Goal: Task Accomplishment & Management: Manage account settings

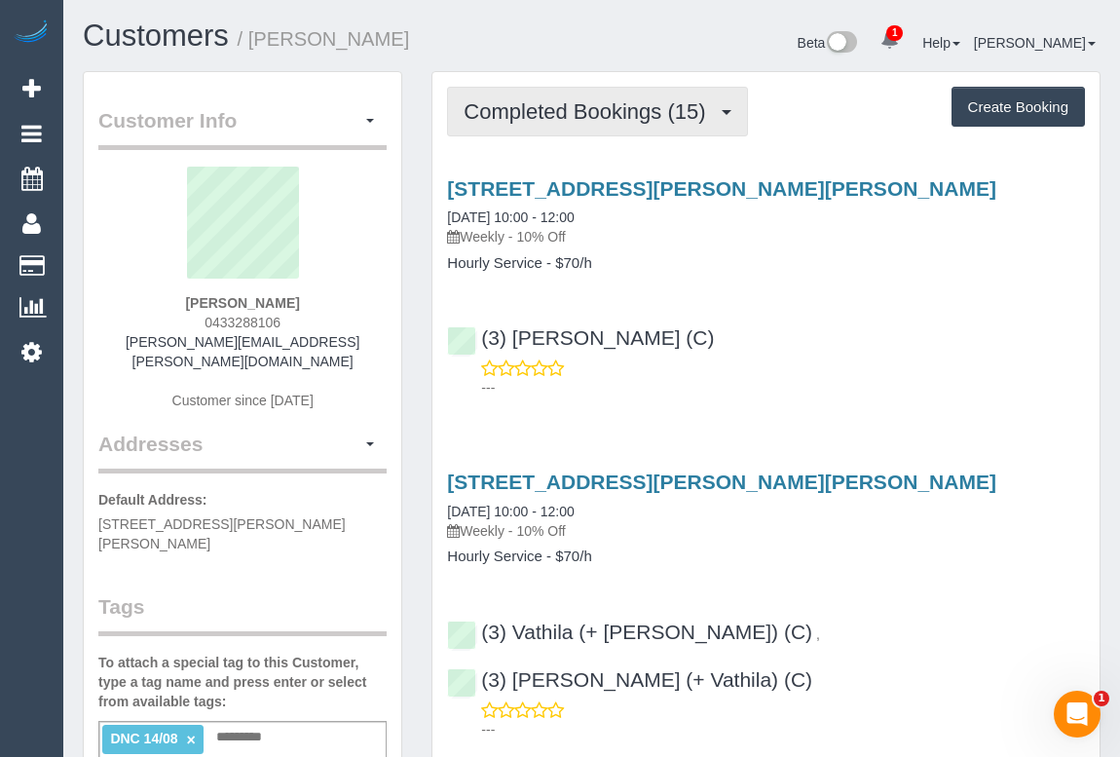
click at [624, 109] on span "Completed Bookings (15)" at bounding box center [589, 111] width 251 height 24
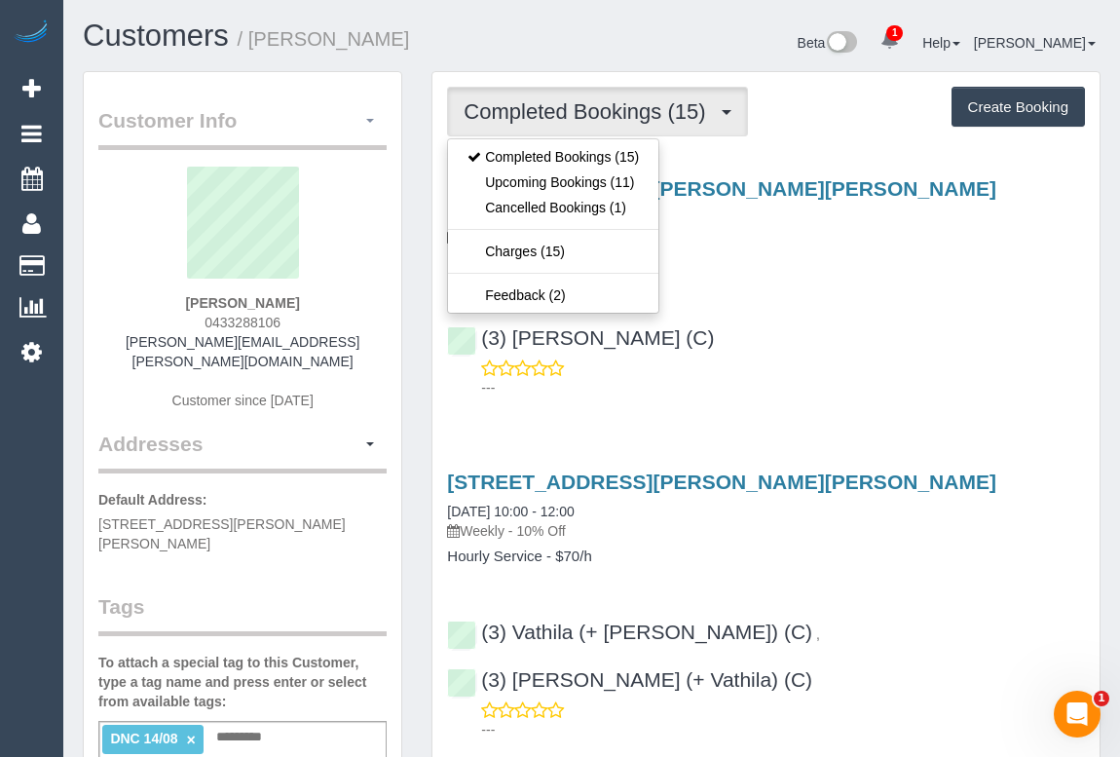
click at [378, 120] on button "button" at bounding box center [370, 121] width 33 height 30
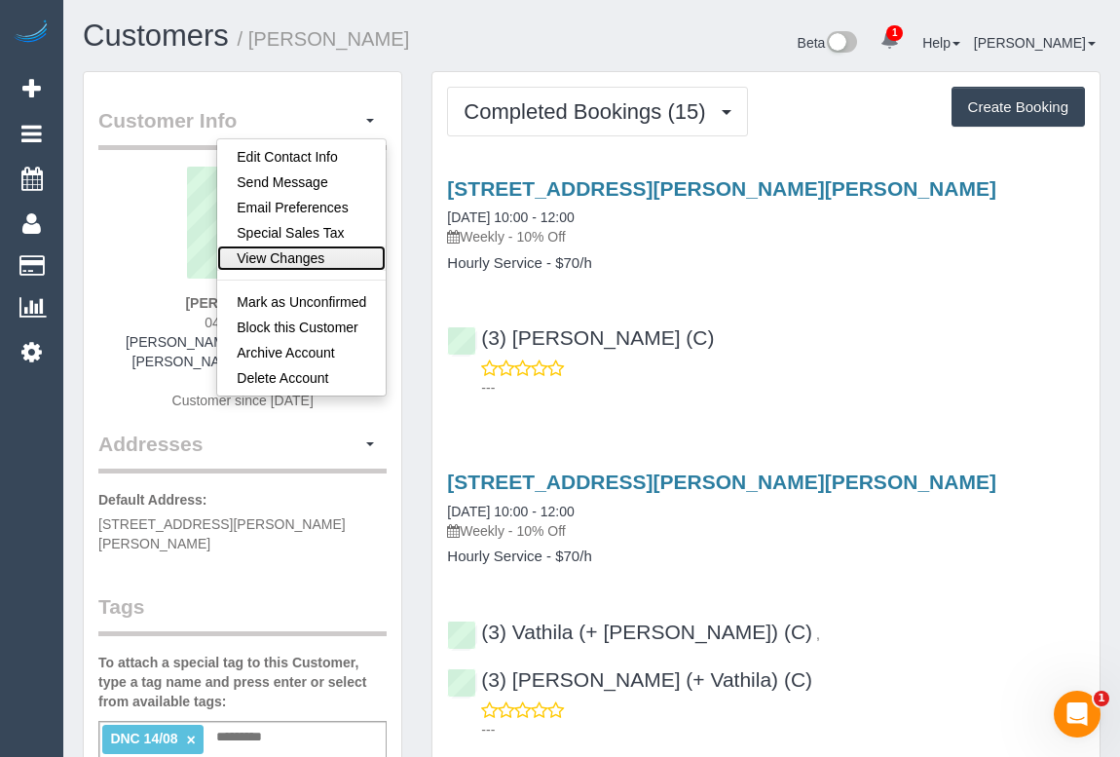
click at [296, 258] on link "View Changes" at bounding box center [301, 257] width 168 height 25
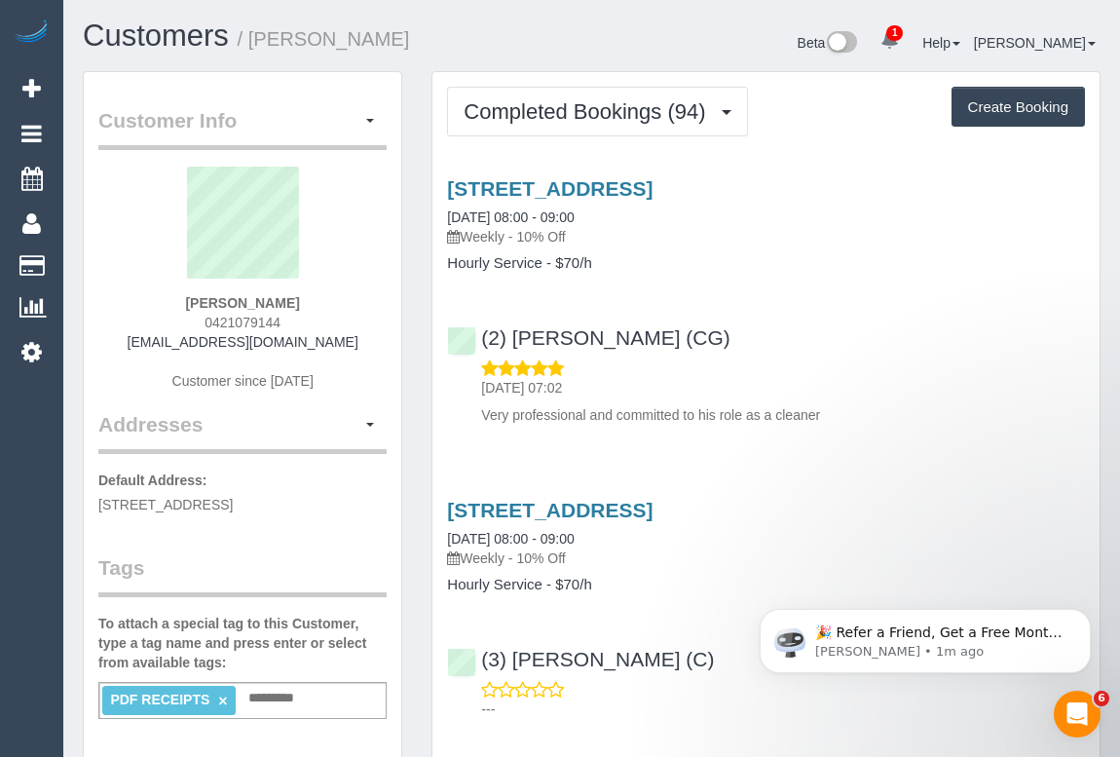
drag, startPoint x: 183, startPoint y: 302, endPoint x: 317, endPoint y: 305, distance: 134.4
click at [317, 305] on div "Gauri Sarma 0421079144 vin52.sarma@gmail.com Customer since 2023" at bounding box center [242, 288] width 288 height 243
copy strong "Gauri Sarma"
click at [1084, 615] on icon "Dismiss notification" at bounding box center [1084, 614] width 7 height 7
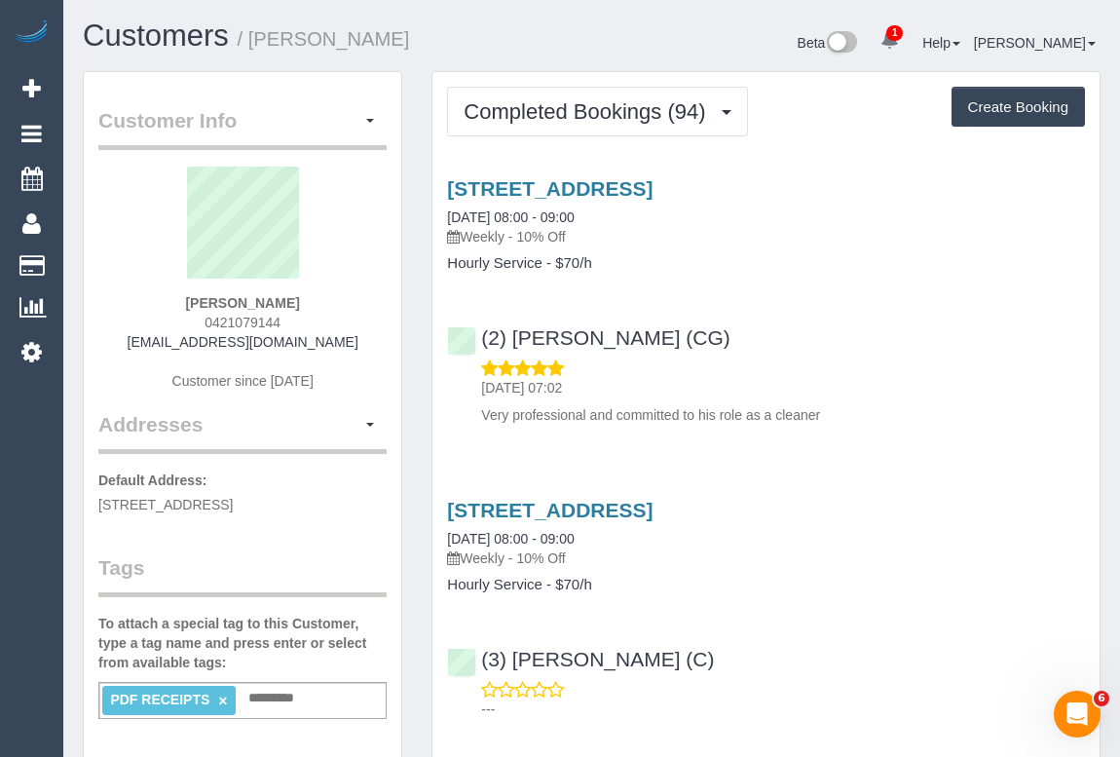
drag, startPoint x: 467, startPoint y: 233, endPoint x: 510, endPoint y: 233, distance: 42.8
click at [510, 233] on p "Weekly - 10% Off" at bounding box center [766, 236] width 638 height 19
copy p "Weekly"
drag, startPoint x: 443, startPoint y: 263, endPoint x: 538, endPoint y: 267, distance: 94.5
click at [538, 267] on div "5 Chat Place, Werribee, VIC 3030 14/08/2025 08:00 - 09:00 Weekly - 10% Off Hour…" at bounding box center [765, 224] width 667 height 94
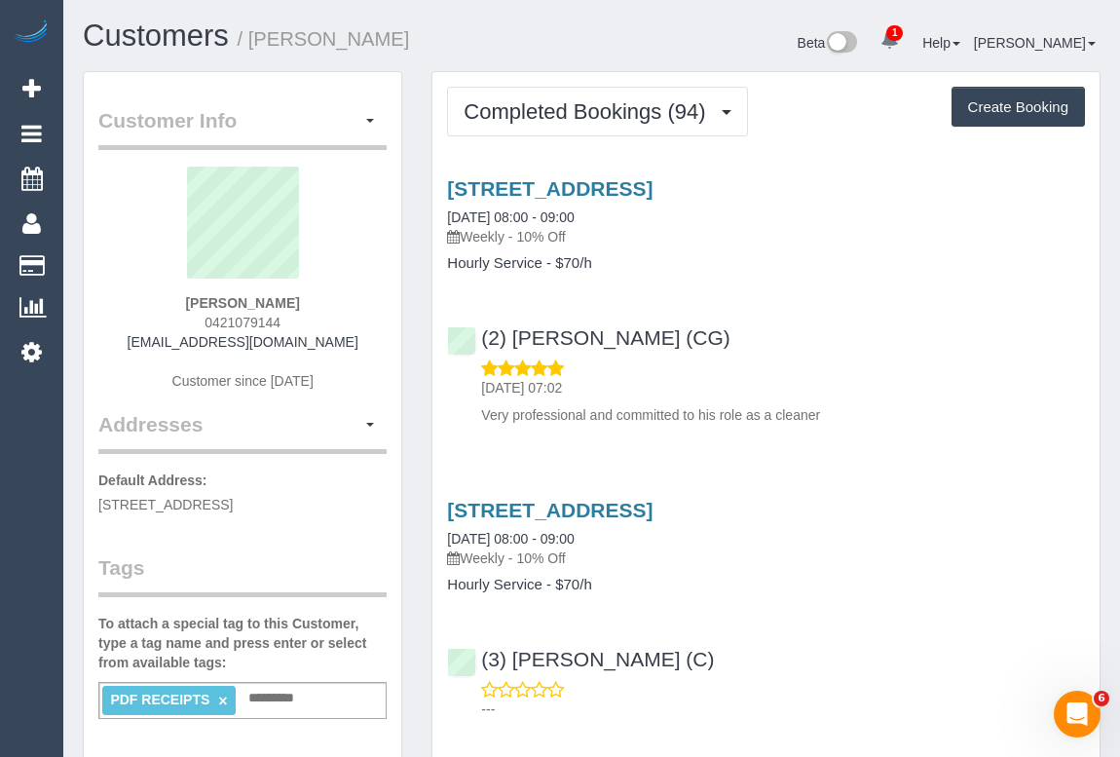
copy h4 "Hourly Service"
click at [613, 190] on link "5 Chat Place, Werribee, VIC 3030" at bounding box center [549, 188] width 205 height 22
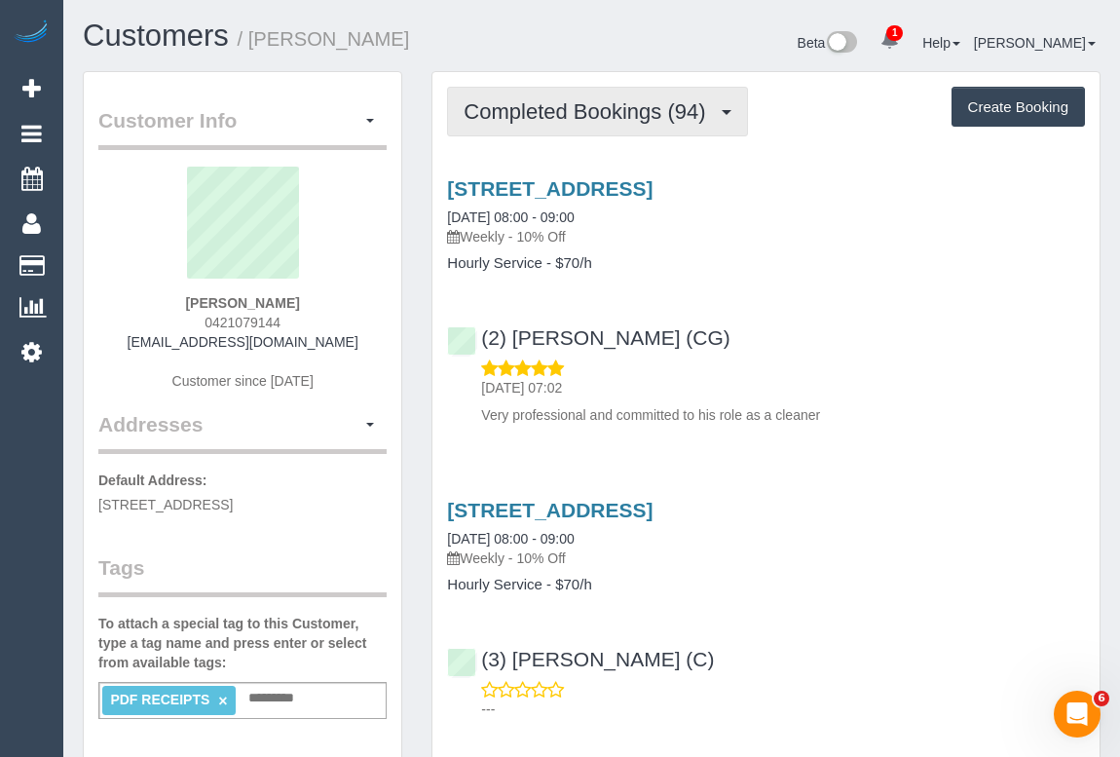
click at [576, 114] on span "Completed Bookings (94)" at bounding box center [589, 111] width 251 height 24
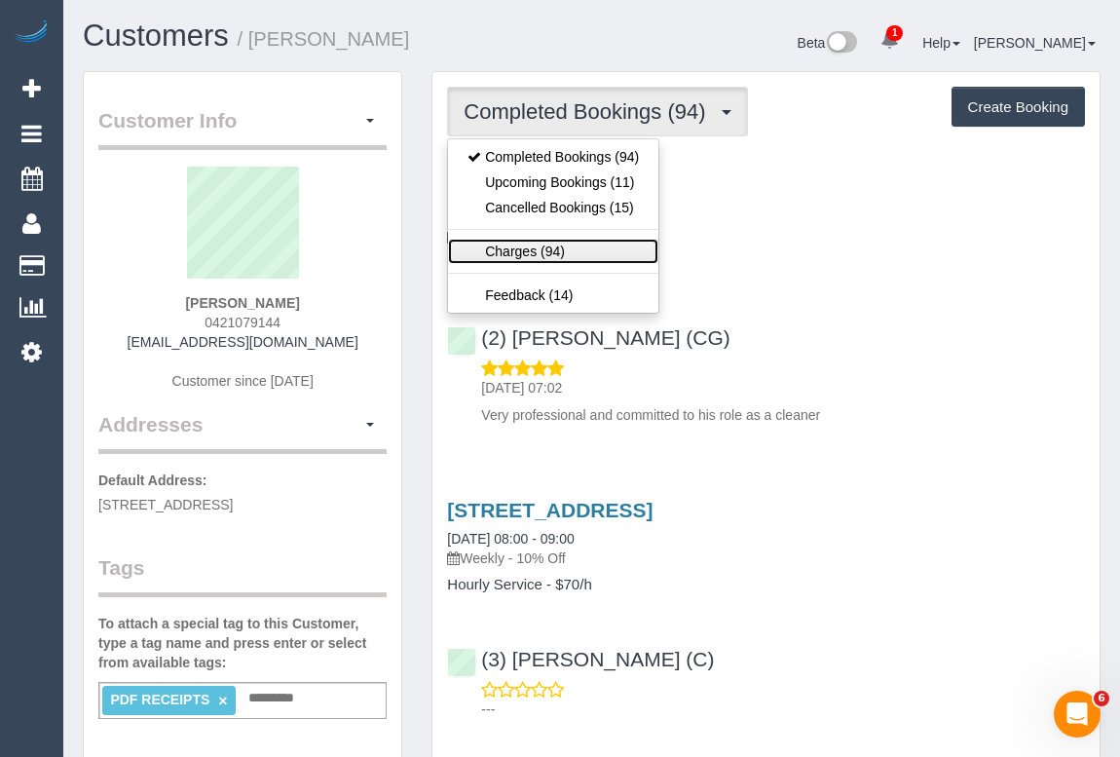
click at [539, 248] on link "Charges (94)" at bounding box center [553, 251] width 210 height 25
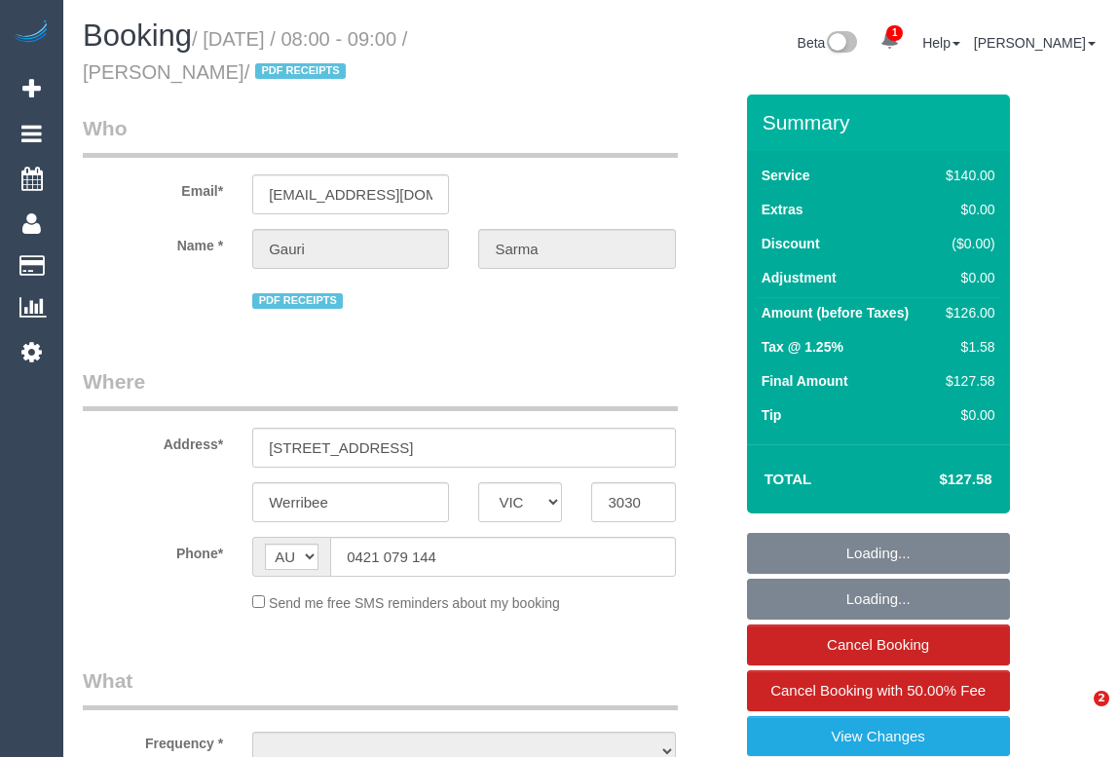
select select "VIC"
select select "string:stripe-pm_1Qcxx42GScqysDRVWEuoYT5p"
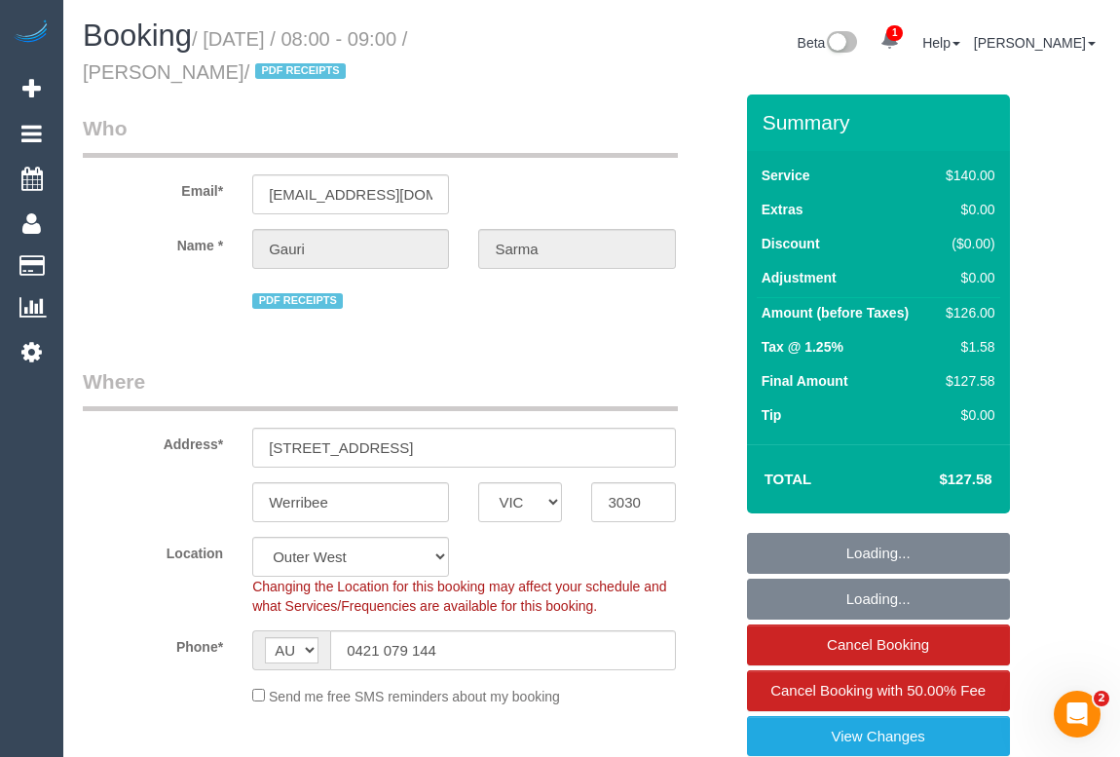
select select "object:746"
select select "number:28"
select select "number:14"
select select "number:19"
select select "number:36"
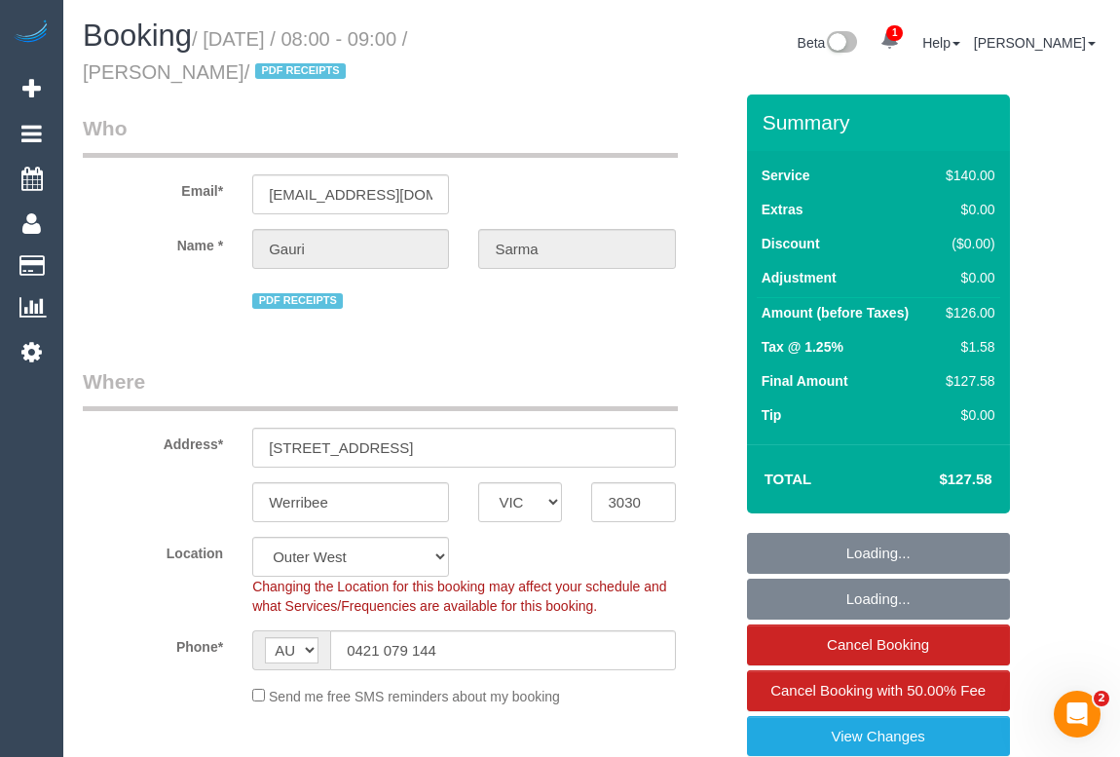
select select "number:35"
select select "object:1295"
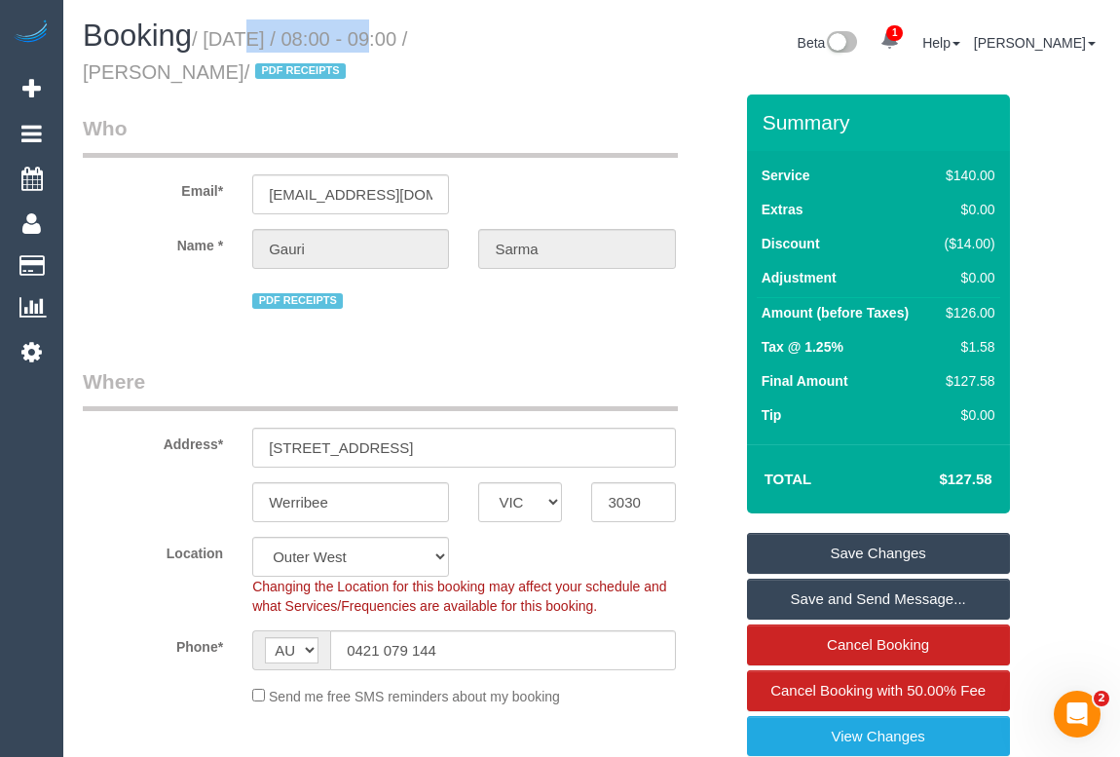
drag, startPoint x: 212, startPoint y: 37, endPoint x: 349, endPoint y: 39, distance: 136.4
click at [349, 39] on small "/ August 14, 2025 / 08:00 - 09:00 / Gauri Sarma / PDF RECEIPTS" at bounding box center [245, 55] width 324 height 55
copy small "[DATE]"
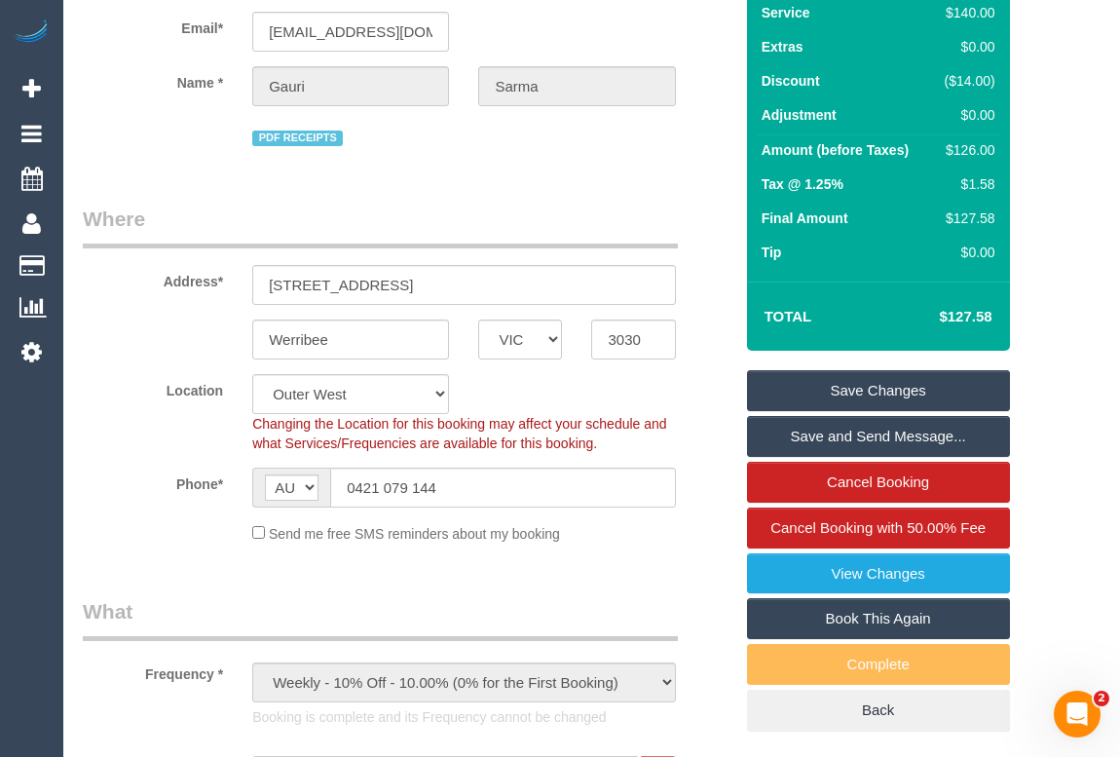
scroll to position [176, 0]
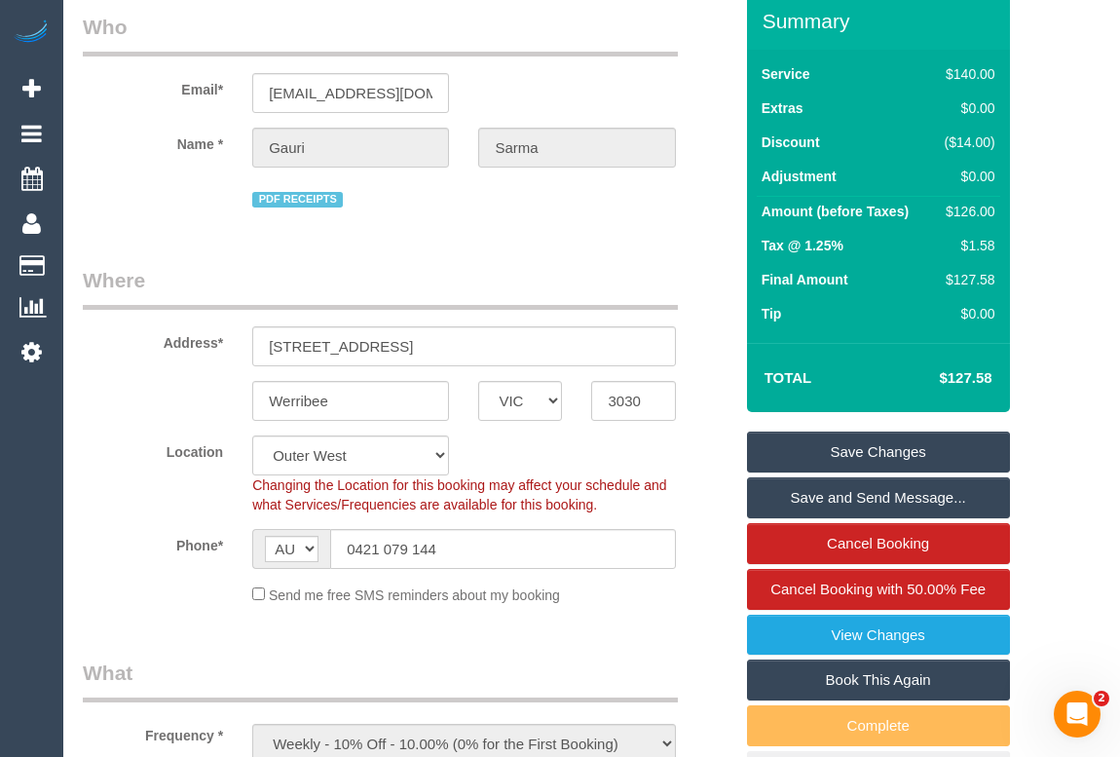
scroll to position [0, 0]
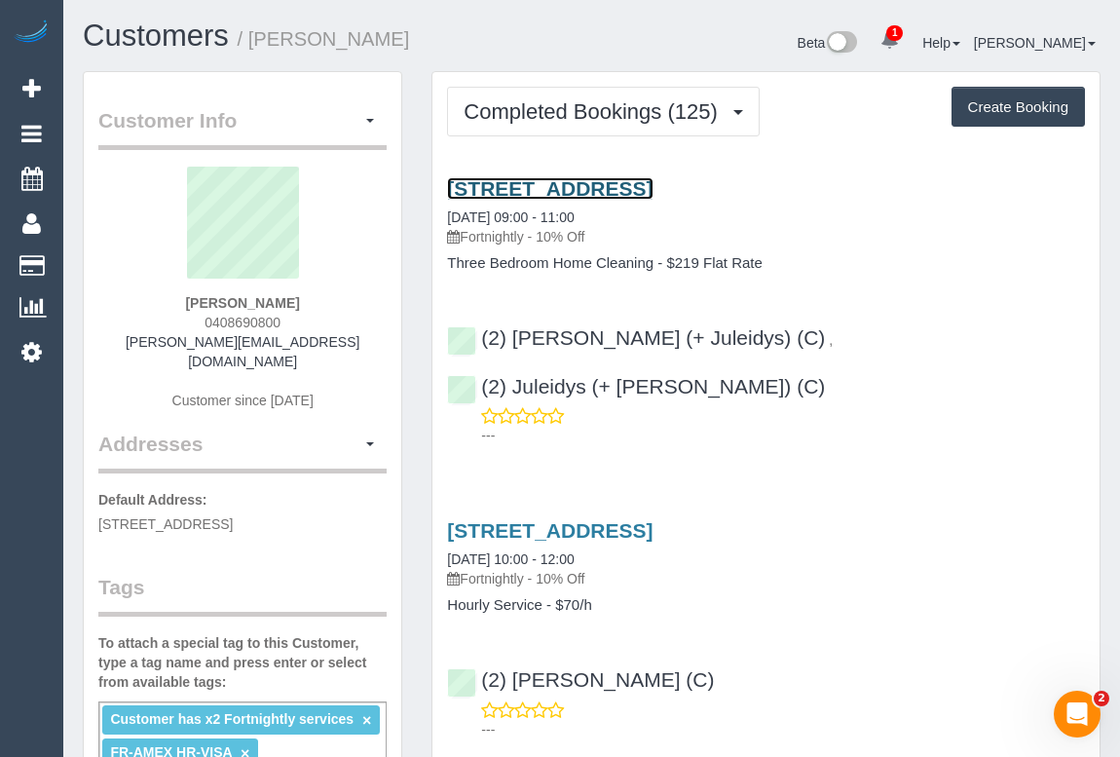
click at [507, 184] on link "17 The Cove, Port Melbourne, VIC 3207" at bounding box center [549, 188] width 205 height 22
drag, startPoint x: 469, startPoint y: 234, endPoint x: 533, endPoint y: 235, distance: 63.3
click at [533, 235] on p "Fortnightly - 10% Off" at bounding box center [766, 236] width 638 height 19
copy p "Fortnightly"
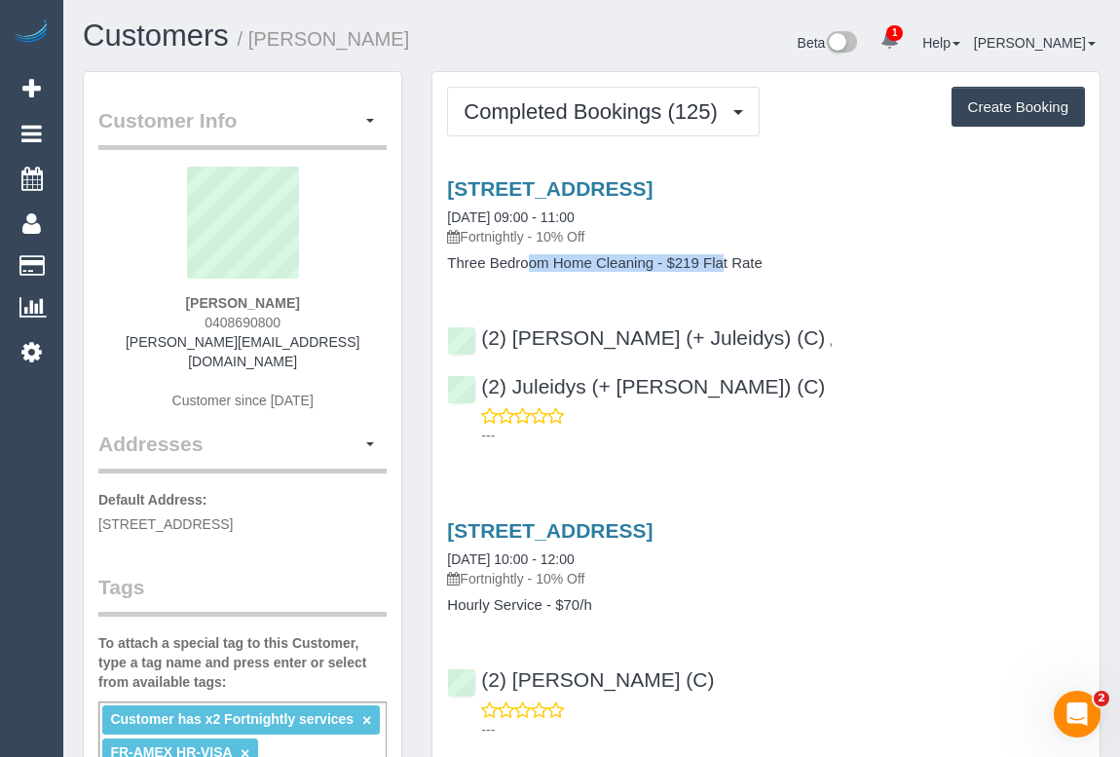
drag, startPoint x: 447, startPoint y: 257, endPoint x: 651, endPoint y: 258, distance: 203.5
click at [651, 258] on h4 "Three Bedroom Home Cleaning - $219 Flat Rate" at bounding box center [766, 263] width 638 height 17
copy h4 "Three Bedroom Home Cleaning"
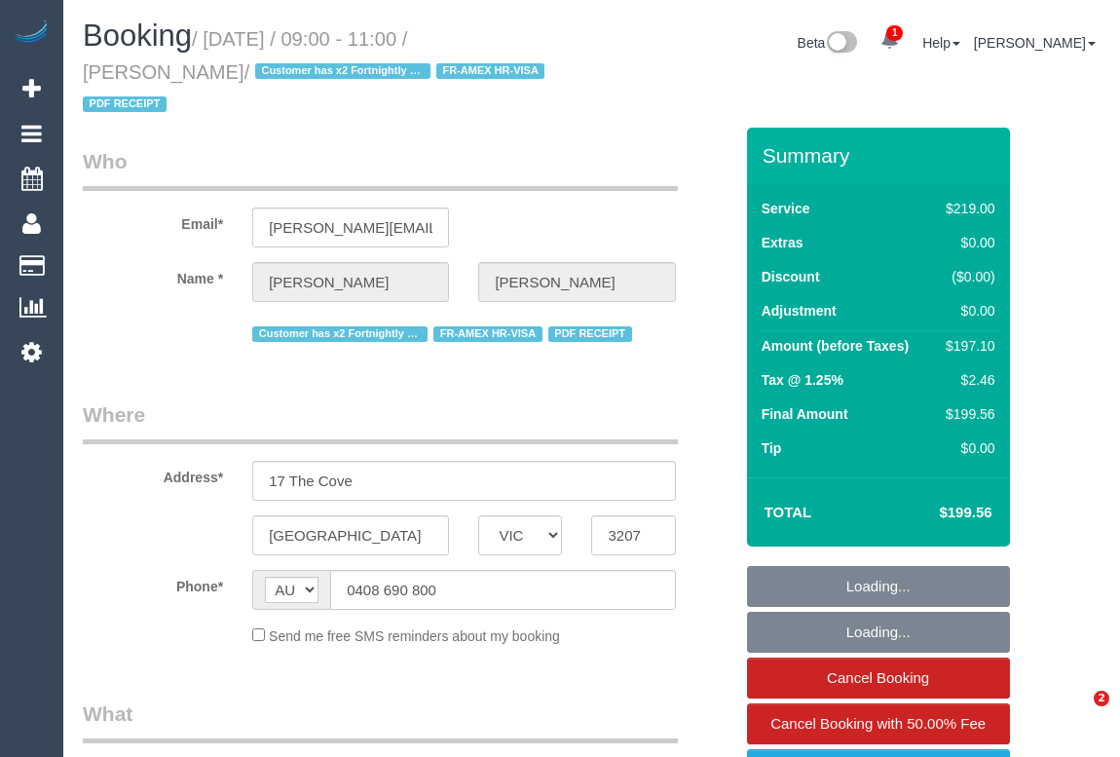
select select "VIC"
select select "string:stripe-pm_1HpKuz2GScqysDRVMu1ibnxL"
select select "number:28"
select select "number:14"
select select "number:19"
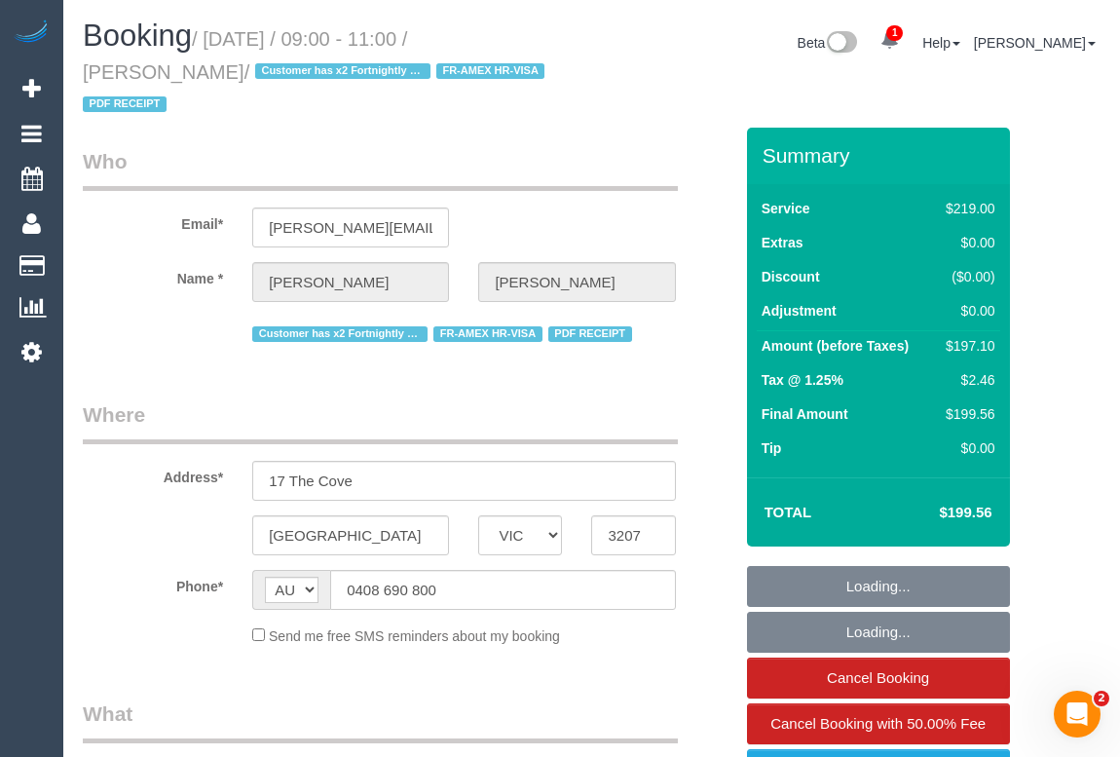
select select "number:22"
select select "number:11"
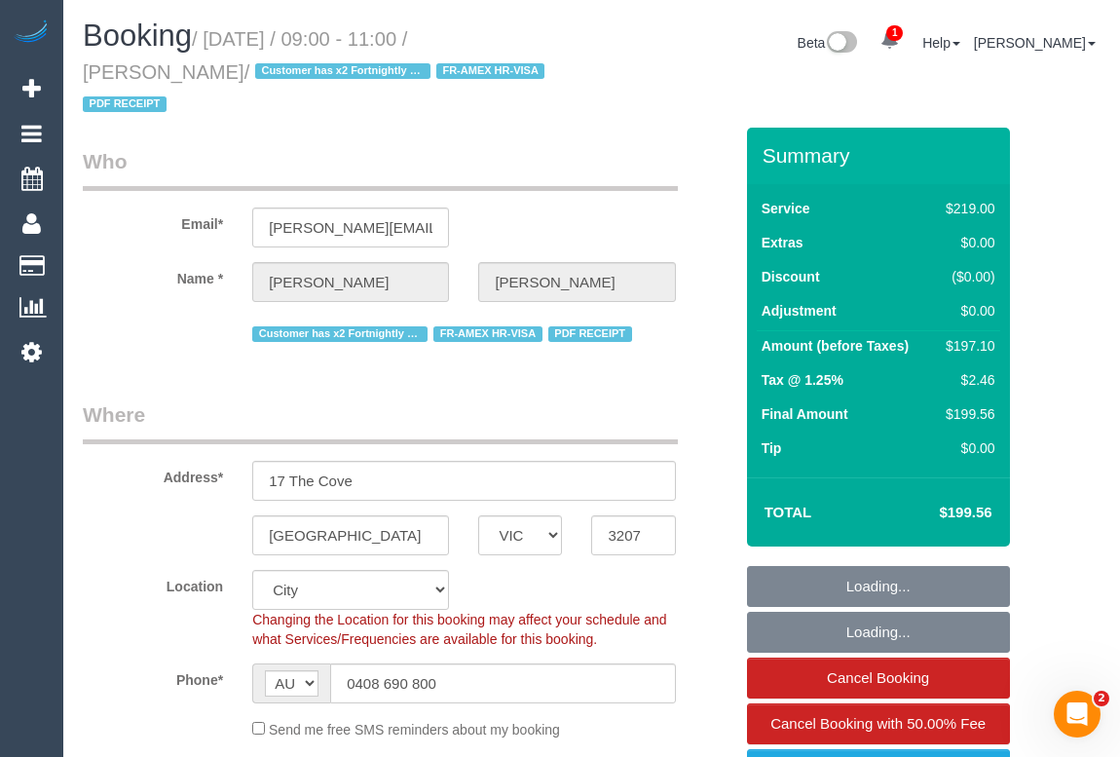
select select "object:1235"
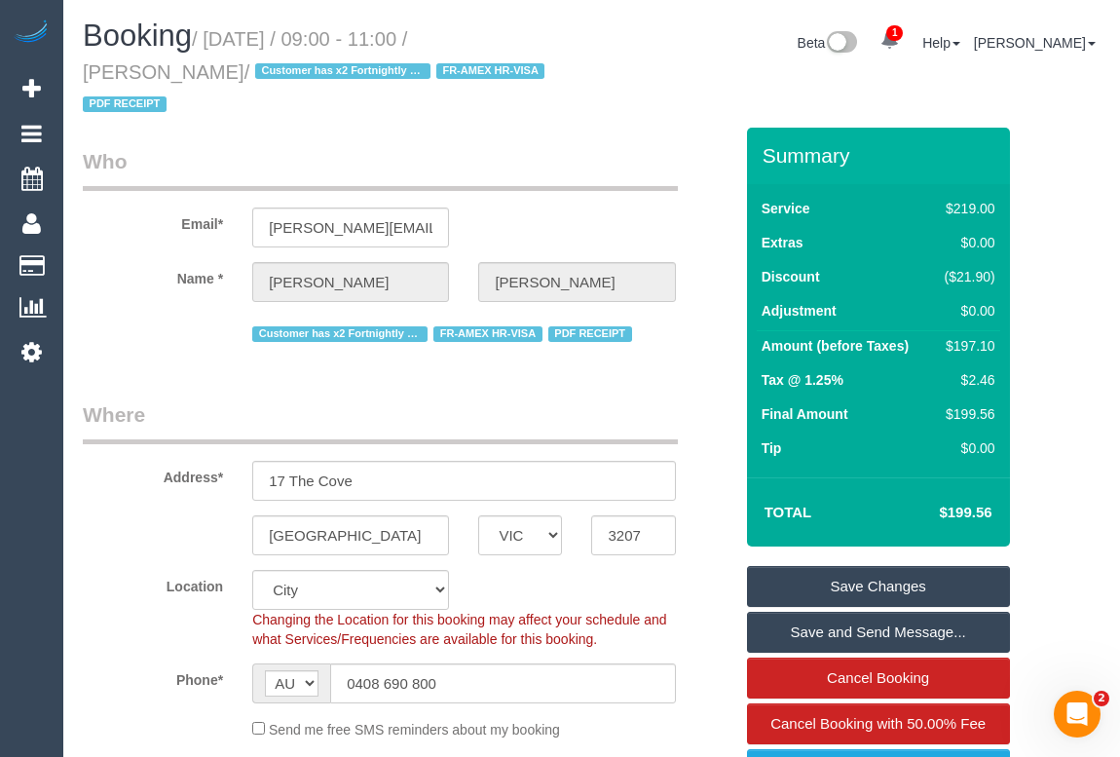
click at [347, 166] on legend "Who" at bounding box center [380, 169] width 595 height 44
drag, startPoint x: 213, startPoint y: 37, endPoint x: 349, endPoint y: 47, distance: 135.7
click at [349, 47] on small "/ [DATE] / 09:00 - 11:00 / [PERSON_NAME] / Customer has x2 Fortnightly services…" at bounding box center [316, 72] width 467 height 88
copy small "[DATE]"
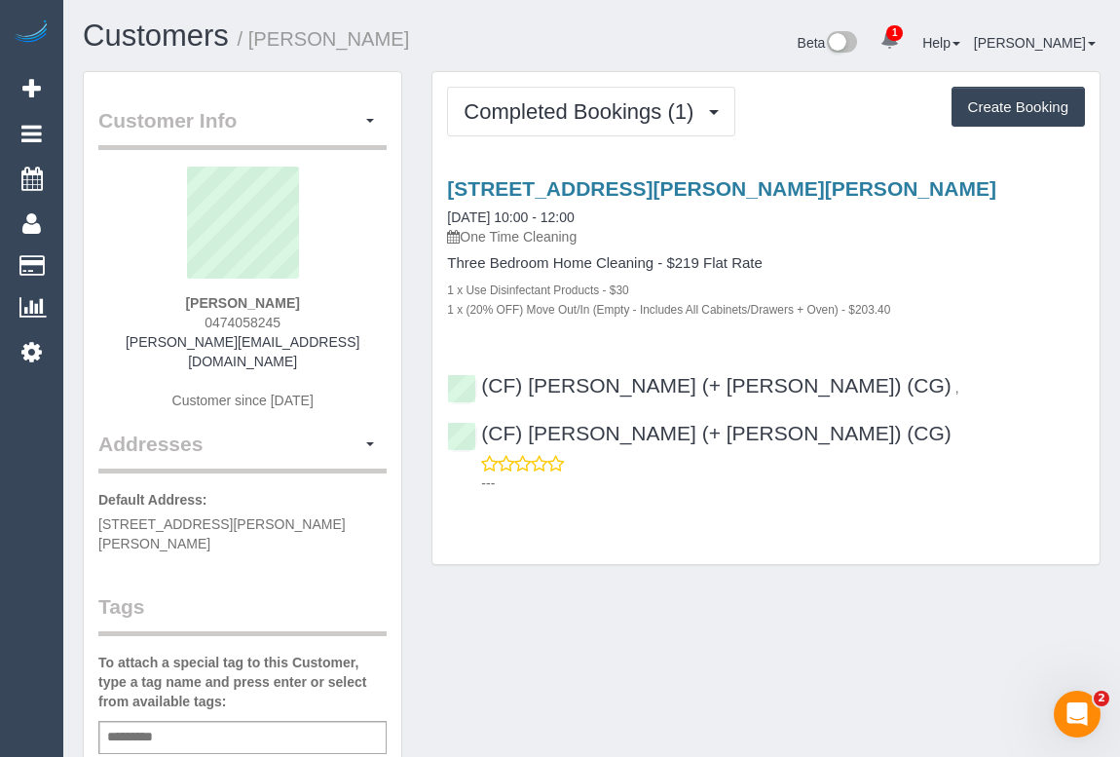
drag, startPoint x: 167, startPoint y: 304, endPoint x: 360, endPoint y: 310, distance: 193.9
click at [360, 310] on div "Bethany Broadstock 0474058245 bethany.broadstock91@gmail.com Customer since 2025" at bounding box center [242, 298] width 288 height 263
copy strong "Bethany Broadstock"
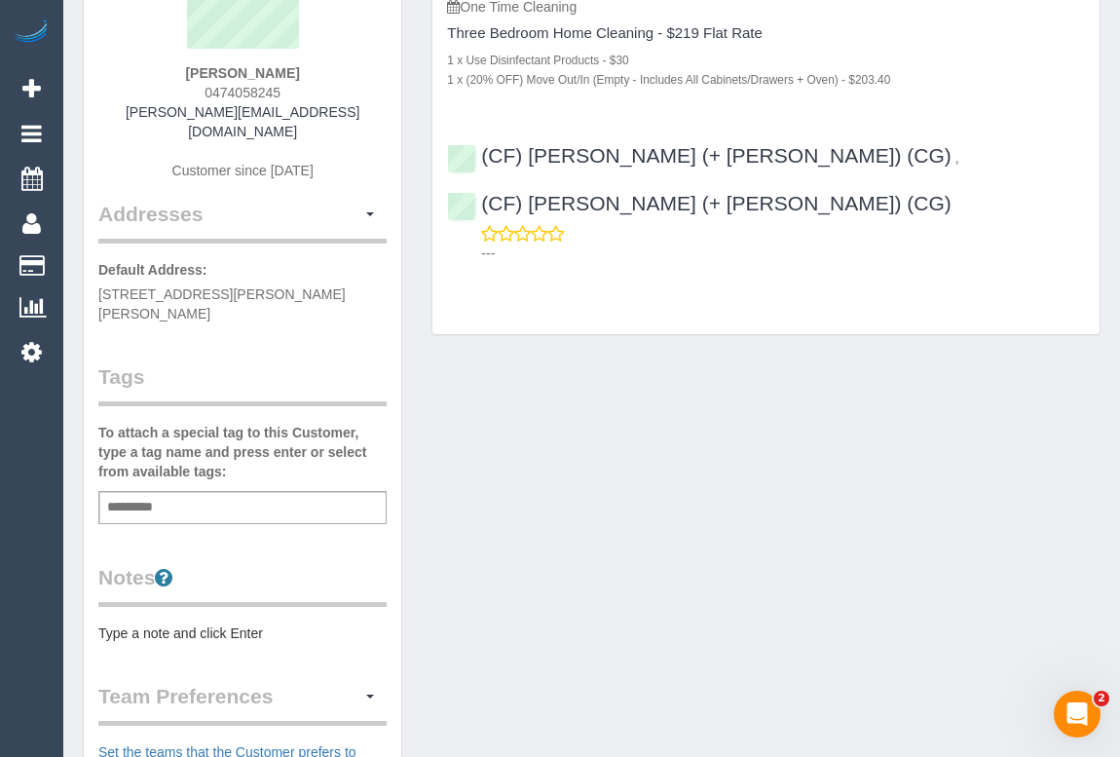
scroll to position [88, 0]
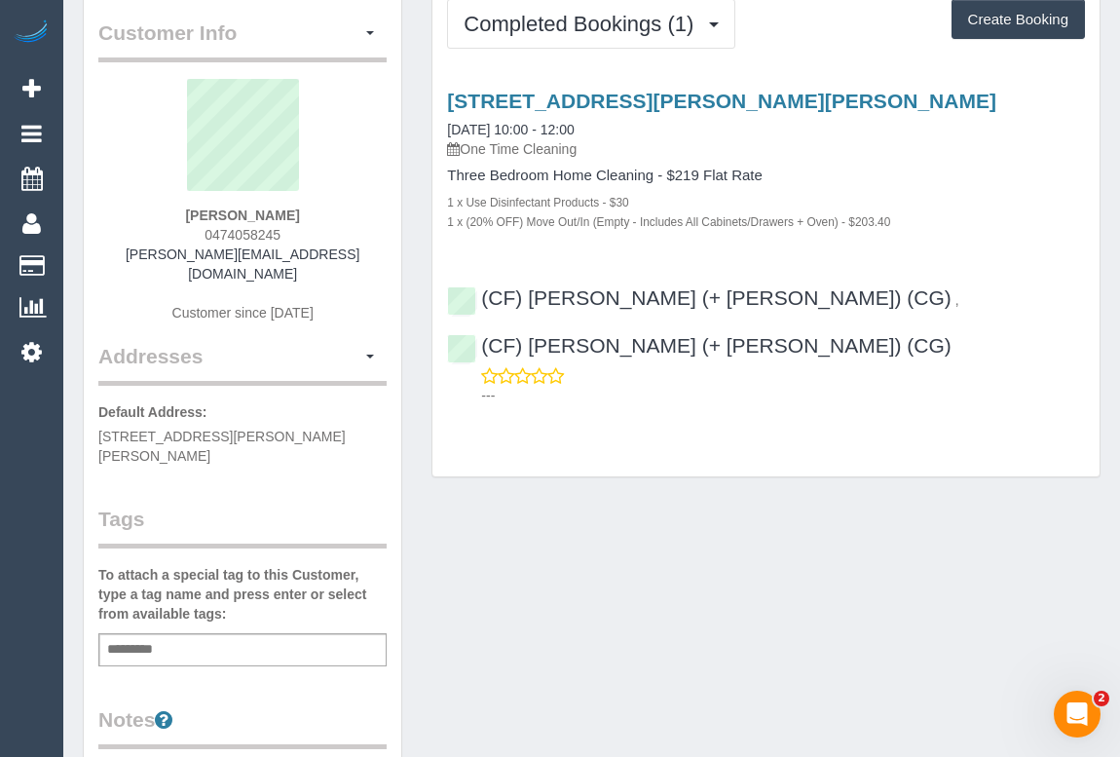
click at [199, 230] on div "Bethany Broadstock 0474058245 bethany.broadstock91@gmail.com Customer since 2025" at bounding box center [242, 210] width 288 height 263
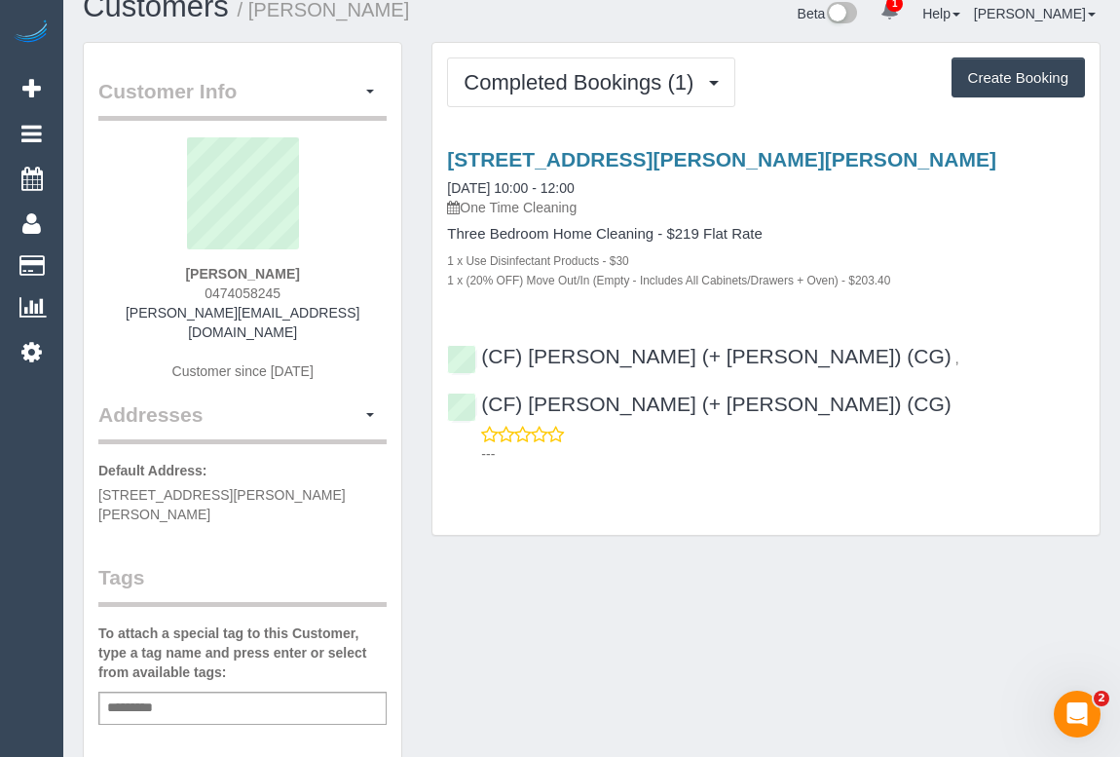
scroll to position [0, 0]
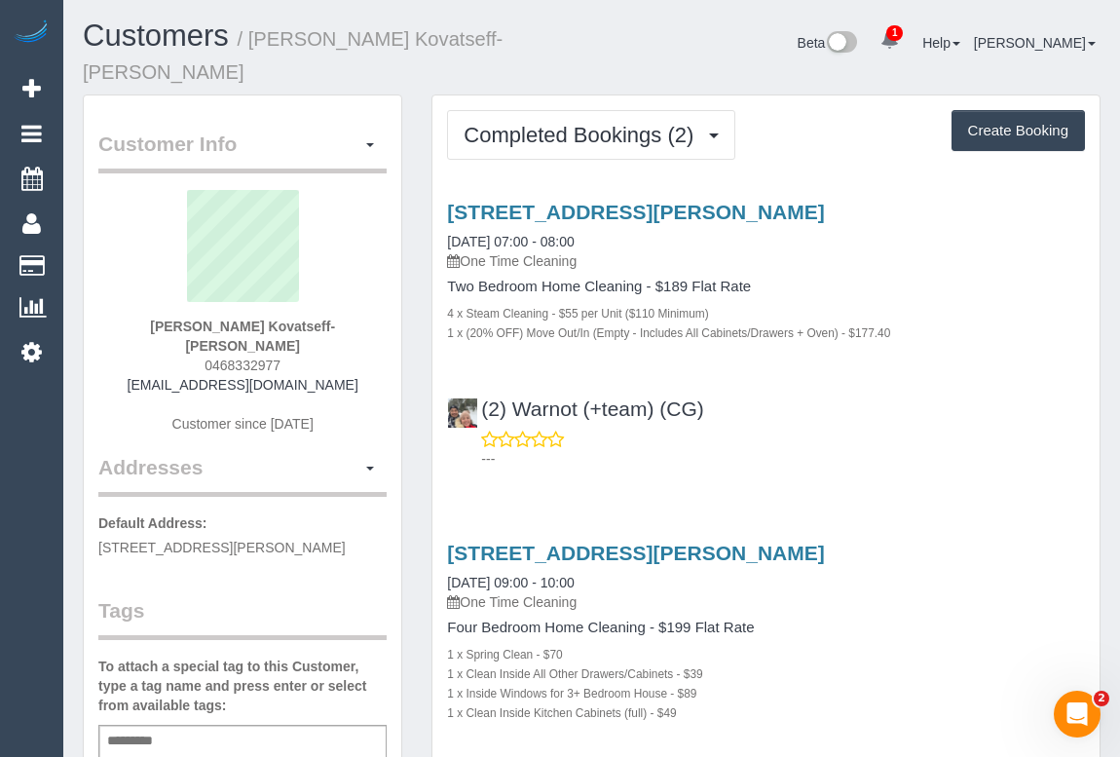
drag, startPoint x: 142, startPoint y: 339, endPoint x: 344, endPoint y: 349, distance: 201.8
click at [344, 349] on div "[PERSON_NAME] Kovatseff-[PERSON_NAME] 0468332977 [EMAIL_ADDRESS][DOMAIN_NAME] C…" at bounding box center [242, 321] width 288 height 263
copy link "[EMAIL_ADDRESS][DOMAIN_NAME]"
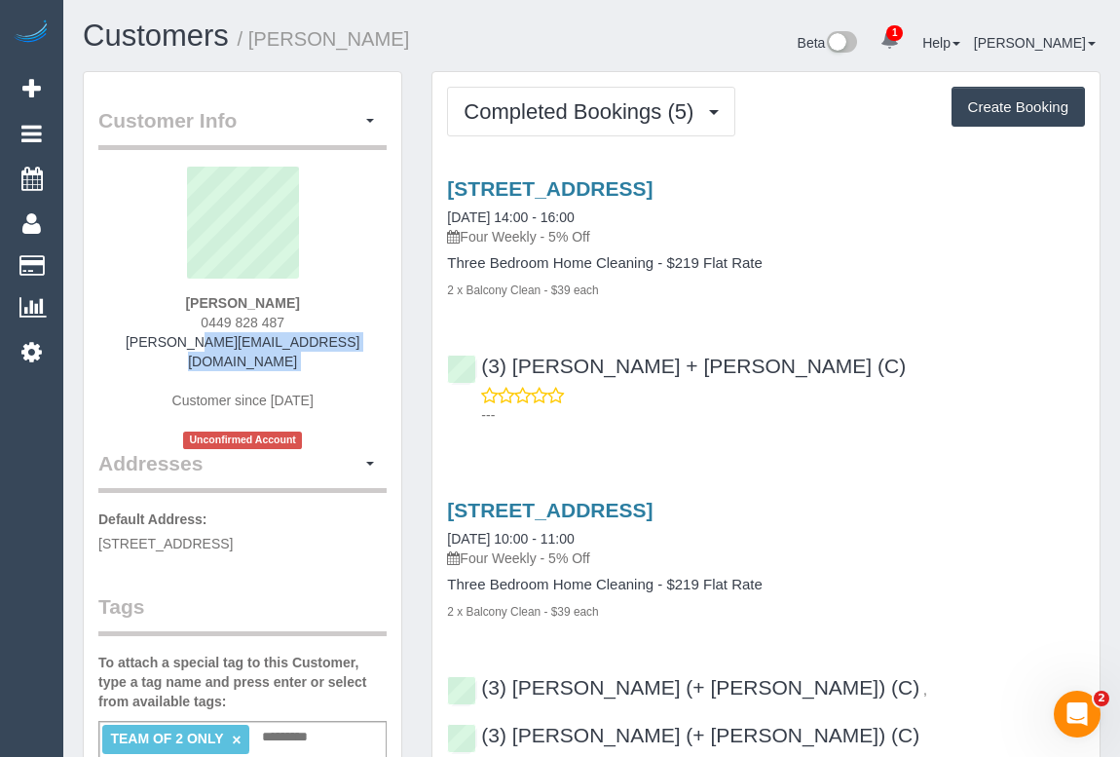
drag, startPoint x: 150, startPoint y: 341, endPoint x: 370, endPoint y: 351, distance: 220.3
click at [370, 351] on div "Mahnaz Khan 0449 828 487 mahnaz.khan@outlook.com Customer since 2025 Unconfirme…" at bounding box center [242, 308] width 288 height 282
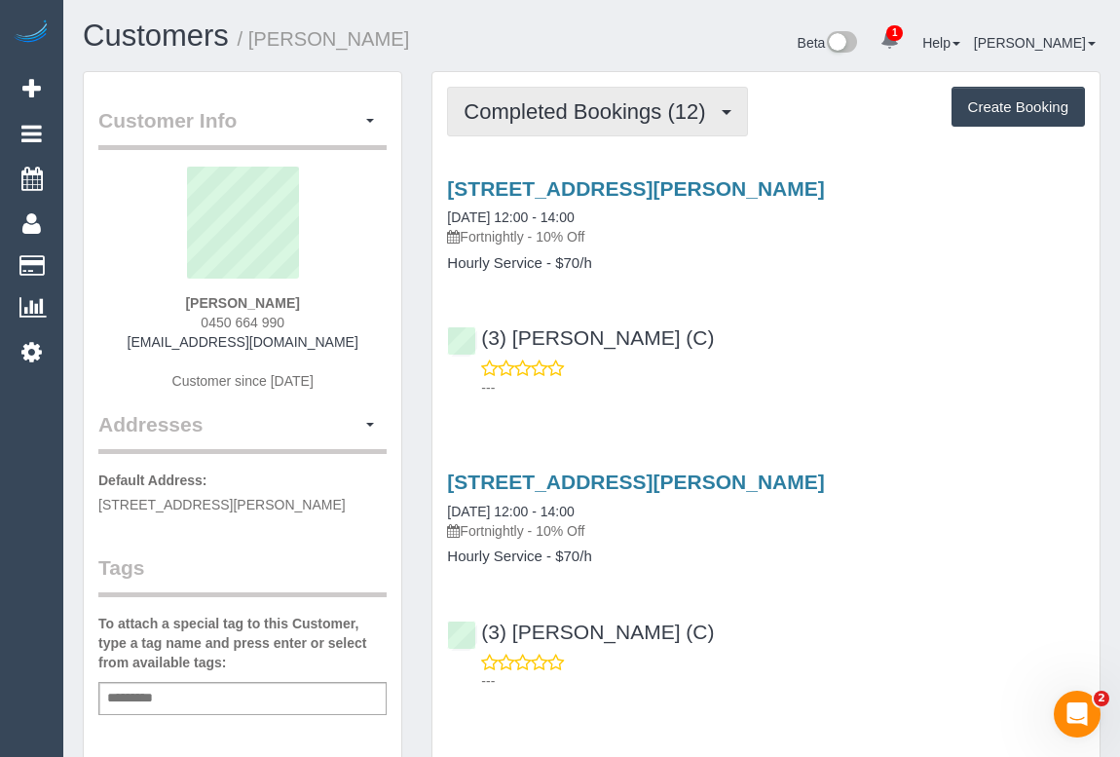
click at [641, 125] on button "Completed Bookings (12)" at bounding box center [597, 112] width 300 height 50
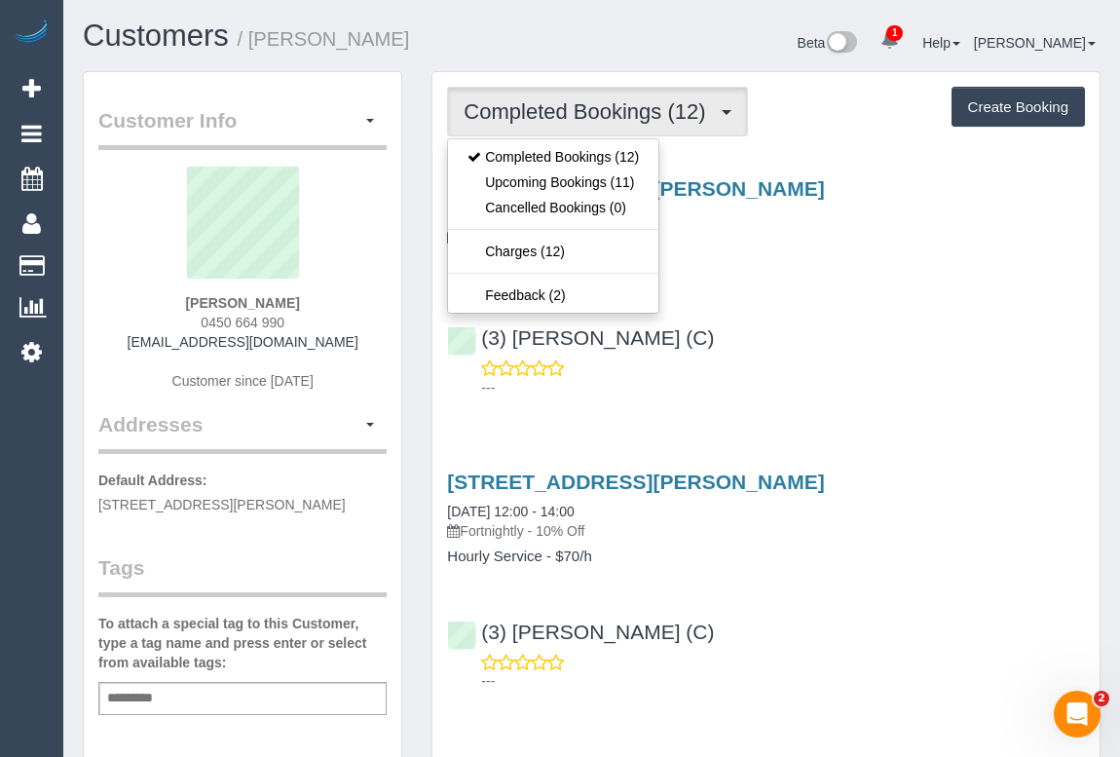
click at [899, 330] on div "(3) Patrick Sopulu (C) ---" at bounding box center [765, 354] width 667 height 88
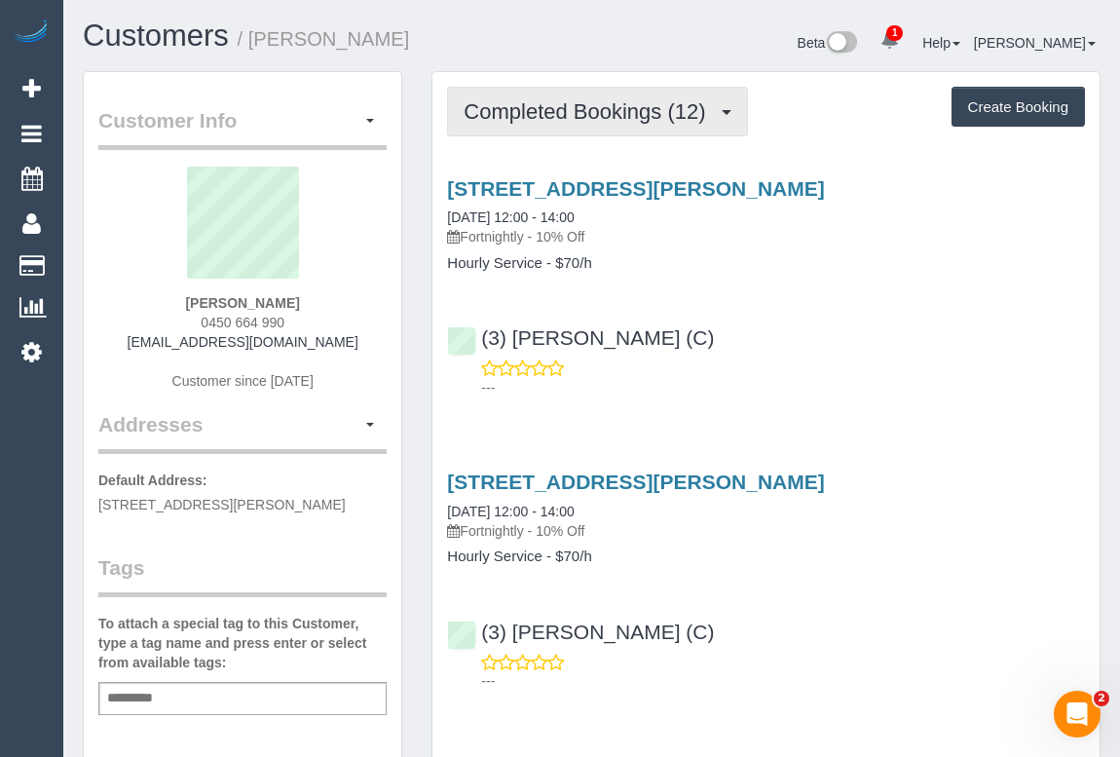
click at [594, 113] on span "Completed Bookings (12)" at bounding box center [589, 111] width 251 height 24
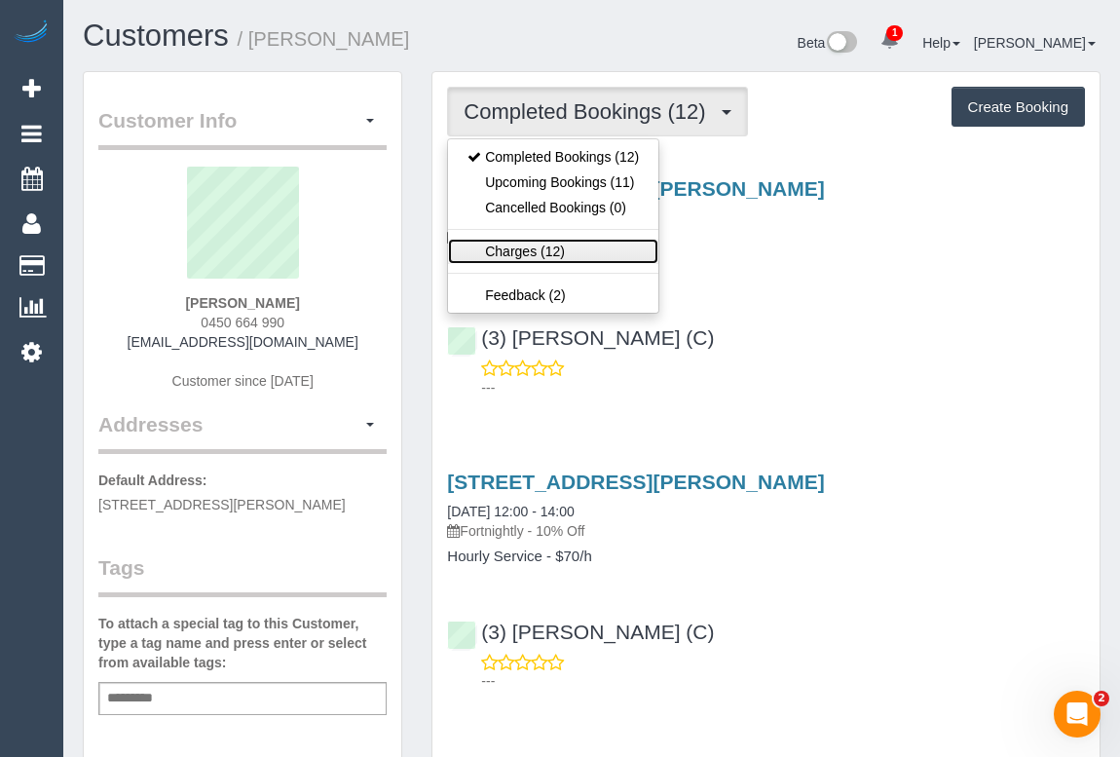
click at [527, 247] on link "Charges (12)" at bounding box center [553, 251] width 210 height 25
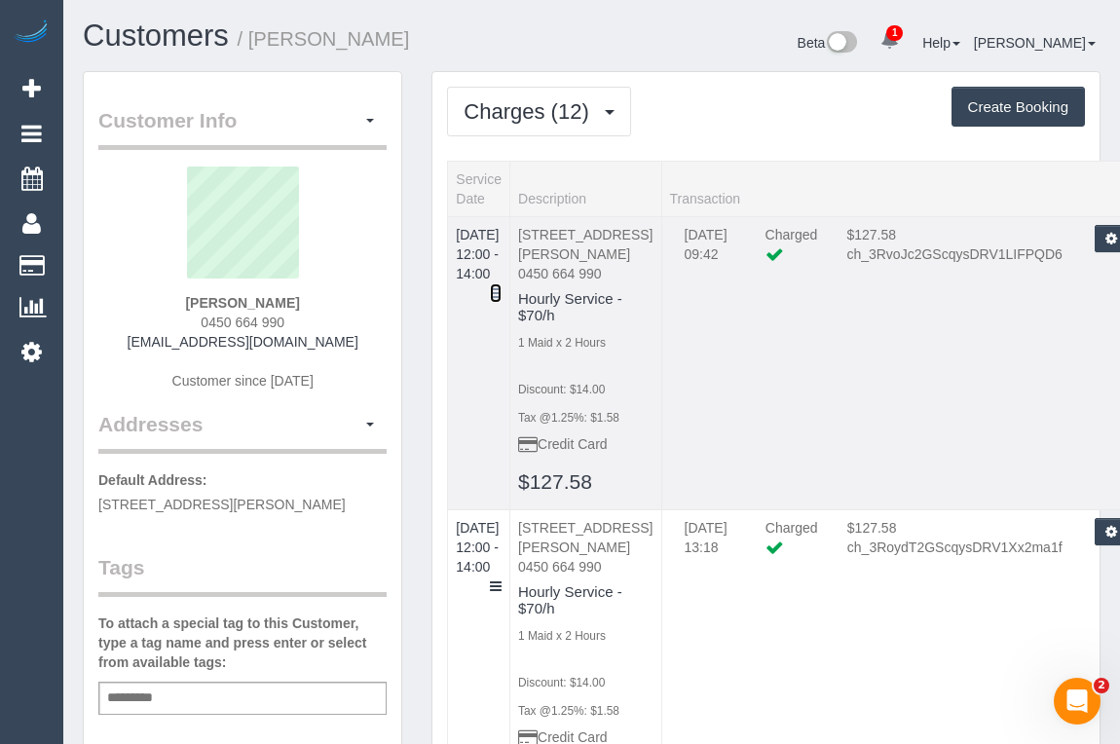
click at [502, 286] on icon at bounding box center [496, 293] width 12 height 14
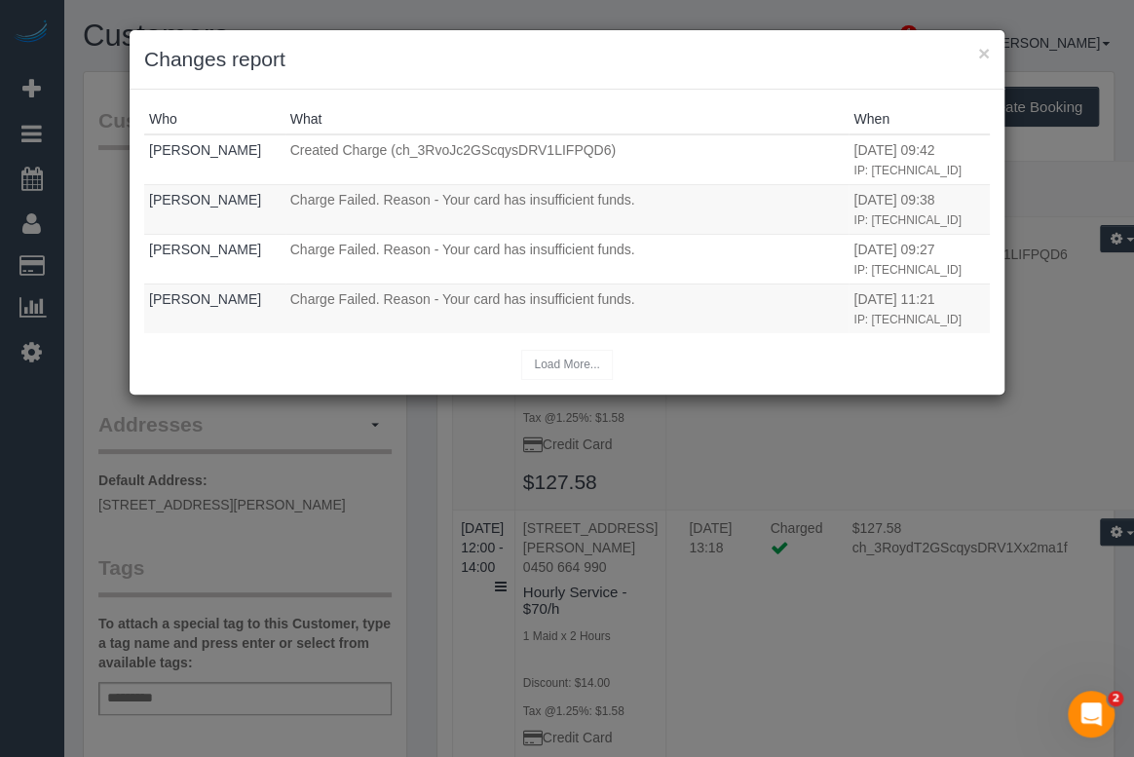
click at [838, 546] on div "× Changes report Who What When Odelle Marie Created Charge (ch_3RvoJc2GScqysDRV…" at bounding box center [567, 378] width 1134 height 757
click at [982, 51] on button "×" at bounding box center [984, 53] width 12 height 20
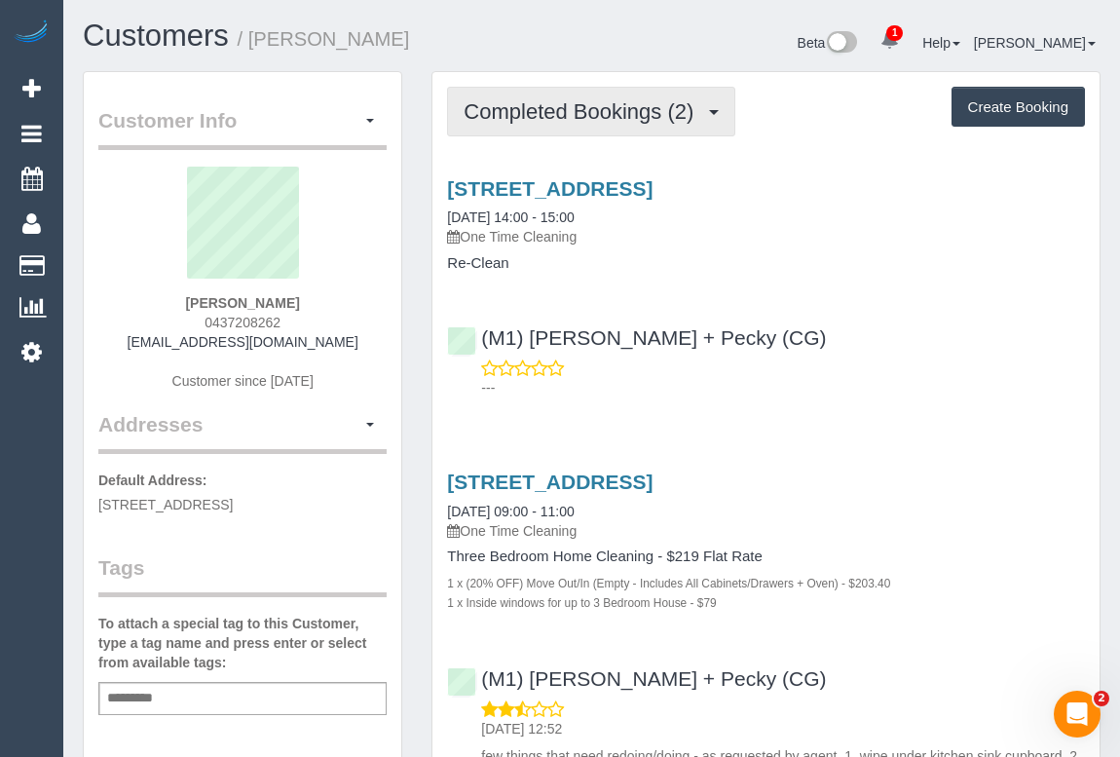
click at [577, 115] on span "Completed Bookings (2)" at bounding box center [584, 111] width 240 height 24
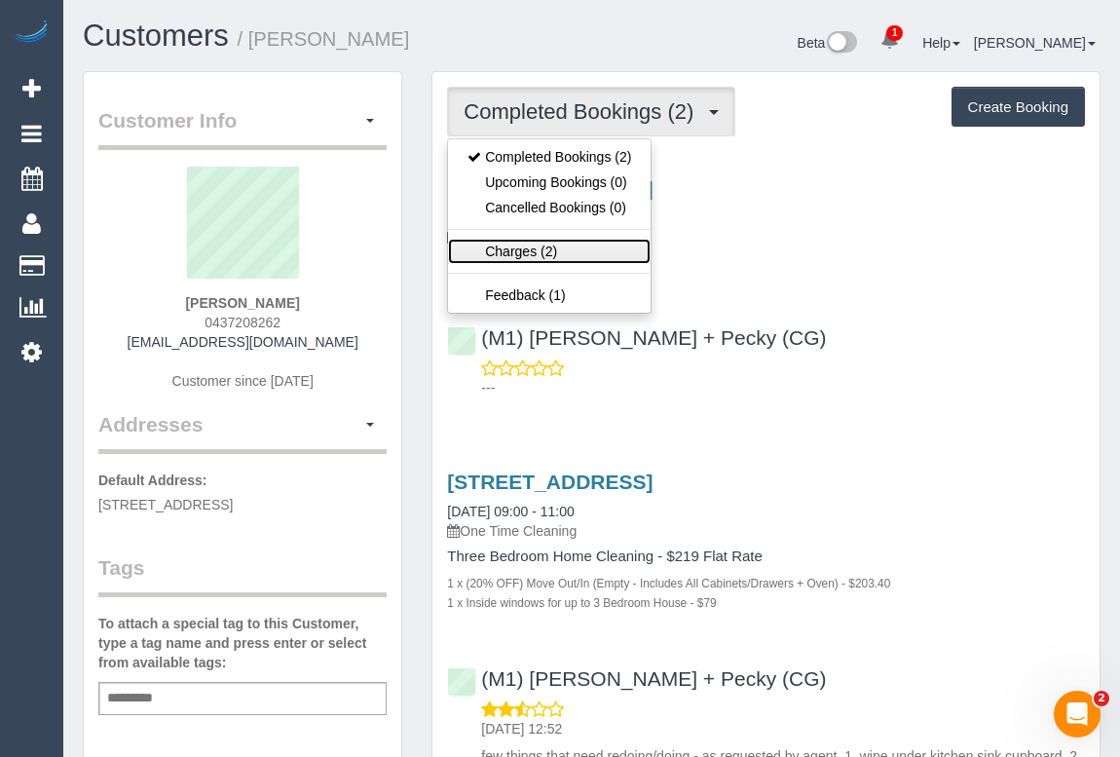
click at [505, 253] on link "Charges (2)" at bounding box center [549, 251] width 203 height 25
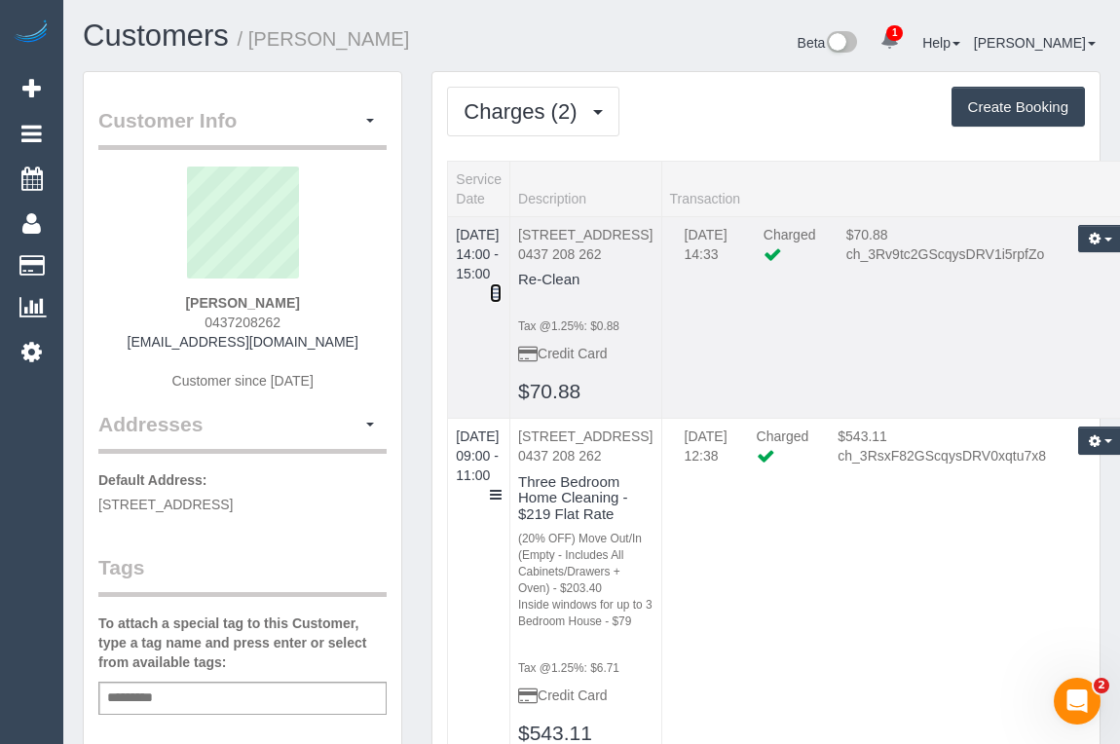
click at [502, 286] on icon at bounding box center [496, 293] width 12 height 14
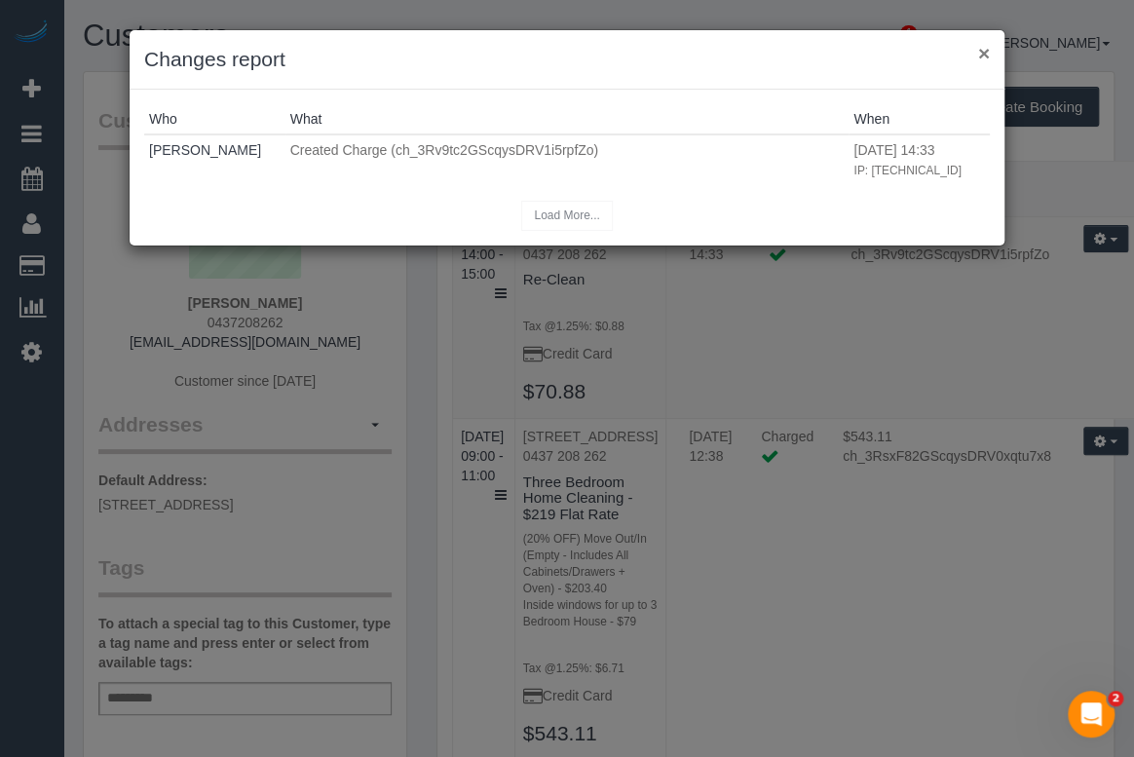
click at [982, 49] on button "×" at bounding box center [984, 53] width 12 height 20
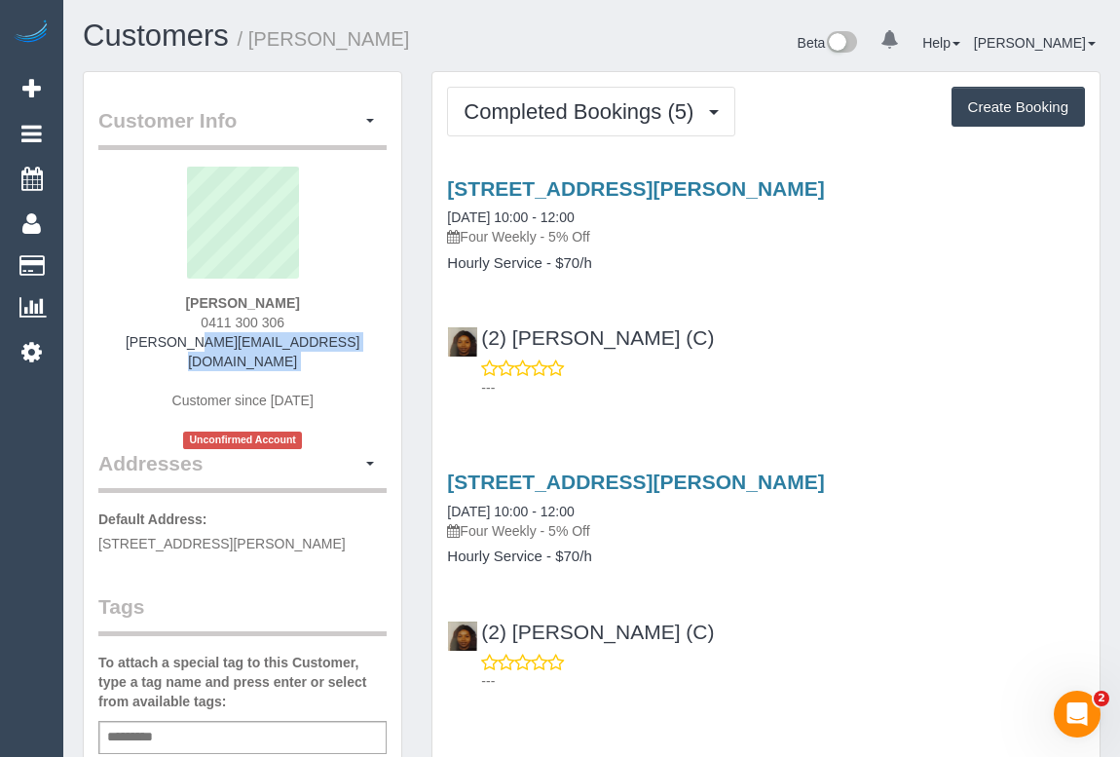
drag, startPoint x: 167, startPoint y: 339, endPoint x: 375, endPoint y: 354, distance: 208.9
click at [375, 354] on div "[PERSON_NAME] 0411 300 306 [PERSON_NAME][EMAIL_ADDRESS][DOMAIN_NAME] Customer s…" at bounding box center [242, 308] width 288 height 282
copy div "[PERSON_NAME][EMAIL_ADDRESS][DOMAIN_NAME]"
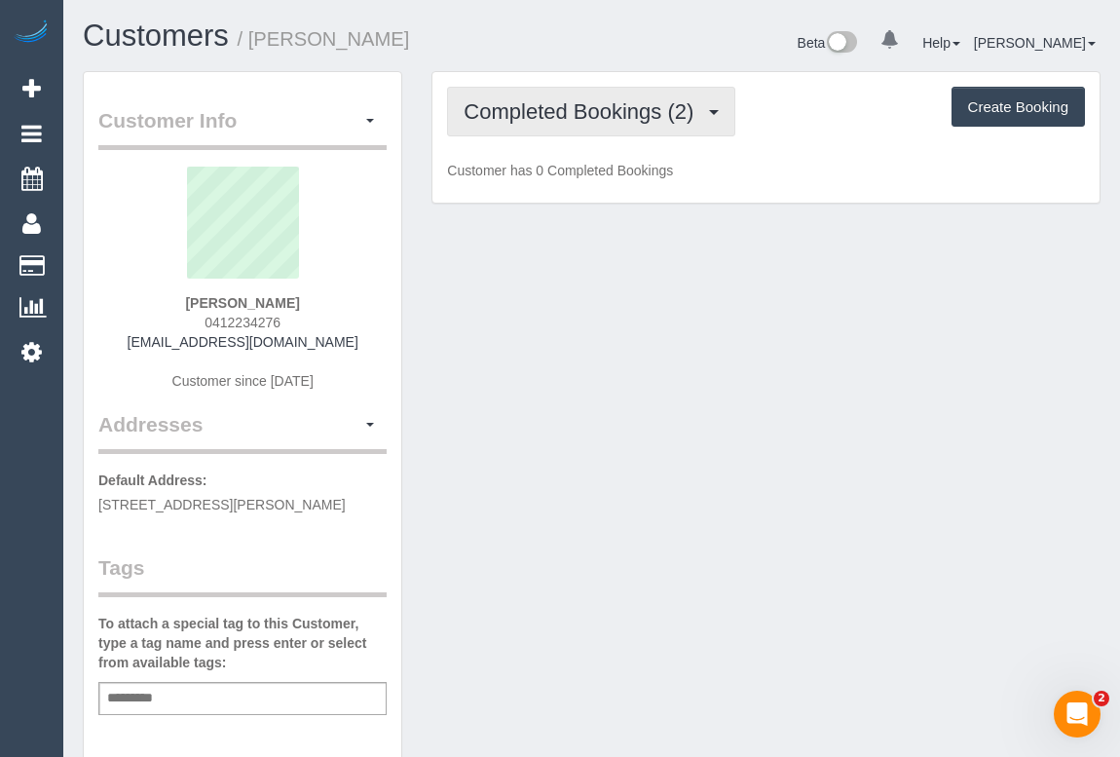
click at [545, 107] on span "Completed Bookings (2)" at bounding box center [584, 111] width 240 height 24
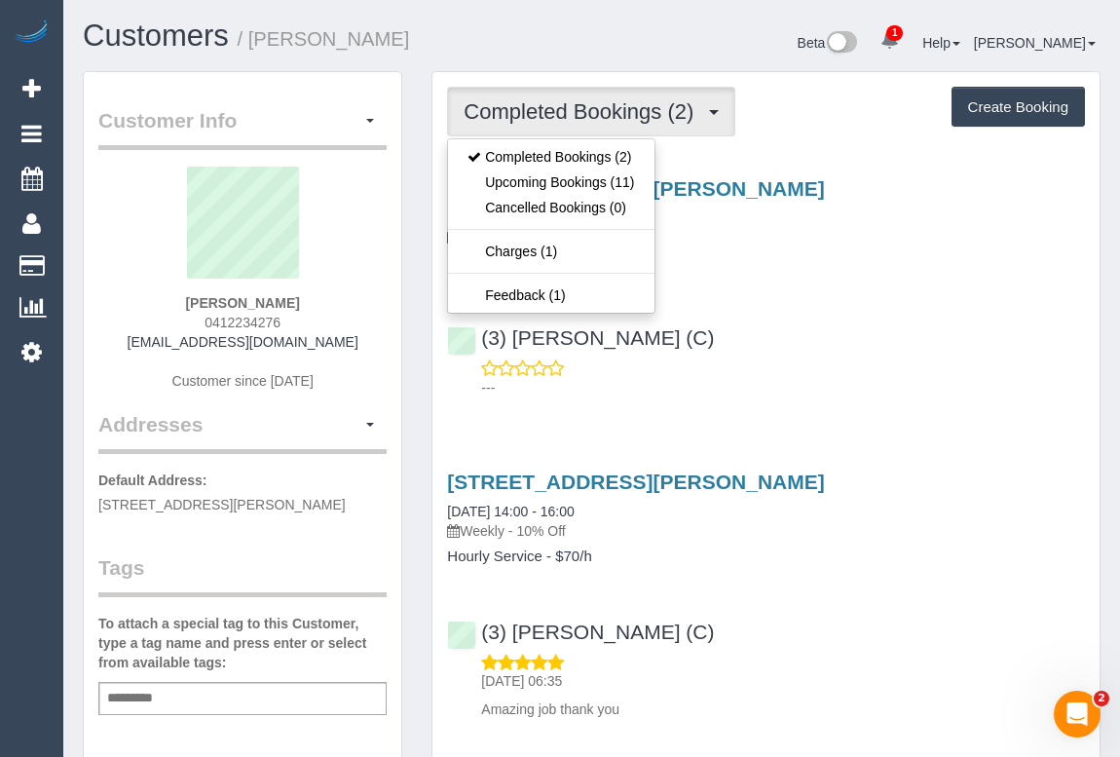
click at [814, 409] on div "Service Feedback 60 Gillespie Ave, Ascot Vale, VIC 3032 12/08/2025 14:00 - 16:0…" at bounding box center [766, 444] width 638 height 567
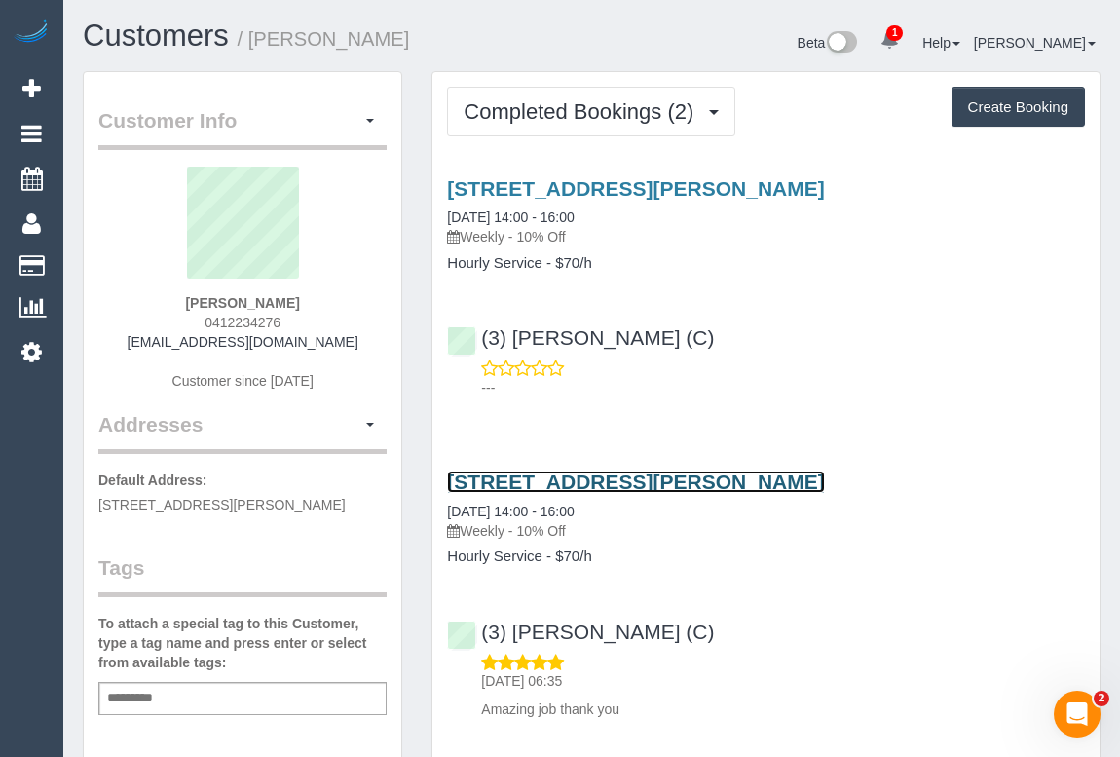
click at [632, 478] on link "60 Gillespie Ave, Ascot Vale, VIC 3032" at bounding box center [635, 481] width 377 height 22
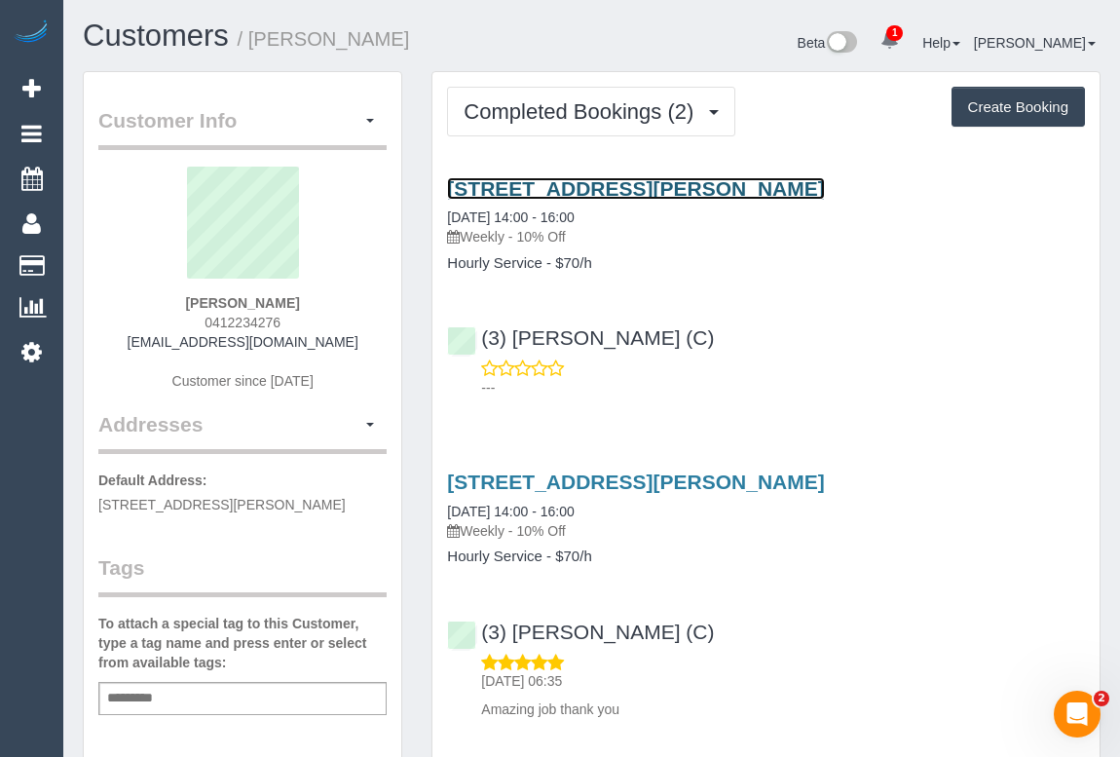
click at [648, 184] on link "60 Gillespie Ave, Ascot Vale, VIC 3032" at bounding box center [635, 188] width 377 height 22
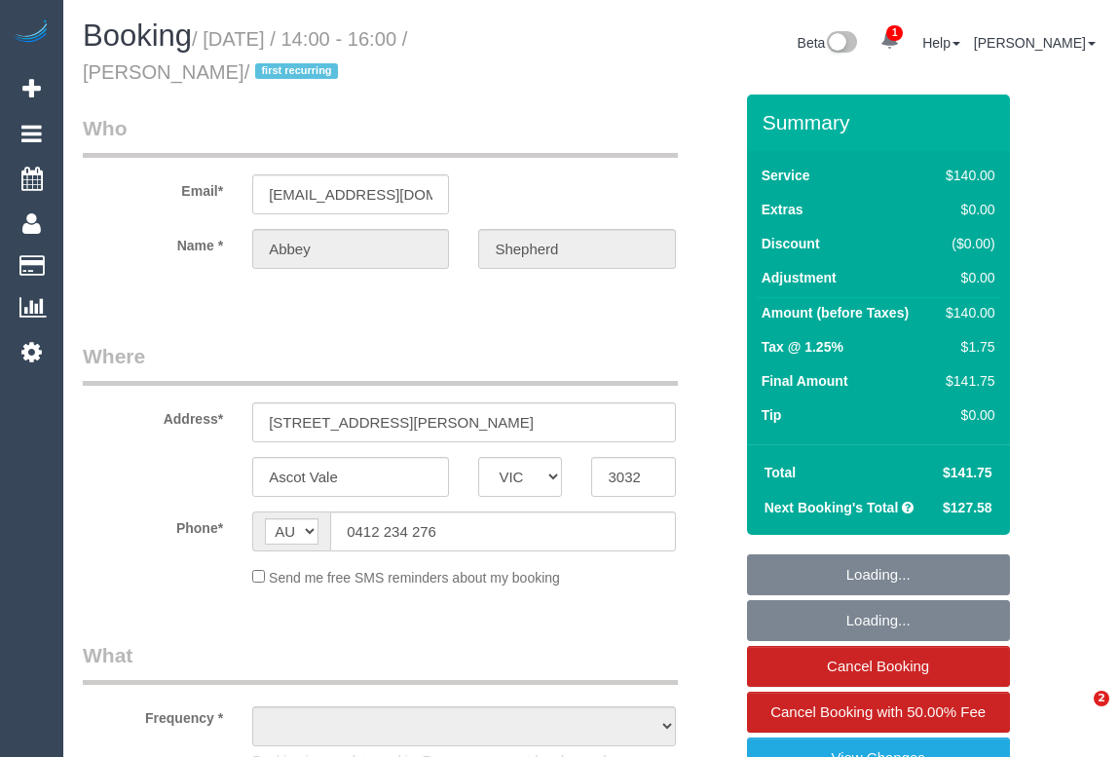
select select "VIC"
select select "string:stripe-pm_1RrXzx2GScqysDRVVE0cZmos"
select select "number:29"
select select "number:14"
select select "number:19"
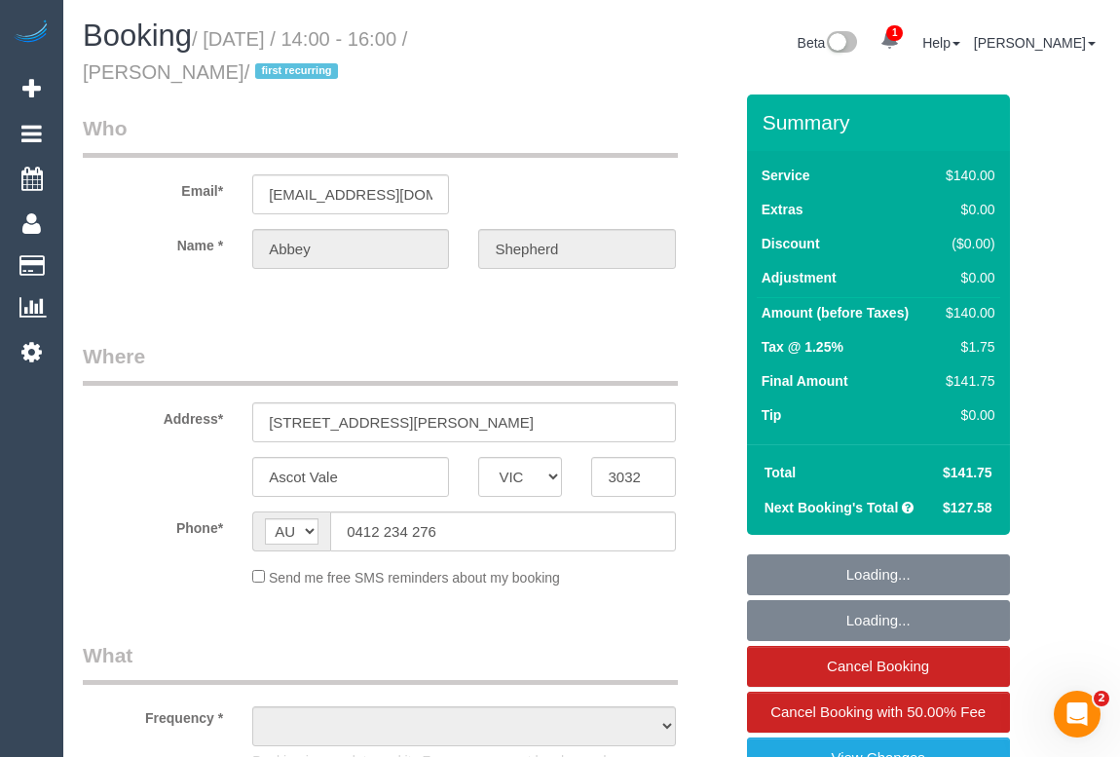
select select "number:36"
select select "number:34"
select select "number:13"
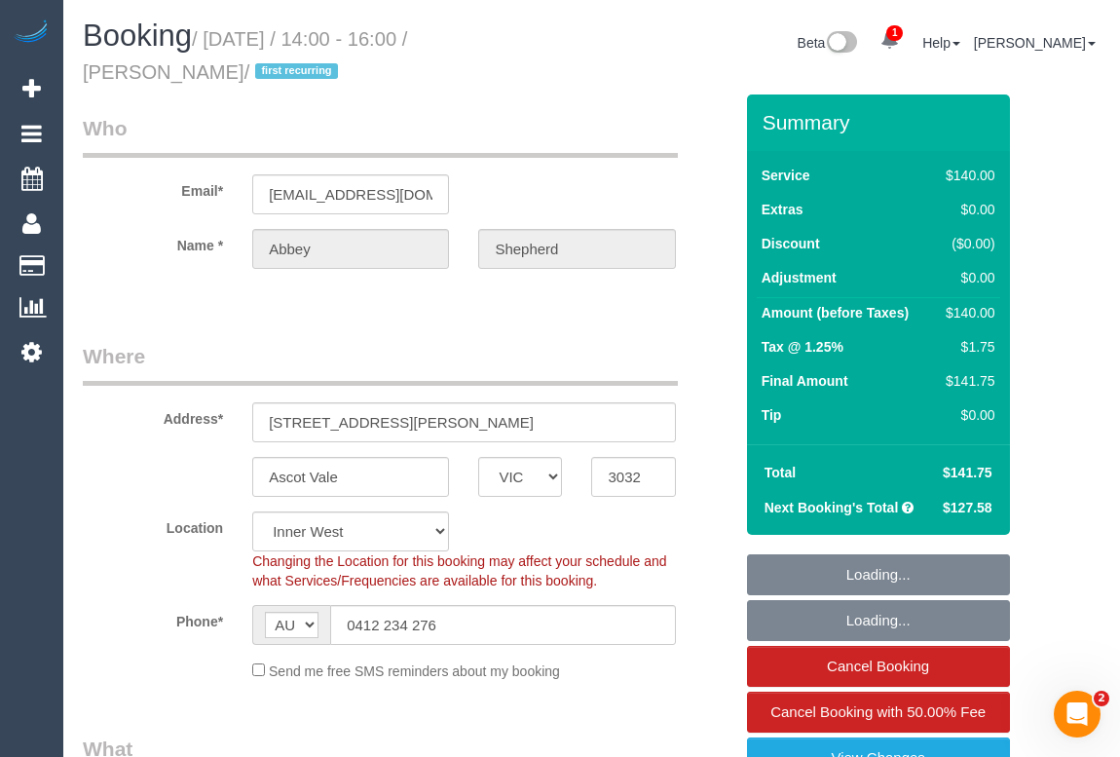
select select "object:1585"
select select "spot1"
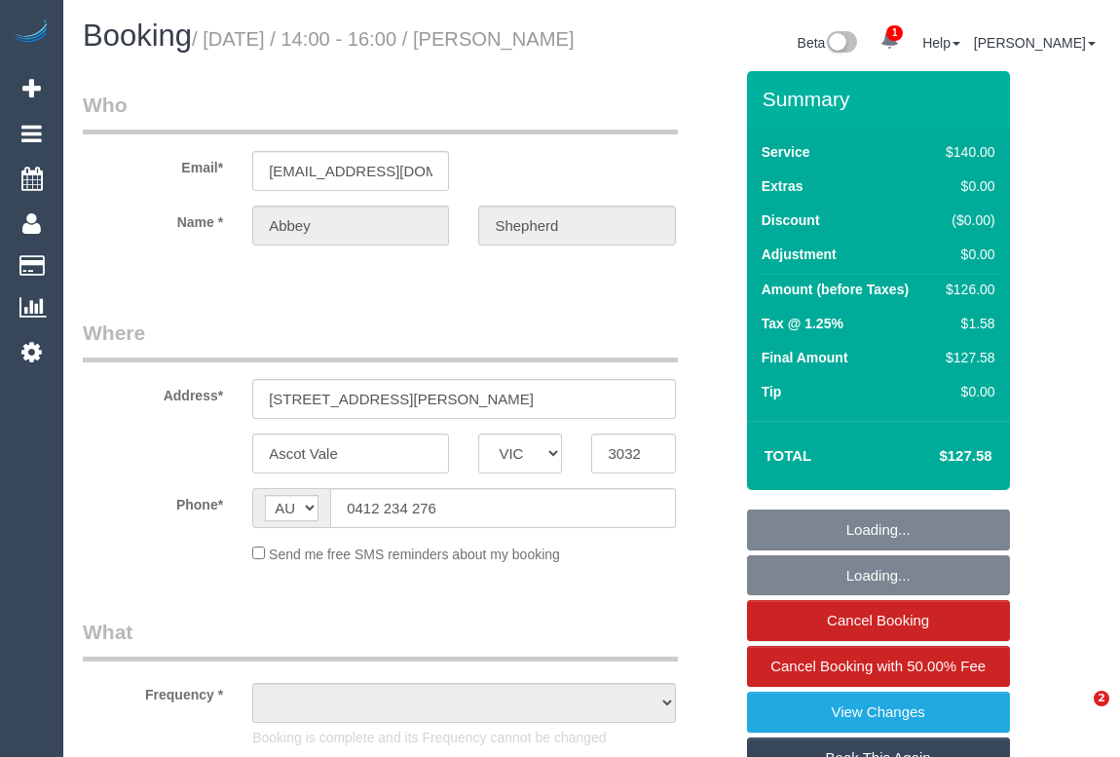
select select "VIC"
select select "object:546"
select select "string:stripe-pm_1RrXzx2GScqysDRVVE0cZmos"
select select "number:29"
select select "number:14"
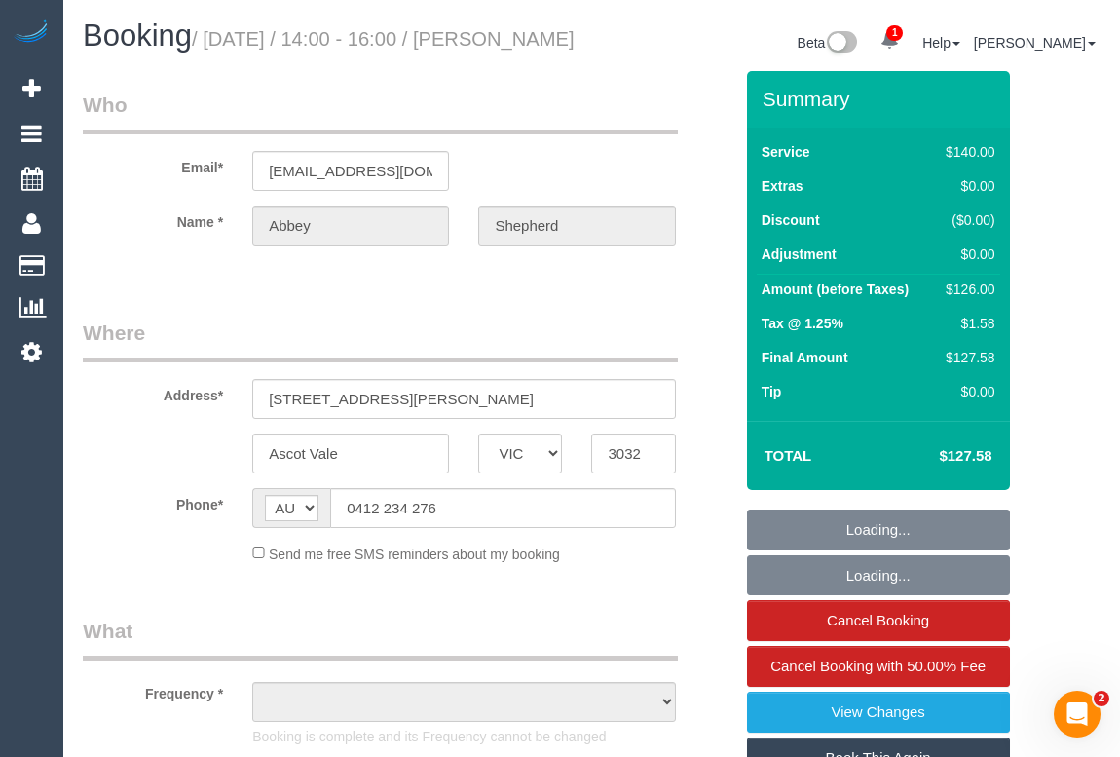
select select "number:19"
select select "number:36"
select select "number:34"
select select "number:13"
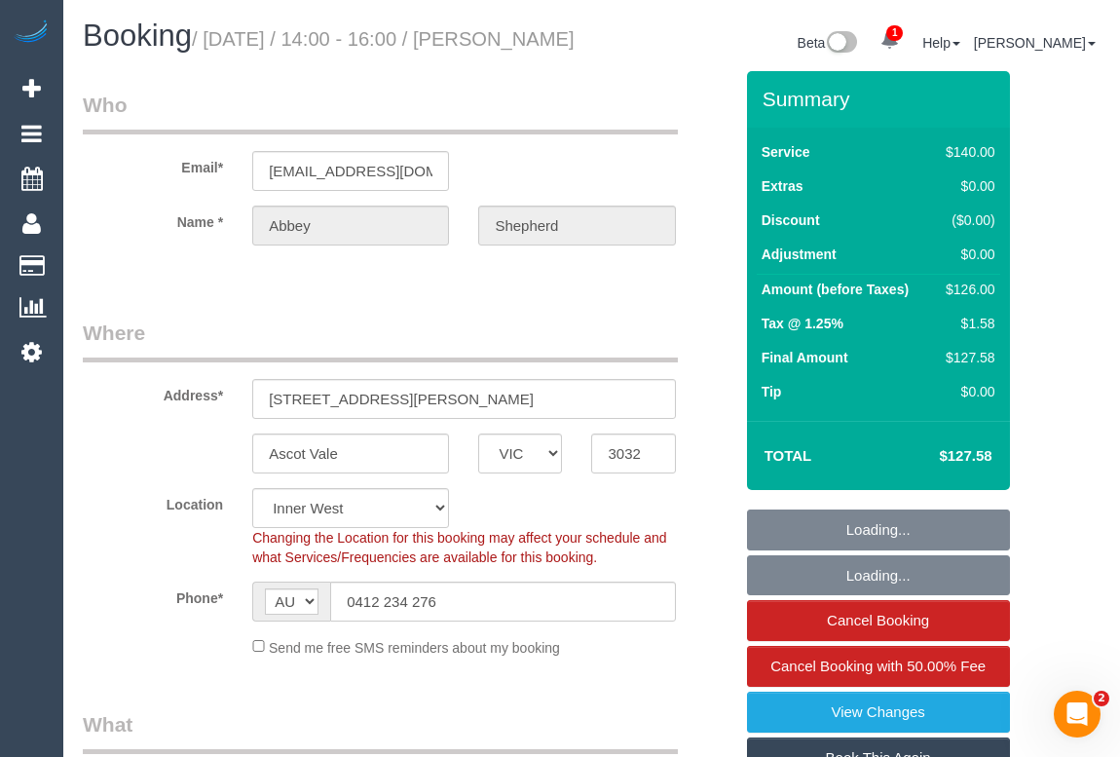
select select "object:863"
select select "spot1"
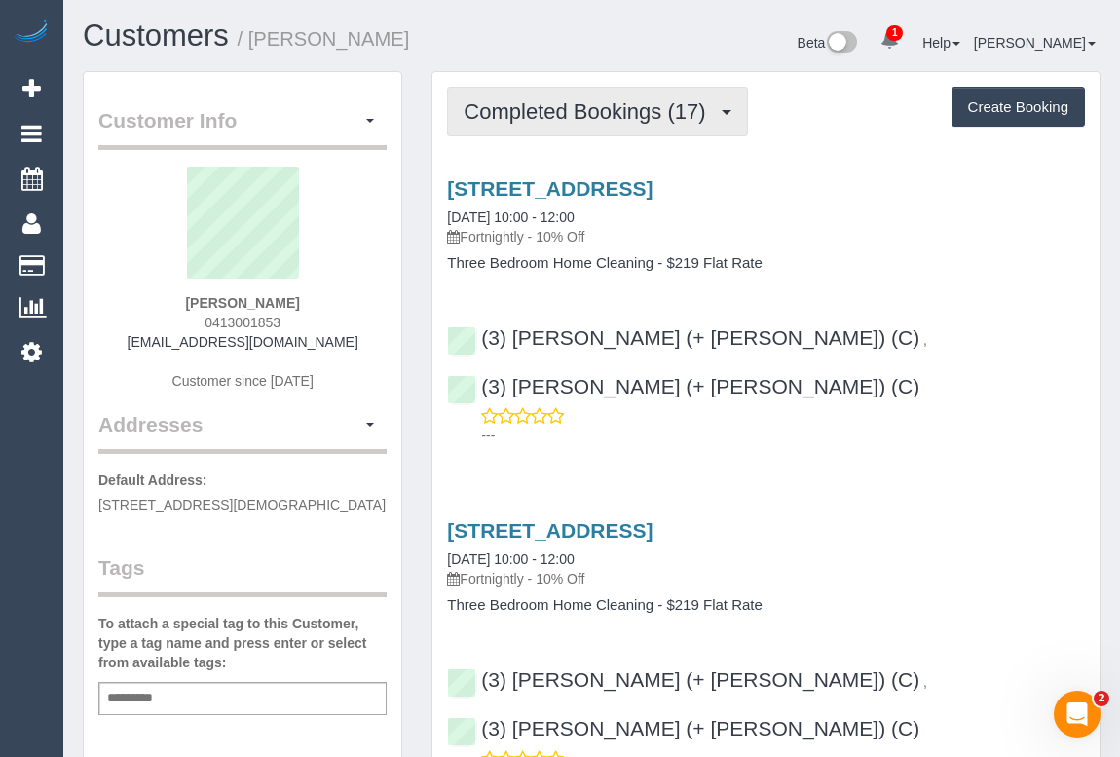
click at [581, 115] on span "Completed Bookings (17)" at bounding box center [589, 111] width 251 height 24
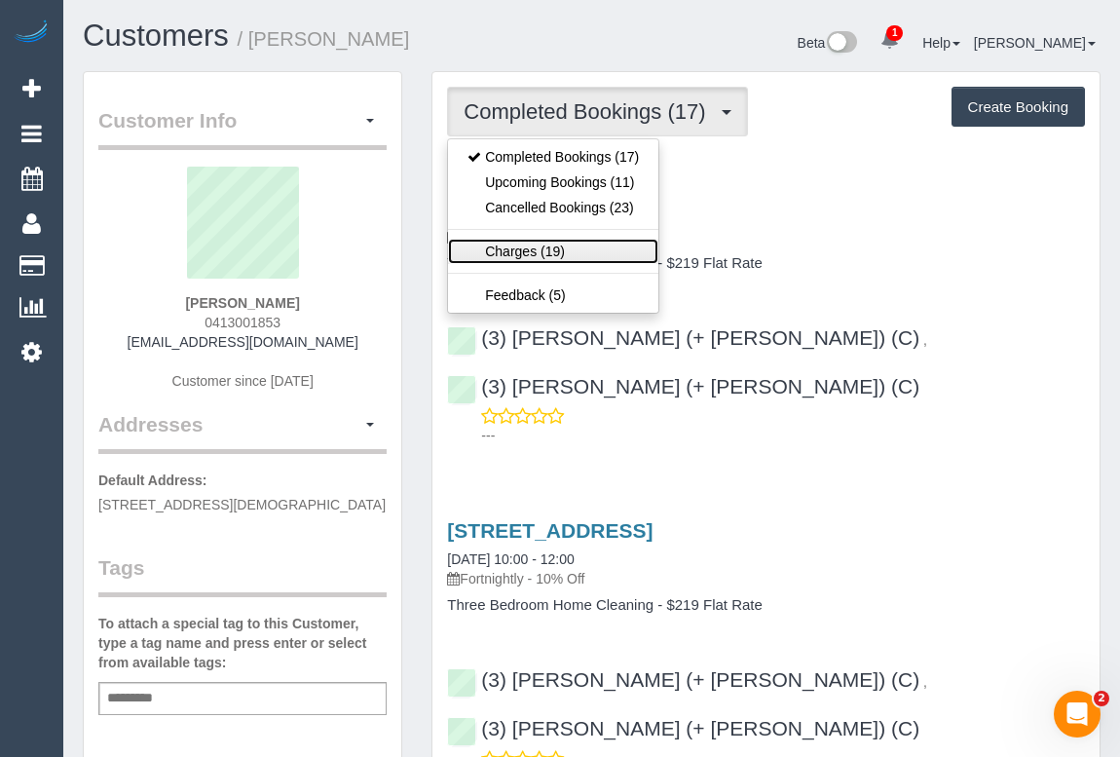
click at [509, 244] on link "Charges (19)" at bounding box center [553, 251] width 210 height 25
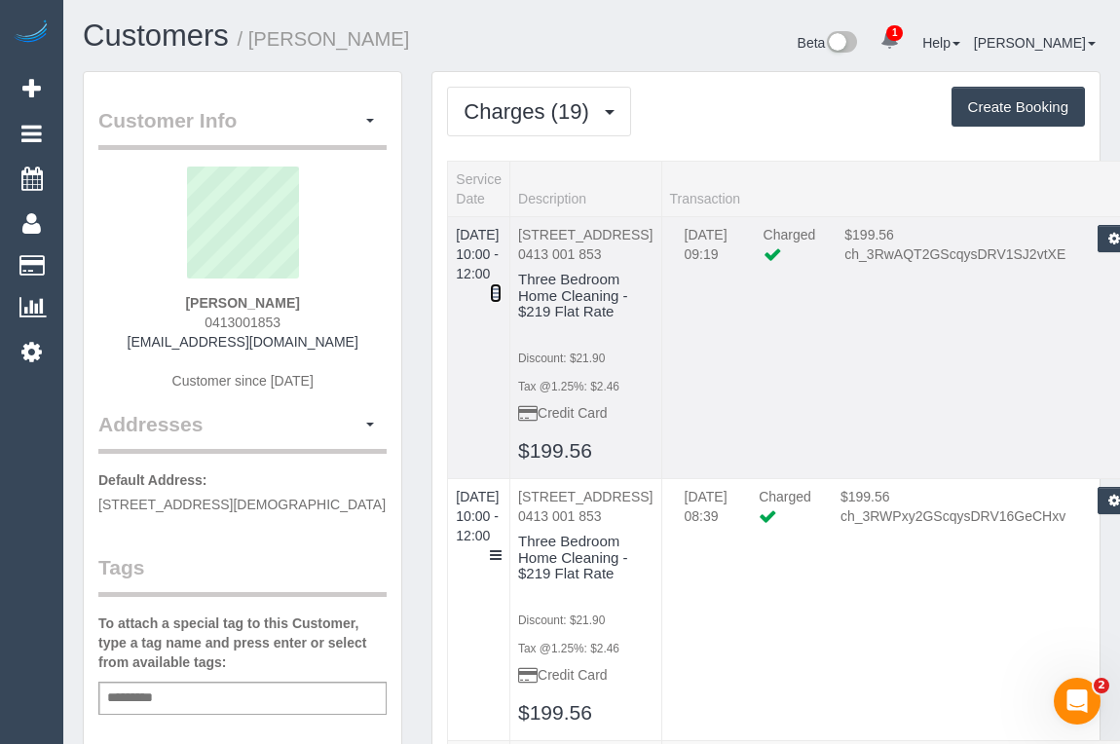
click at [502, 286] on icon at bounding box center [496, 293] width 12 height 14
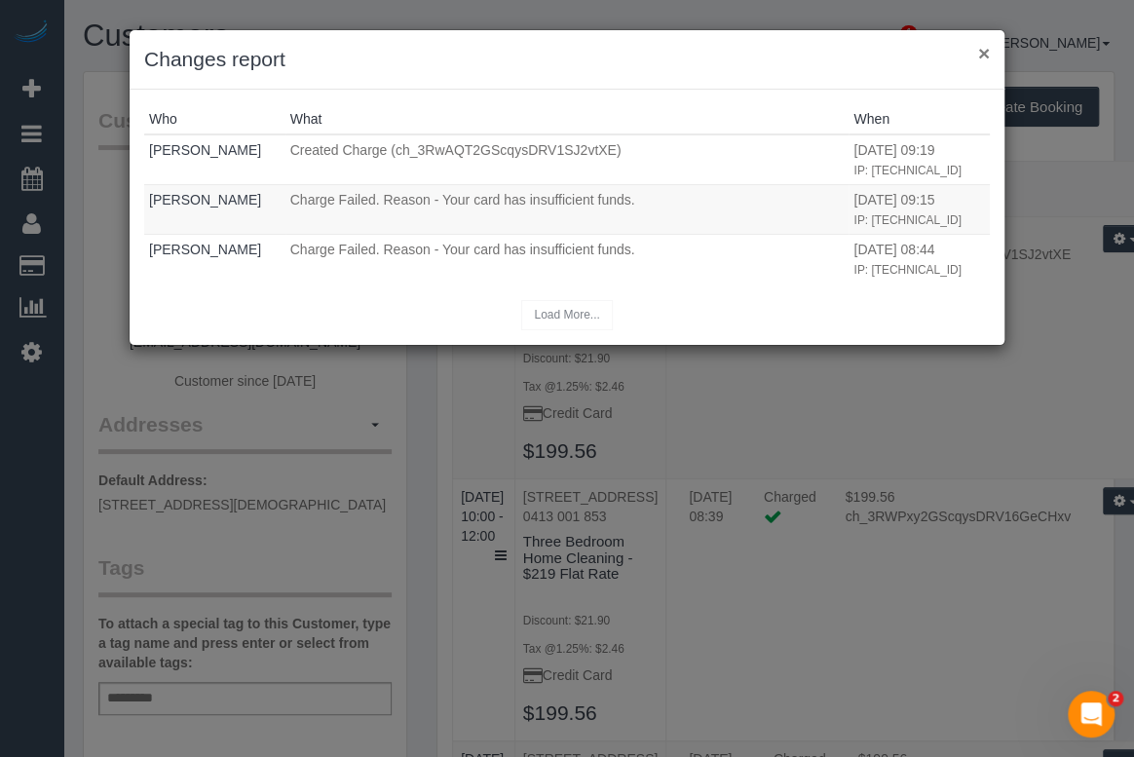
click at [984, 56] on button "×" at bounding box center [984, 53] width 12 height 20
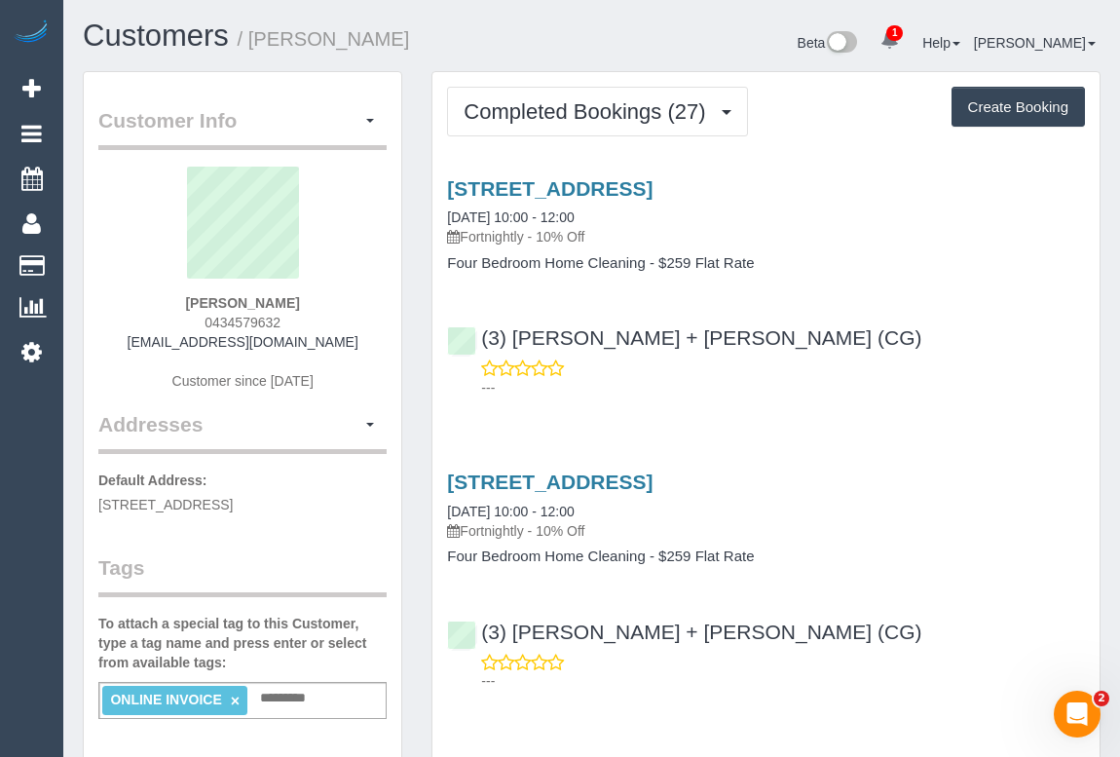
drag, startPoint x: 199, startPoint y: 292, endPoint x: 281, endPoint y: 309, distance: 84.4
click at [281, 309] on div "Emily Kite 0434579632 emilykite@hotmail.com Customer since 2024" at bounding box center [242, 288] width 288 height 243
copy strong "Emily Kite"
drag, startPoint x: 467, startPoint y: 231, endPoint x: 530, endPoint y: 231, distance: 62.3
click at [530, 231] on p "Fortnightly - 10% Off" at bounding box center [766, 236] width 638 height 19
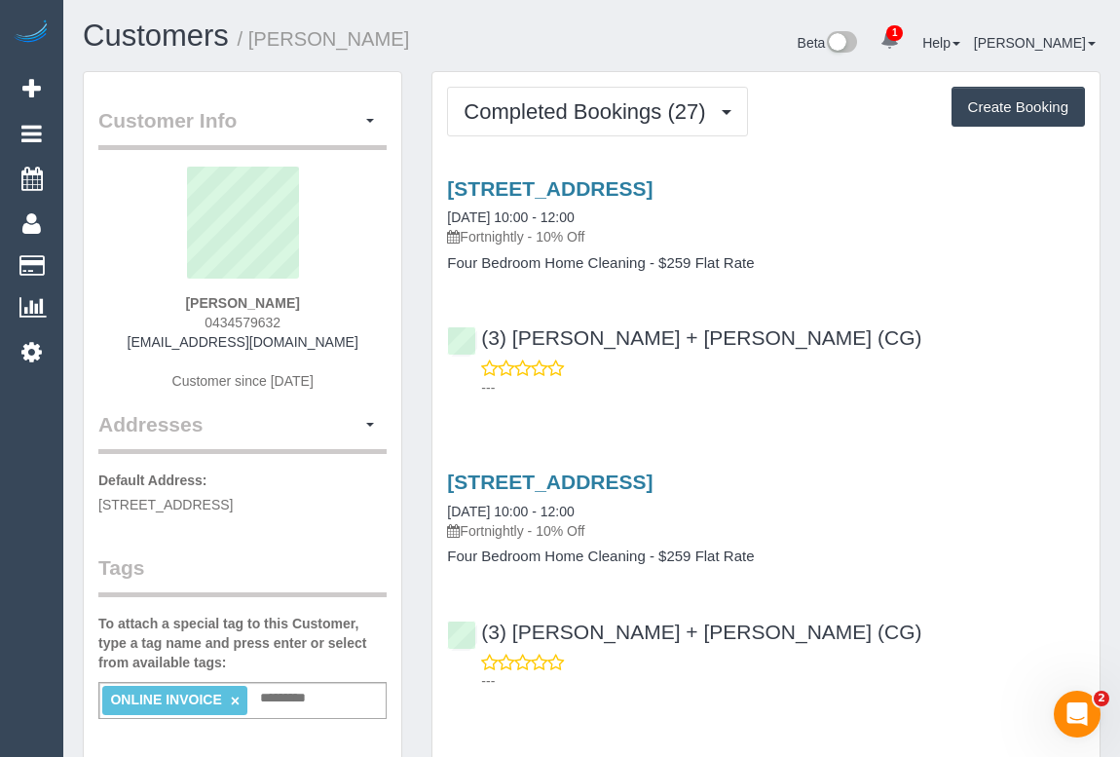
copy p "Fortnightly"
drag, startPoint x: 202, startPoint y: 302, endPoint x: 322, endPoint y: 302, distance: 120.8
click at [322, 302] on div "Emily Kite 0434579632 emilykite@hotmail.com Customer since 2024" at bounding box center [242, 288] width 288 height 243
copy strong "Emily Kite"
drag, startPoint x: 442, startPoint y: 258, endPoint x: 643, endPoint y: 258, distance: 200.6
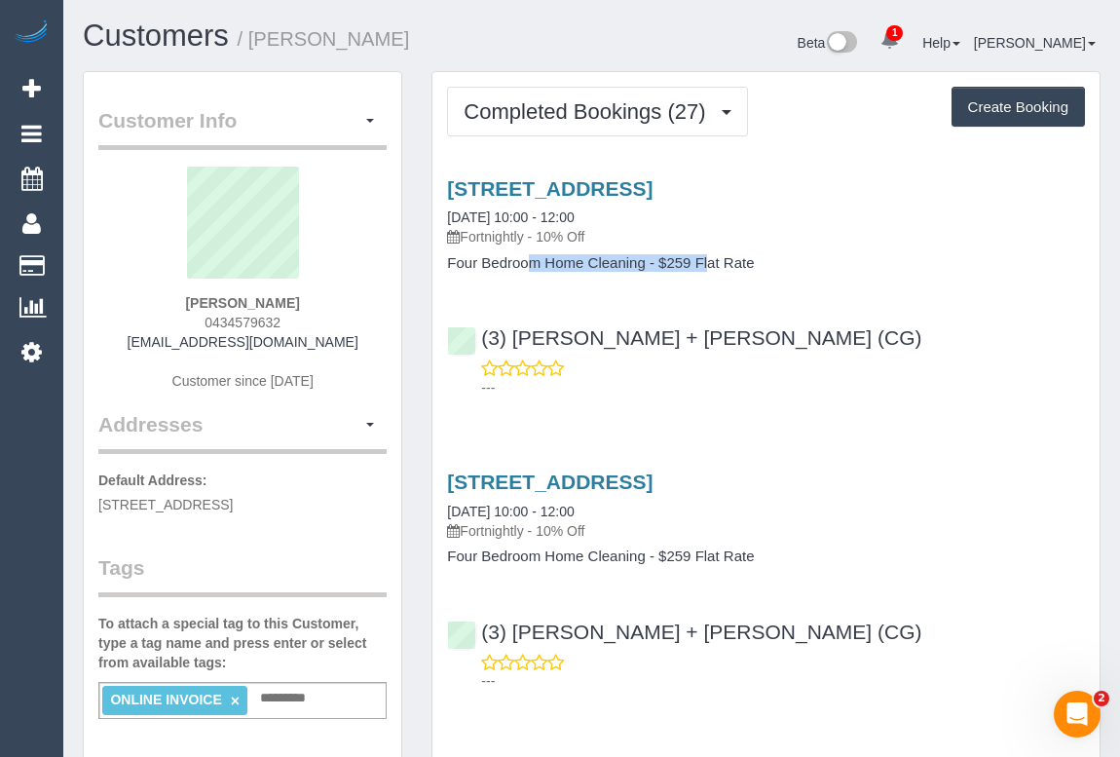
click at [643, 258] on div "59, Peel St, Windsor, VIC 3181 13/08/2025 10:00 - 12:00 Fortnightly - 10% Off F…" at bounding box center [765, 224] width 667 height 94
copy h4 "Four Bedroom Home Cleaning"
click at [546, 185] on link "59, Peel St, Windsor, VIC 3181" at bounding box center [549, 188] width 205 height 22
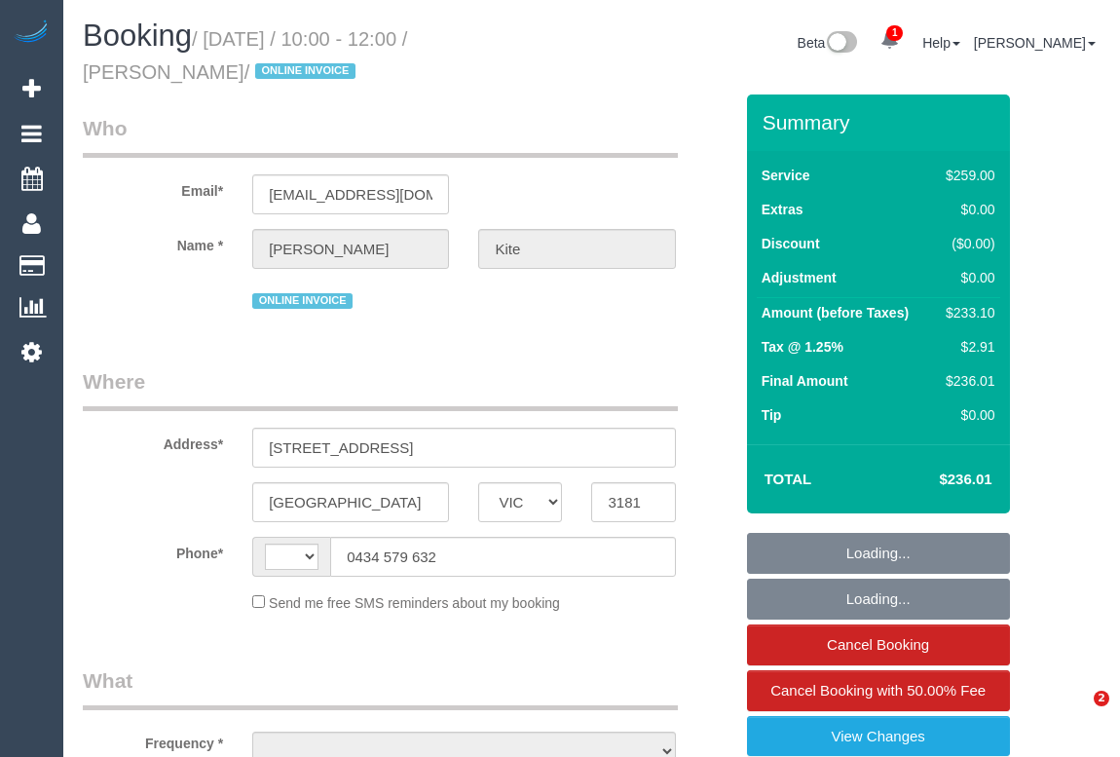
select select "VIC"
select select "string:stripe-pm_1PVQWE2GScqysDRVI46sJc5r"
select select "number:27"
select select "number:14"
select select "number:19"
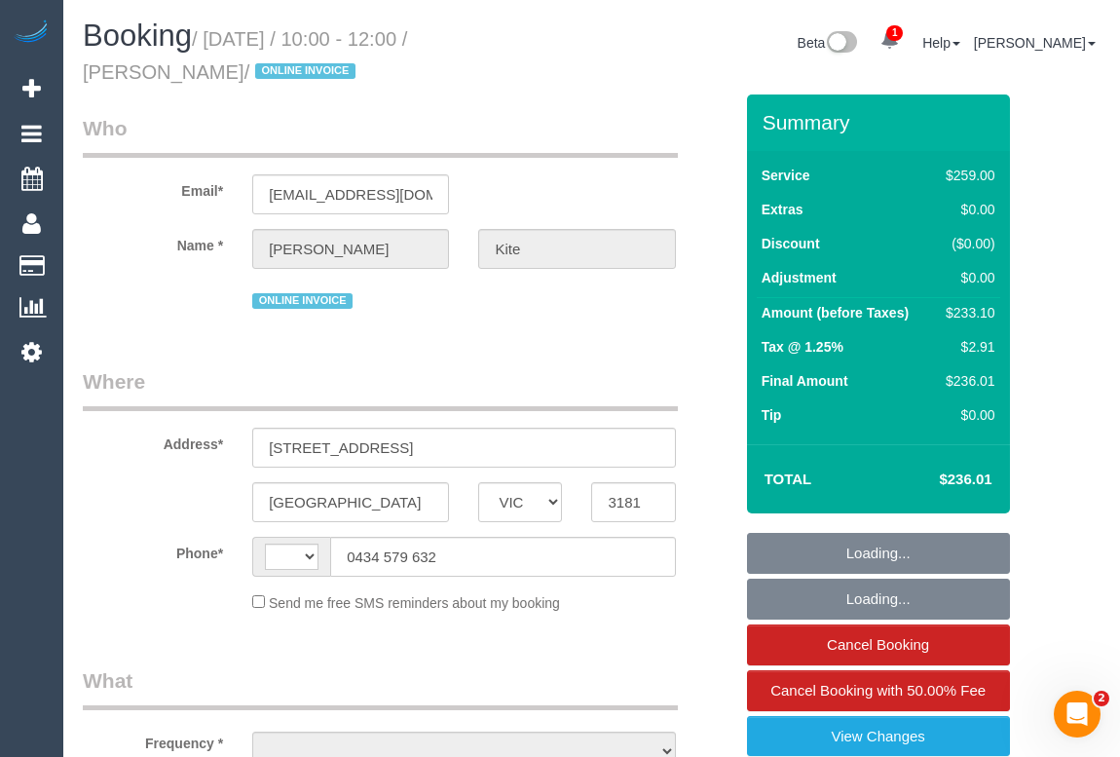
select select "number:24"
select select "number:34"
select select "number:13"
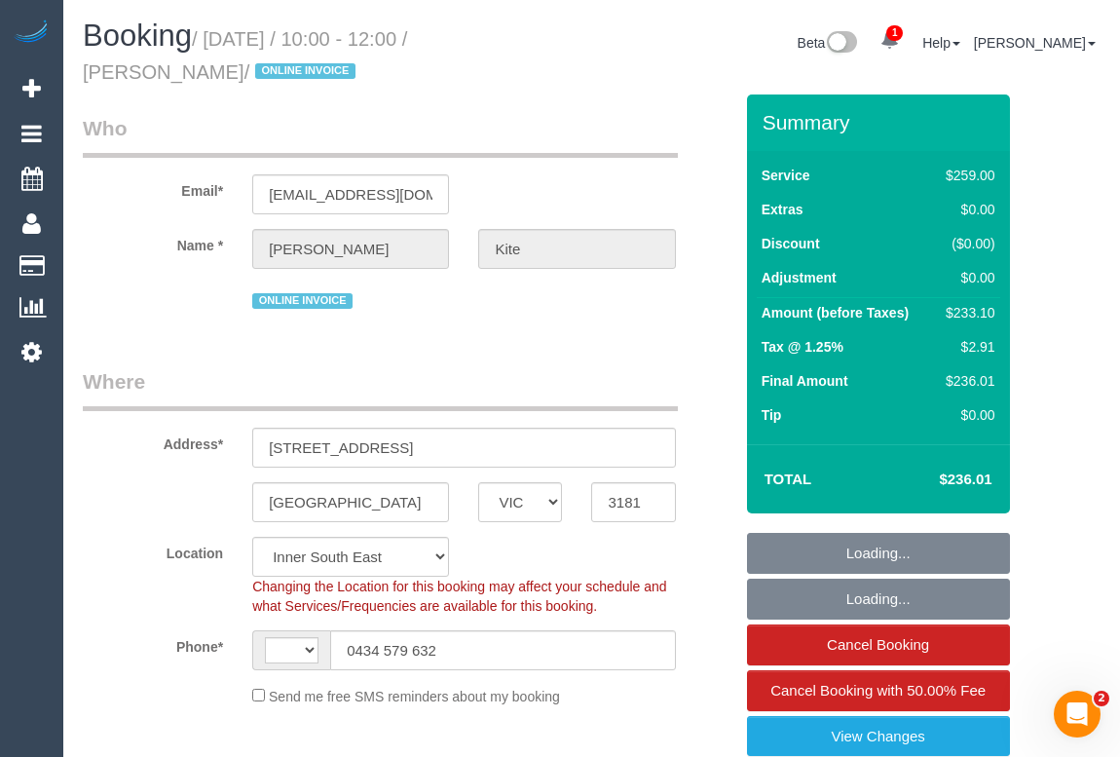
select select "string:AU"
select select "object:1377"
select select "spot1"
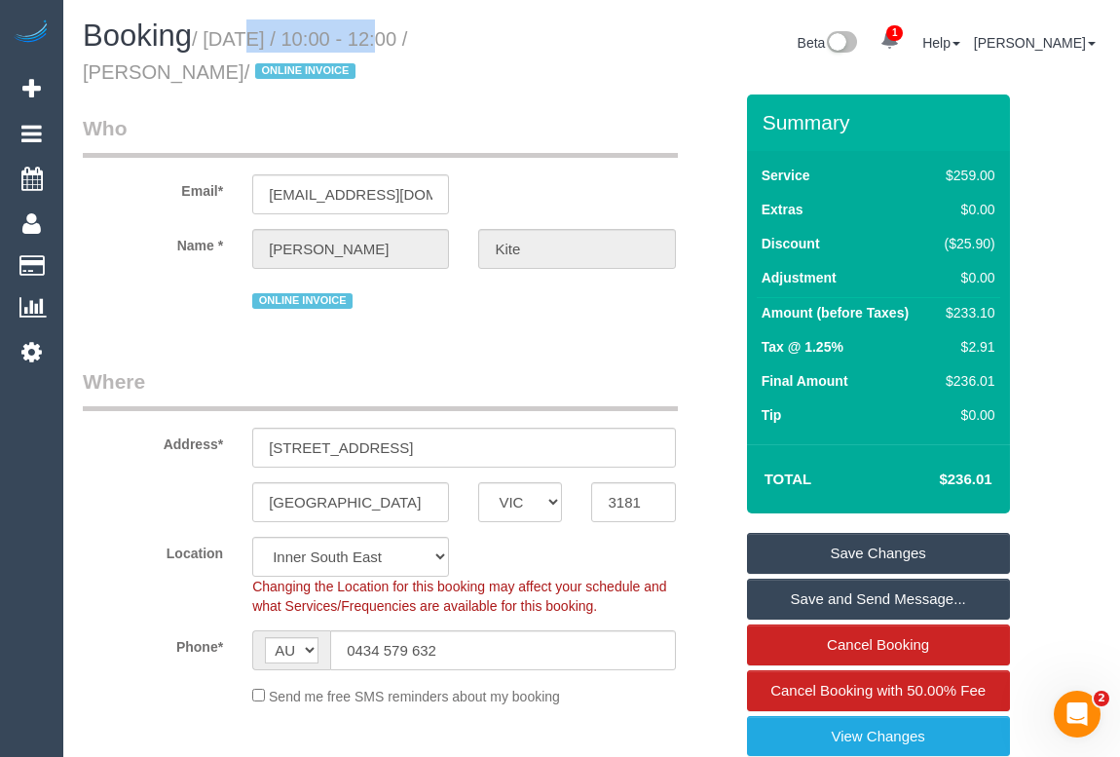
drag, startPoint x: 211, startPoint y: 38, endPoint x: 357, endPoint y: 45, distance: 146.2
click at [357, 45] on small "/ August 13, 2025 / 10:00 - 12:00 / Emily Kite / ONLINE INVOICE" at bounding box center [245, 55] width 324 height 55
copy small "August 13, 2025"
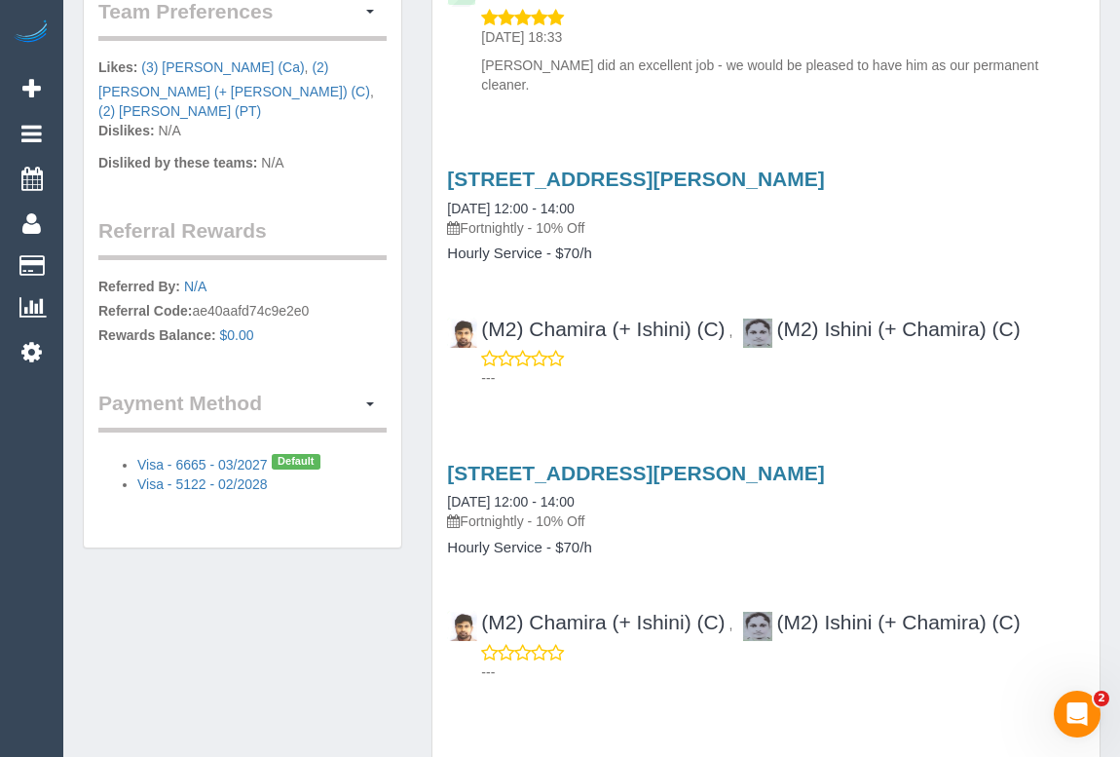
scroll to position [1416, 0]
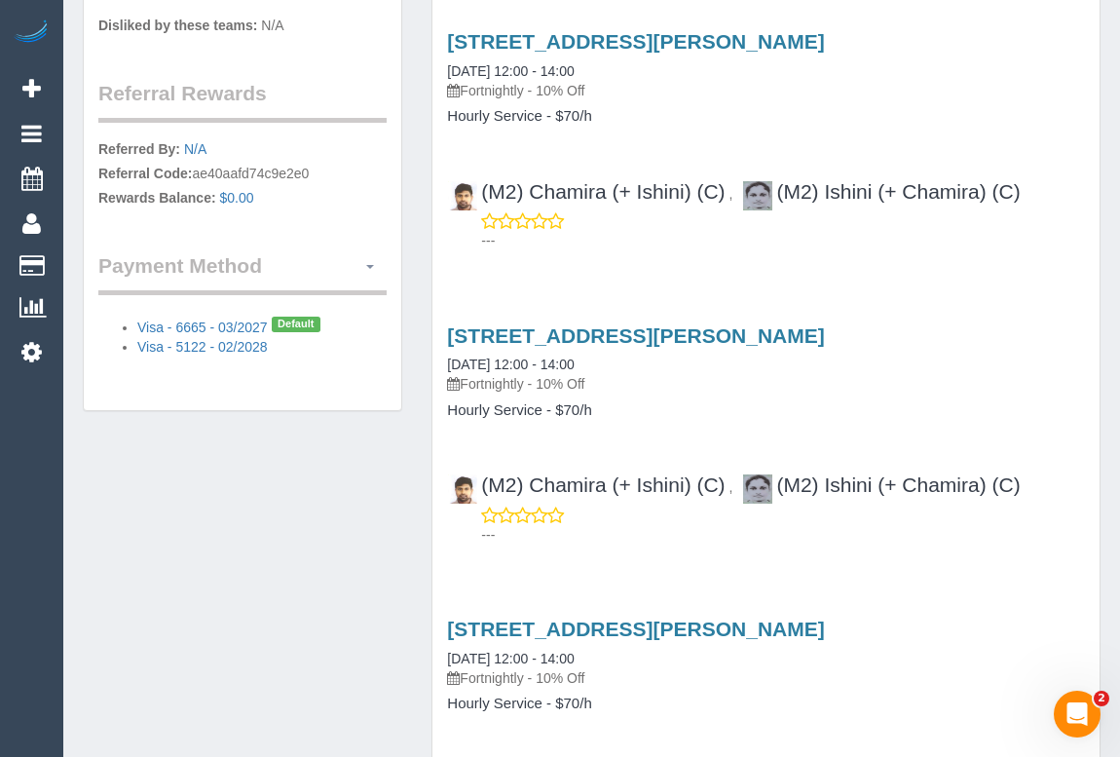
click at [371, 251] on button "button" at bounding box center [370, 266] width 33 height 30
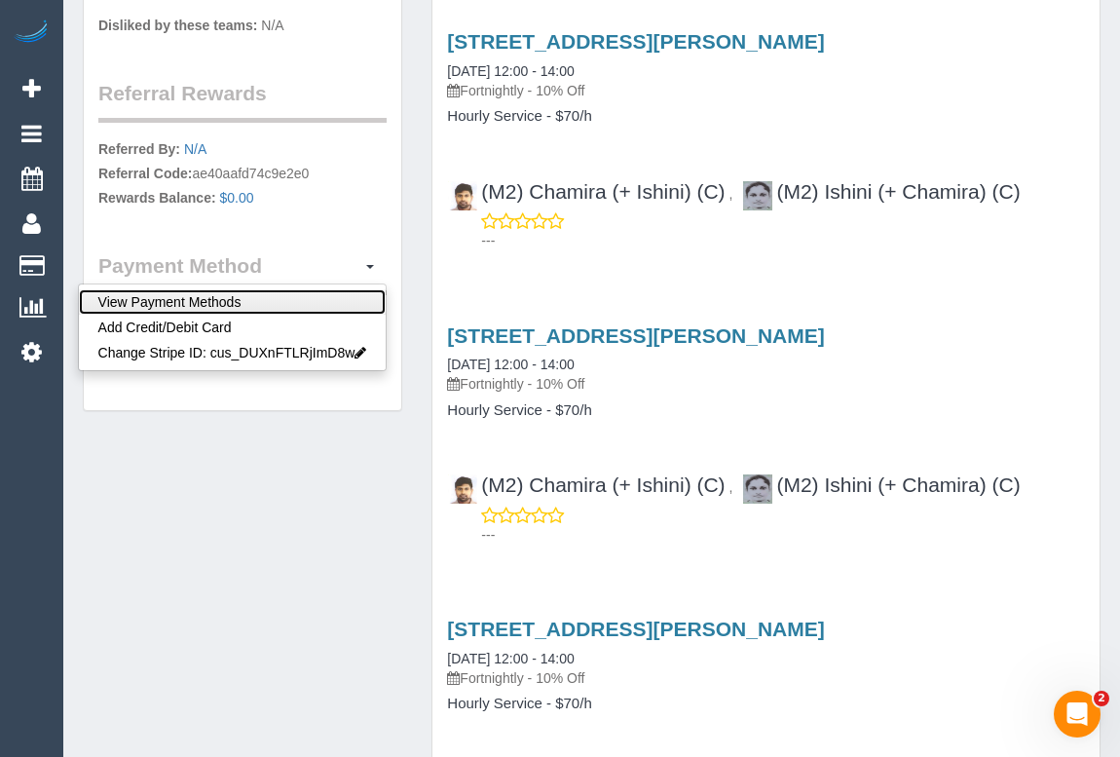
click at [157, 289] on link "View Payment Methods" at bounding box center [233, 301] width 308 height 25
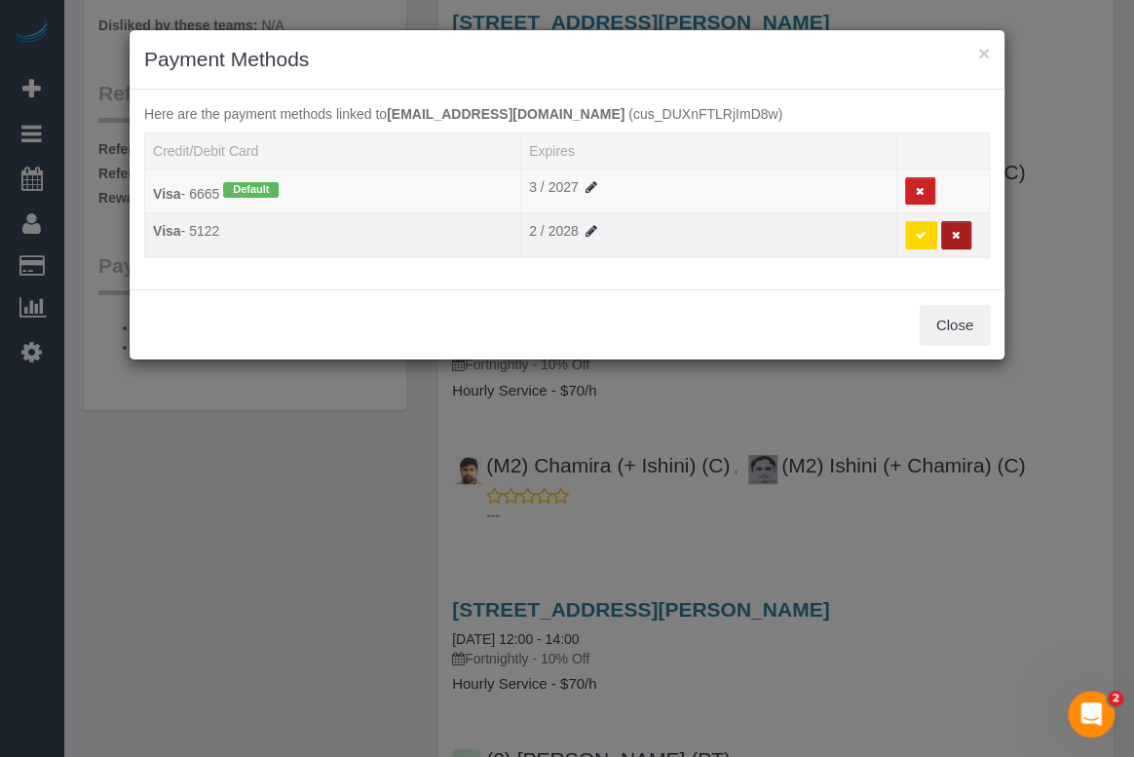
click at [960, 233] on button at bounding box center [956, 235] width 30 height 28
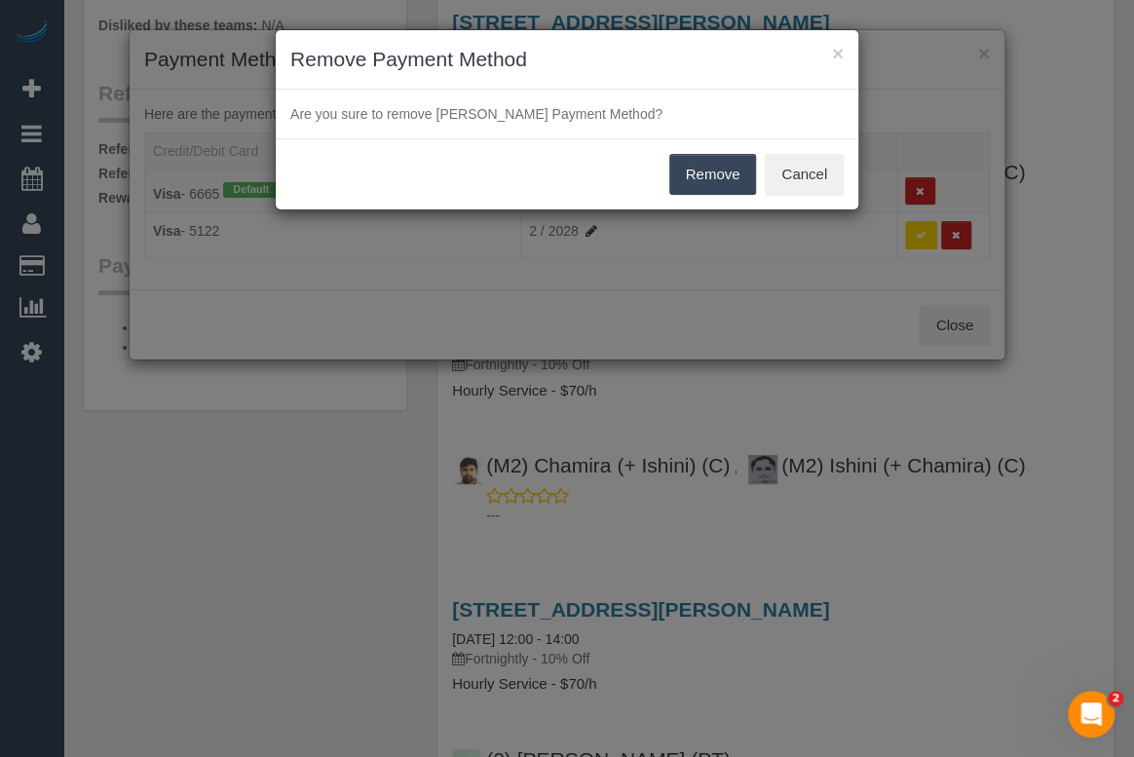
click at [701, 175] on button "Remove" at bounding box center [713, 174] width 88 height 41
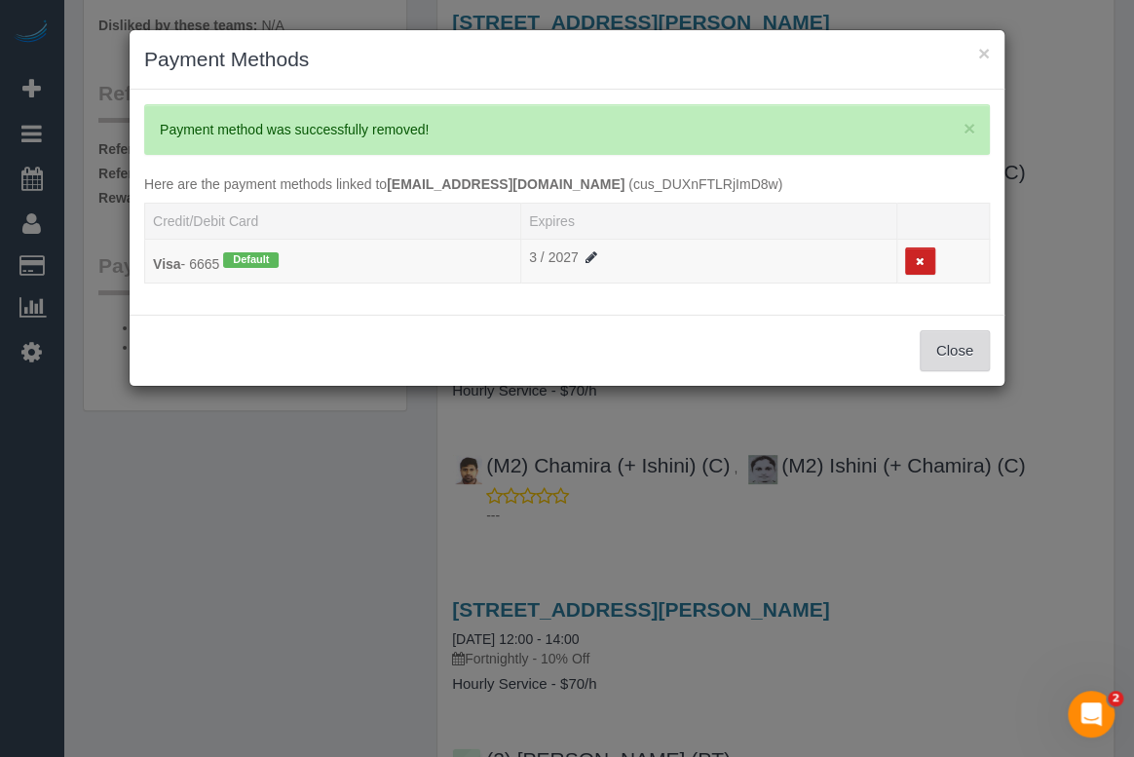
click at [935, 347] on button "Close" at bounding box center [954, 350] width 70 height 41
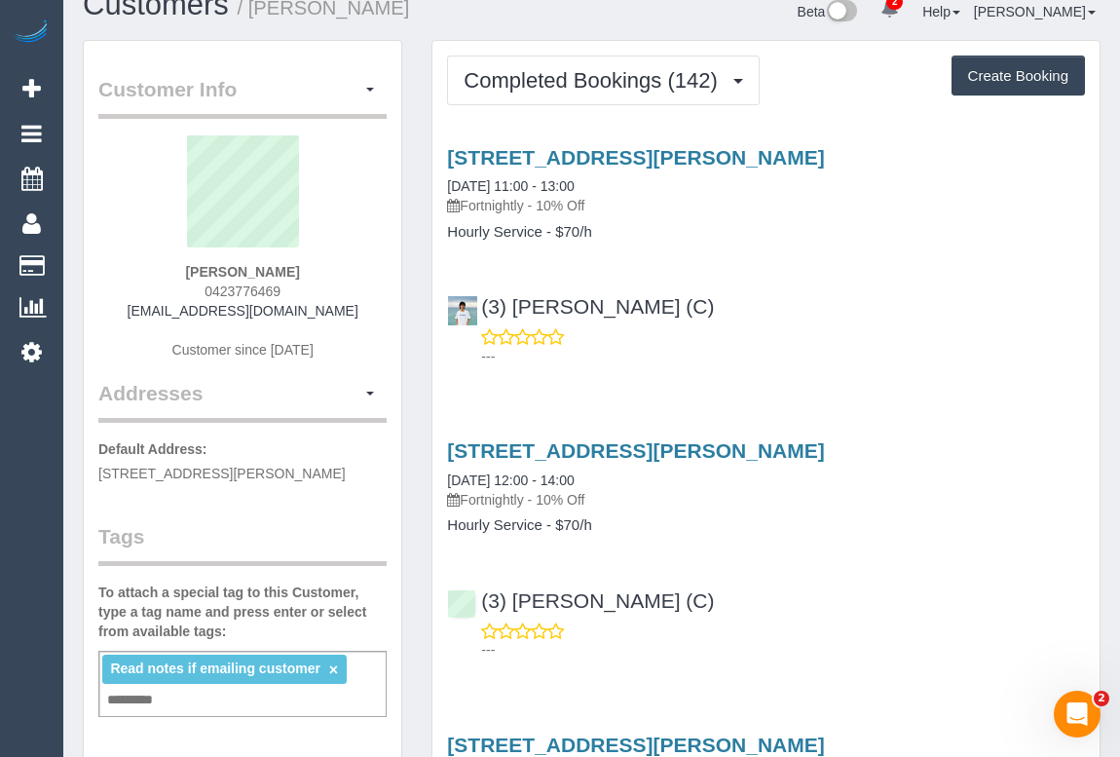
scroll to position [0, 0]
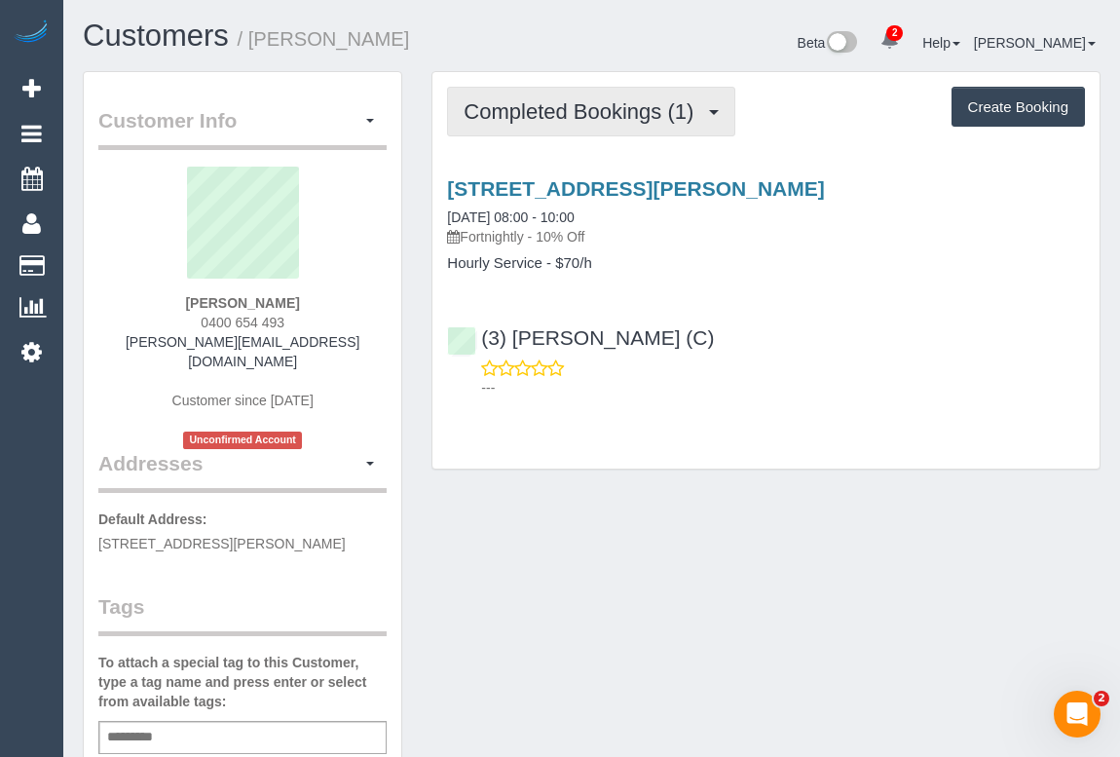
click at [592, 119] on span "Completed Bookings (1)" at bounding box center [584, 111] width 240 height 24
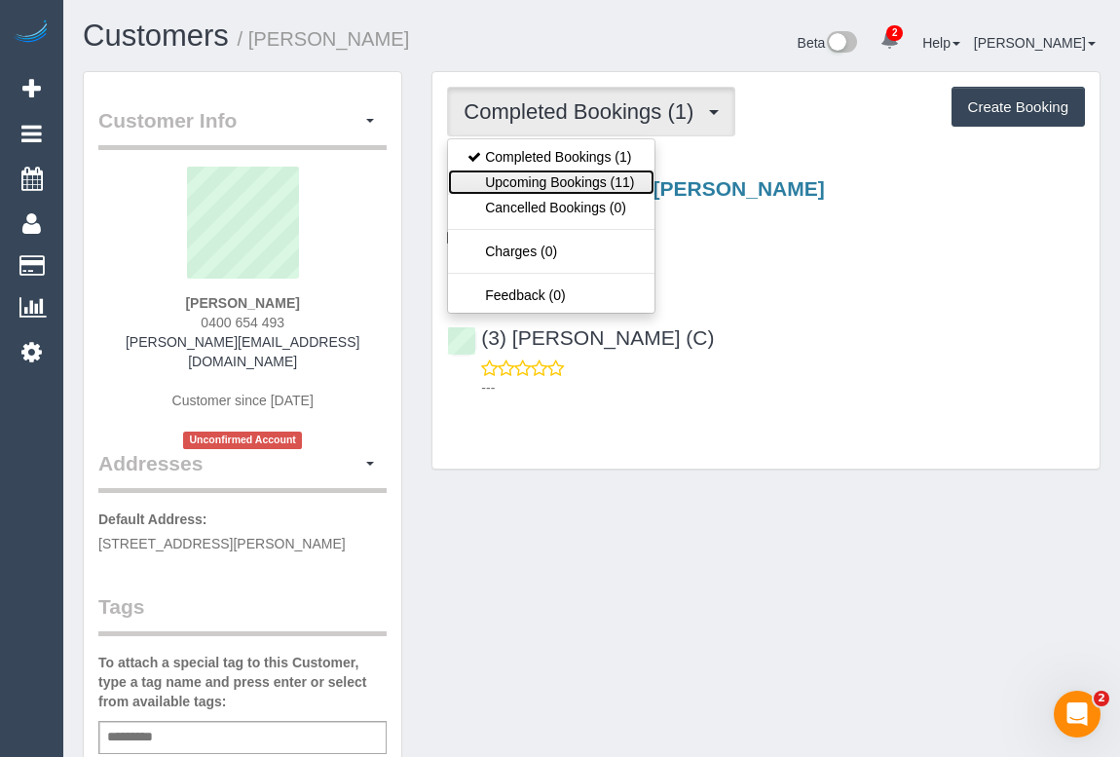
click at [569, 177] on link "Upcoming Bookings (11)" at bounding box center [550, 181] width 205 height 25
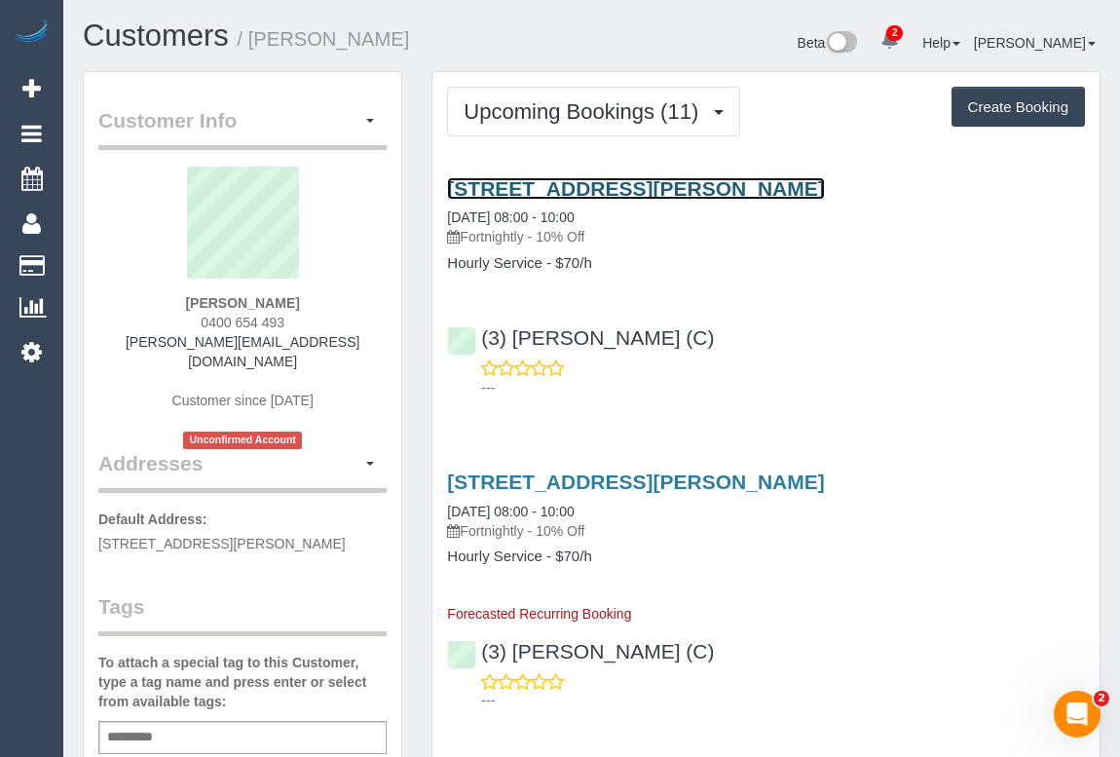
click at [625, 177] on link "6 Peter Ave, Parkdale, VIC 3195" at bounding box center [635, 188] width 377 height 22
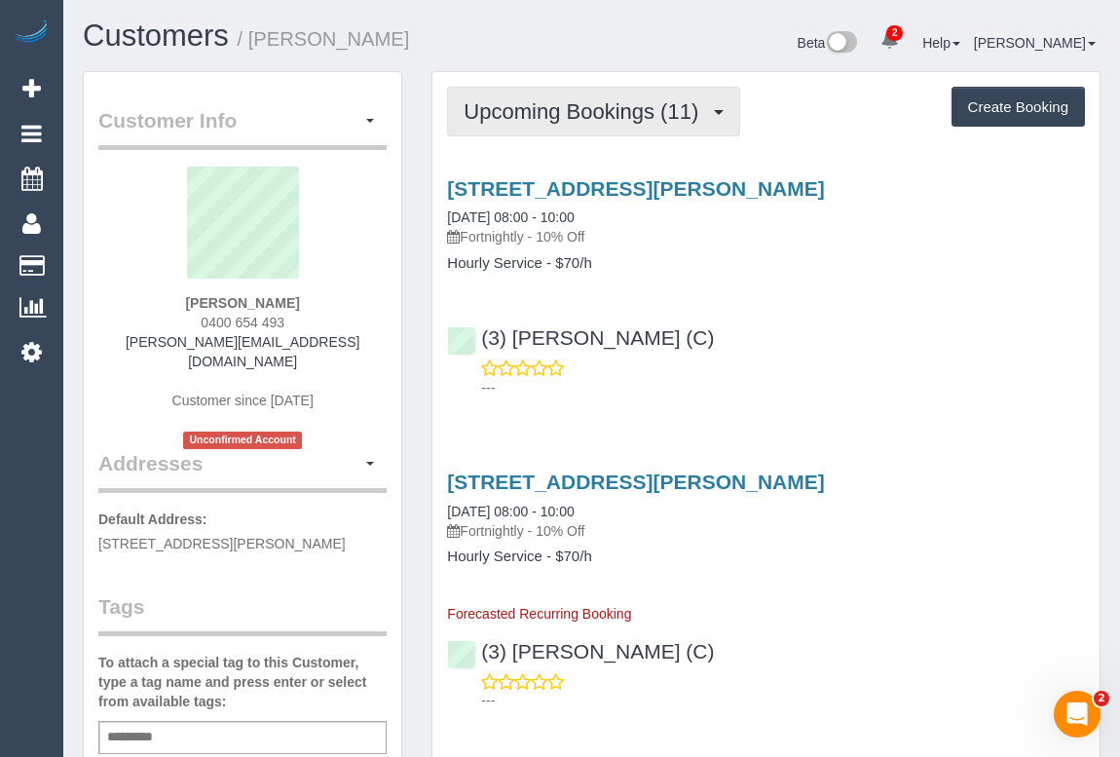
click at [542, 108] on span "Upcoming Bookings (11)" at bounding box center [586, 111] width 244 height 24
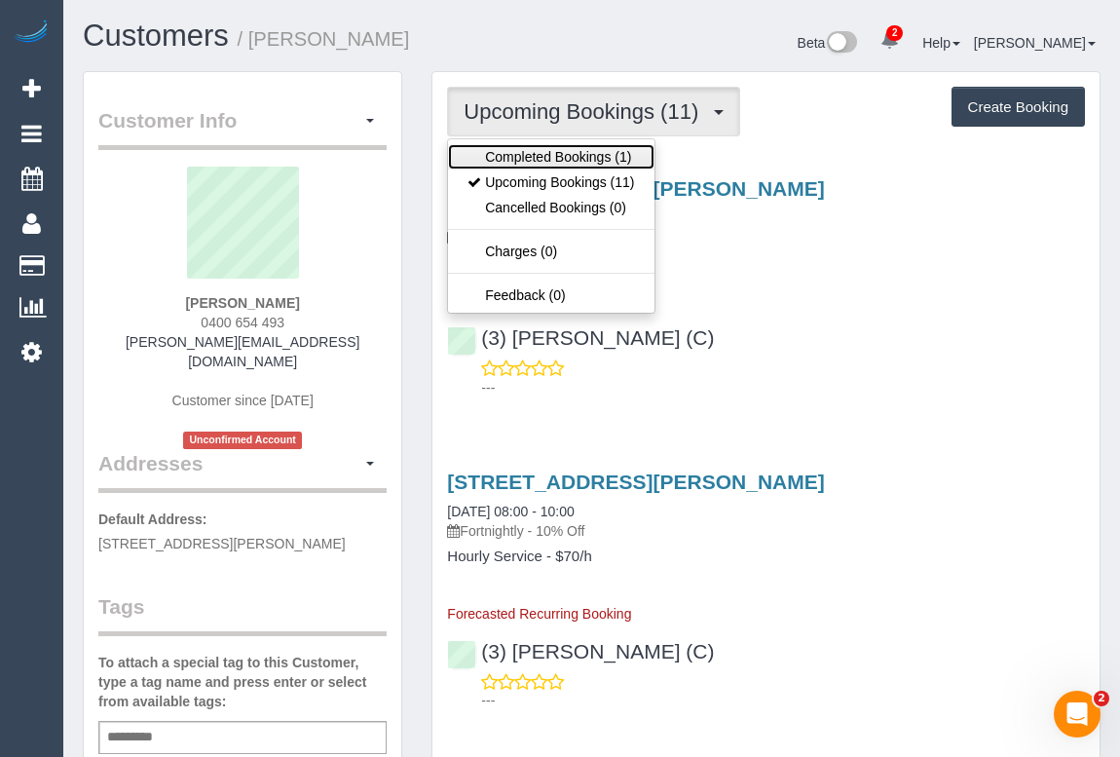
click at [545, 154] on link "Completed Bookings (1)" at bounding box center [550, 156] width 205 height 25
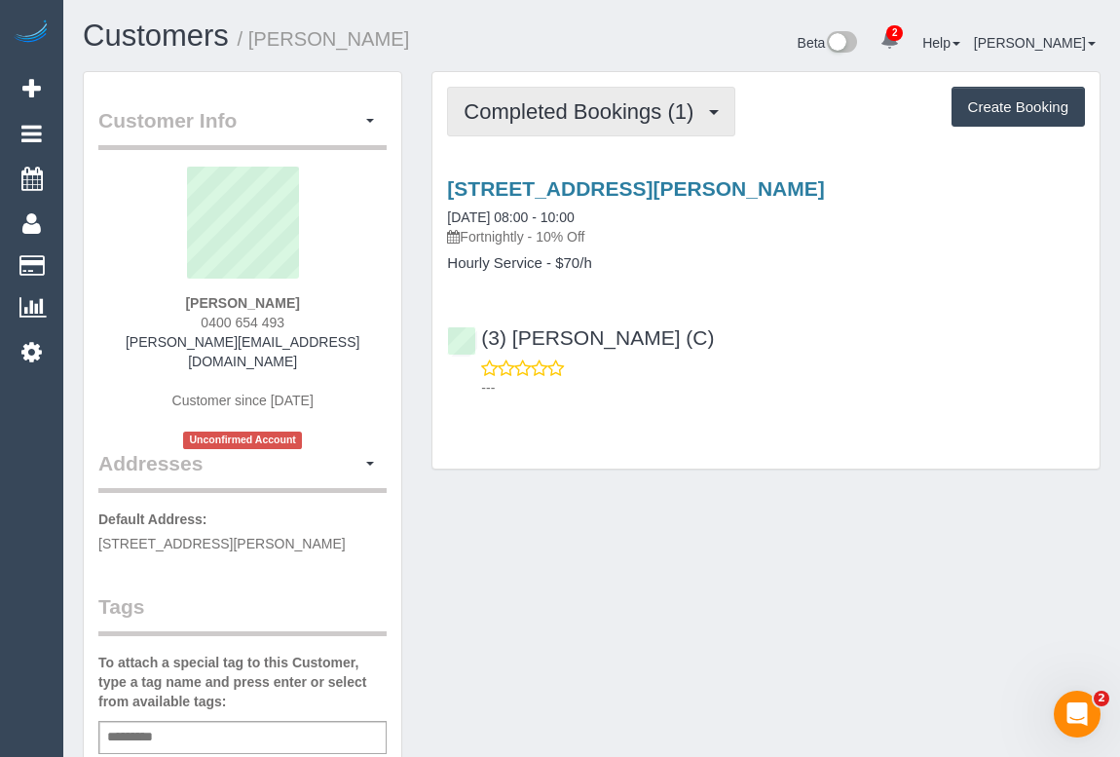
click at [549, 120] on span "Completed Bookings (1)" at bounding box center [584, 111] width 240 height 24
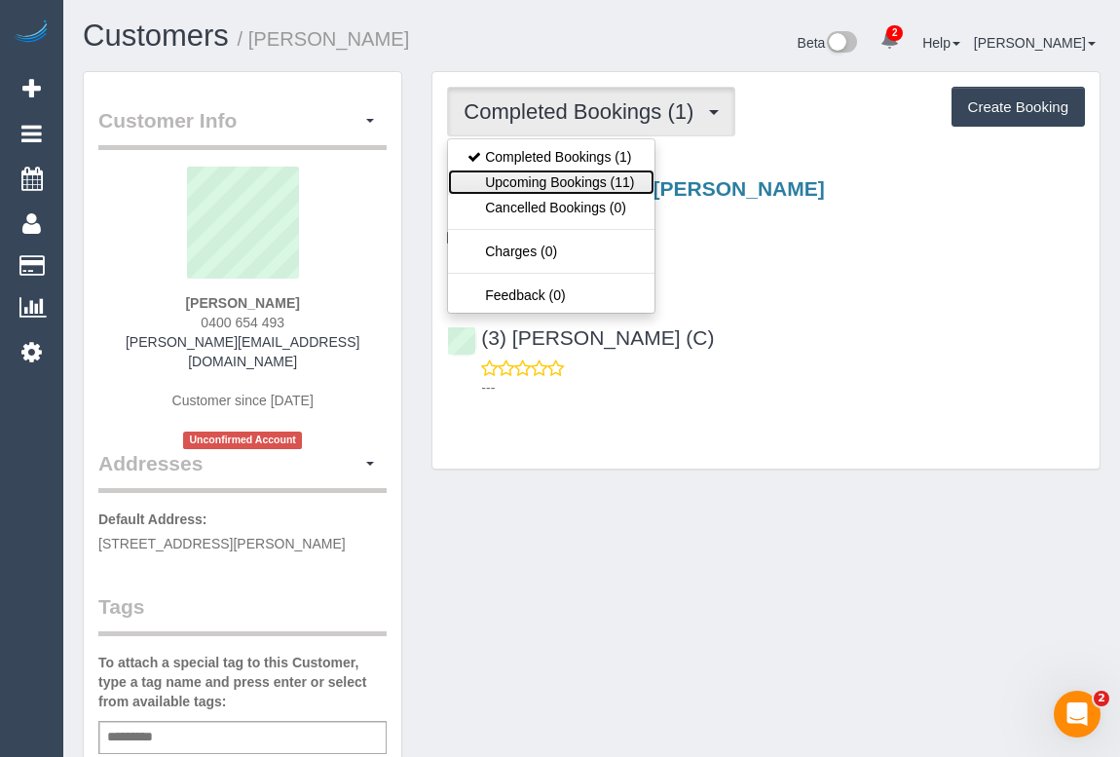
click at [569, 192] on link "Upcoming Bookings (11)" at bounding box center [550, 181] width 205 height 25
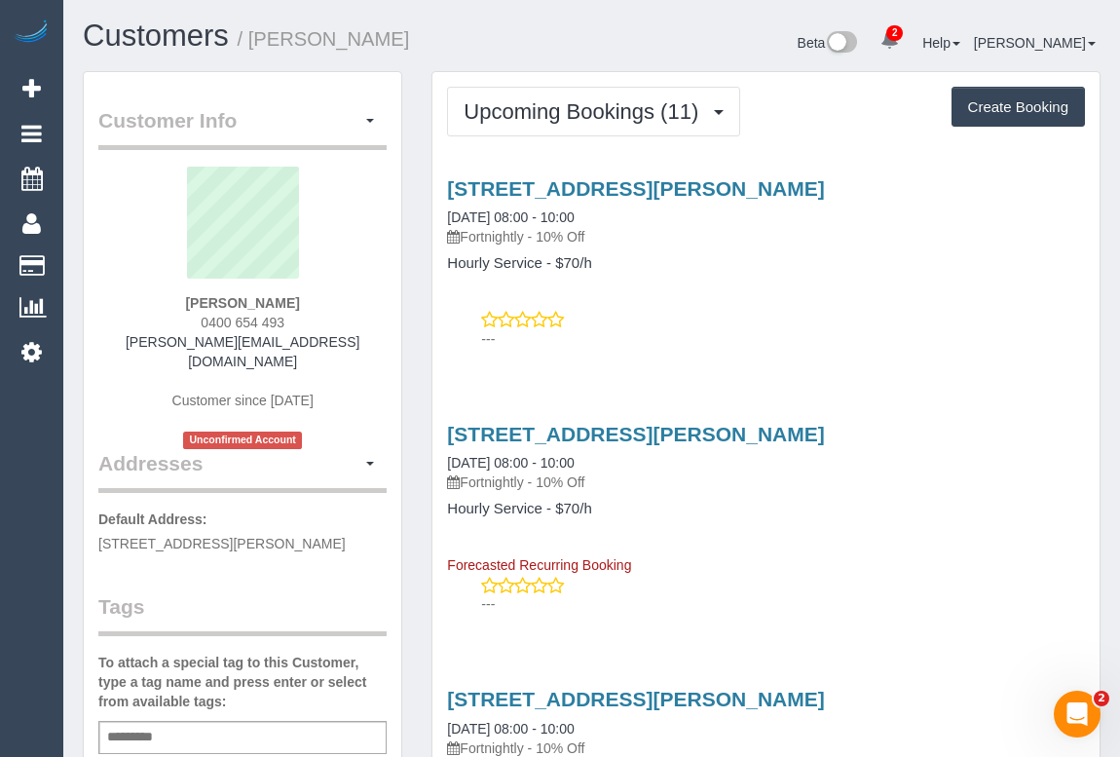
click at [830, 345] on p "---" at bounding box center [783, 338] width 604 height 19
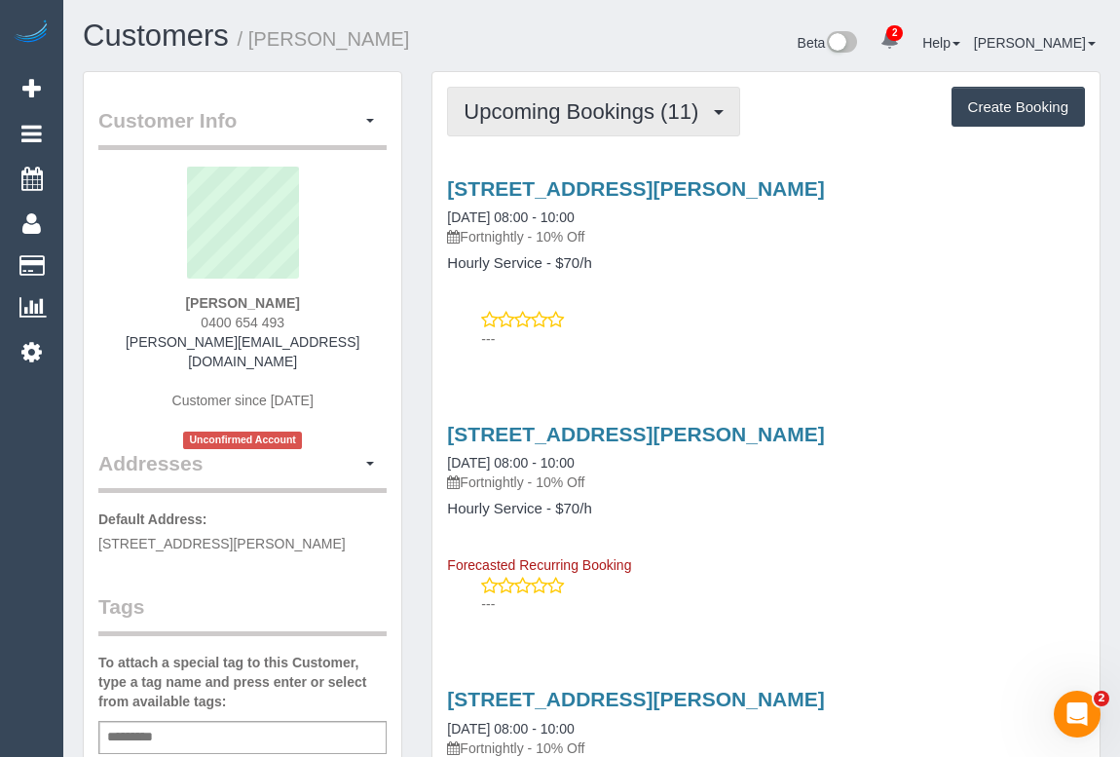
click at [569, 115] on span "Upcoming Bookings (11)" at bounding box center [586, 111] width 244 height 24
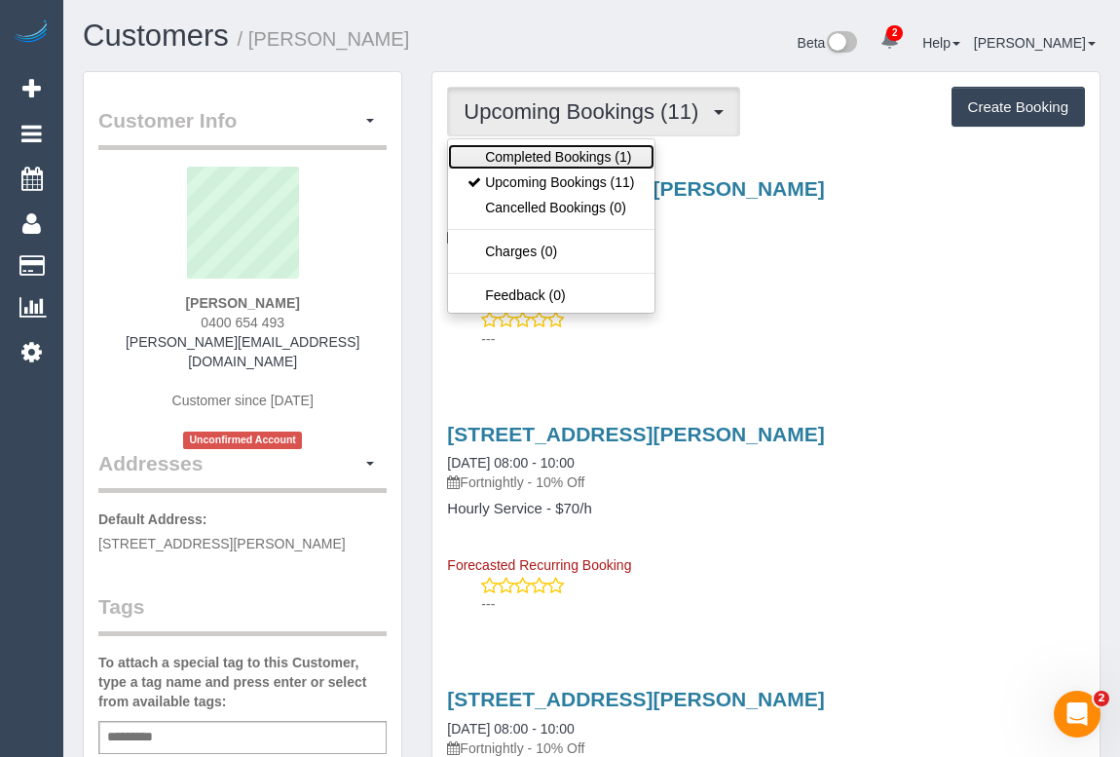
click at [569, 162] on link "Completed Bookings (1)" at bounding box center [550, 156] width 205 height 25
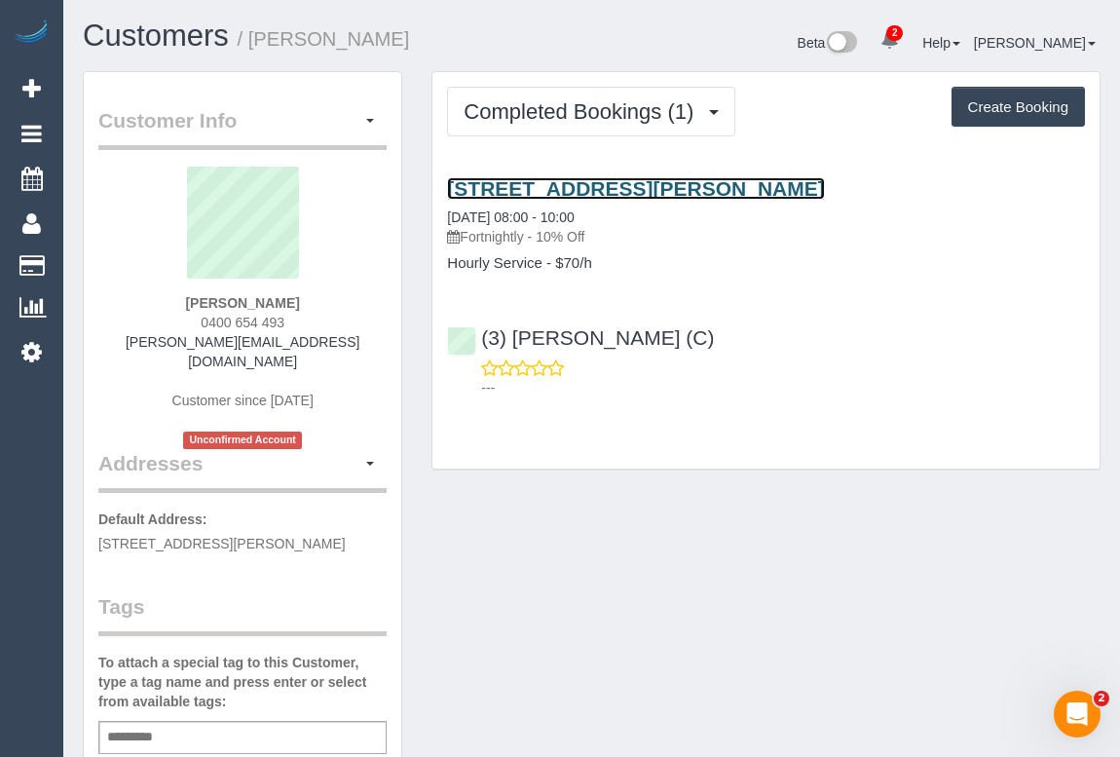
click at [613, 184] on link "6 Peter Ave, Parkdale, VIC 3195" at bounding box center [635, 188] width 377 height 22
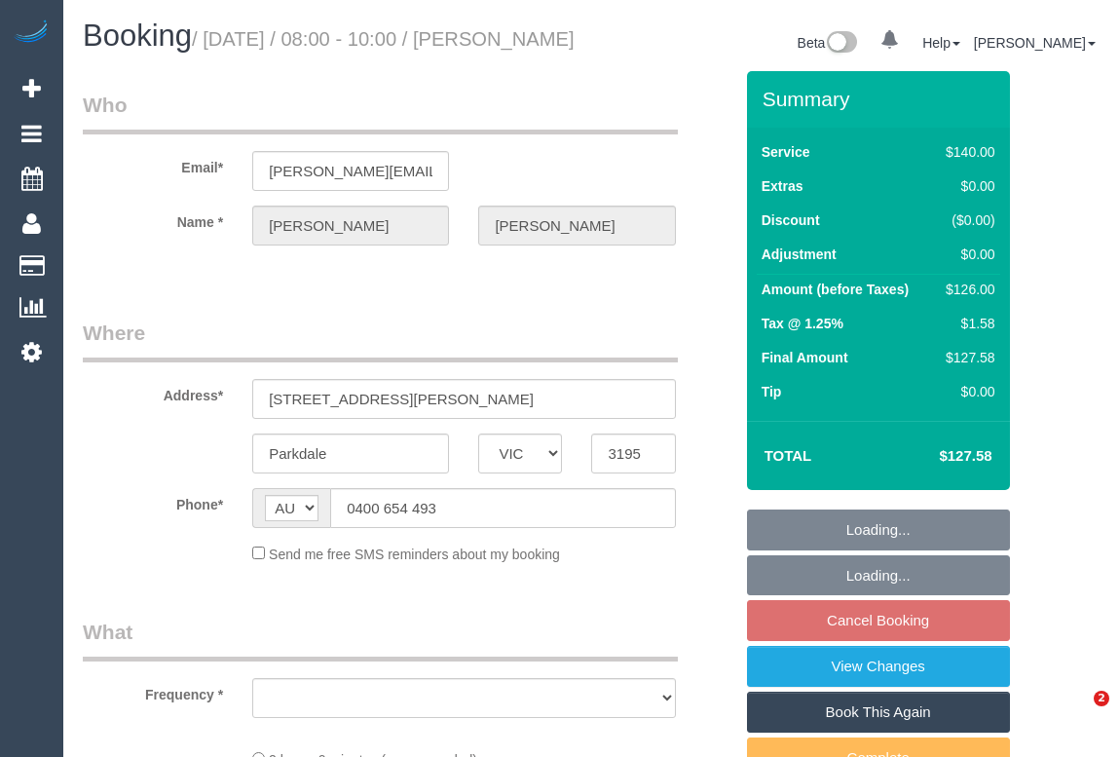
select select "VIC"
select select "string:stripe-pm_1Rsu1R2GScqysDRVbPyVwbNQ"
select select "number:28"
select select "number:14"
select select "number:19"
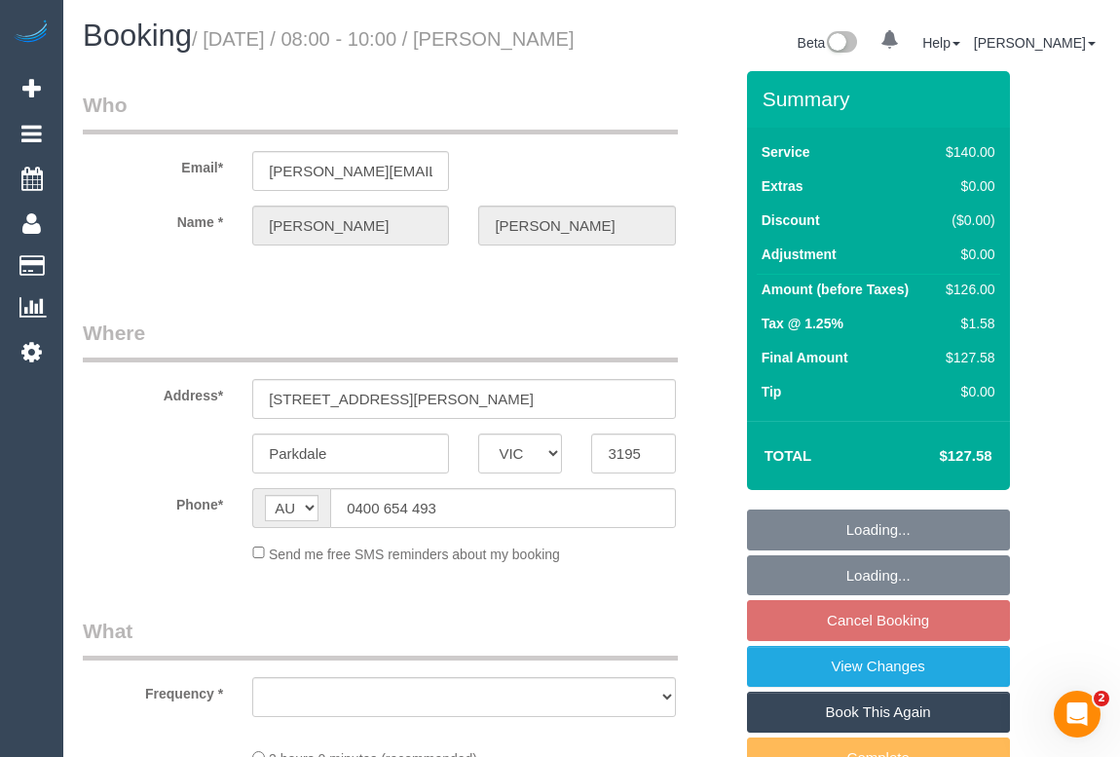
select select "number:36"
select select "number:34"
select select "object:863"
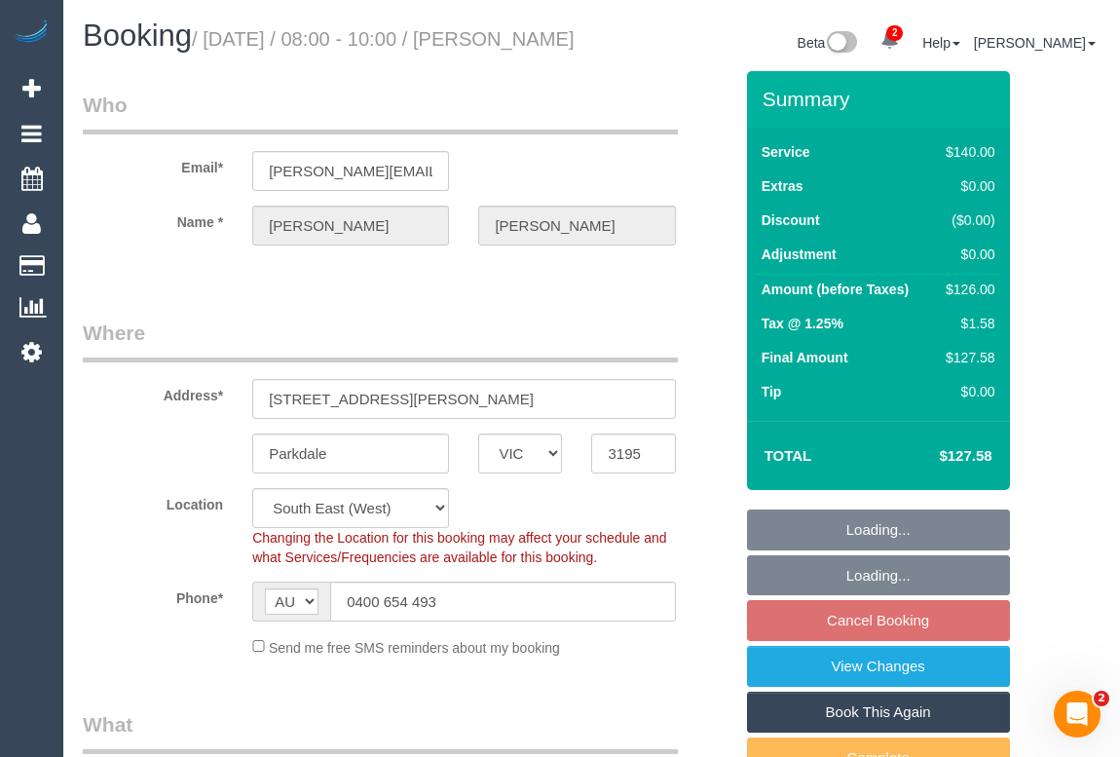
select select "spot2"
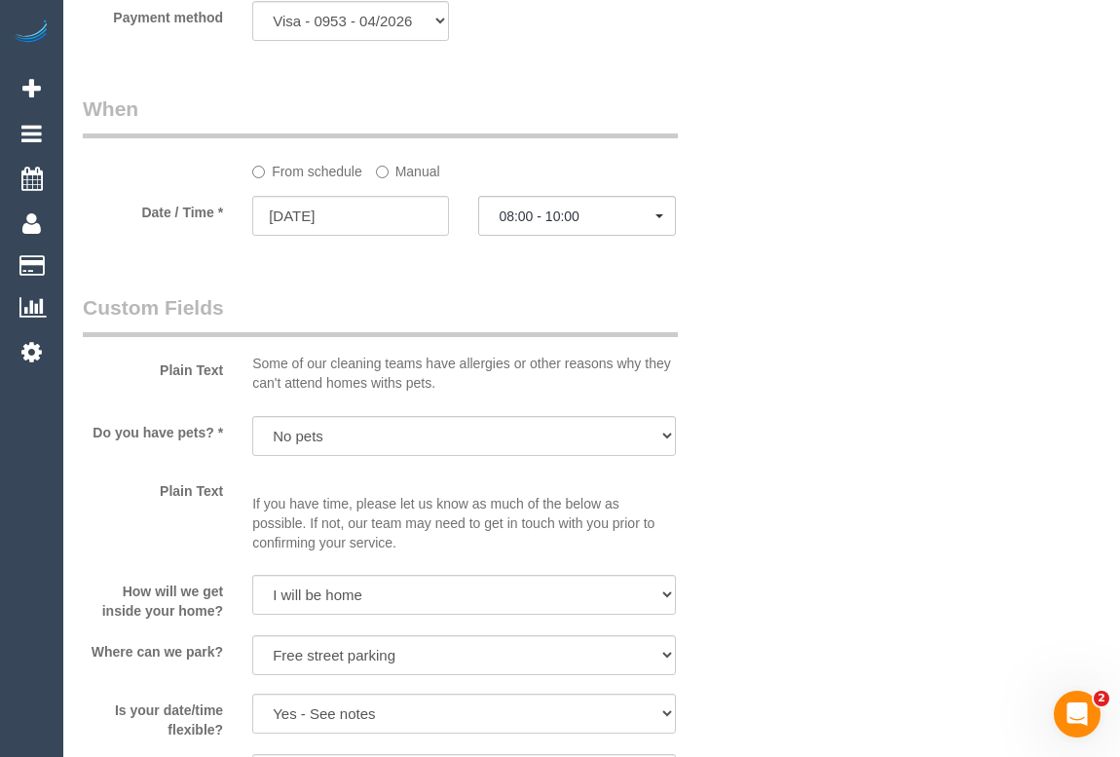
scroll to position [1859, 0]
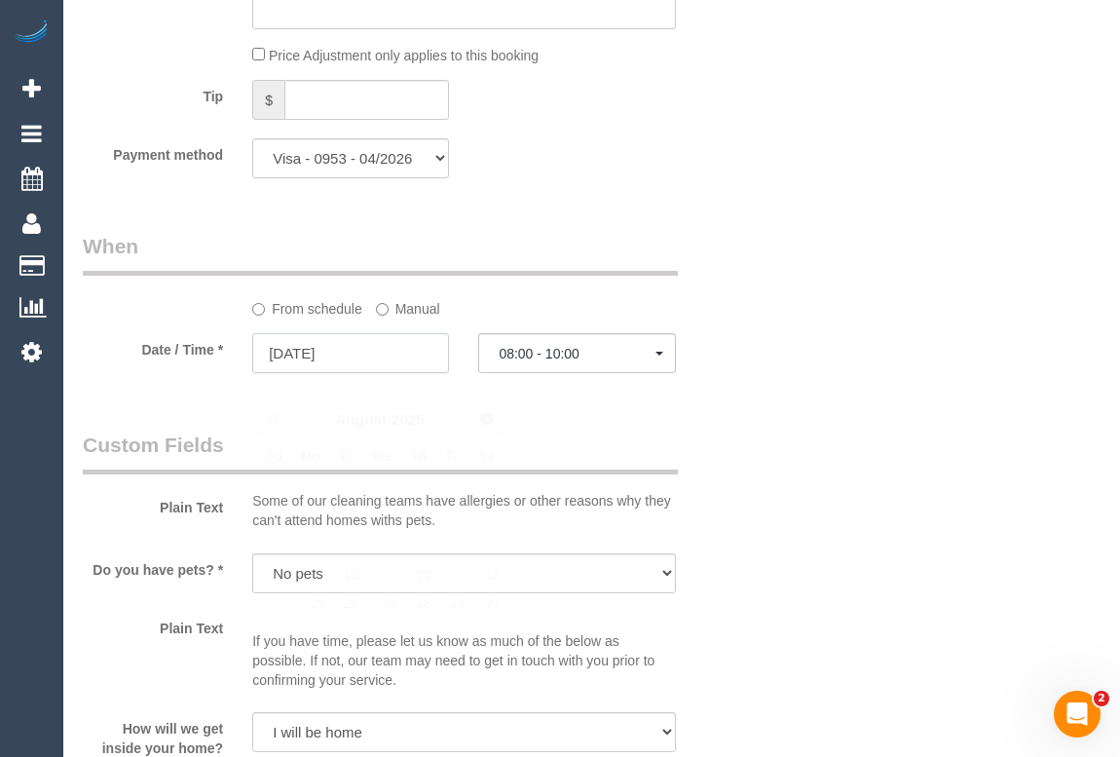
click at [312, 373] on input "26/08/2025" at bounding box center [350, 353] width 197 height 40
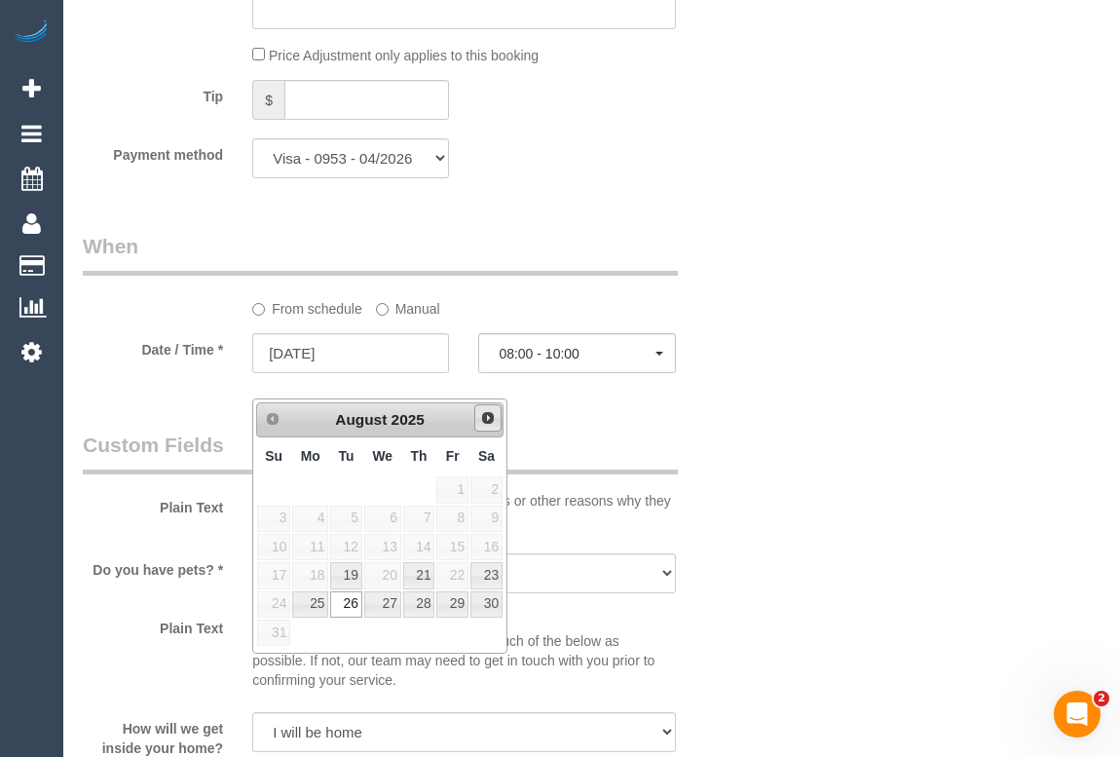
click at [484, 422] on span "Next" at bounding box center [488, 418] width 16 height 16
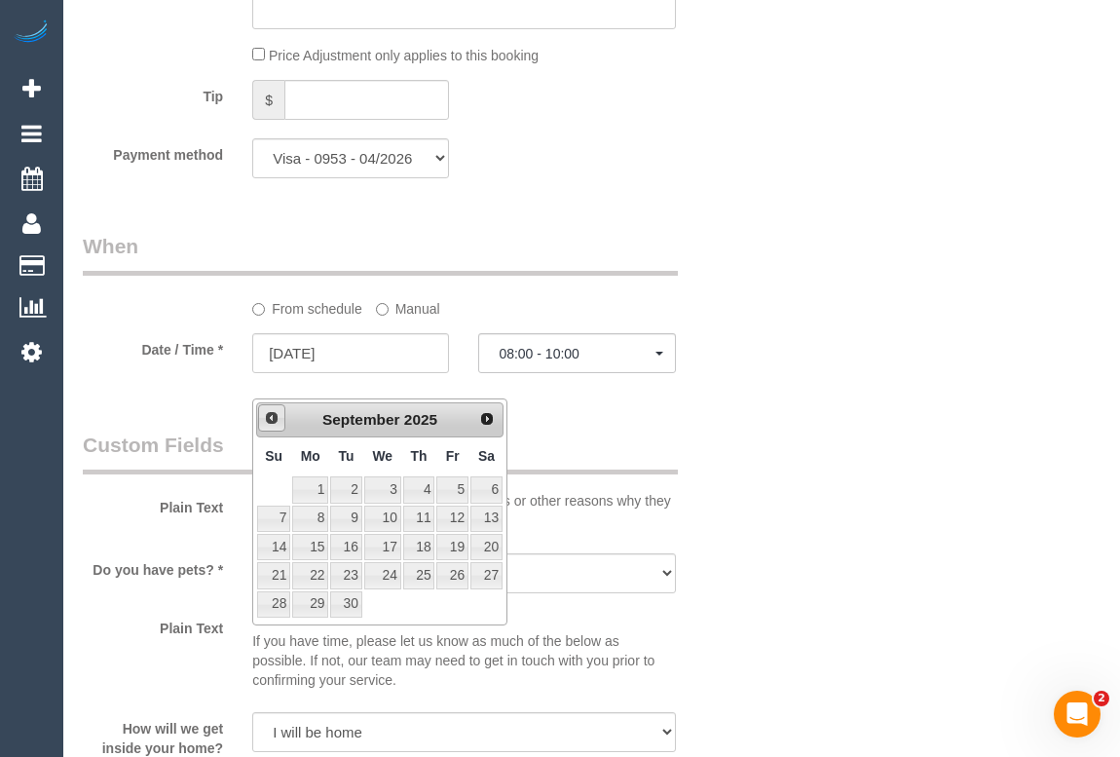
click at [269, 425] on span "Prev" at bounding box center [272, 418] width 16 height 16
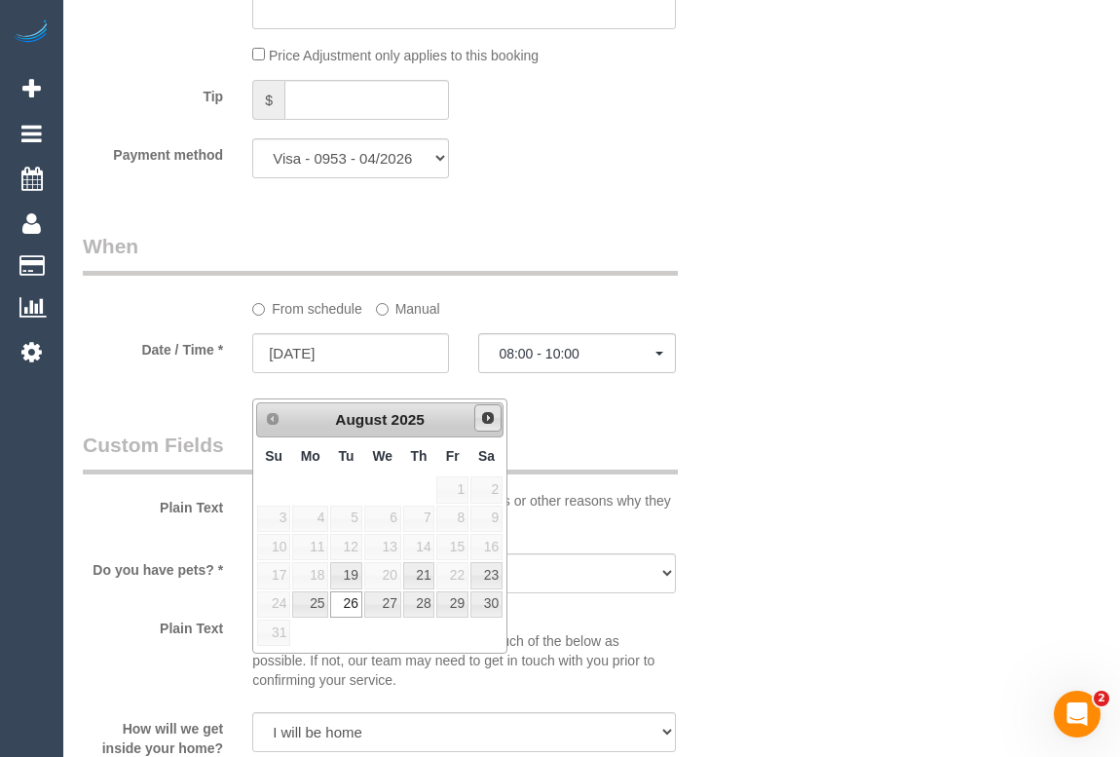
click at [490, 421] on span "Next" at bounding box center [488, 418] width 16 height 16
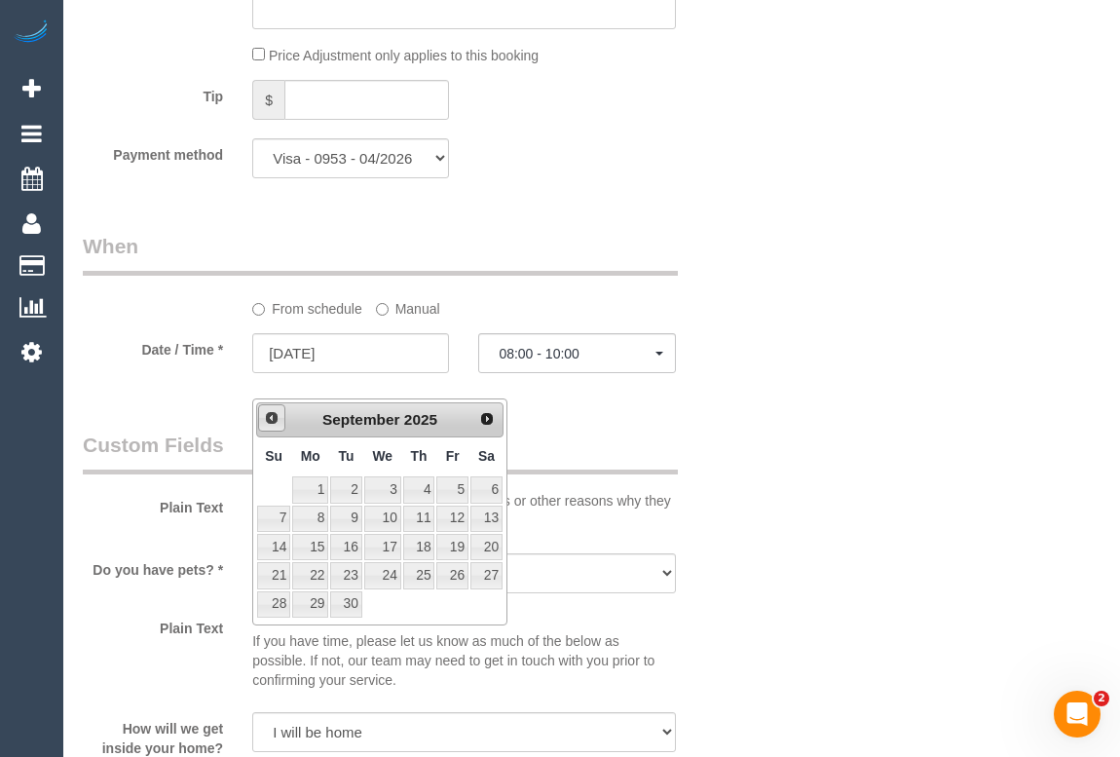
click at [272, 417] on span "Prev" at bounding box center [272, 418] width 16 height 16
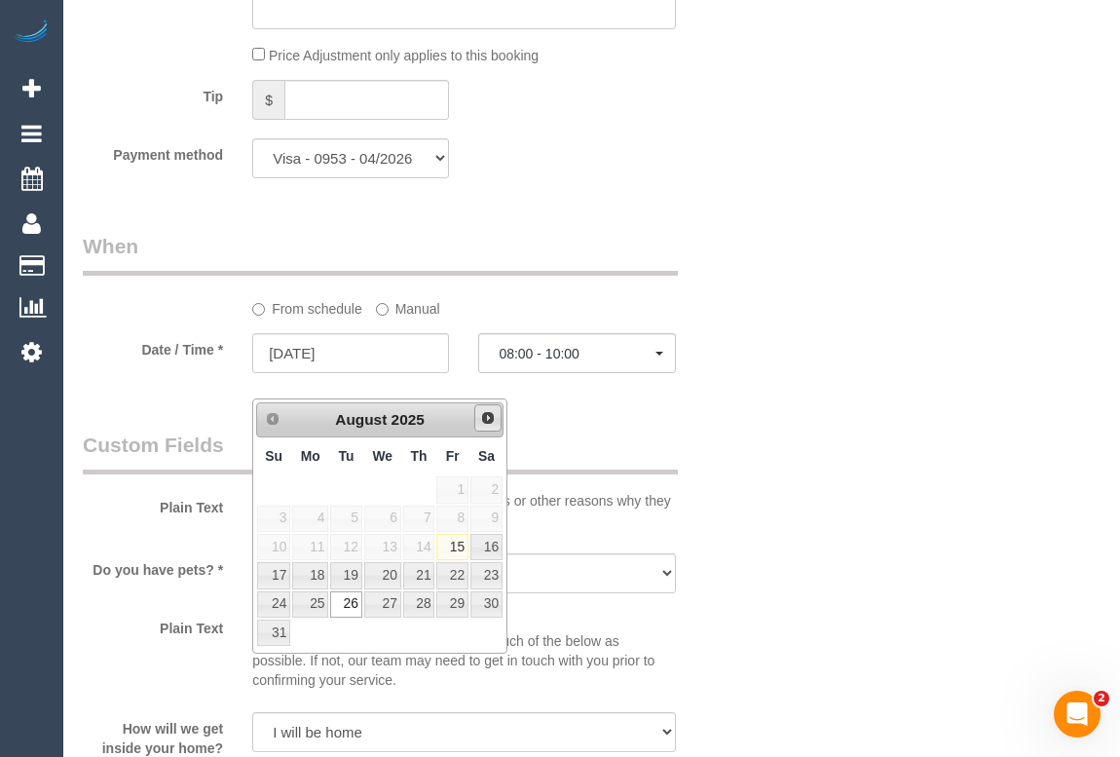
click at [487, 423] on span "Next" at bounding box center [488, 418] width 16 height 16
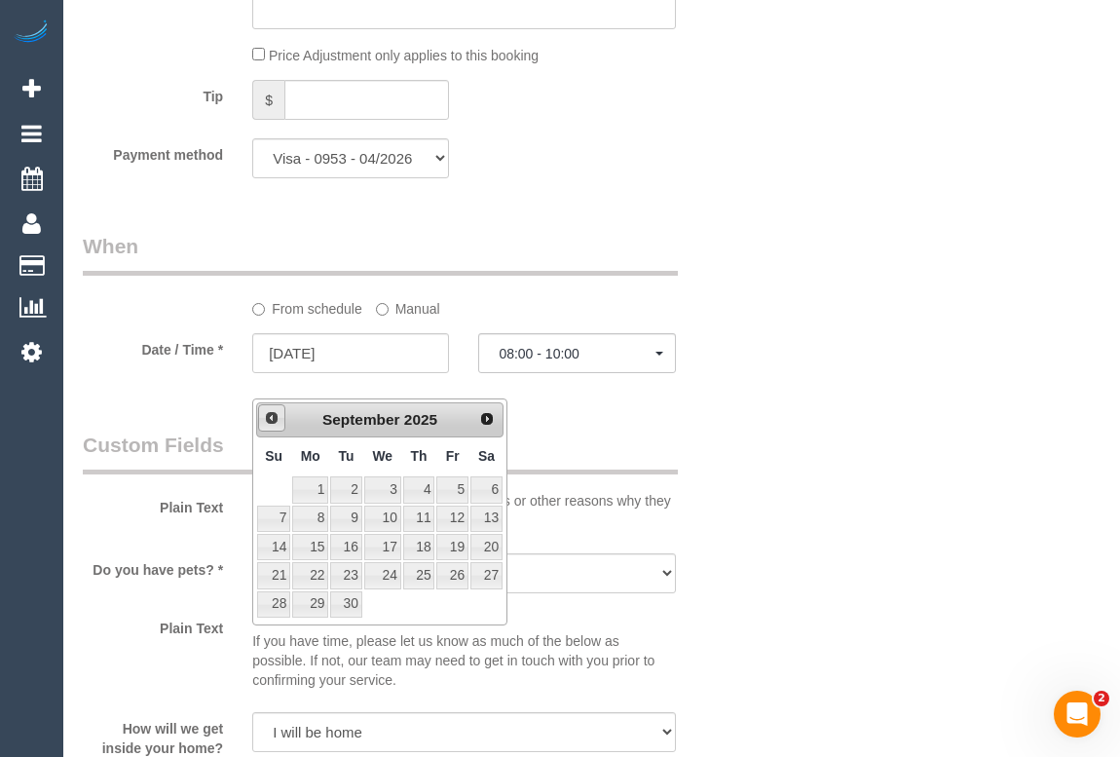
click at [270, 423] on span "Prev" at bounding box center [272, 418] width 16 height 16
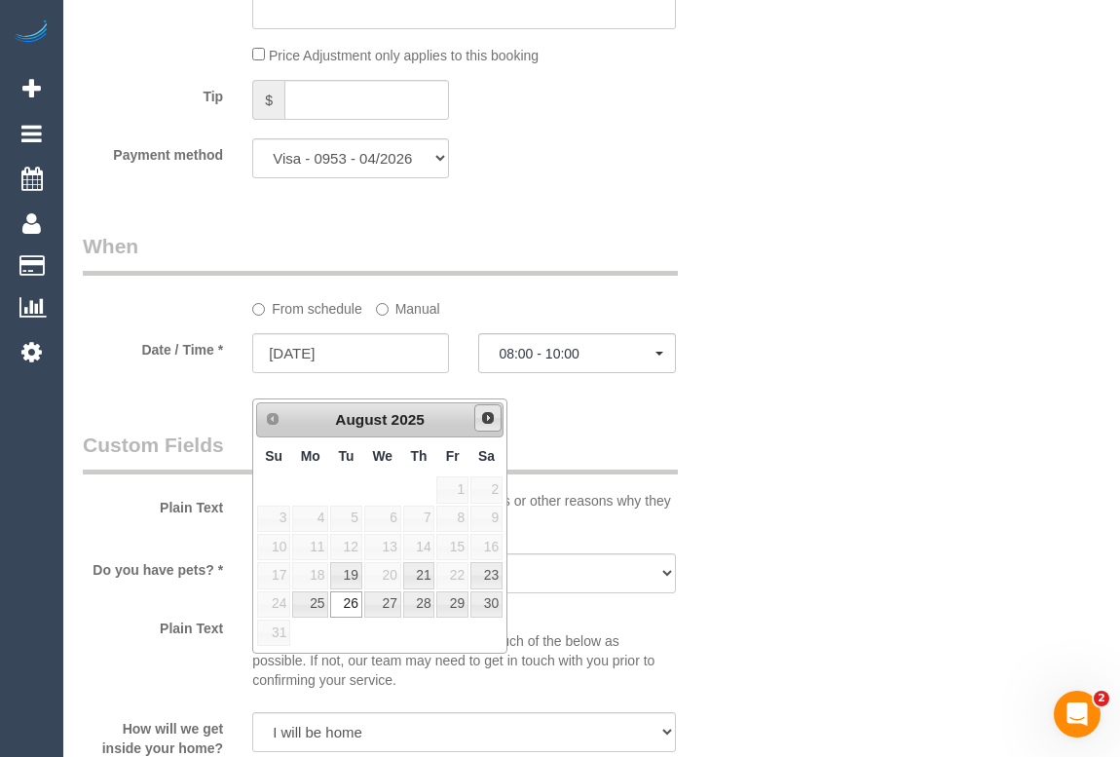
click at [491, 419] on span "Next" at bounding box center [488, 418] width 16 height 16
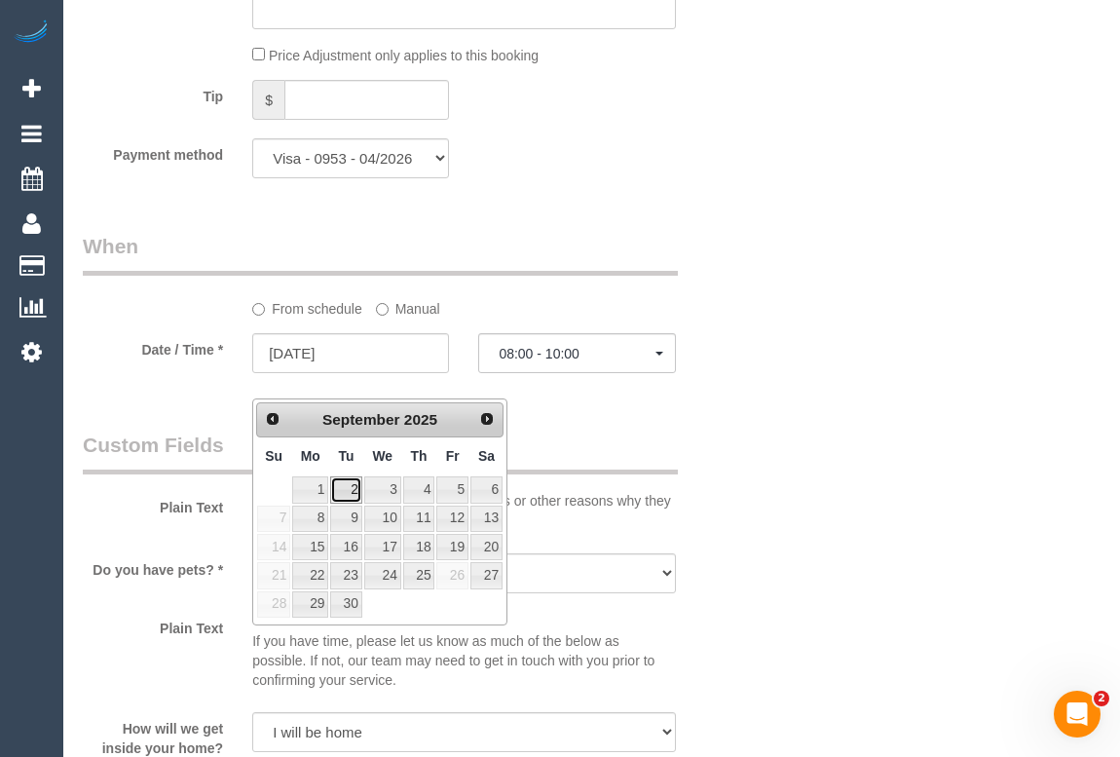
click at [345, 489] on link "2" at bounding box center [345, 489] width 31 height 26
type input "02/09/2025"
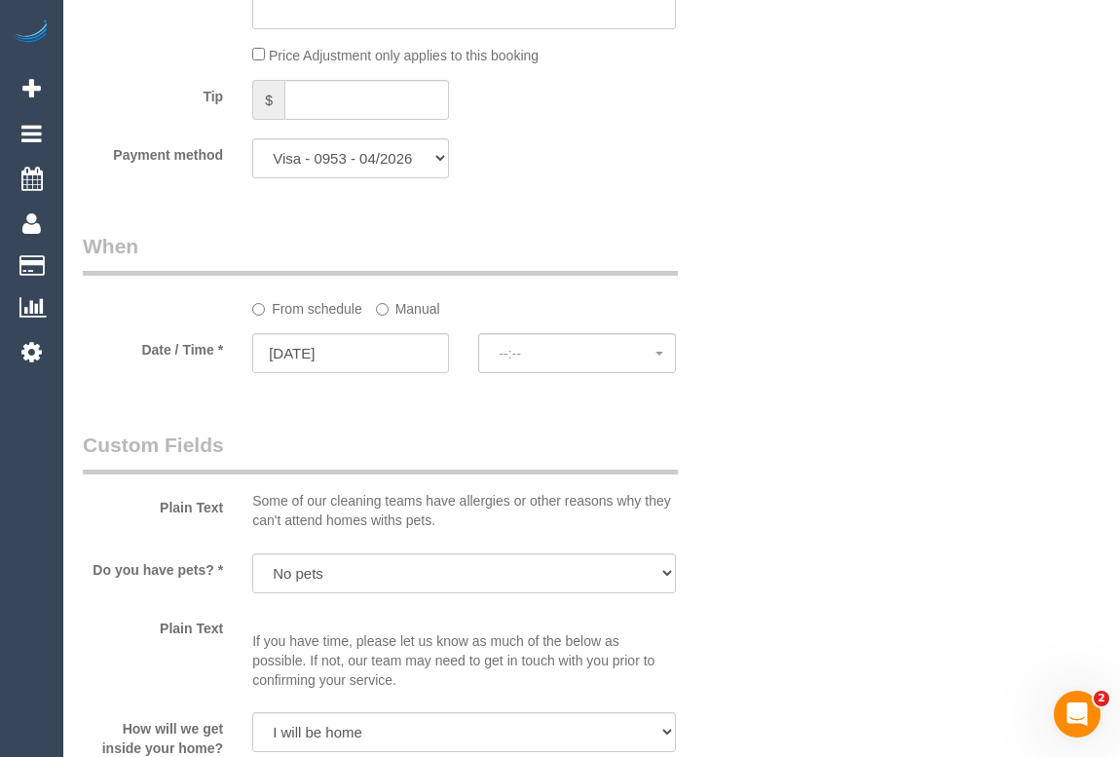
click at [752, 495] on div "Who Email* emilyleckie@hotmail.com Name * Emily Leckie Where Address* 6 Peter A…" at bounding box center [592, 142] width 1018 height 3860
click at [516, 361] on span "07:00 - 08:00" at bounding box center [577, 354] width 156 height 16
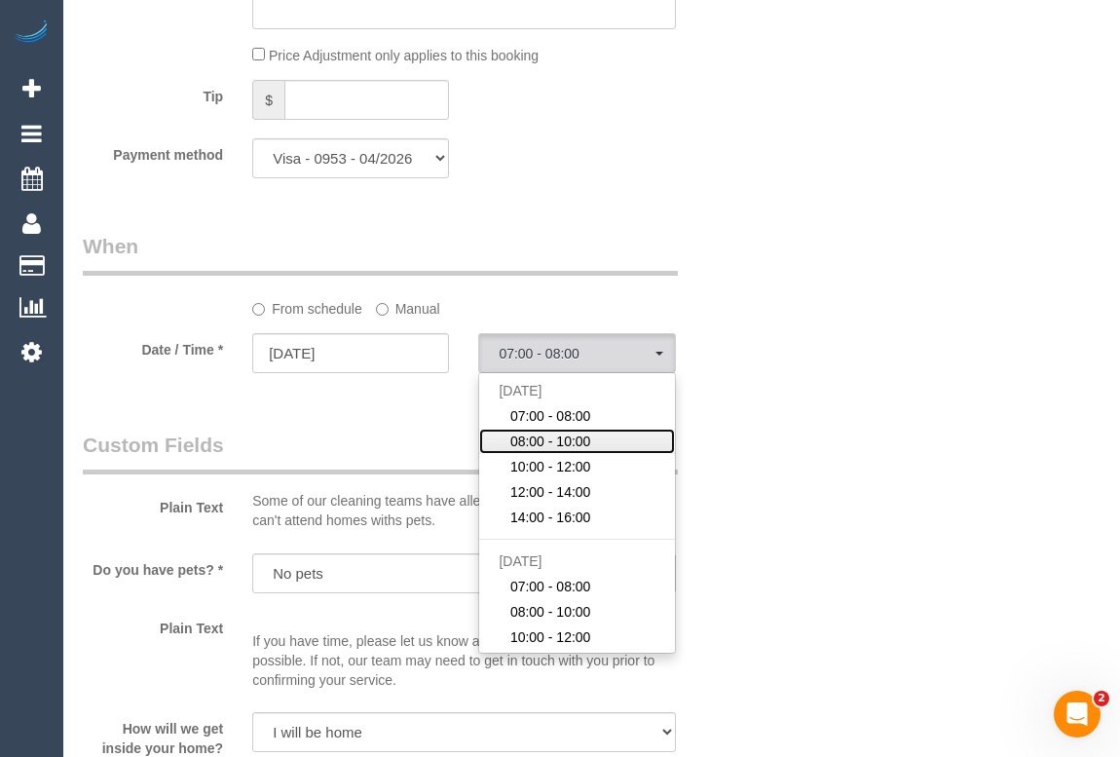
click at [540, 451] on span "08:00 - 10:00" at bounding box center [550, 440] width 81 height 19
select select "spot27"
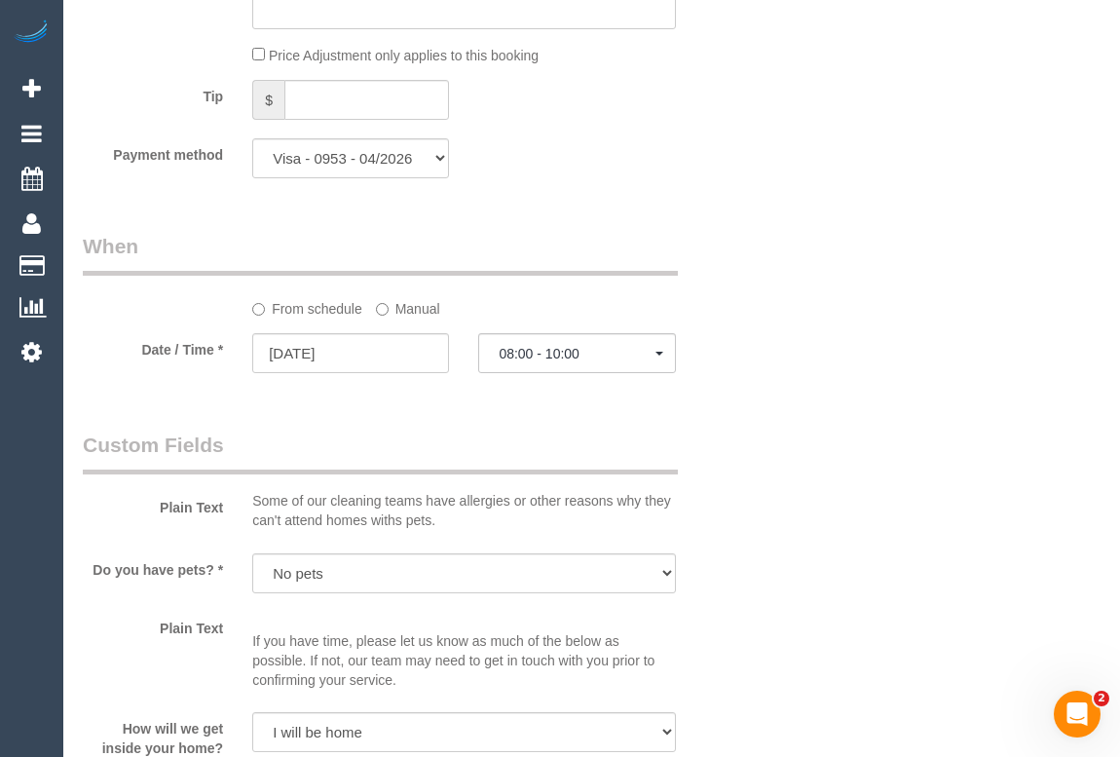
click at [765, 454] on div "Who Email* emilyleckie@hotmail.com Name * Emily Leckie Where Address* 6 Peter A…" at bounding box center [592, 142] width 1018 height 3860
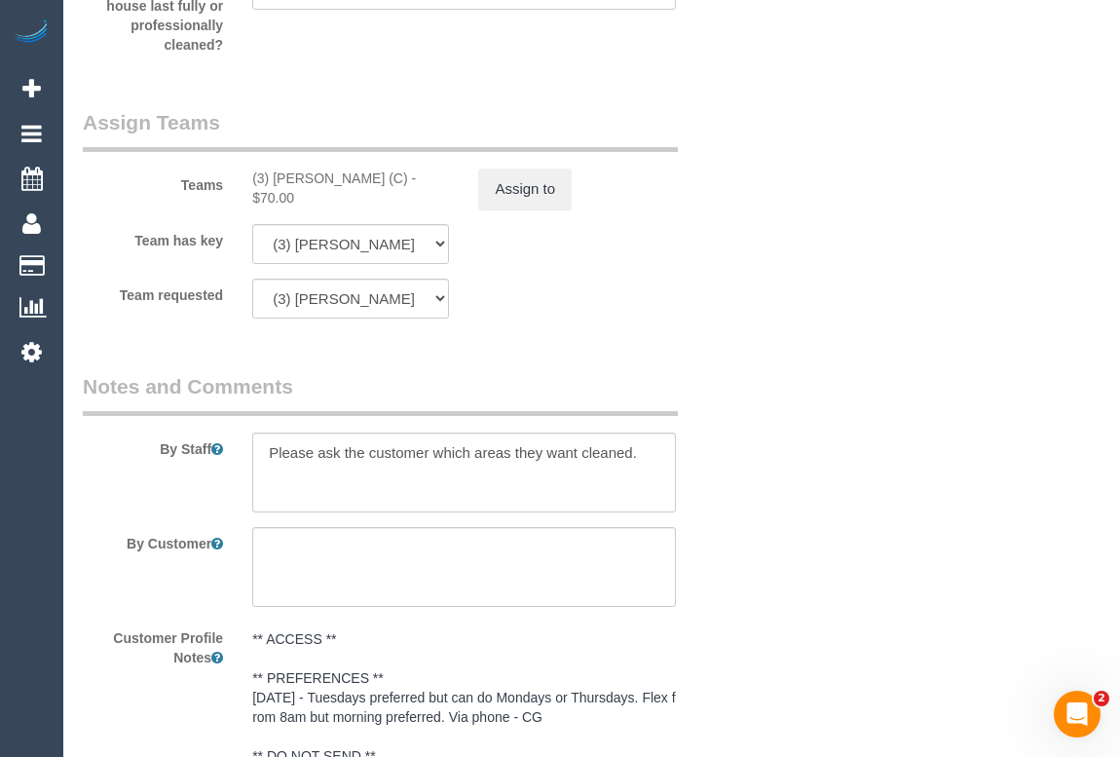
scroll to position [2922, 0]
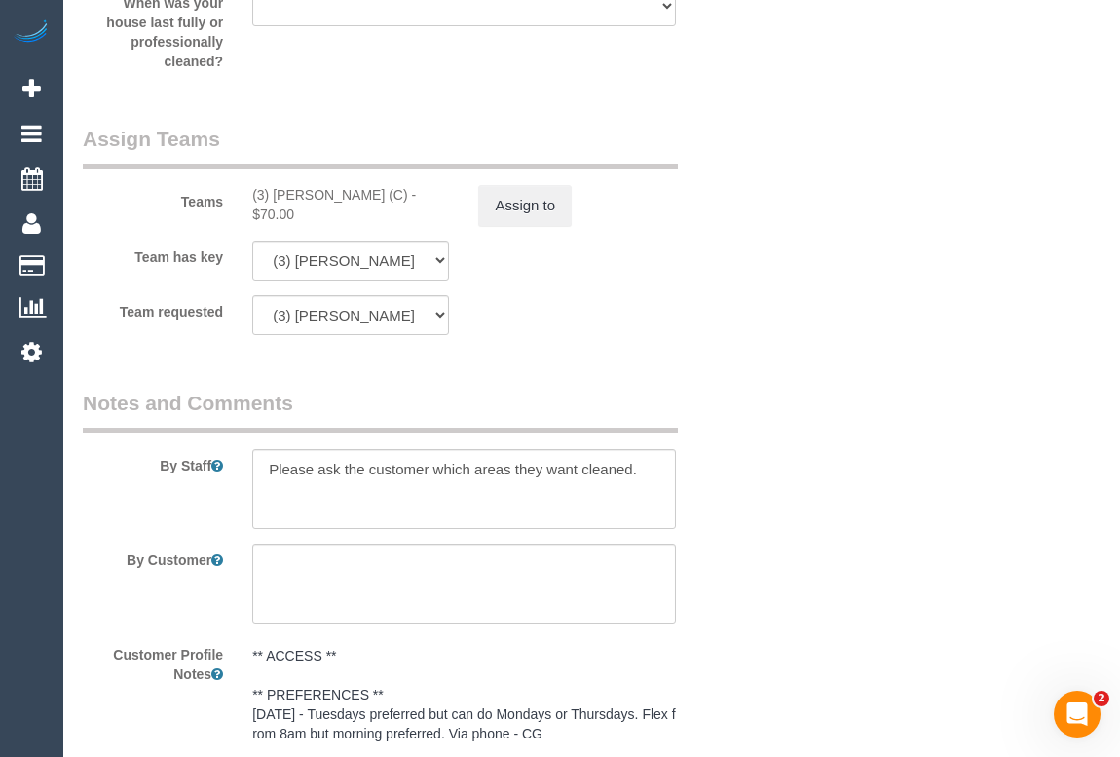
click at [531, 226] on button "Assign to" at bounding box center [524, 205] width 93 height 41
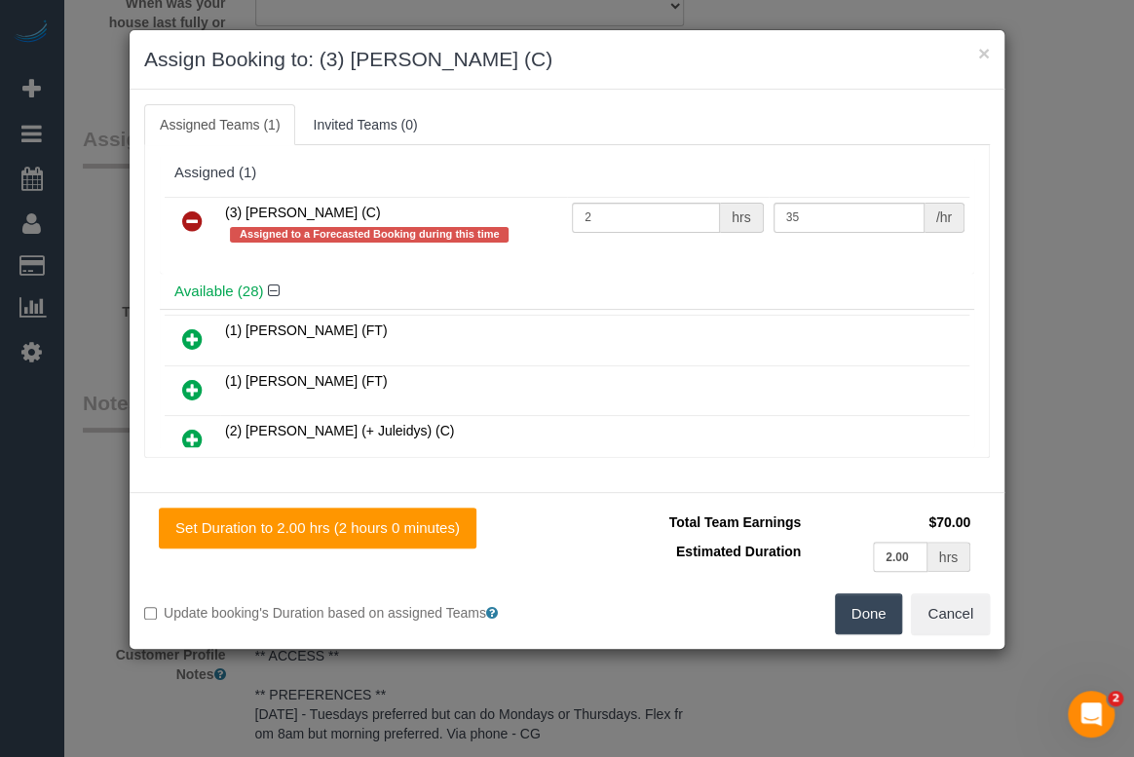
drag, startPoint x: 328, startPoint y: 211, endPoint x: 222, endPoint y: 211, distance: 106.2
click at [222, 211] on td "(3) Dhvani Patel (C) Assigned to a Forecasted Booking during this time" at bounding box center [393, 225] width 347 height 56
copy span "(3) [PERSON_NAME] (C)"
click at [191, 213] on icon at bounding box center [192, 220] width 20 height 23
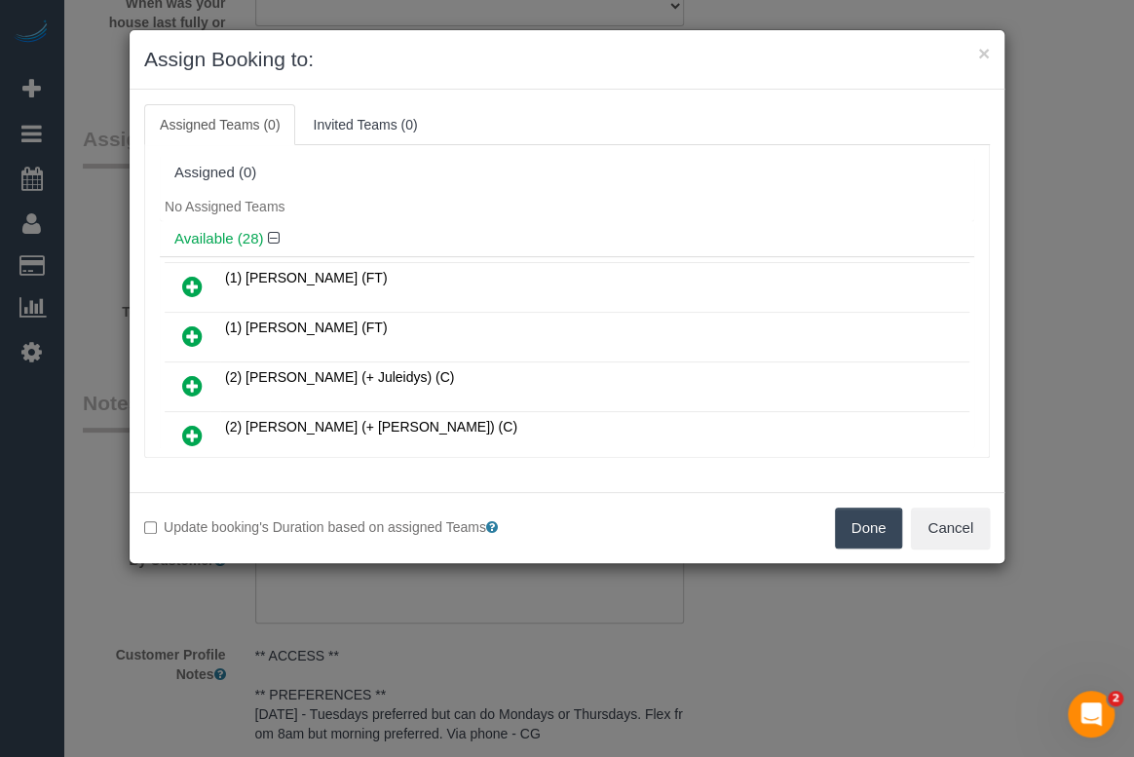
click at [860, 524] on button "Done" at bounding box center [869, 527] width 68 height 41
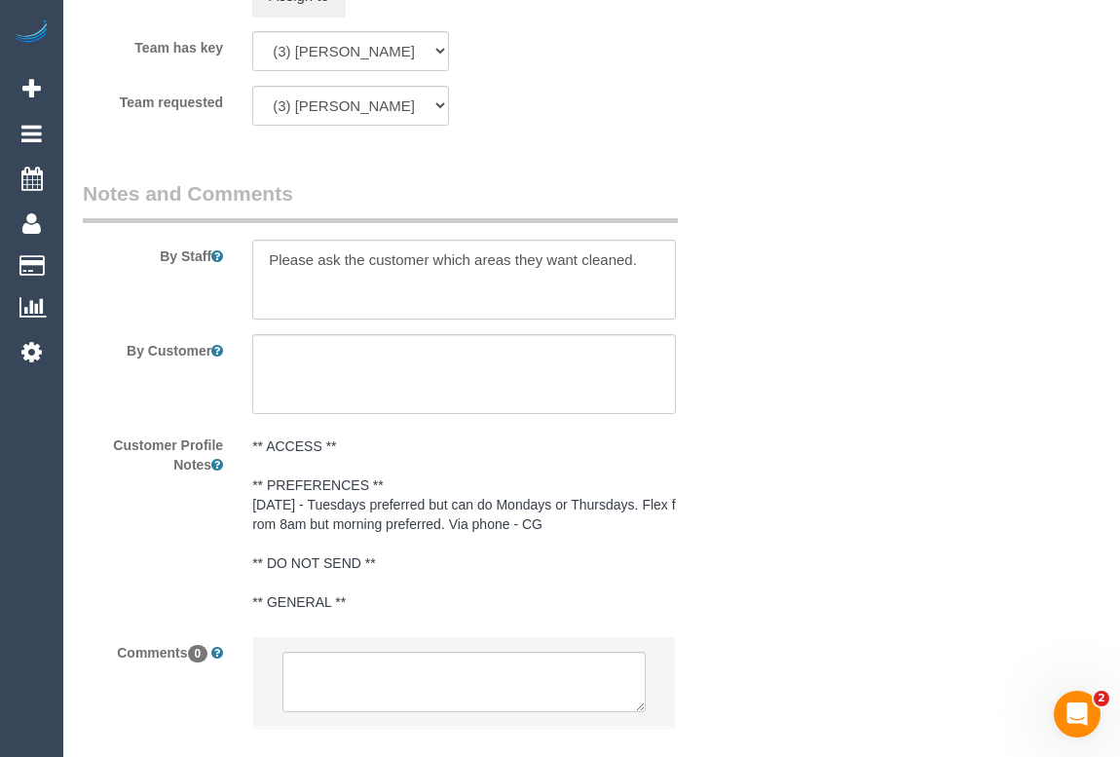
scroll to position [3264, 0]
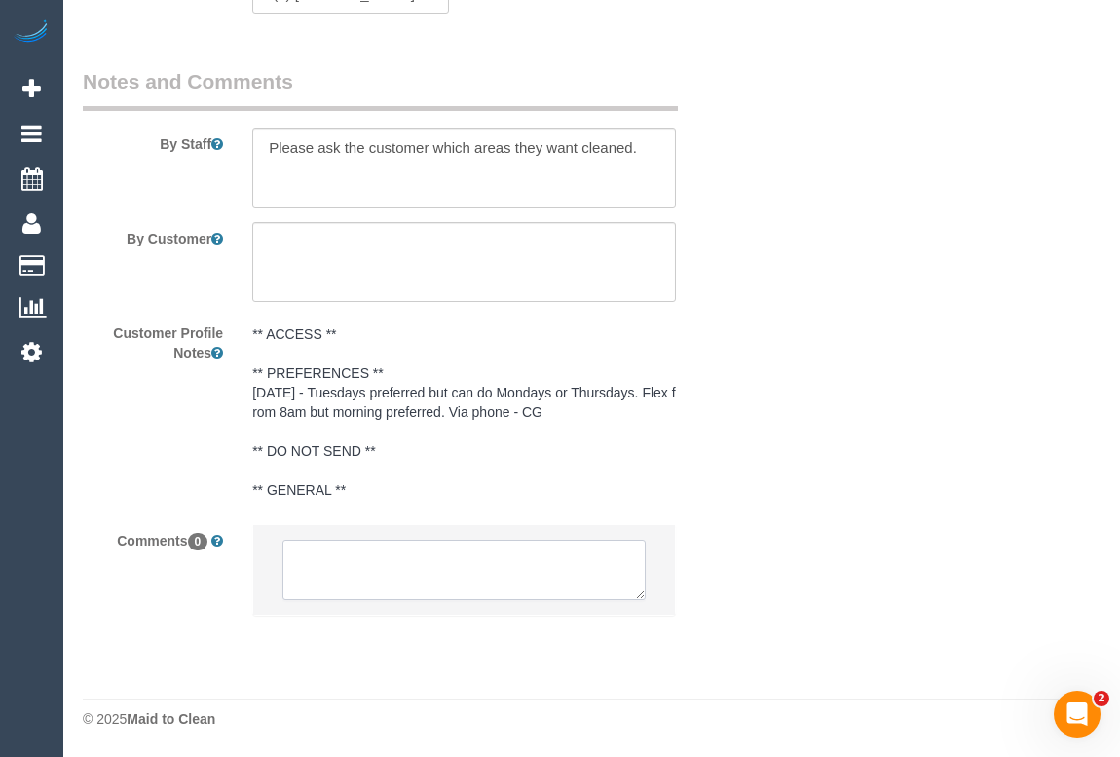
click at [356, 575] on textarea at bounding box center [463, 570] width 362 height 60
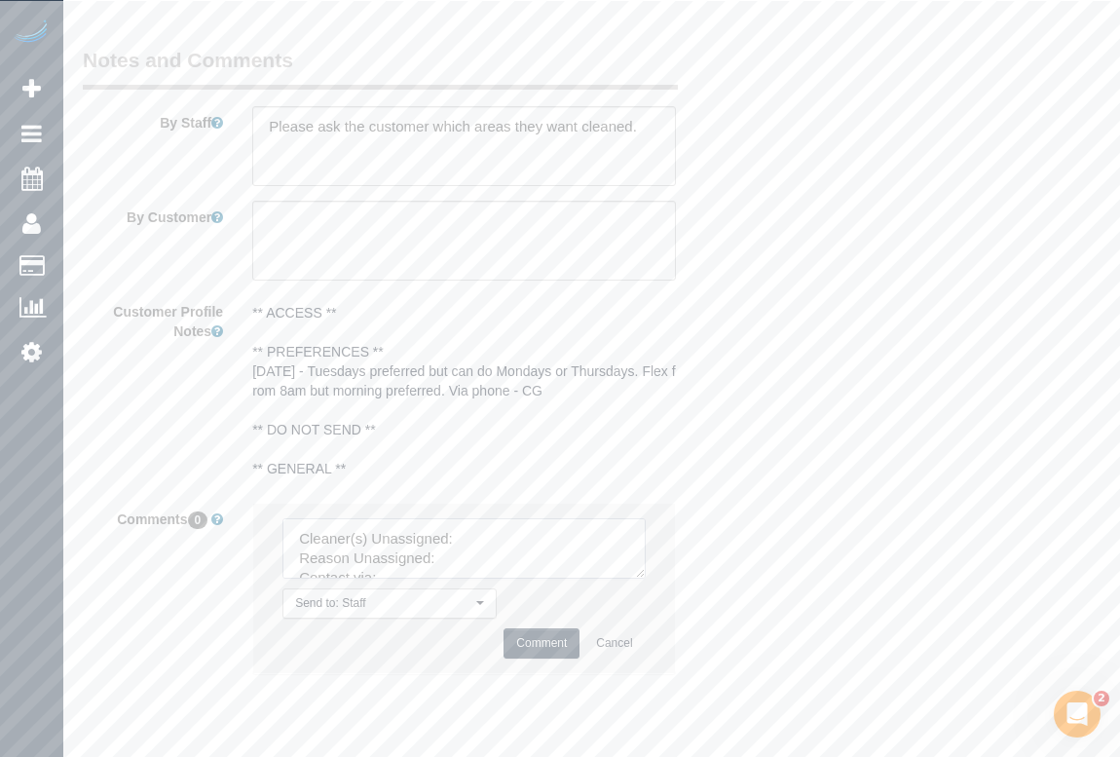
click at [505, 555] on textarea at bounding box center [463, 548] width 362 height 60
paste textarea "(3) [PERSON_NAME] (C)"
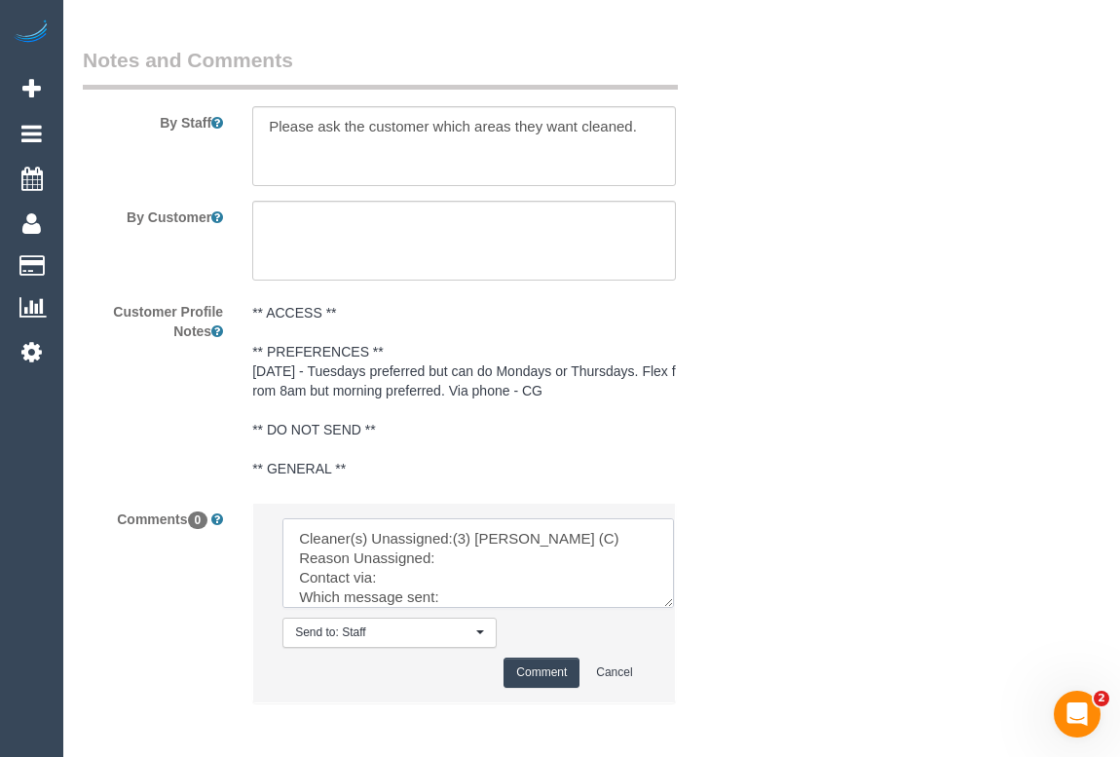
drag, startPoint x: 639, startPoint y: 597, endPoint x: 722, endPoint y: 669, distance: 109.8
click at [674, 608] on textarea at bounding box center [477, 563] width 391 height 90
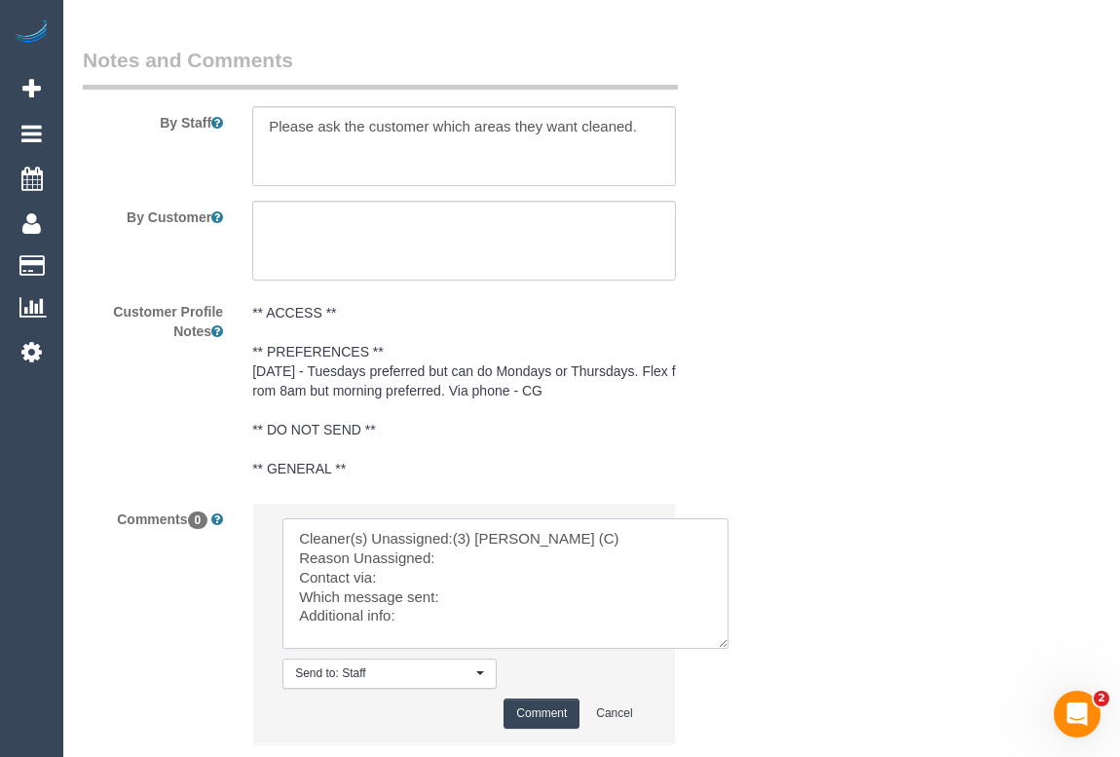
click at [469, 579] on textarea at bounding box center [505, 583] width 446 height 130
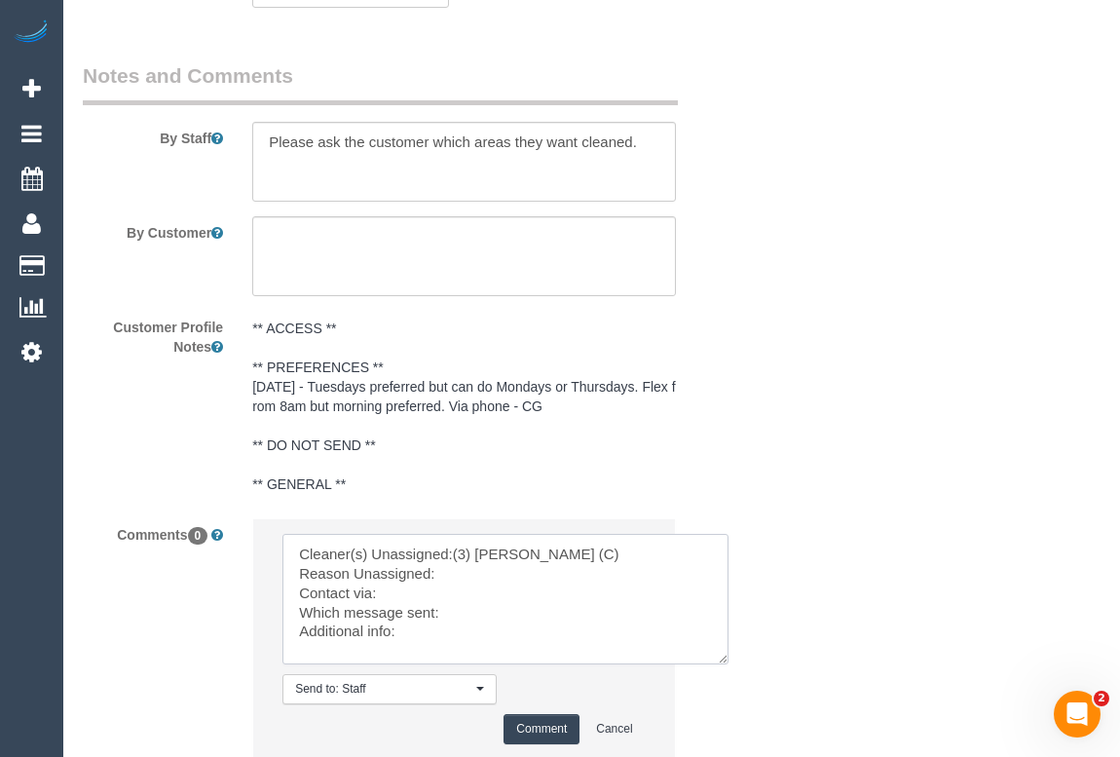
scroll to position [3415, 0]
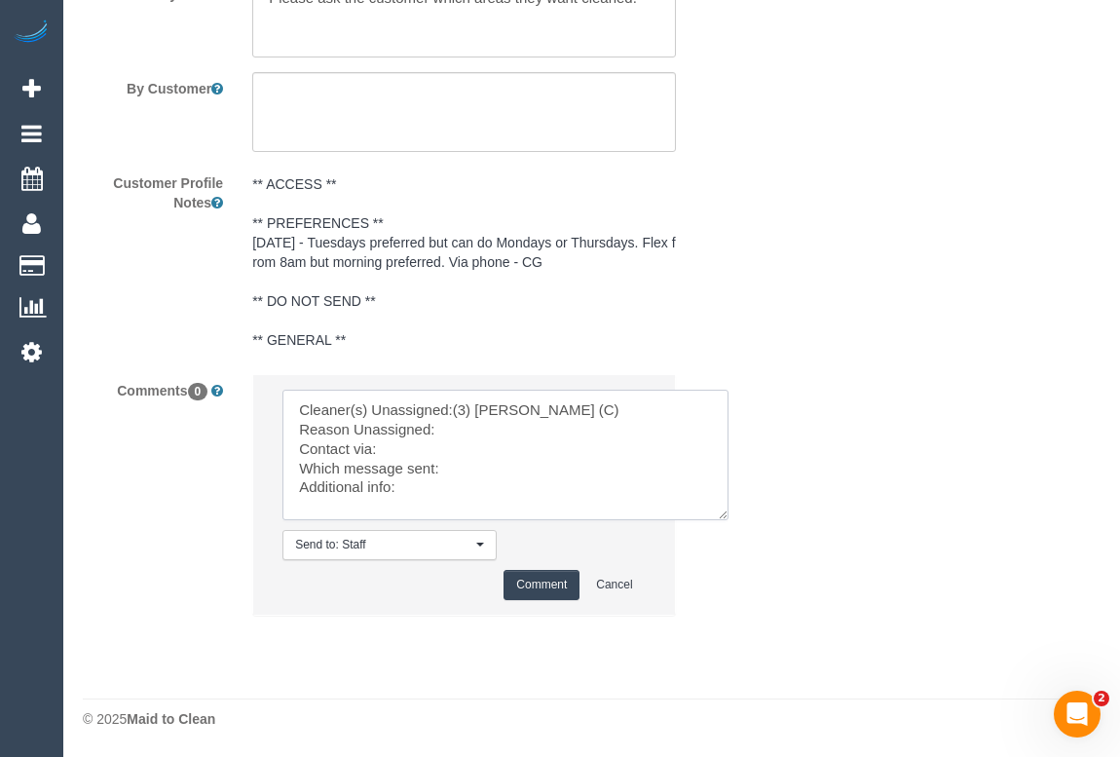
click at [462, 434] on textarea at bounding box center [505, 455] width 446 height 130
click at [390, 451] on textarea at bounding box center [505, 455] width 446 height 130
click at [470, 462] on textarea at bounding box center [505, 455] width 446 height 130
drag, startPoint x: 474, startPoint y: 466, endPoint x: 444, endPoint y: 466, distance: 30.2
click at [444, 466] on textarea at bounding box center [505, 455] width 446 height 130
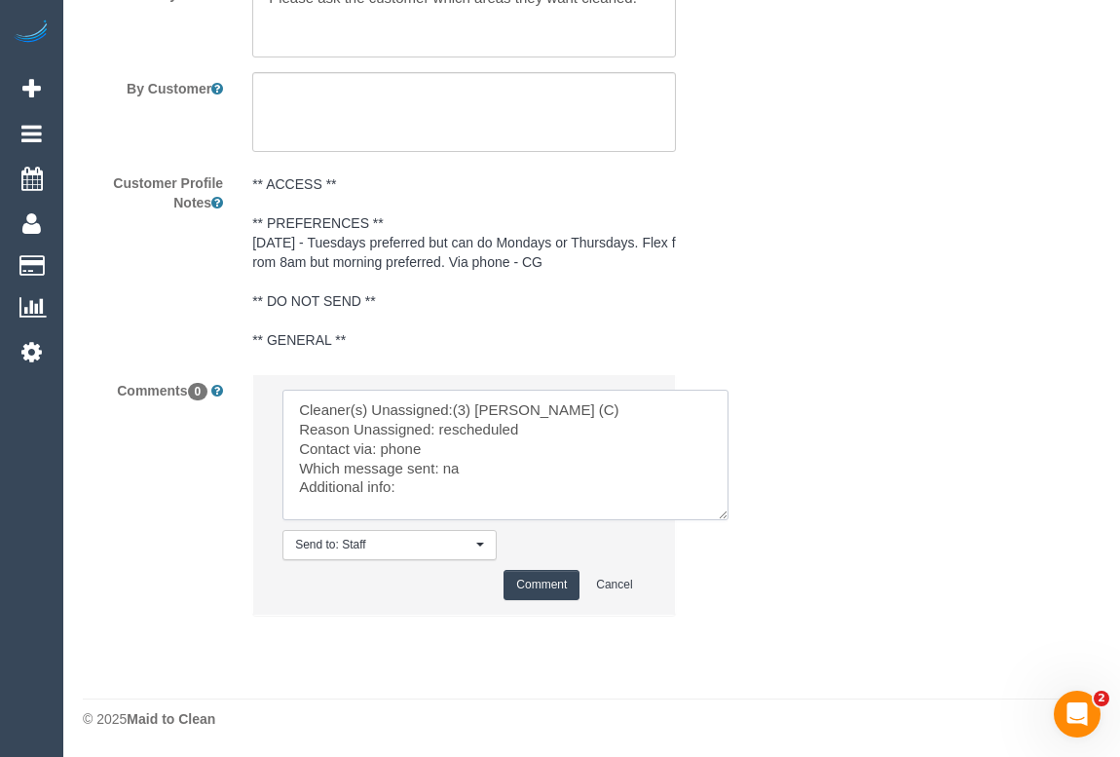
click at [428, 492] on textarea at bounding box center [505, 455] width 446 height 130
type textarea "Cleaner(s) Unassigned:(3) Dhvani Patel (C) Reason Unassigned: rescheduled Conta…"
click at [551, 582] on button "Comment" at bounding box center [541, 585] width 76 height 30
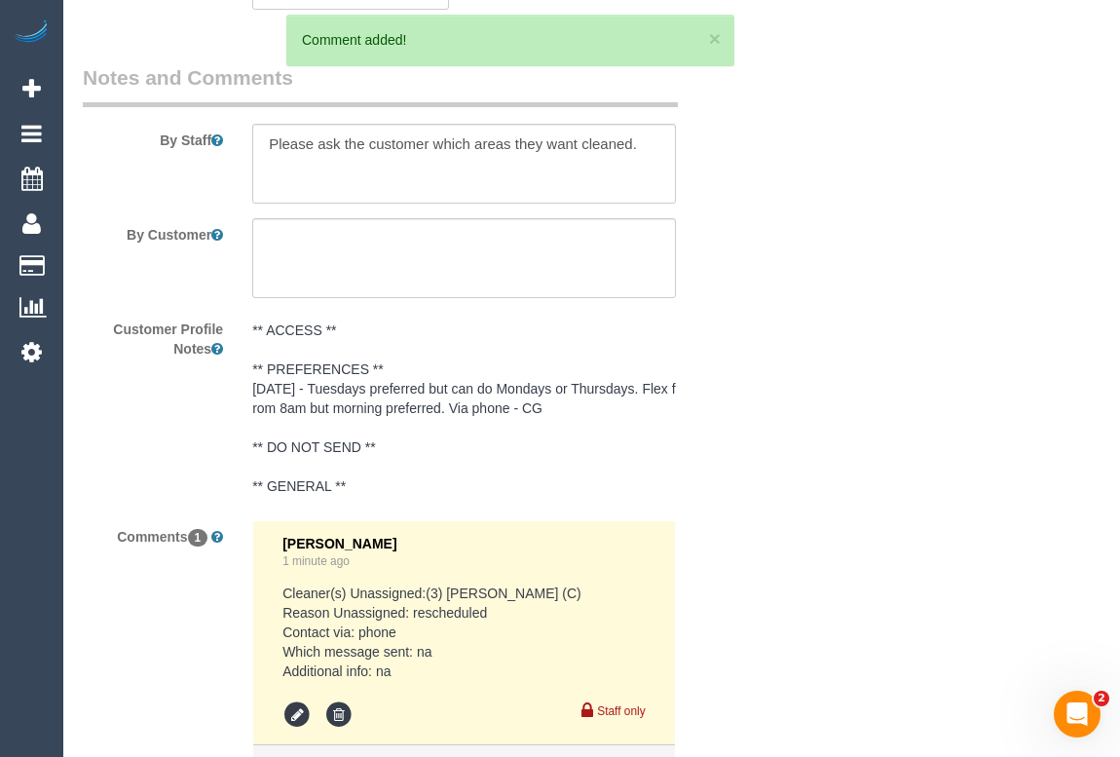
scroll to position [3559, 0]
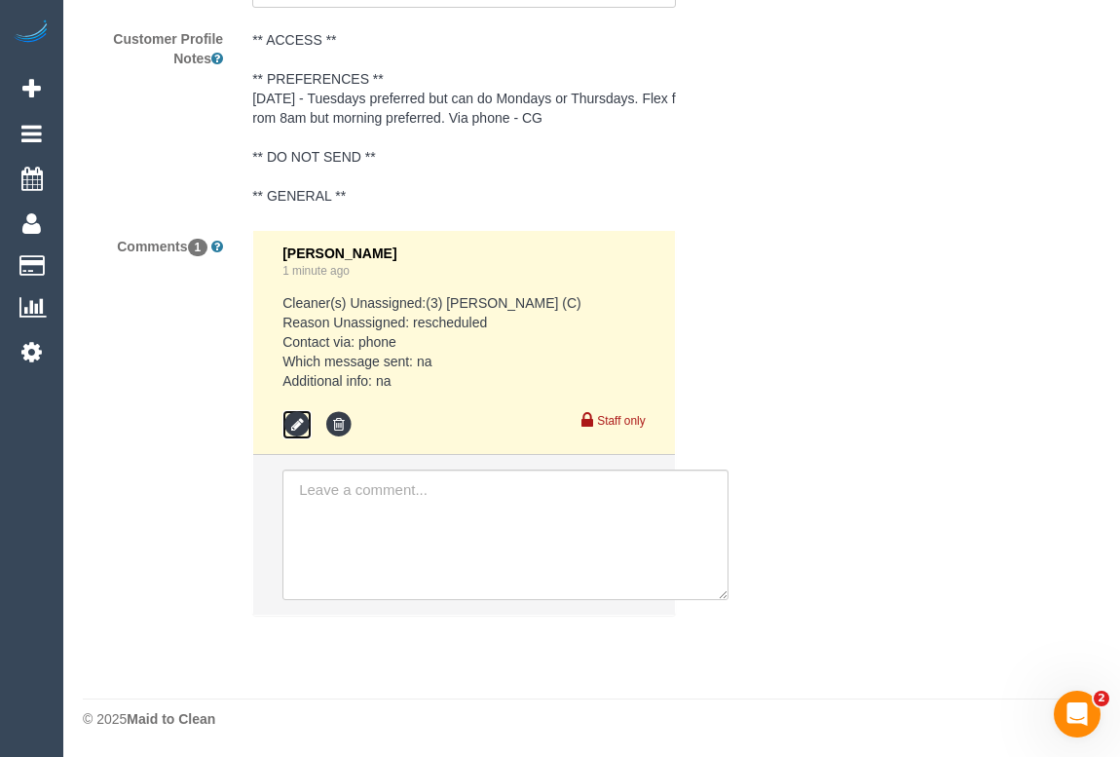
click at [302, 422] on icon at bounding box center [296, 424] width 29 height 29
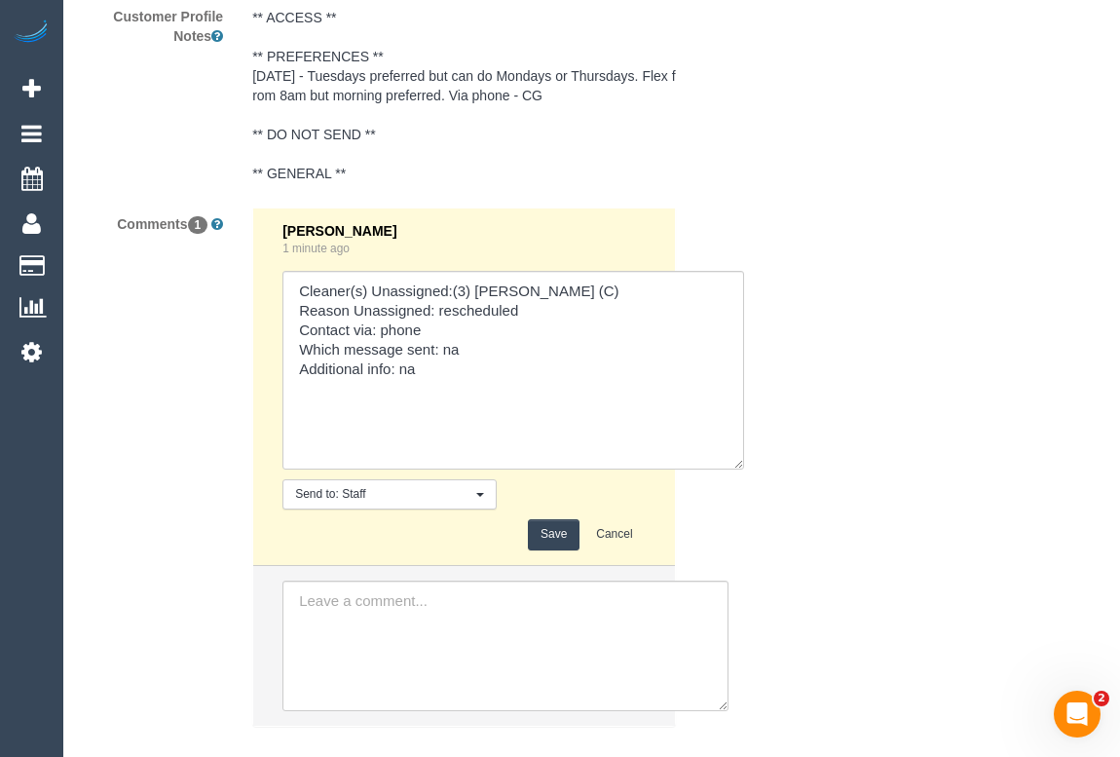
drag, startPoint x: 639, startPoint y: 352, endPoint x: 738, endPoint y: 492, distance: 171.9
click at [738, 469] on textarea at bounding box center [513, 370] width 462 height 199
drag, startPoint x: 416, startPoint y: 393, endPoint x: 399, endPoint y: 393, distance: 16.6
click at [399, 393] on textarea at bounding box center [513, 371] width 462 height 200
type textarea "Cleaner(s) Unassigned:(3) Dhvani Patel (C) Reason Unassigned: rescheduled Conta…"
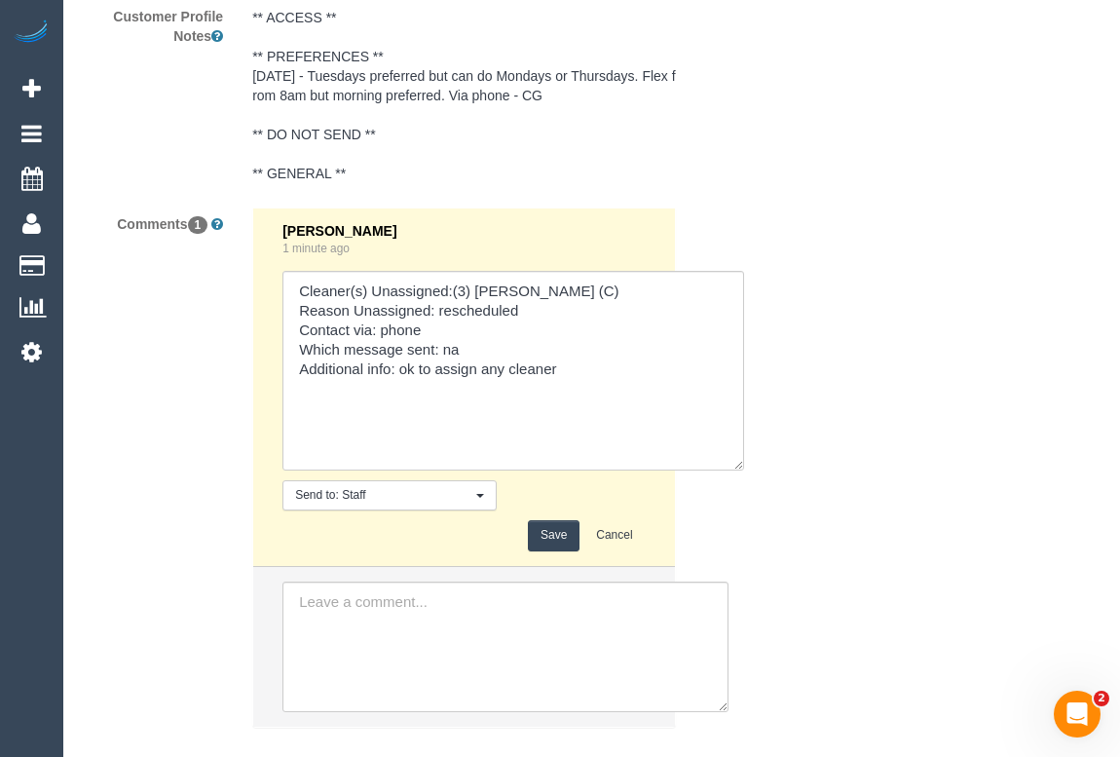
click at [546, 550] on button "Save" at bounding box center [554, 535] width 52 height 30
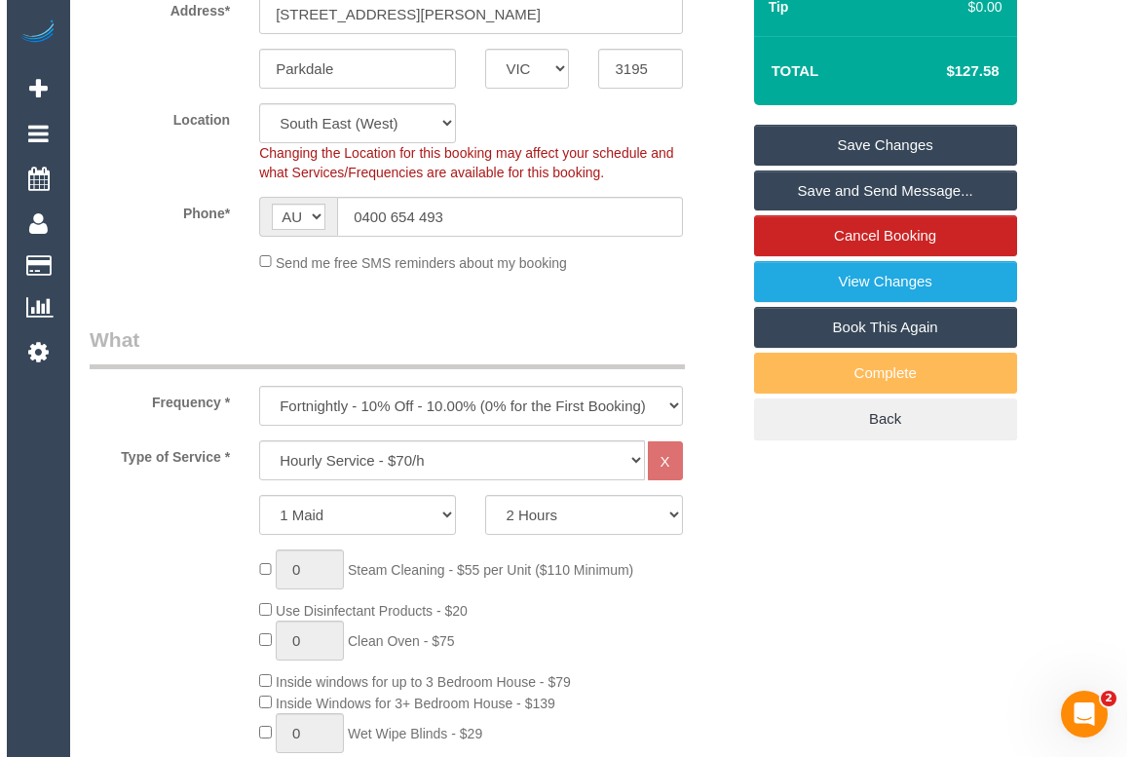
scroll to position [195, 0]
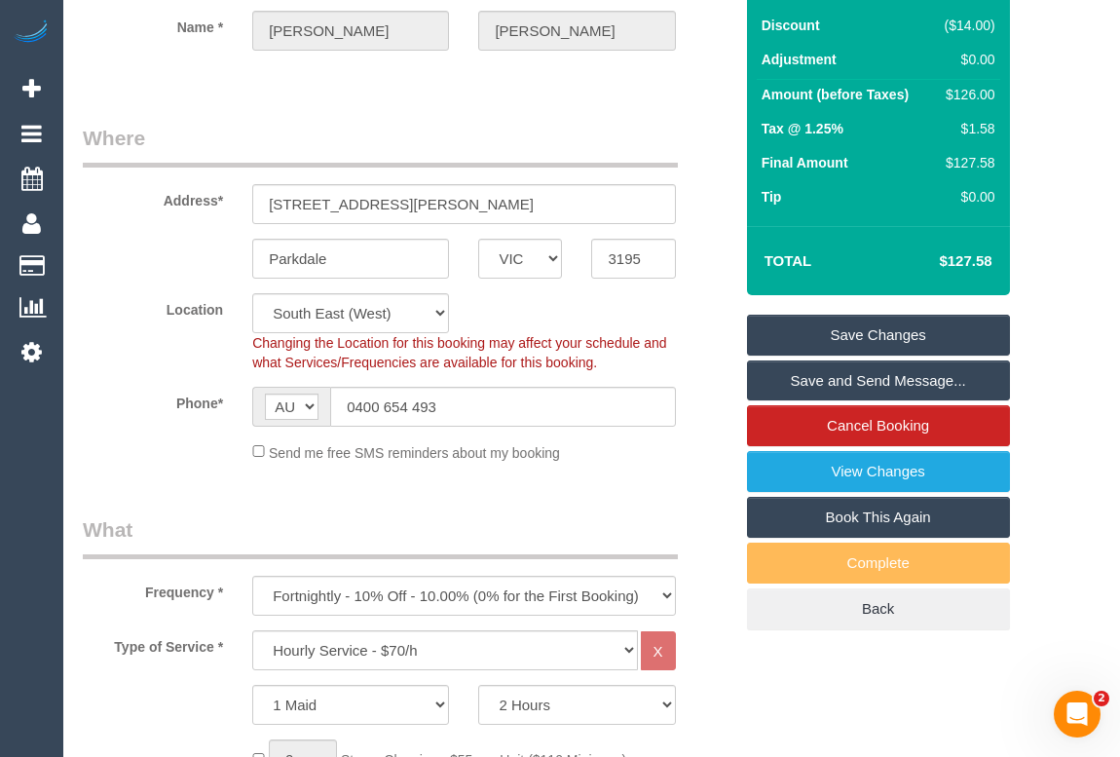
click at [866, 355] on link "Save Changes" at bounding box center [878, 335] width 263 height 41
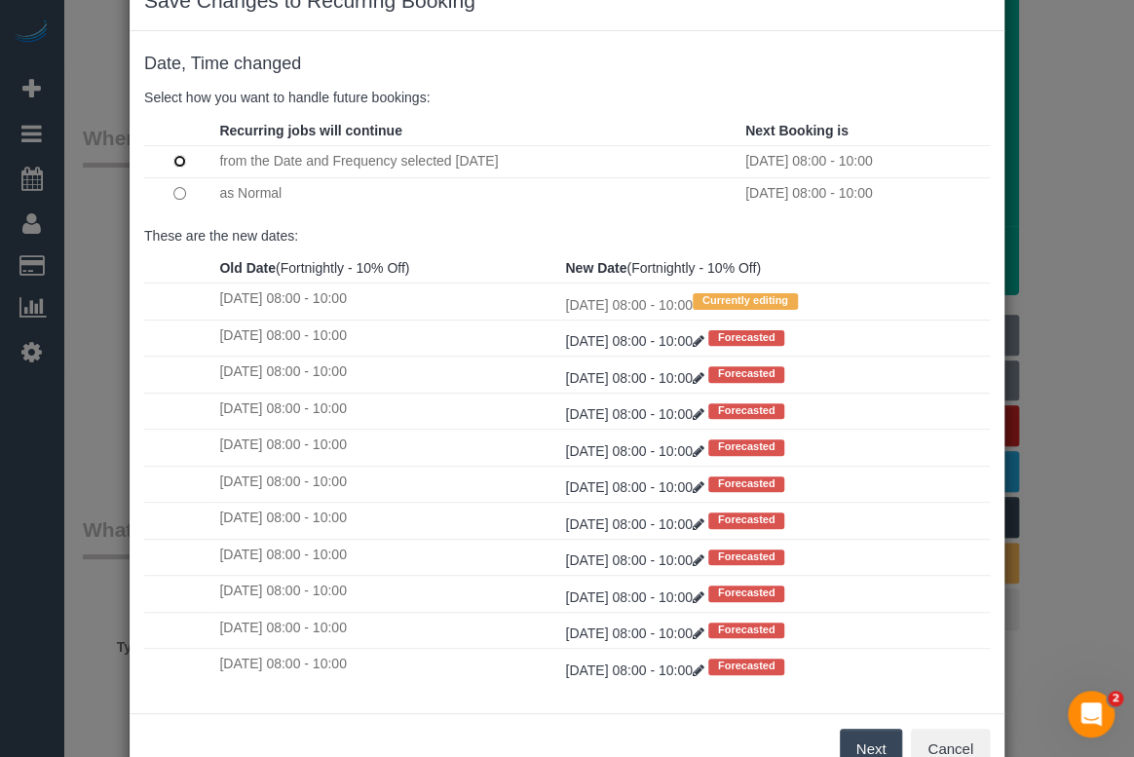
scroll to position [115, 0]
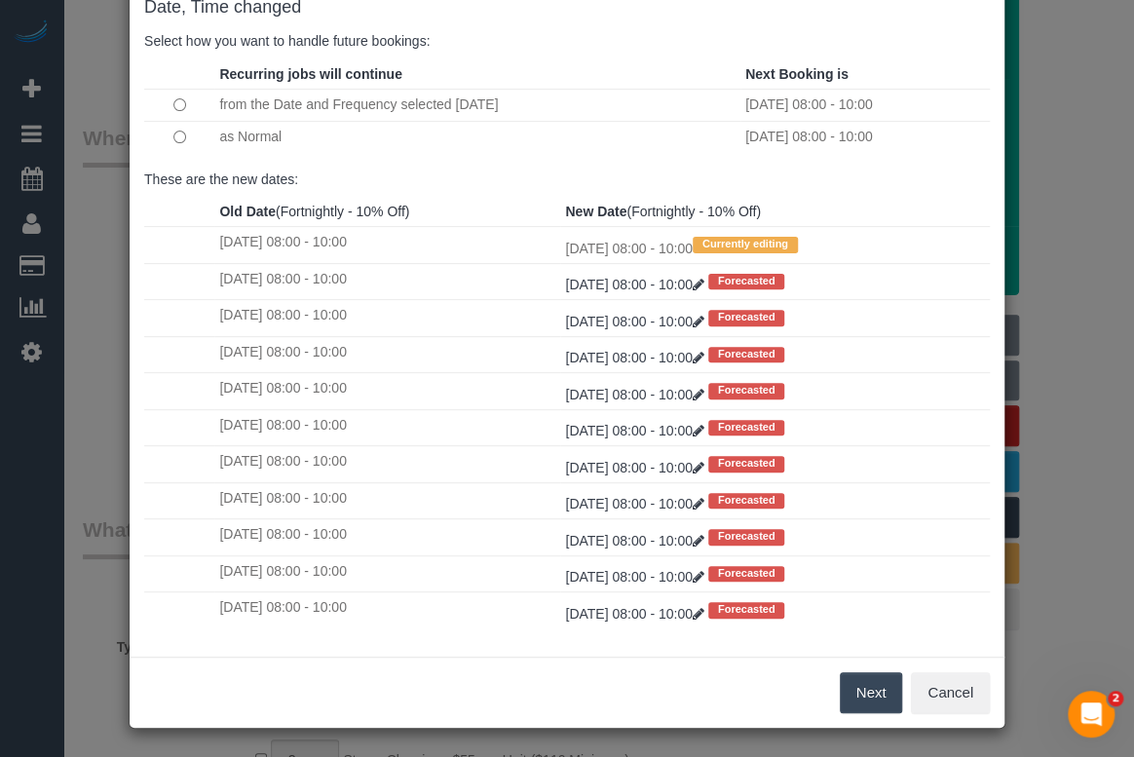
click at [870, 689] on button "Next" at bounding box center [870, 692] width 63 height 41
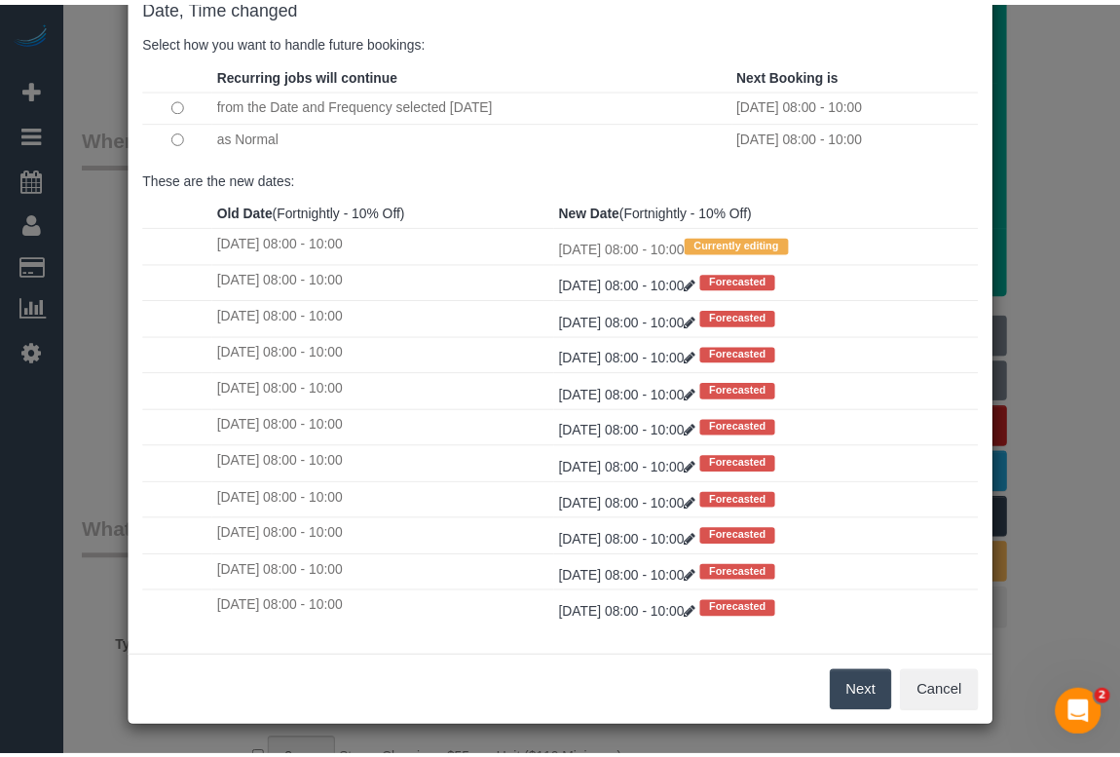
scroll to position [0, 0]
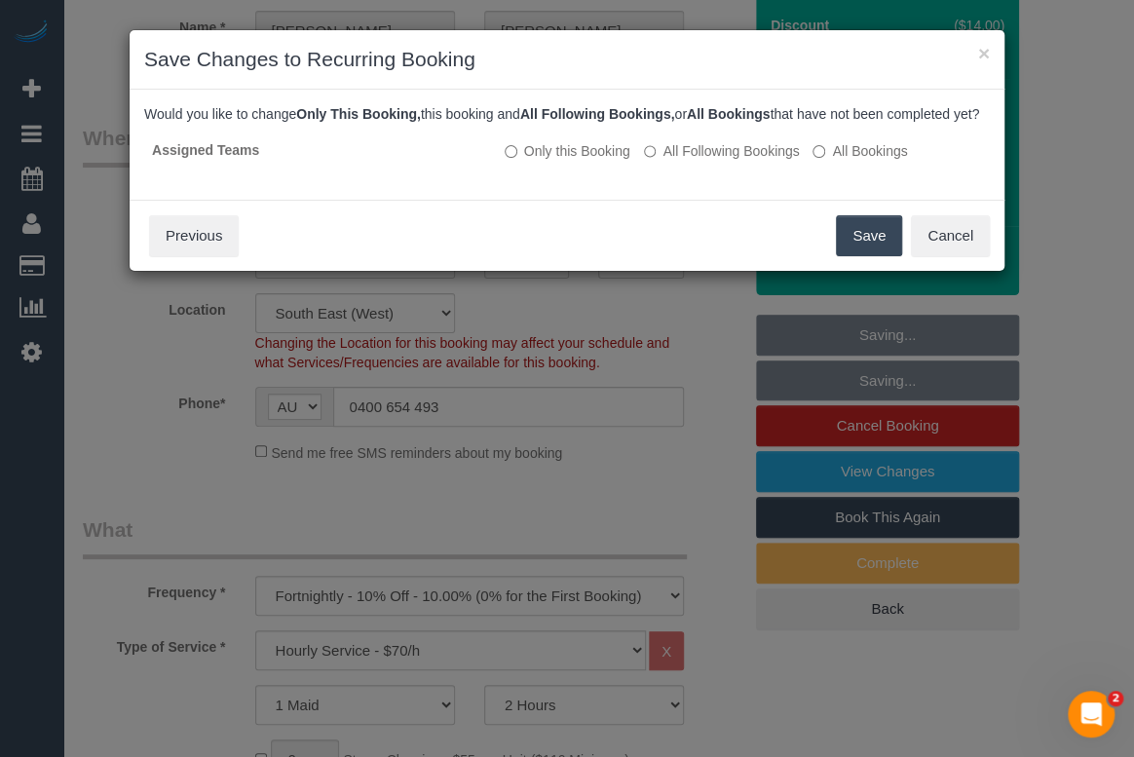
click at [858, 253] on button "Save" at bounding box center [869, 235] width 66 height 41
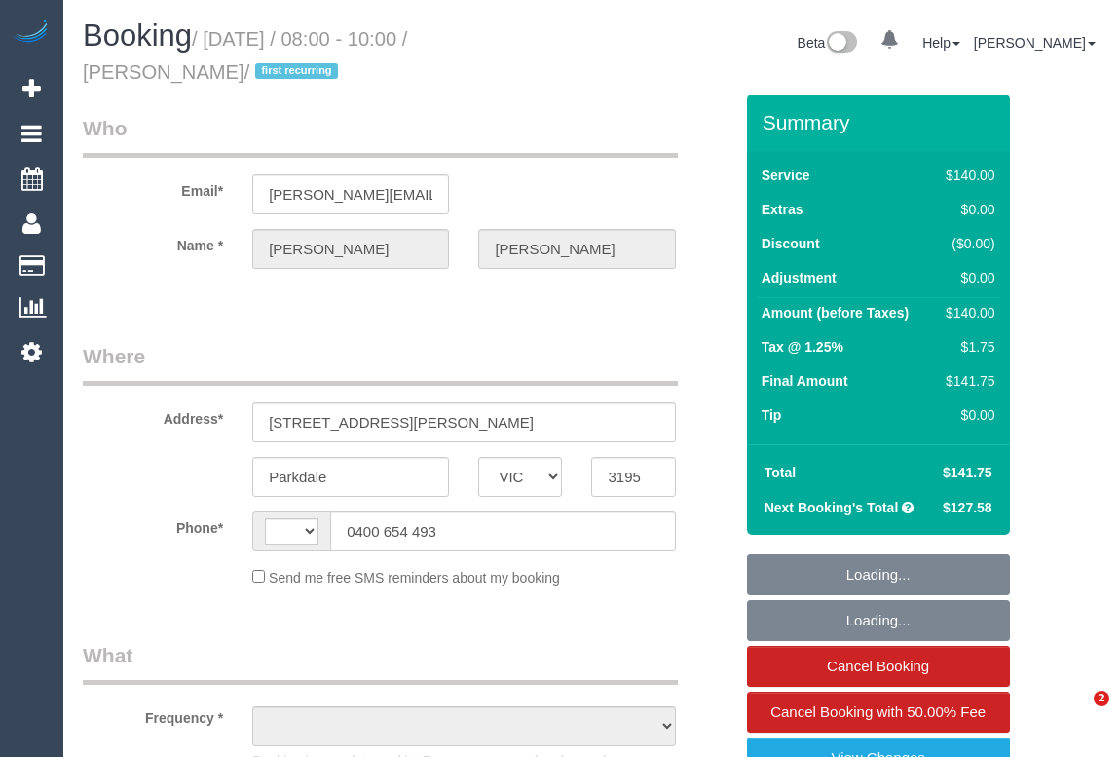
select select "VIC"
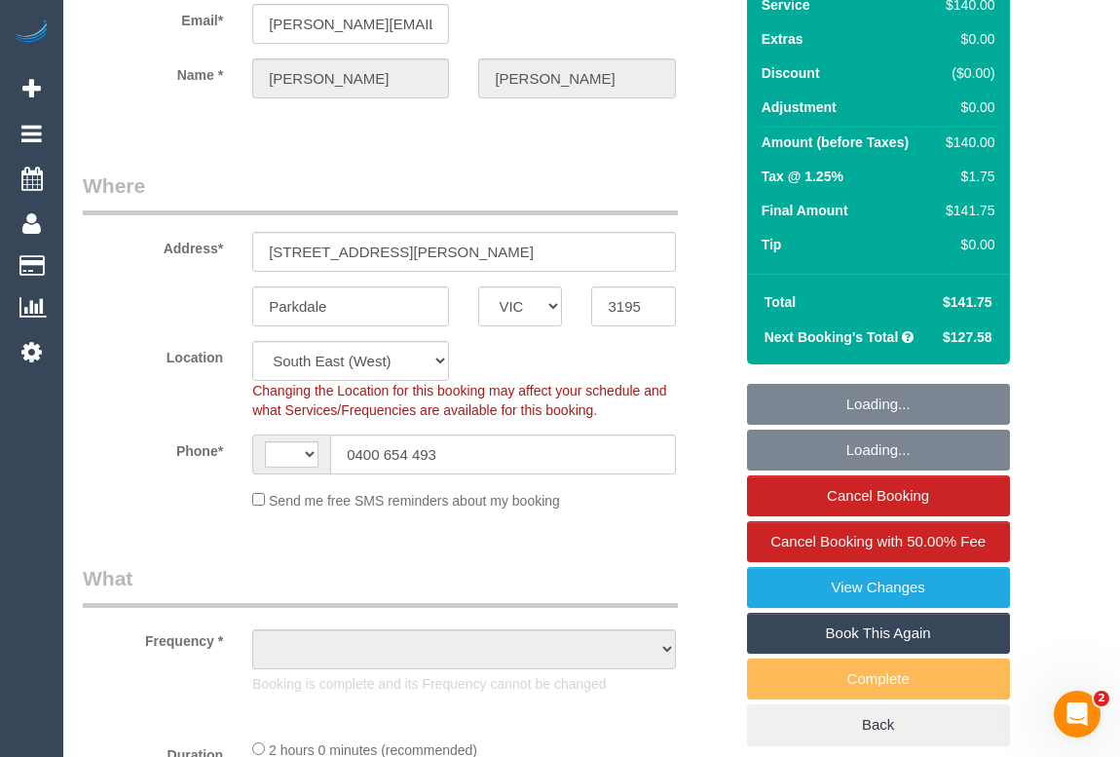
select select "string:AU"
select select "string:stripe-pm_1Rsu1R2GScqysDRVbPyVwbNQ"
select select "number:28"
select select "number:14"
select select "number:19"
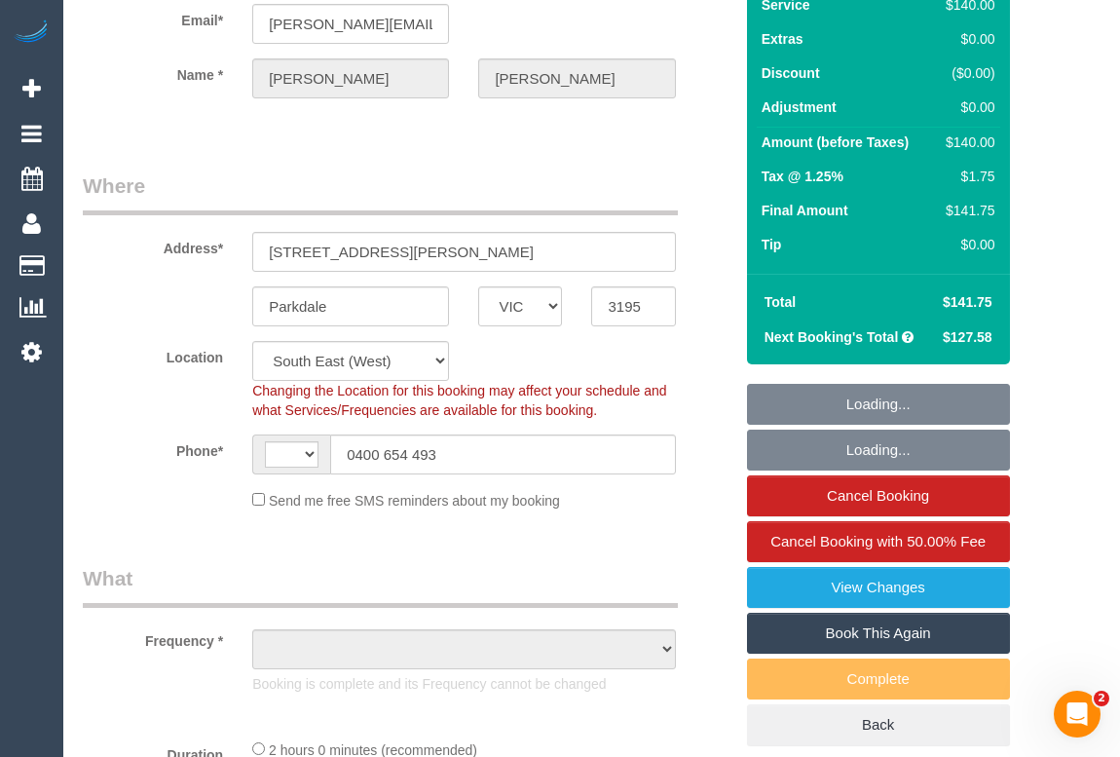
select select "number:36"
select select "number:34"
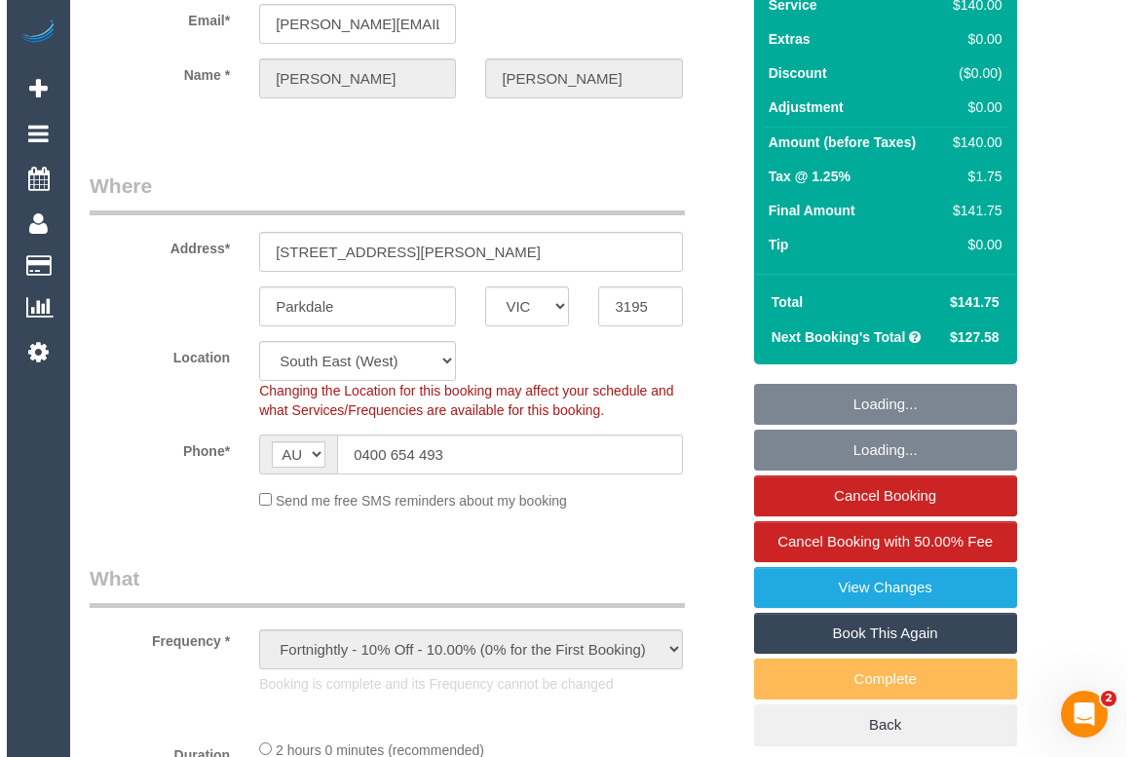
scroll to position [442, 0]
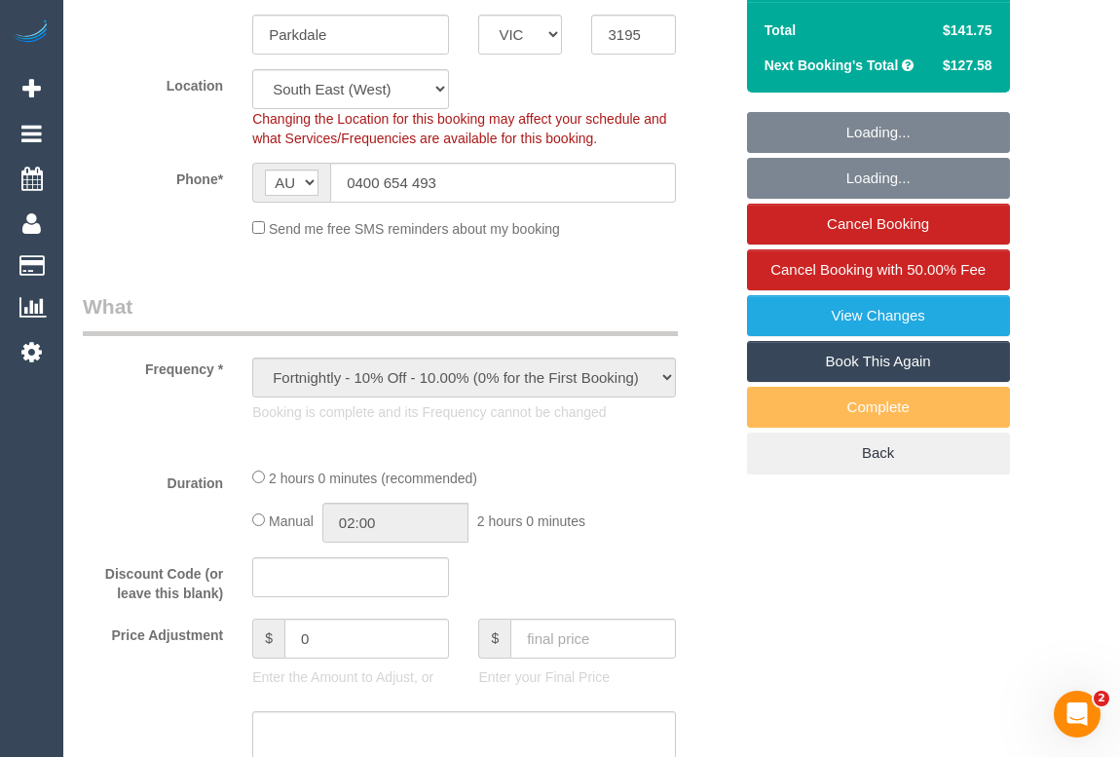
select select "object:1256"
select select "spot1"
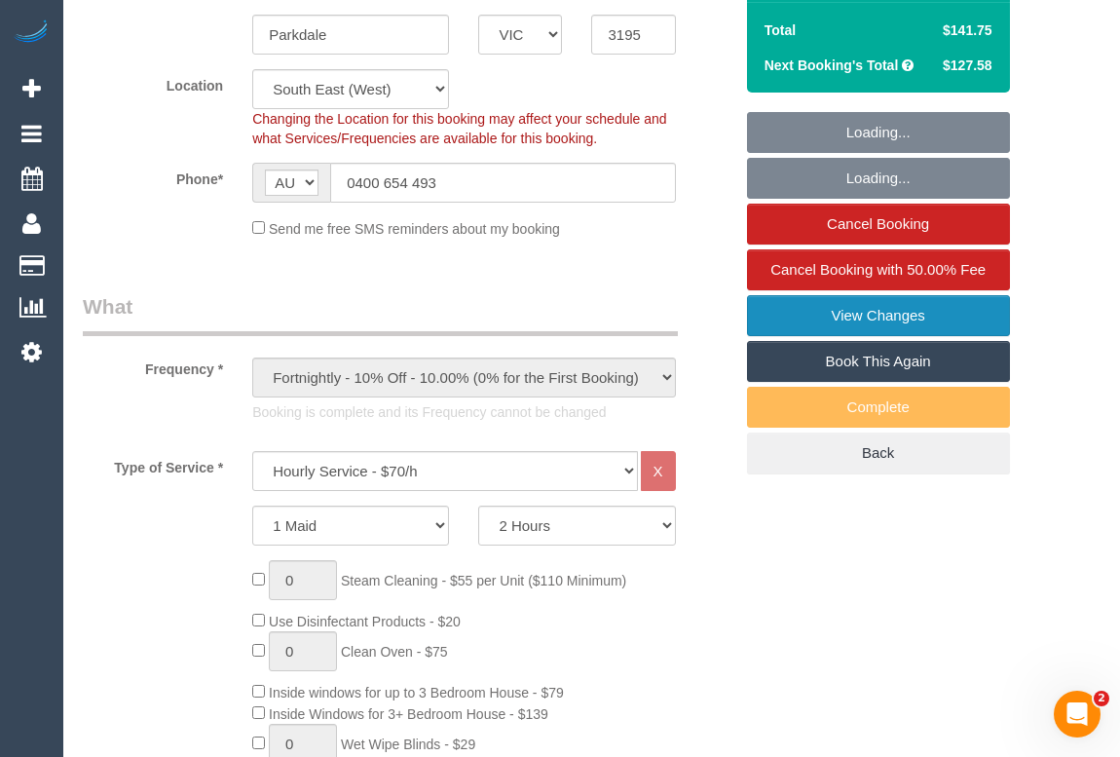
click at [828, 318] on link "View Changes" at bounding box center [878, 315] width 263 height 41
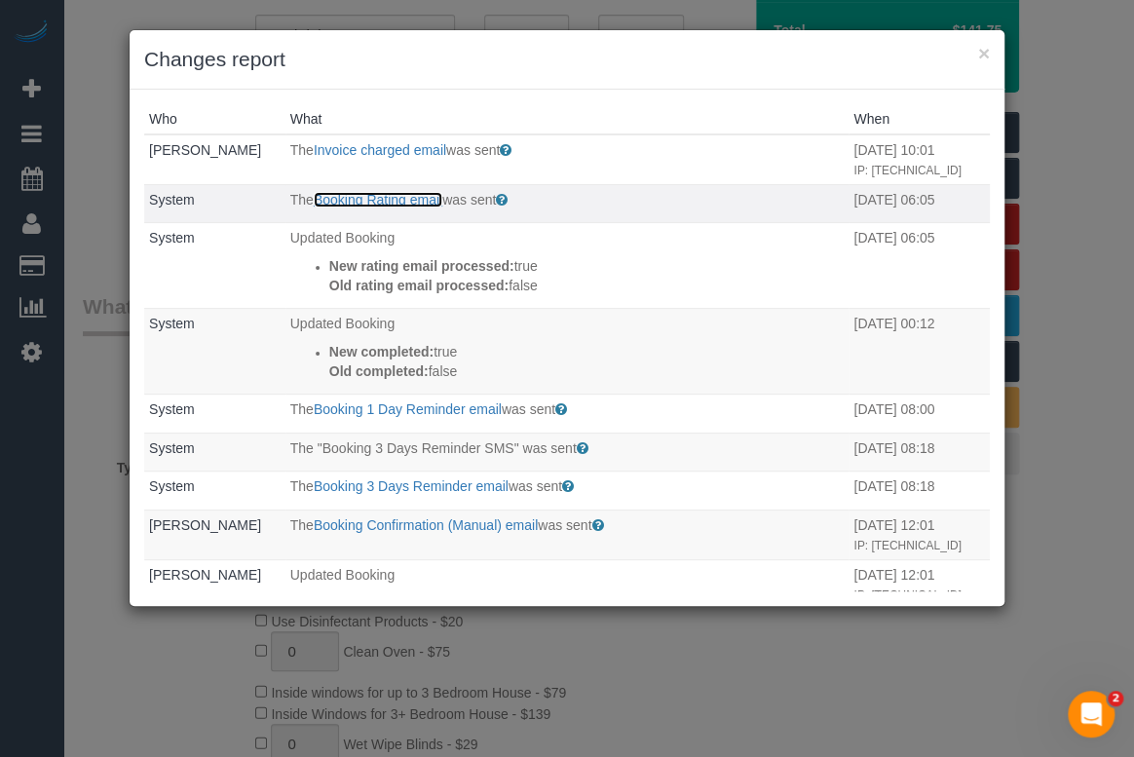
click at [377, 199] on link "Booking Rating email" at bounding box center [378, 200] width 129 height 16
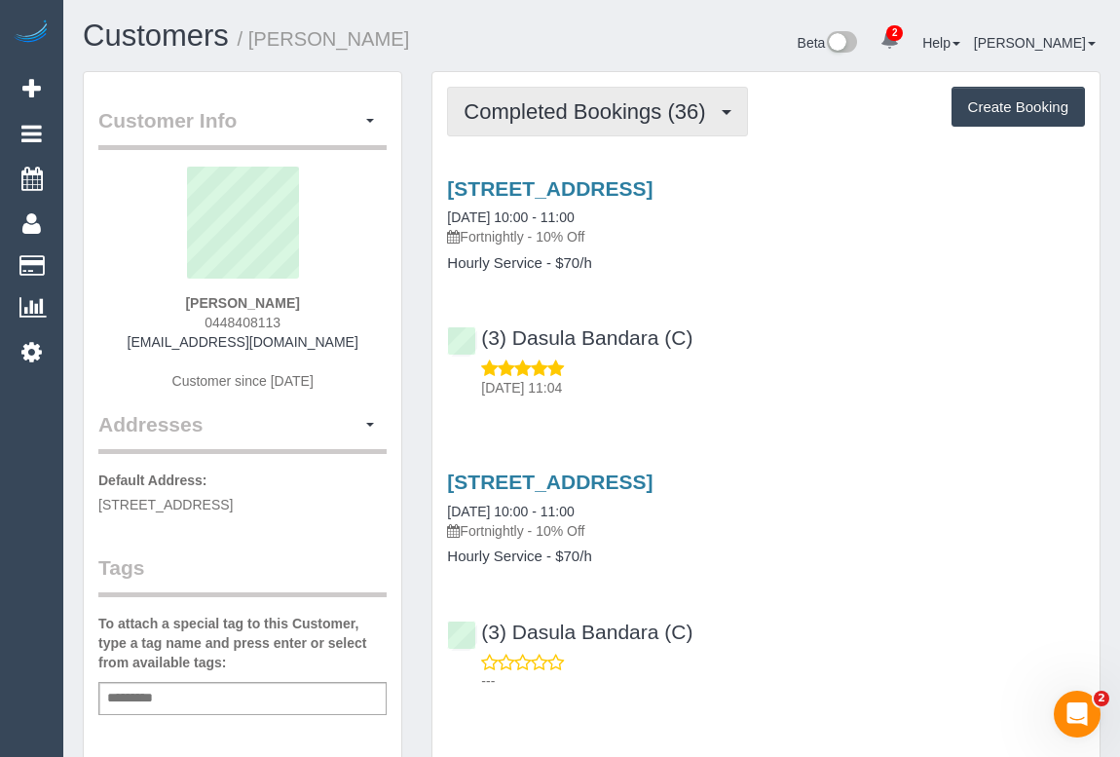
click at [559, 104] on span "Completed Bookings (36)" at bounding box center [589, 111] width 251 height 24
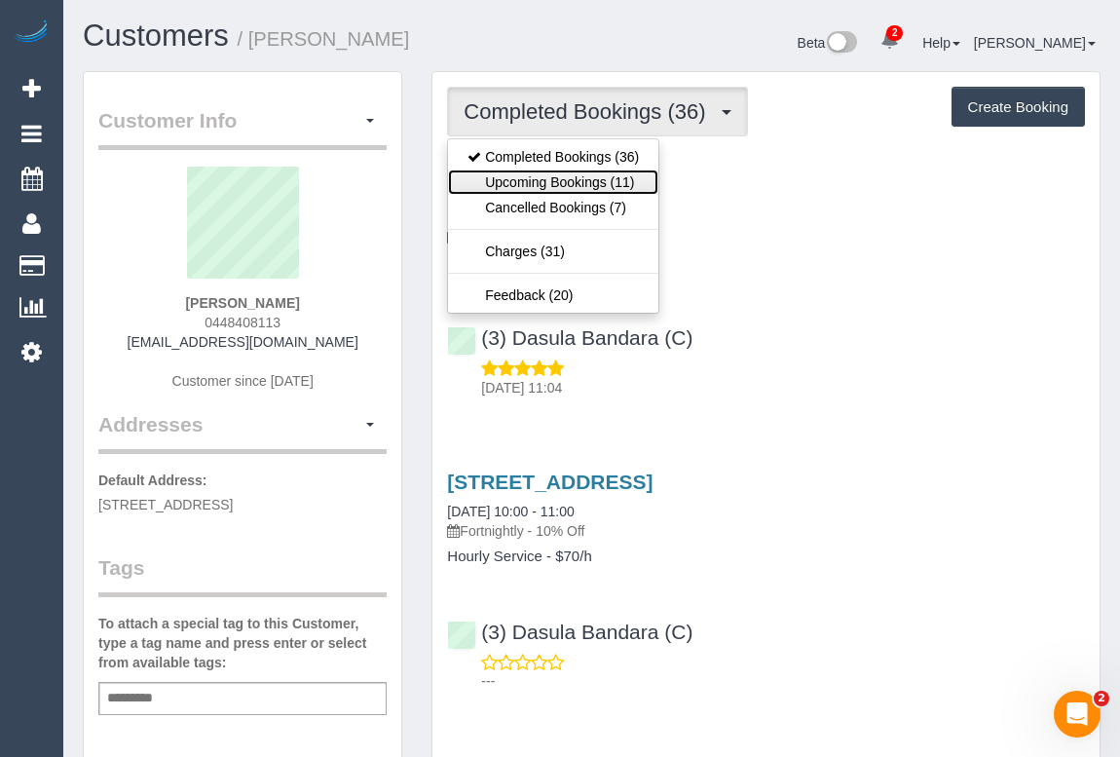
click at [530, 176] on link "Upcoming Bookings (11)" at bounding box center [553, 181] width 210 height 25
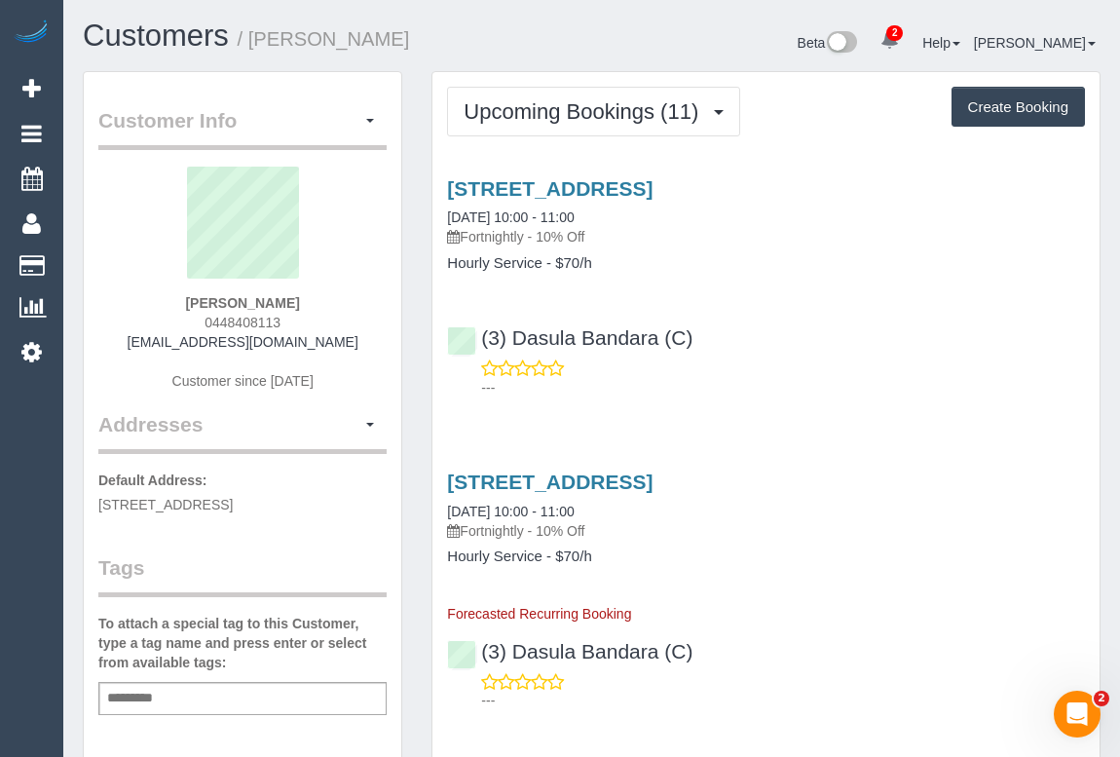
drag, startPoint x: 195, startPoint y: 317, endPoint x: 301, endPoint y: 320, distance: 106.2
click at [301, 320] on div "Tony Williams 0448408113 tonywilliamshome@gmail.com Customer since 2016" at bounding box center [242, 288] width 288 height 243
copy span "0448408113"
click at [580, 182] on link "116/6 Lisson Grove, Hawthorn, VIC 3122" at bounding box center [549, 188] width 205 height 22
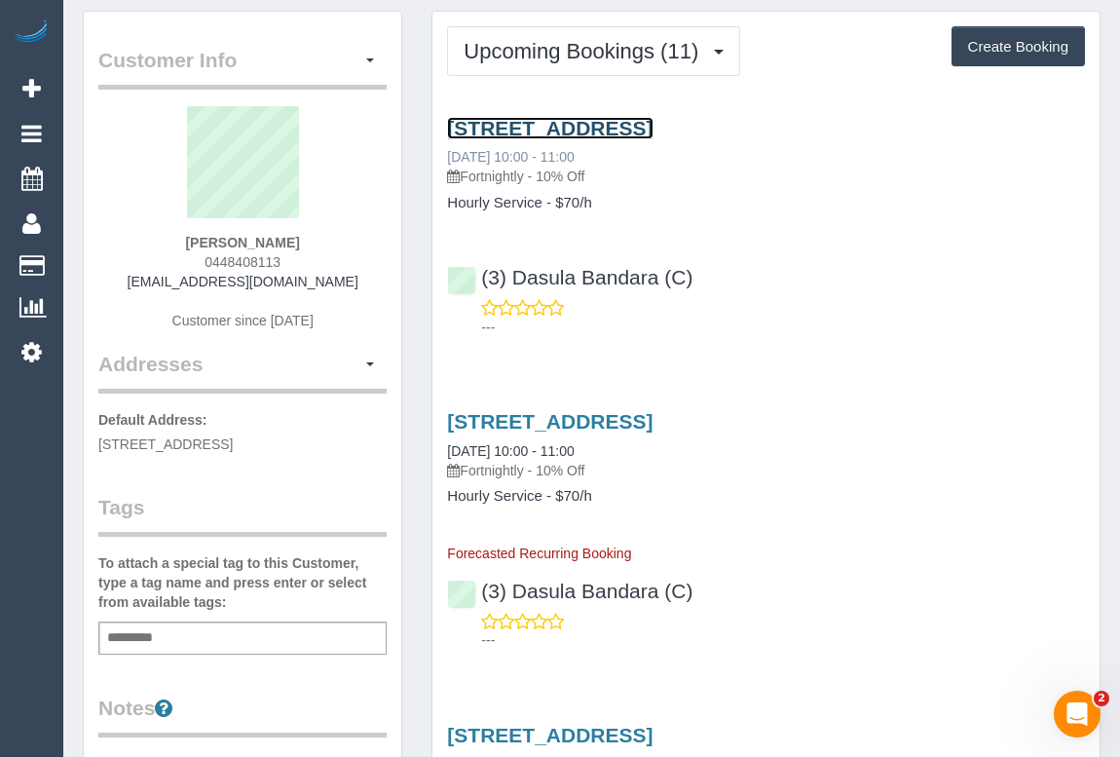
scroll to position [88, 0]
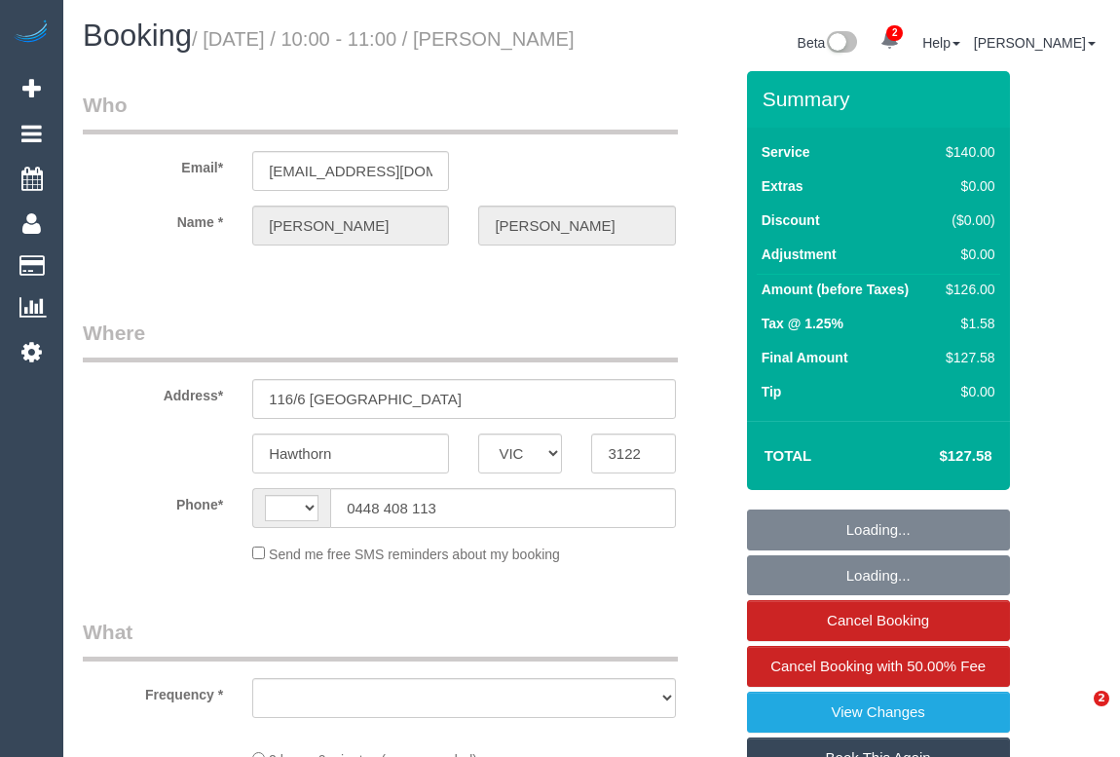
select select "VIC"
select select "number:28"
select select "number:14"
select select "number:18"
select select "number:36"
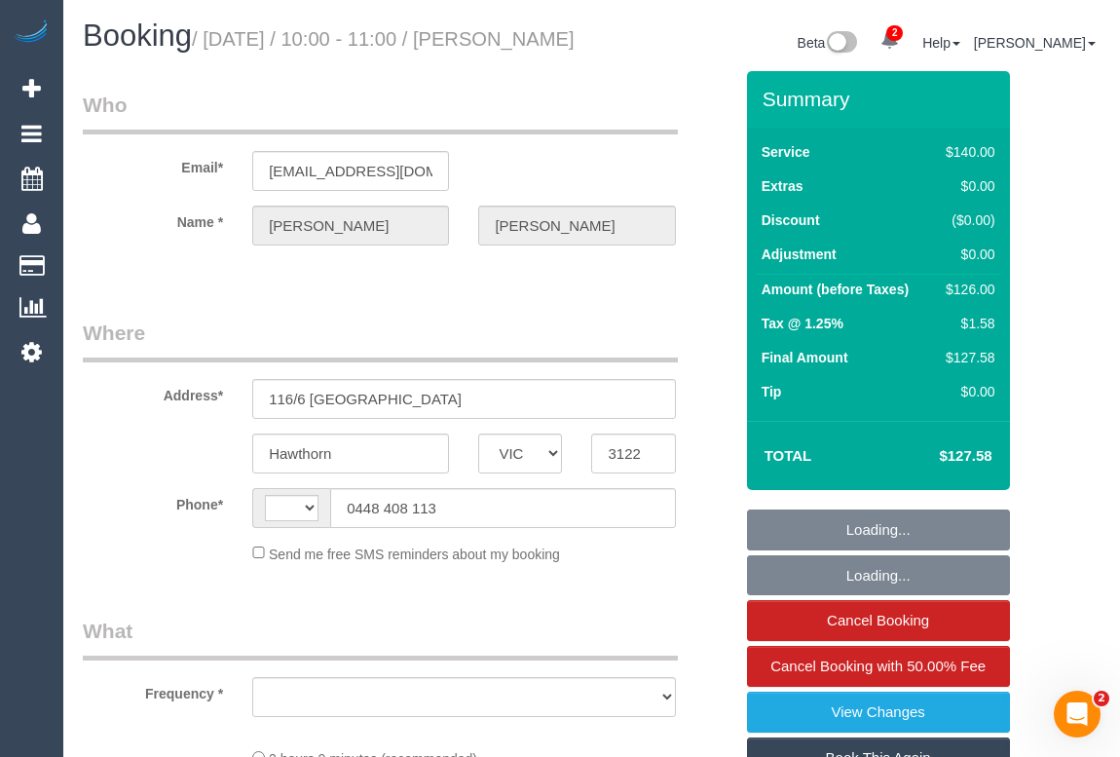
select select "number:35"
select select "number:12"
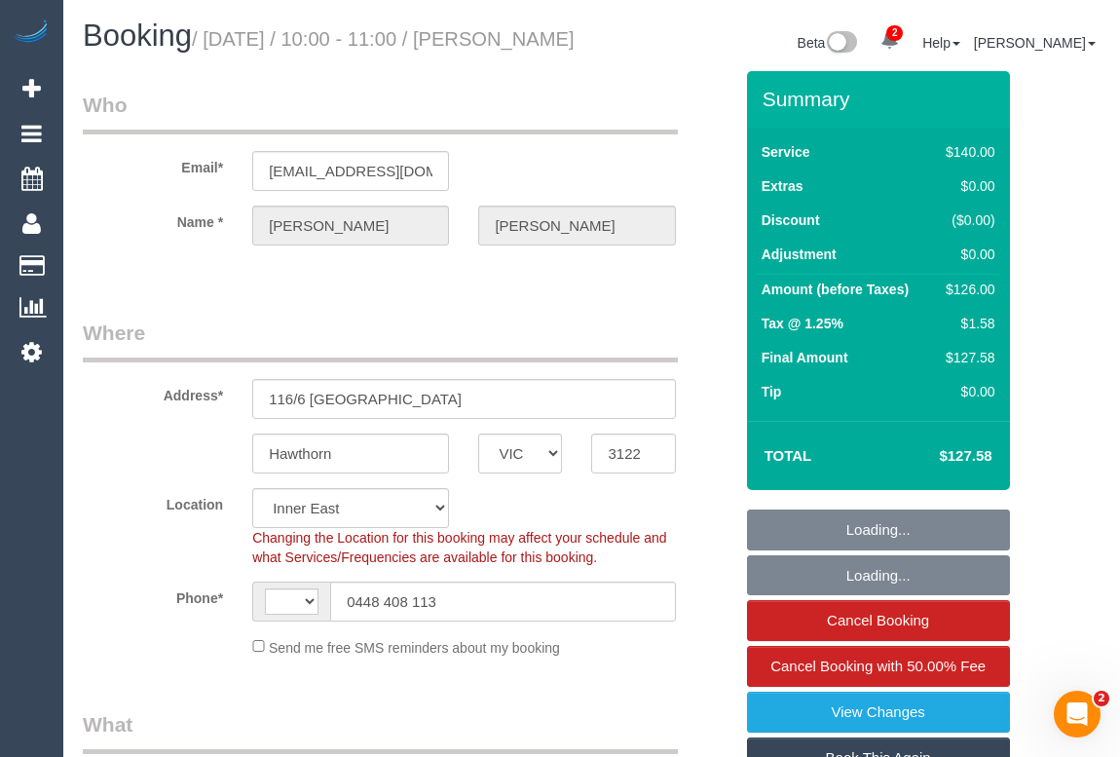
select select "string:AU"
select select "object:1470"
select select "string:stripe-pm_1P1FOL2GScqysDRVpUM0ohQ1"
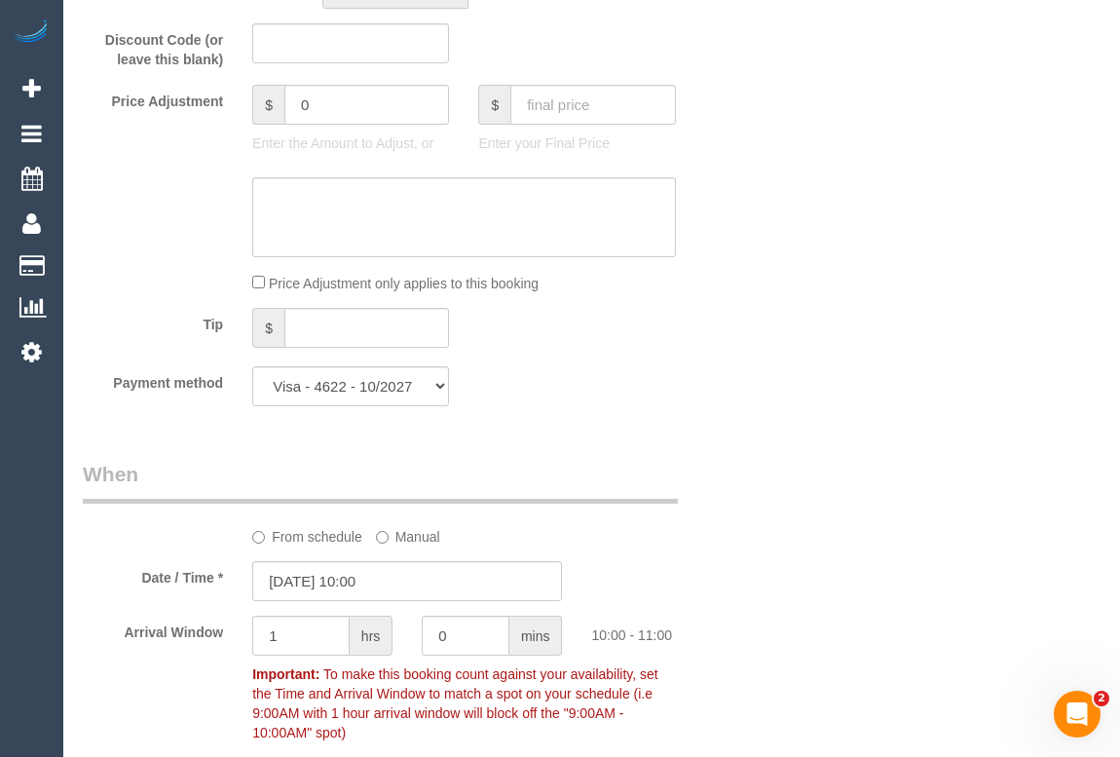
scroll to position [1859, 0]
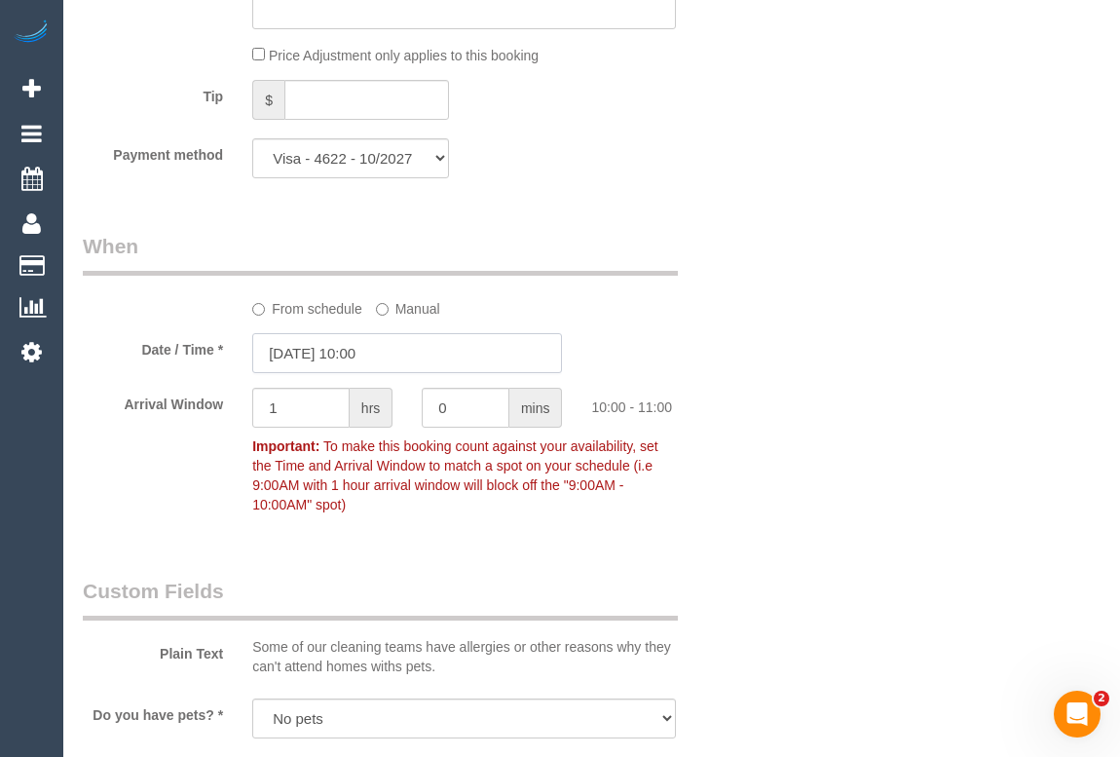
click at [359, 373] on input "[DATE] 10:00" at bounding box center [407, 353] width 310 height 40
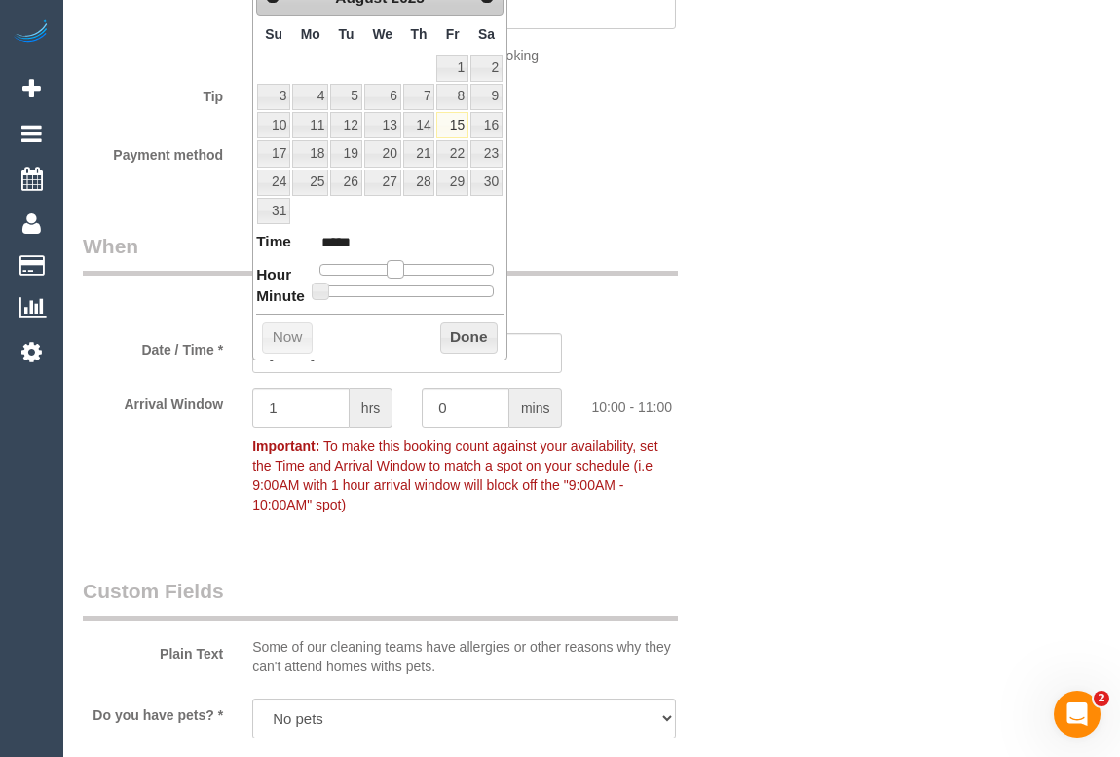
type input "[DATE] 11:00"
type input "*****"
click at [399, 271] on span at bounding box center [402, 269] width 18 height 18
type input "[DATE] 11:05"
type input "*****"
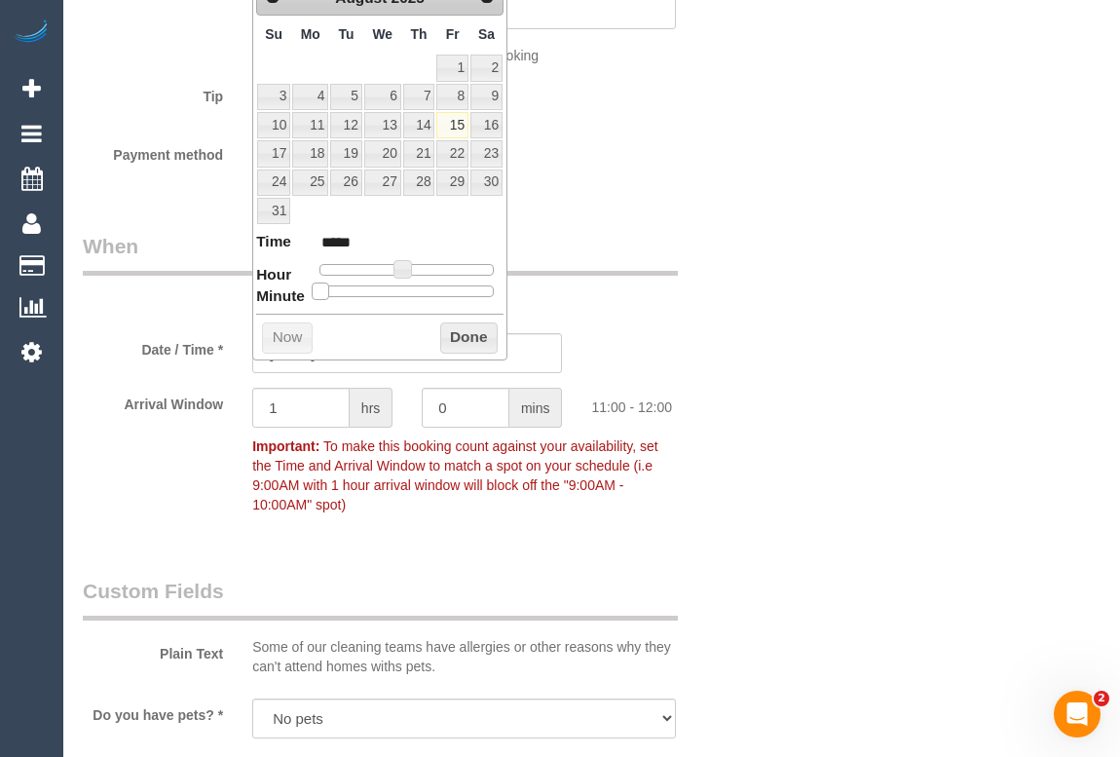
type input "[DATE] 11:10"
type input "*****"
type input "[DATE] 11:15"
type input "*****"
type input "[DATE] 11:20"
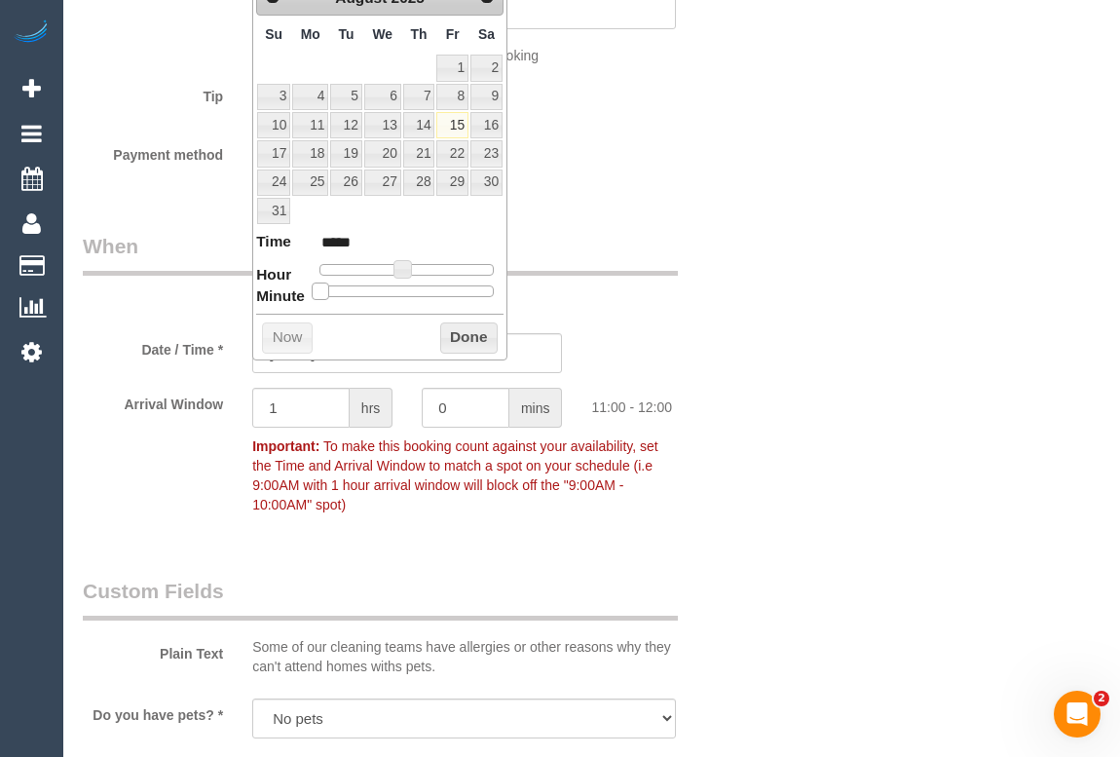
type input "*****"
type input "[DATE] 11:25"
type input "*****"
type input "[DATE] 11:30"
type input "*****"
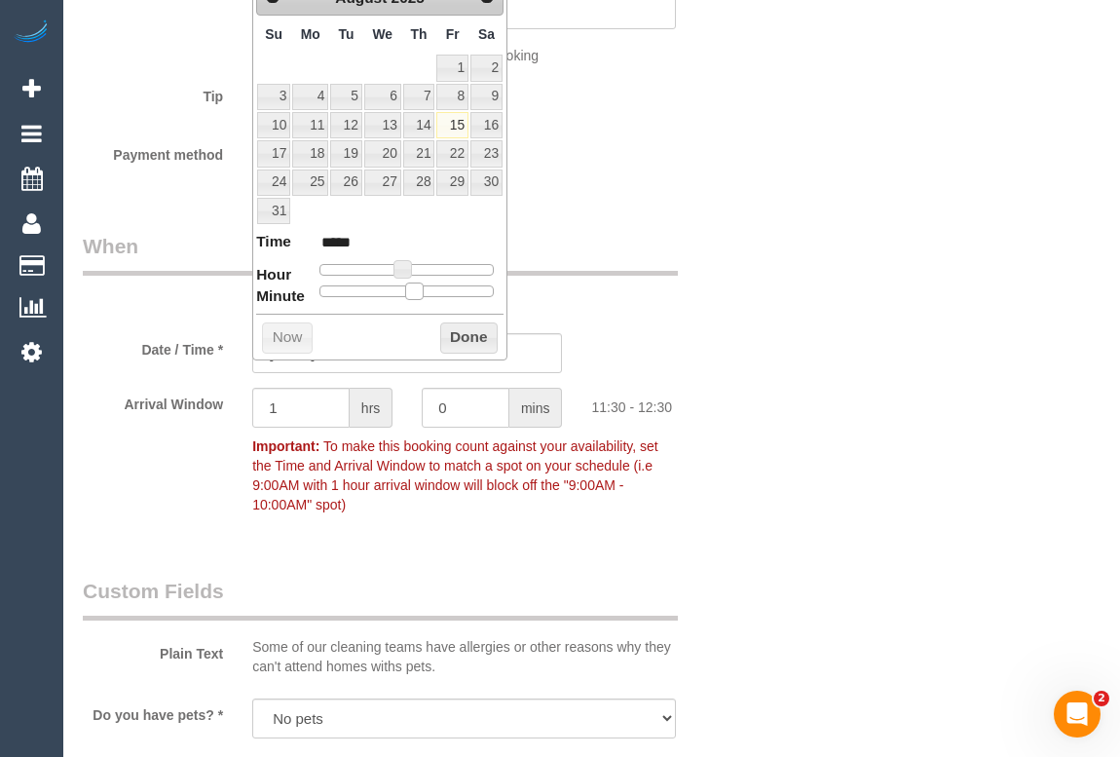
drag, startPoint x: 317, startPoint y: 285, endPoint x: 407, endPoint y: 285, distance: 89.6
click at [407, 285] on span at bounding box center [414, 291] width 18 height 18
click at [486, 347] on button "Done" at bounding box center [468, 337] width 57 height 31
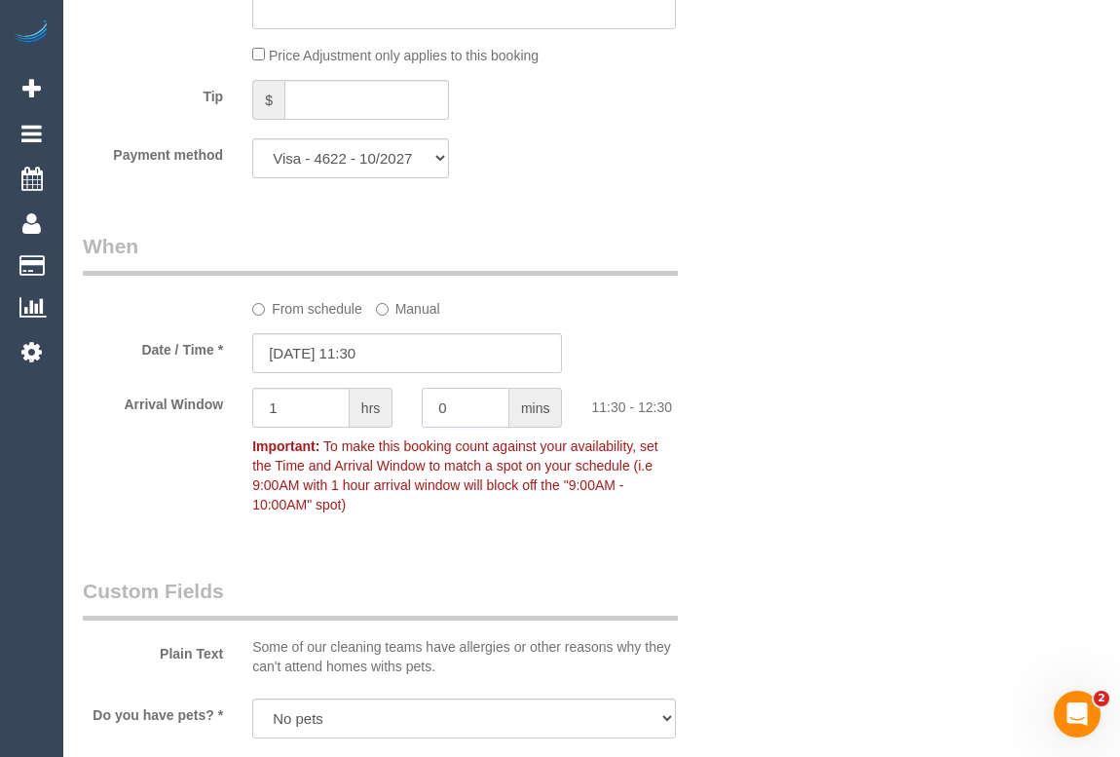
drag, startPoint x: 467, startPoint y: 433, endPoint x: 383, endPoint y: 433, distance: 84.7
click at [383, 433] on div "Arrival Window 1 hrs 0 mins 11:30 - 12:30 Important: To make this booking count…" at bounding box center [407, 455] width 679 height 135
type input "15"
drag, startPoint x: 312, startPoint y: 431, endPoint x: 178, endPoint y: 428, distance: 133.5
click at [178, 428] on div "Arrival Window 1 hrs 15 mins 11:30 - 12:45 Important: To make this booking coun…" at bounding box center [407, 455] width 679 height 135
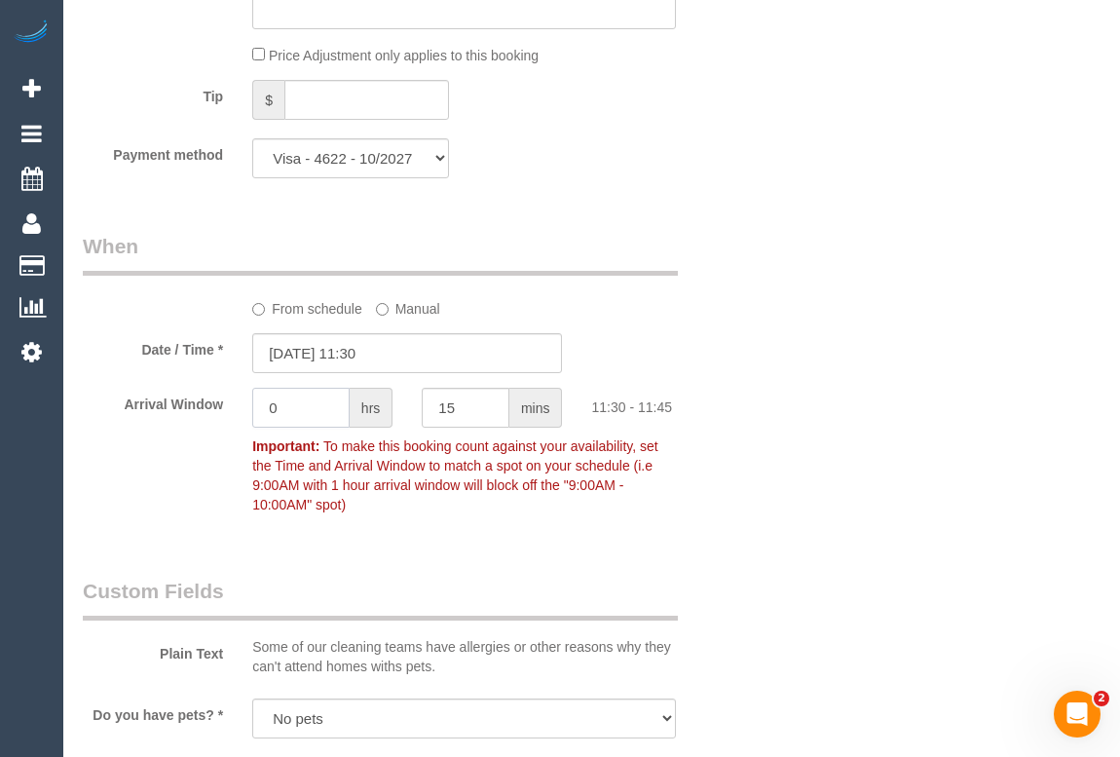
type input "0"
click at [754, 495] on div "Who Email* [EMAIL_ADDRESS][DOMAIN_NAME] Name * [PERSON_NAME] Where Address* [ST…" at bounding box center [592, 176] width 1018 height 3929
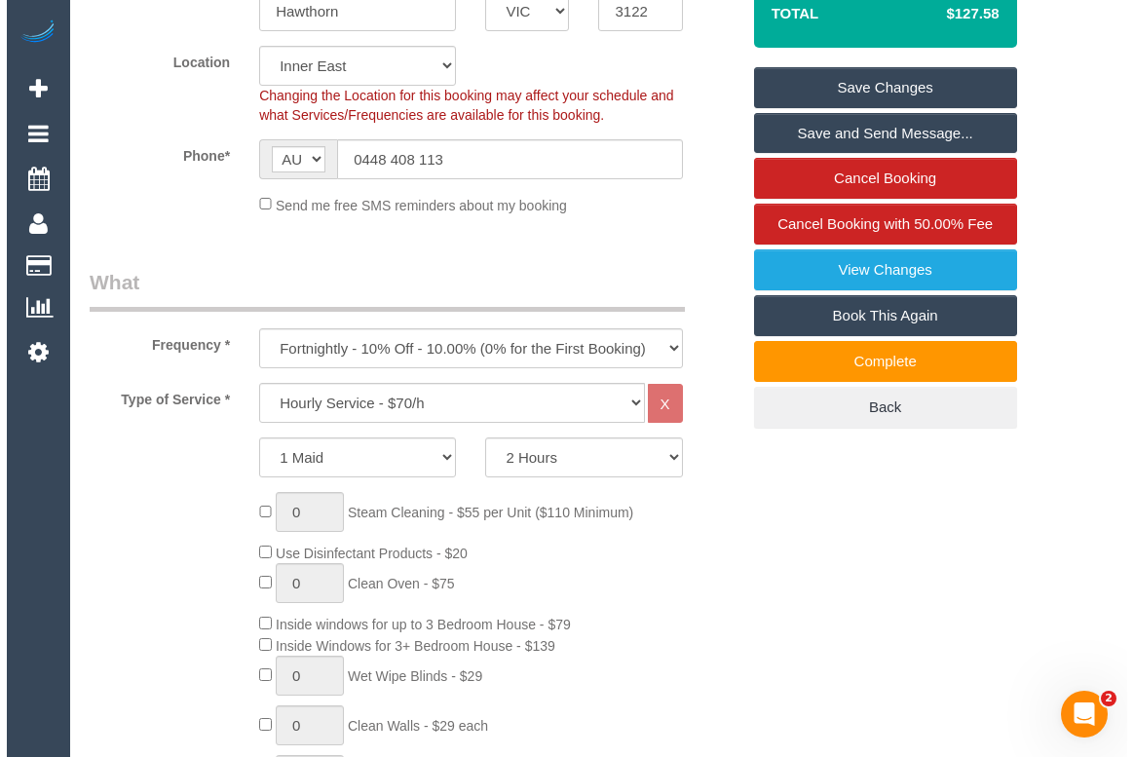
scroll to position [88, 0]
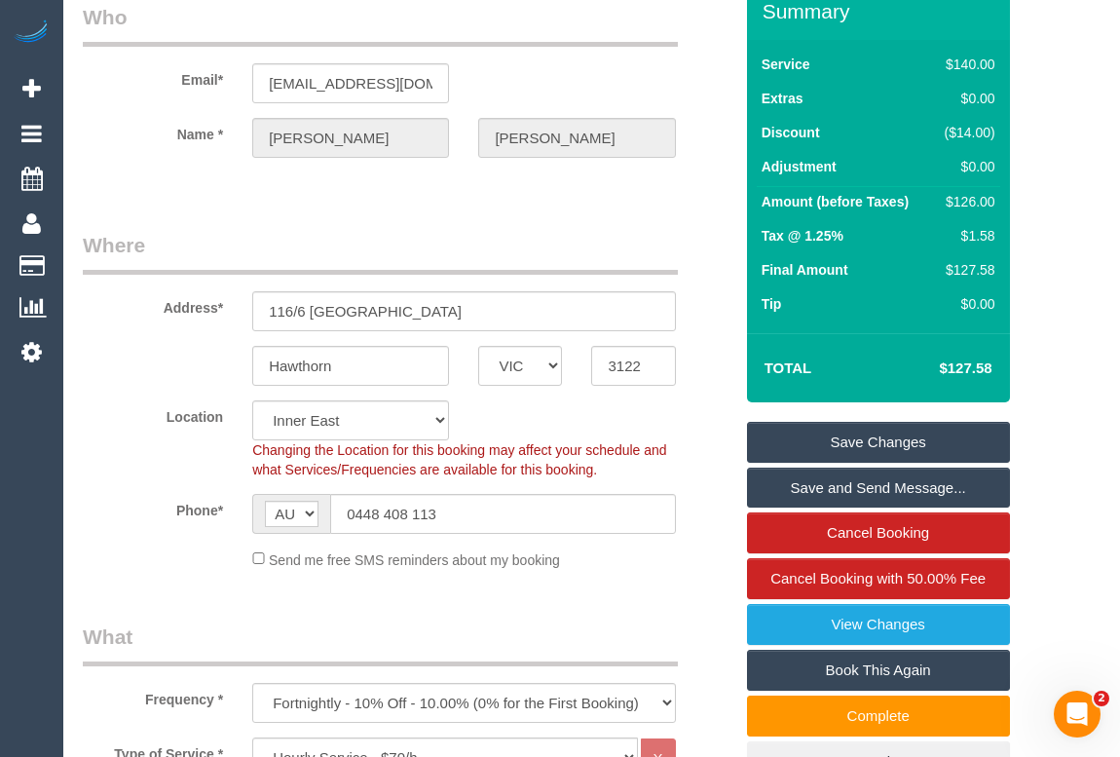
click at [880, 463] on link "Save Changes" at bounding box center [878, 442] width 263 height 41
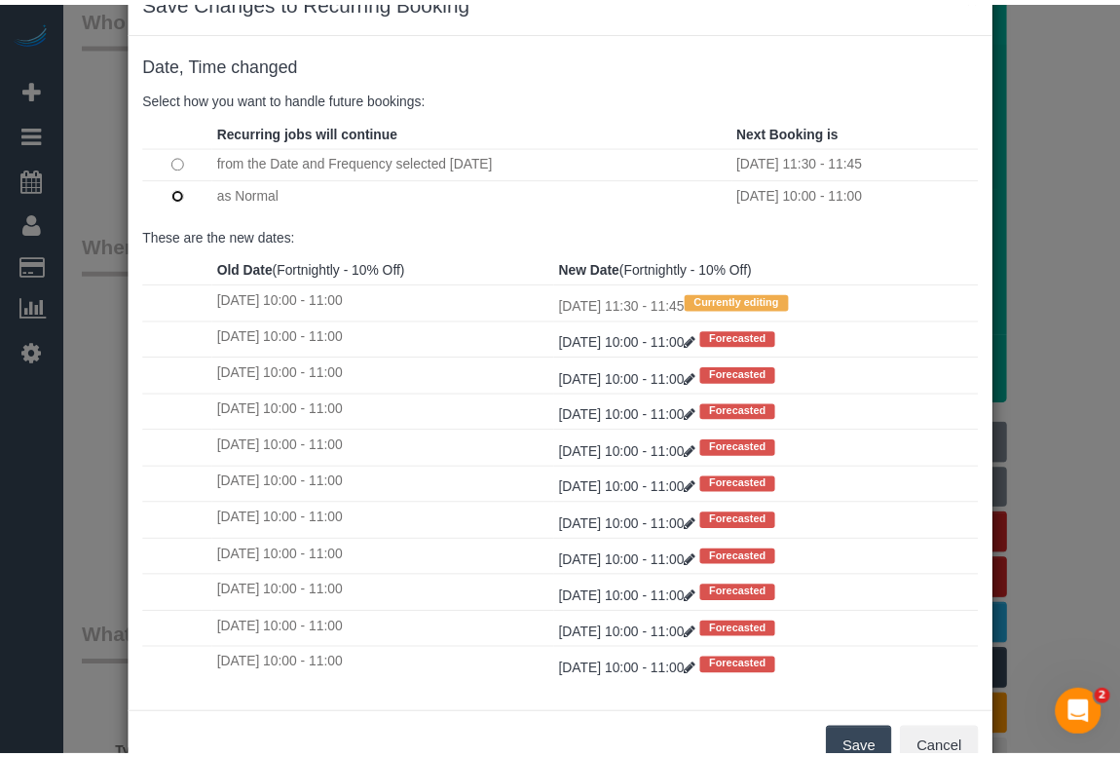
scroll to position [115, 0]
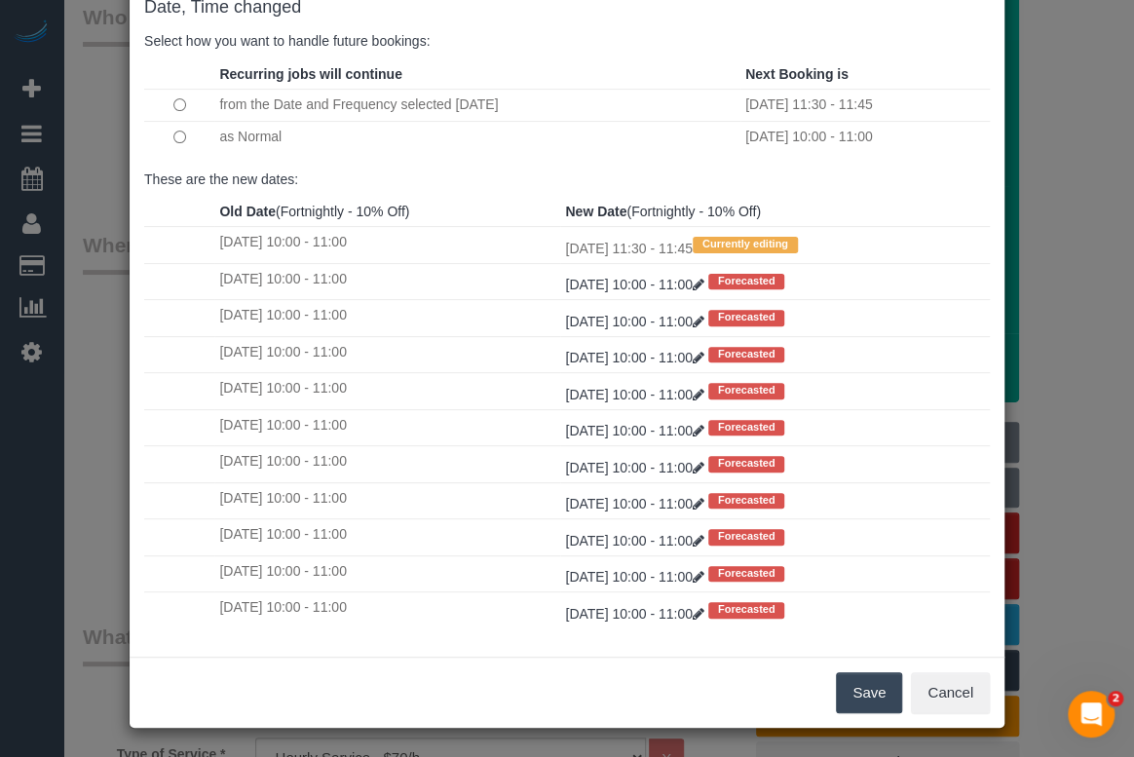
click at [866, 676] on button "Save" at bounding box center [869, 692] width 66 height 41
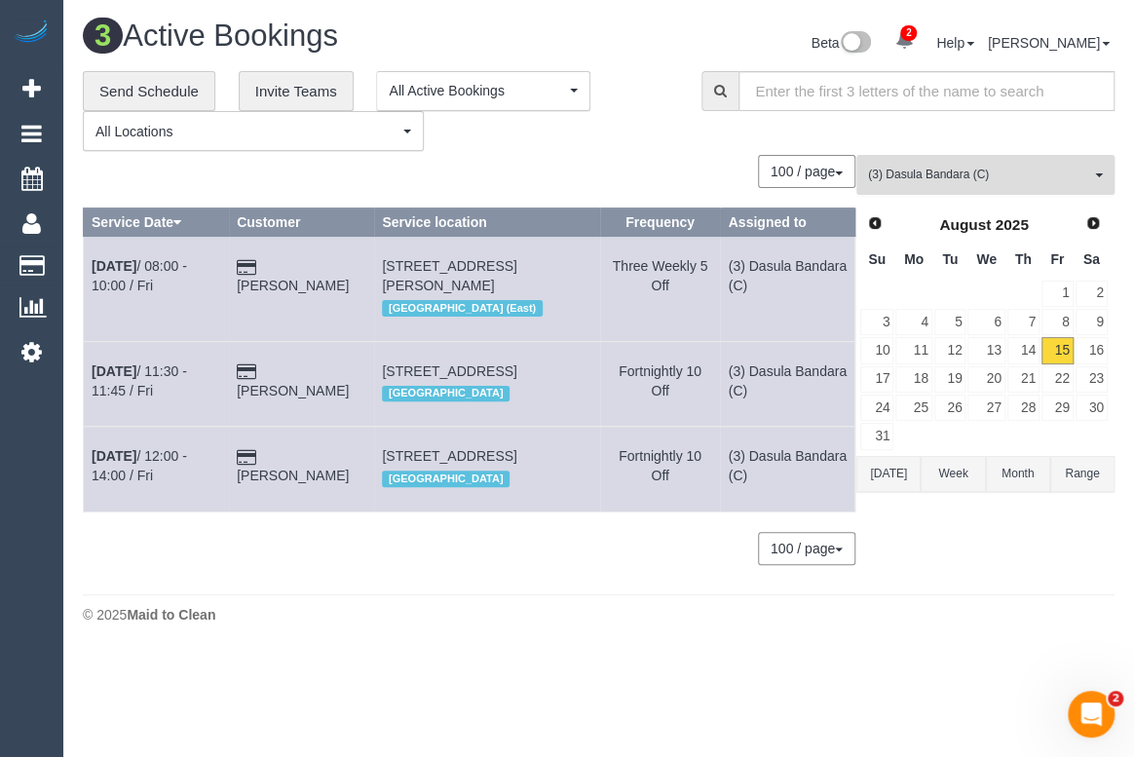
click at [933, 179] on span "(3) Dasula Bandara (C)" at bounding box center [979, 175] width 222 height 17
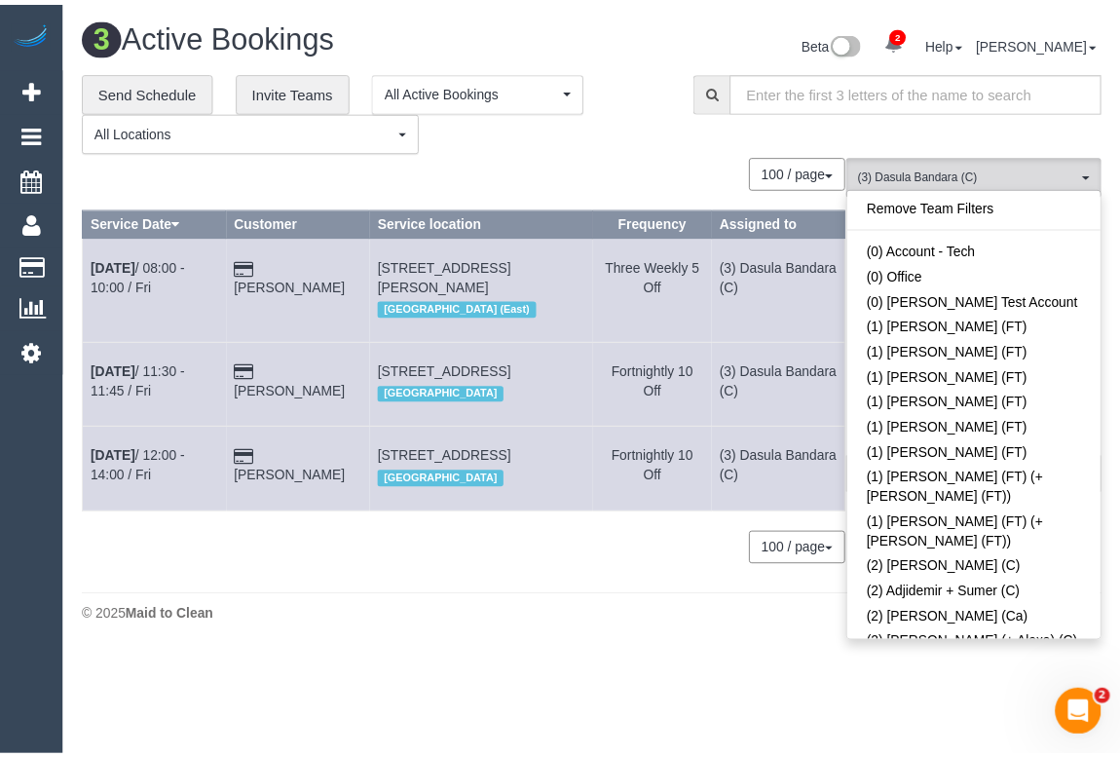
scroll to position [2518, 0]
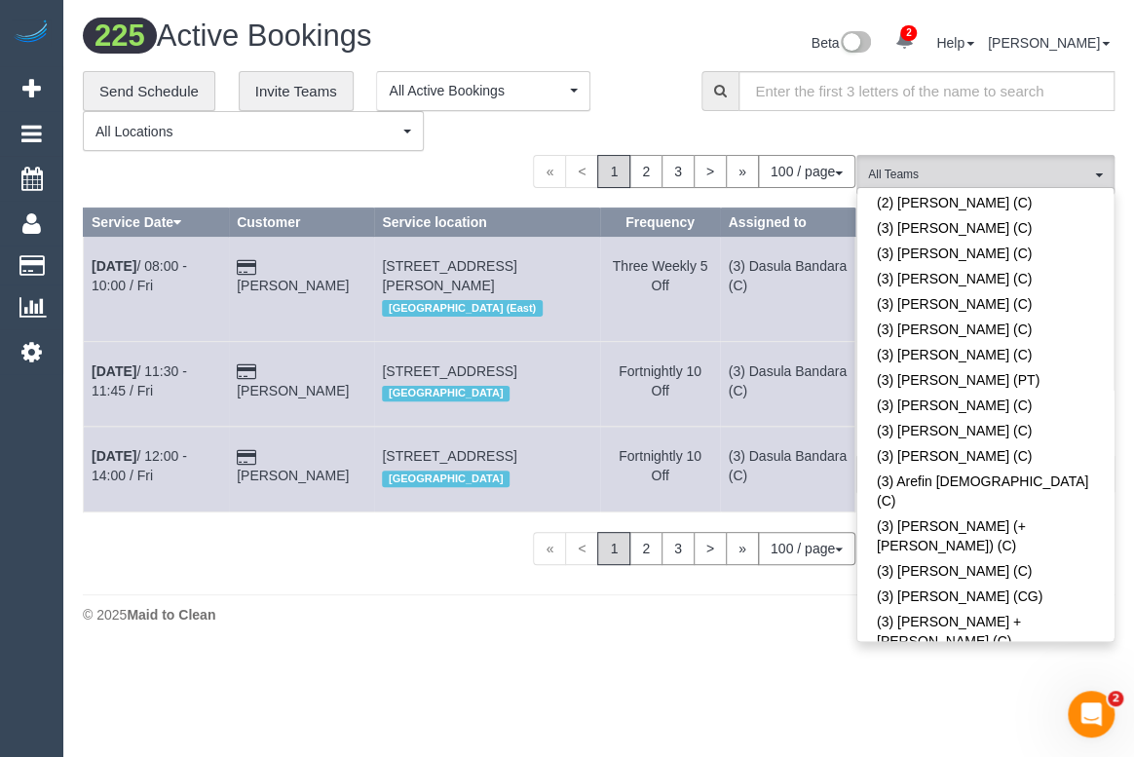
click at [650, 145] on div "**********" at bounding box center [377, 111] width 589 height 81
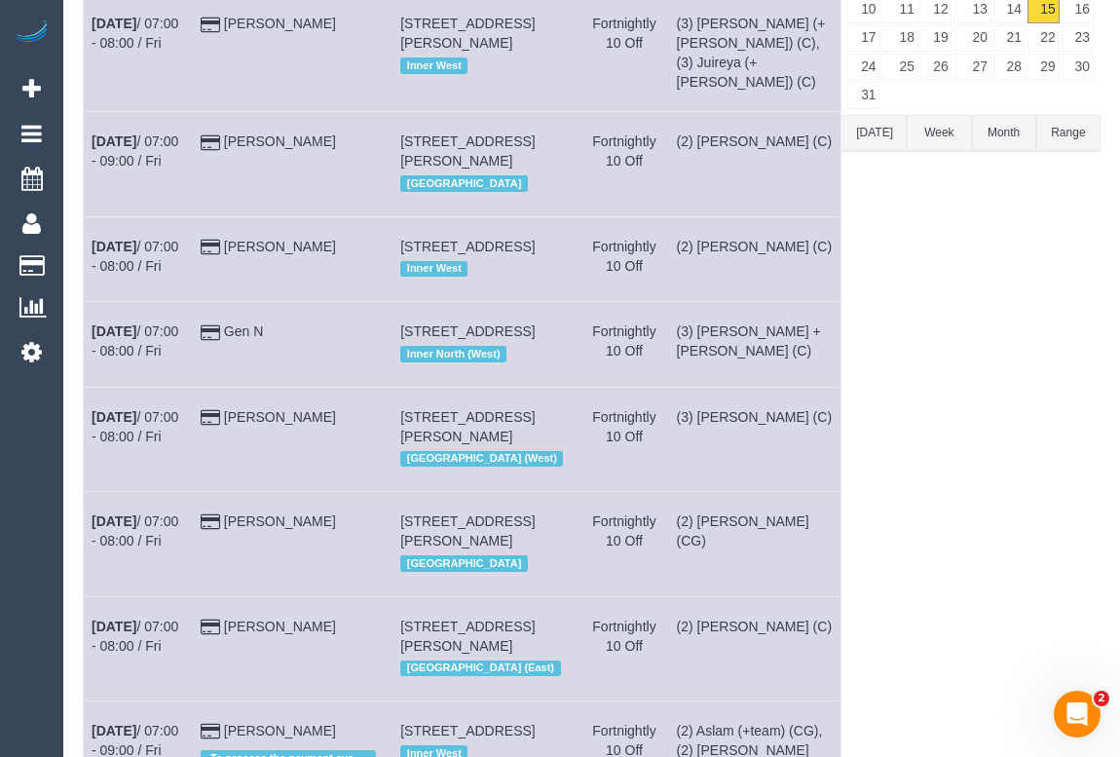
scroll to position [0, 0]
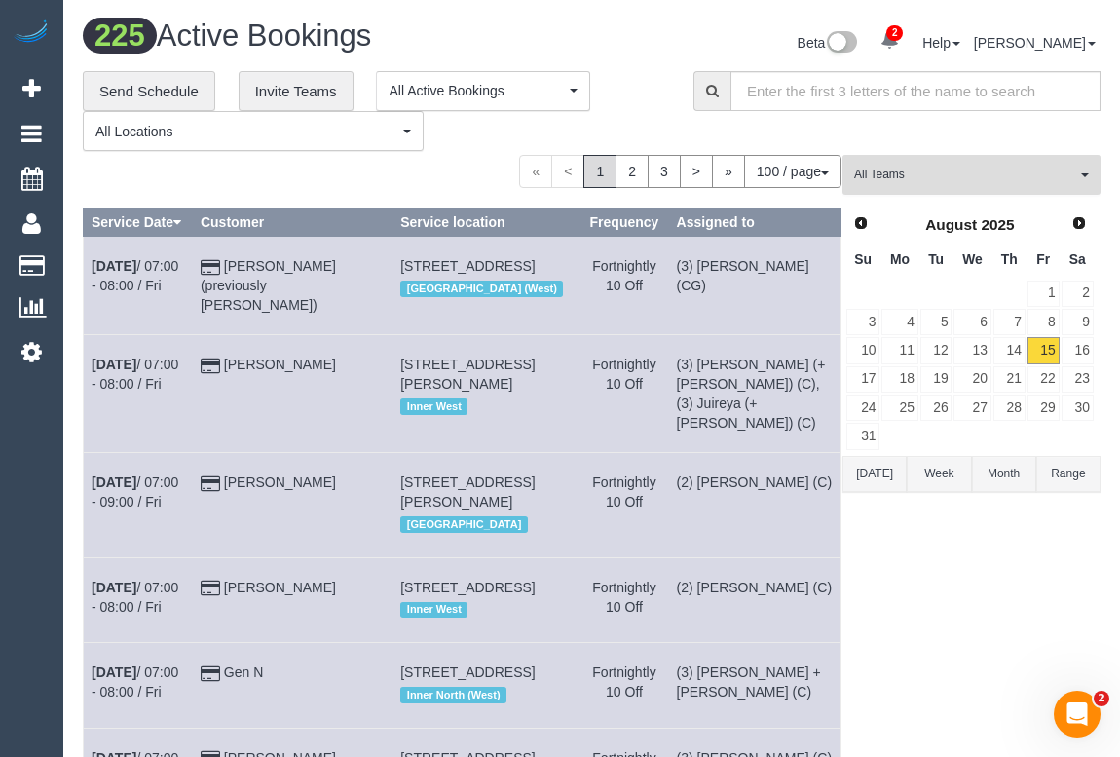
click at [938, 191] on button "All Teams" at bounding box center [971, 175] width 258 height 40
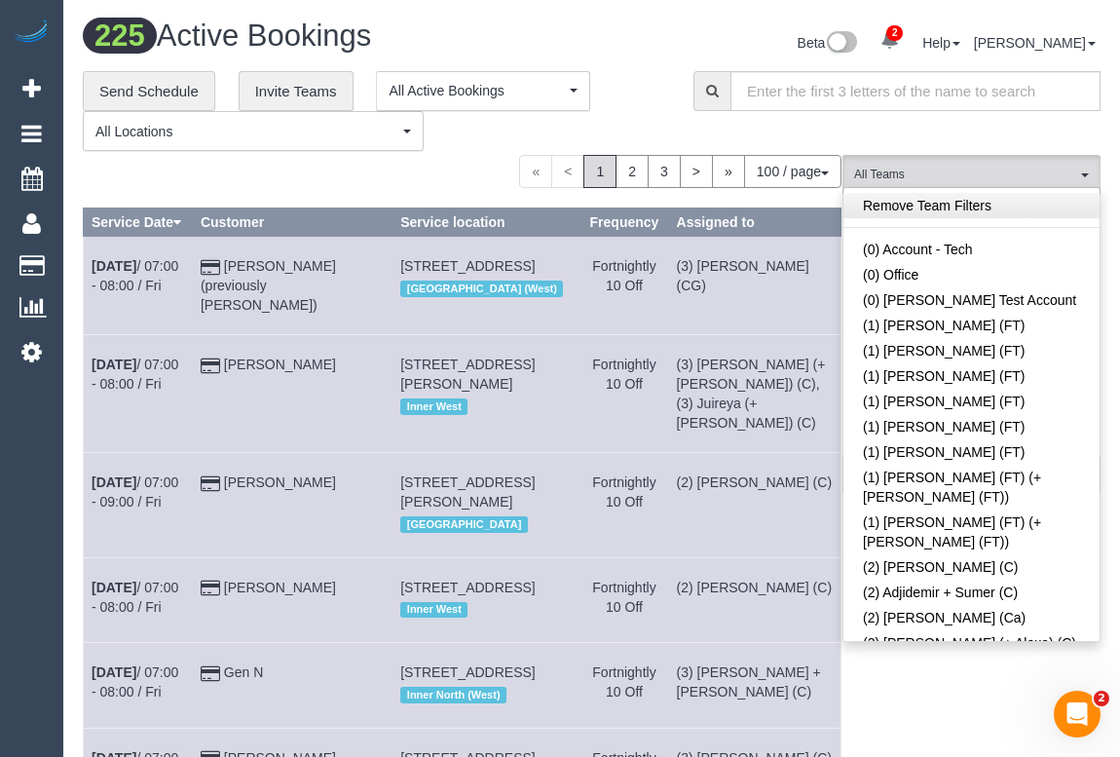
click at [909, 206] on link "Remove Team Filters" at bounding box center [971, 205] width 256 height 25
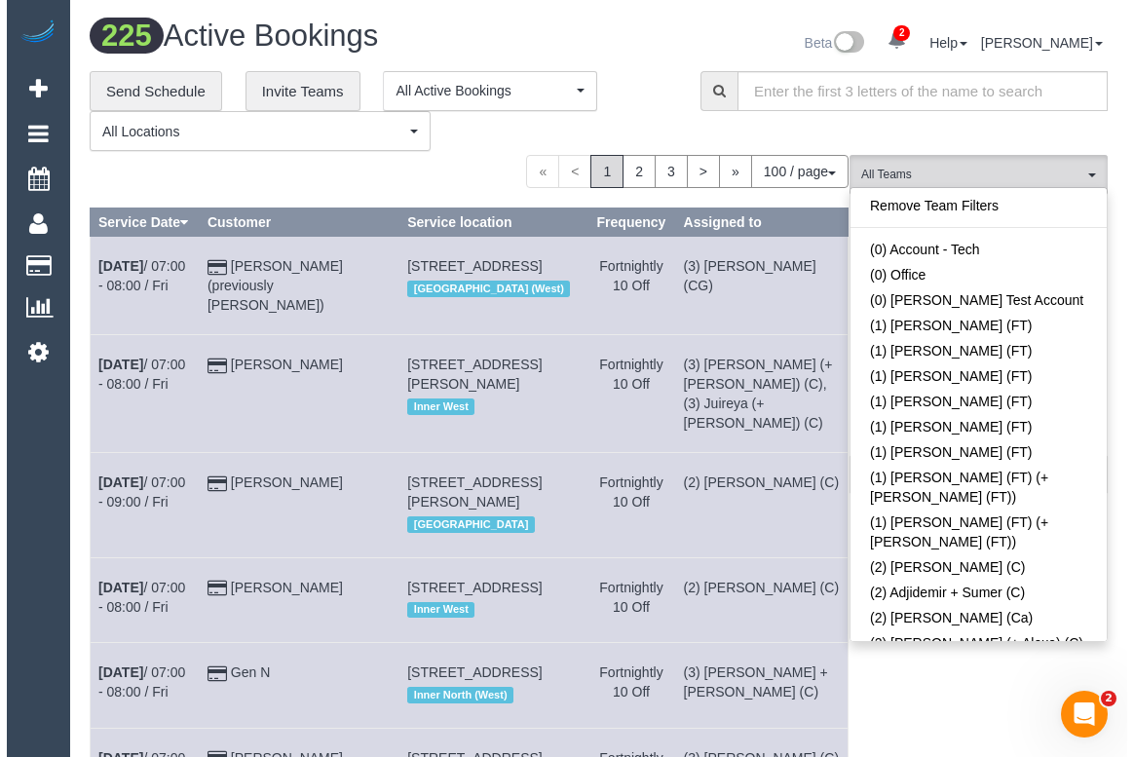
scroll to position [1581, 0]
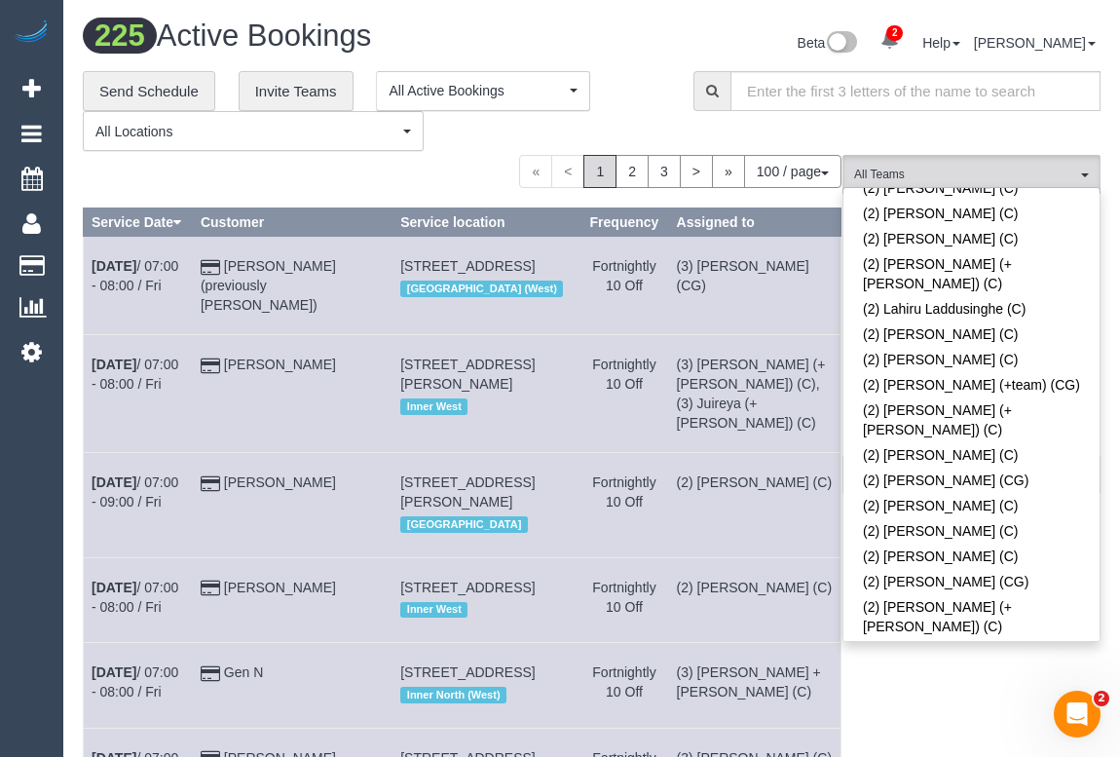
click at [926, 734] on link "(2) [PERSON_NAME] (PT)" at bounding box center [971, 746] width 256 height 25
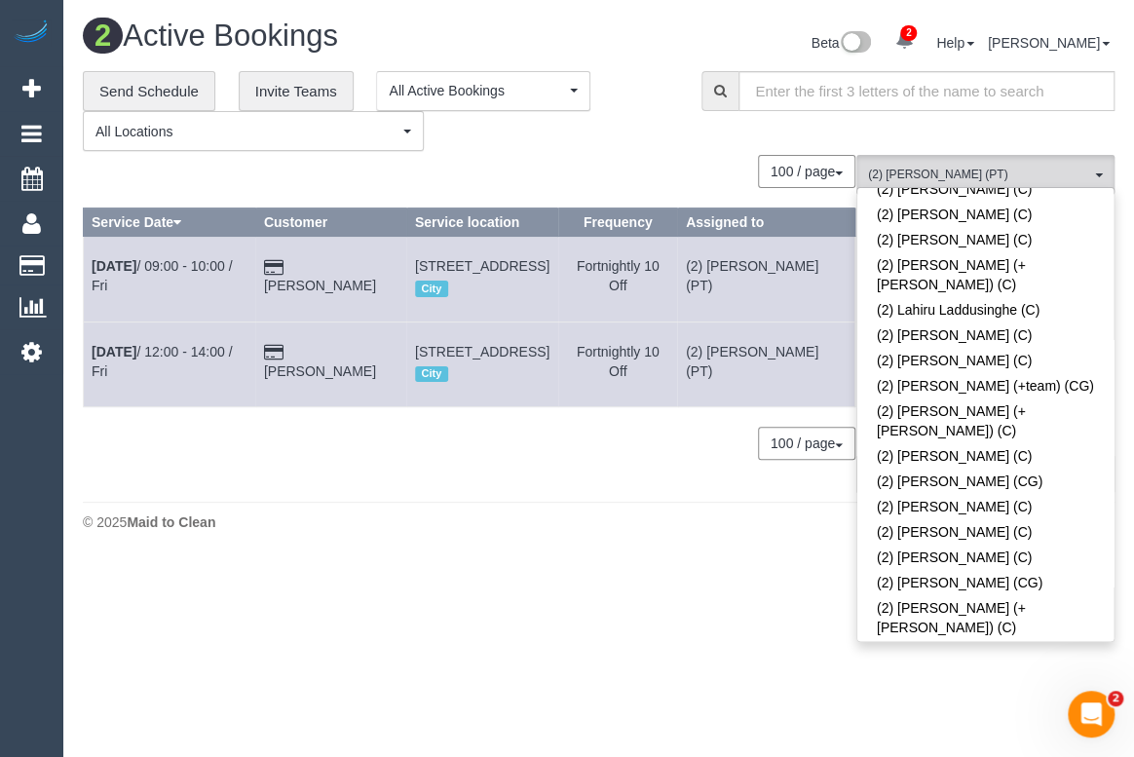
drag, startPoint x: 246, startPoint y: 642, endPoint x: 338, endPoint y: 600, distance: 100.7
click at [247, 642] on body "2 Beta Your Notifications You have 0 alerts × You have 3 to charge for [DATE] ×…" at bounding box center [567, 378] width 1134 height 757
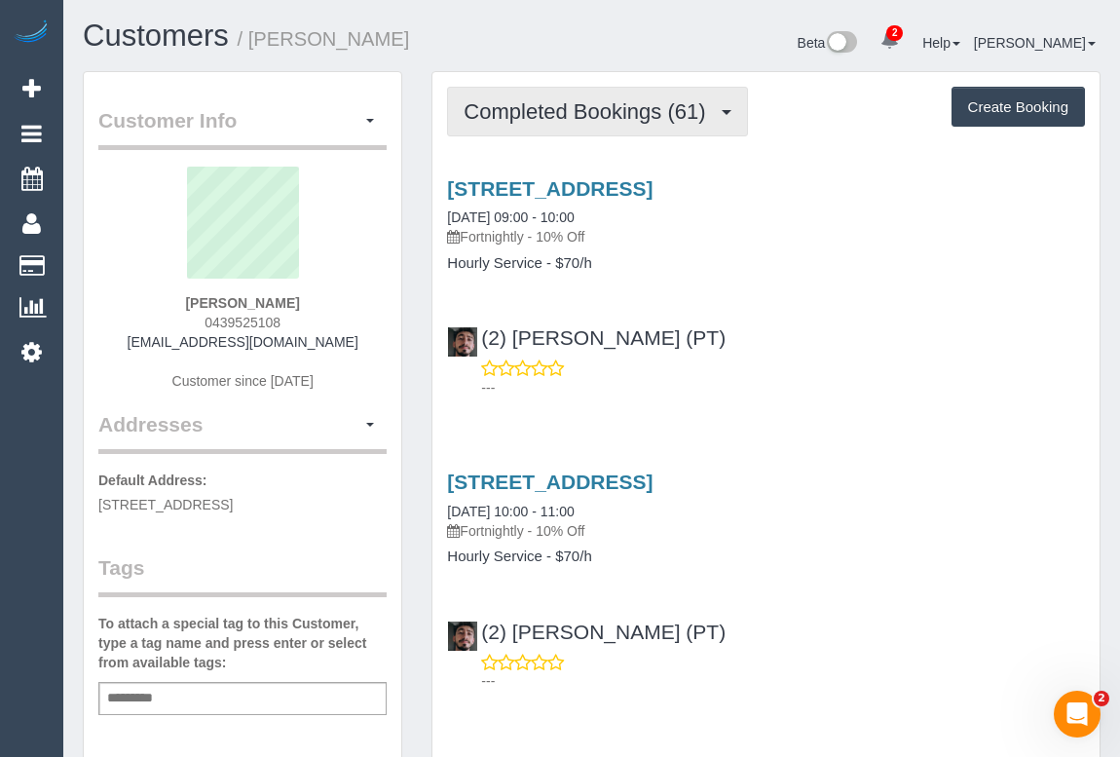
drag, startPoint x: 566, startPoint y: 93, endPoint x: 559, endPoint y: 104, distance: 12.7
click at [566, 93] on button "Completed Bookings (61)" at bounding box center [597, 112] width 300 height 50
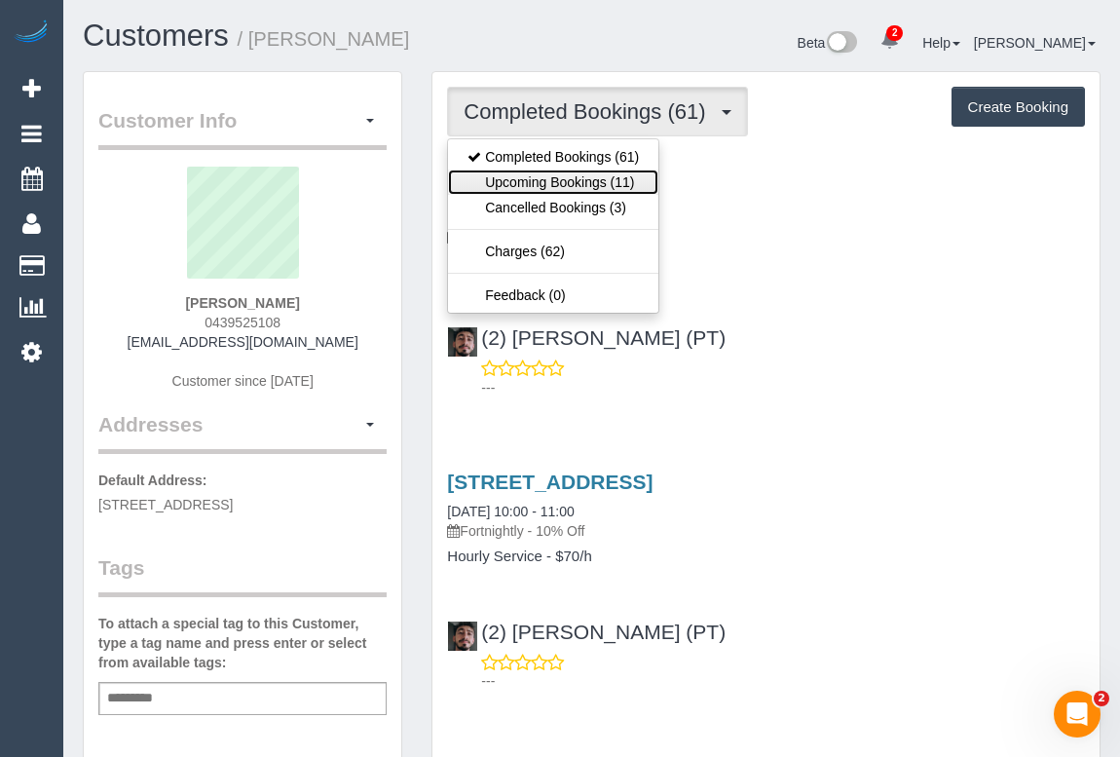
click at [554, 184] on link "Upcoming Bookings (11)" at bounding box center [553, 181] width 210 height 25
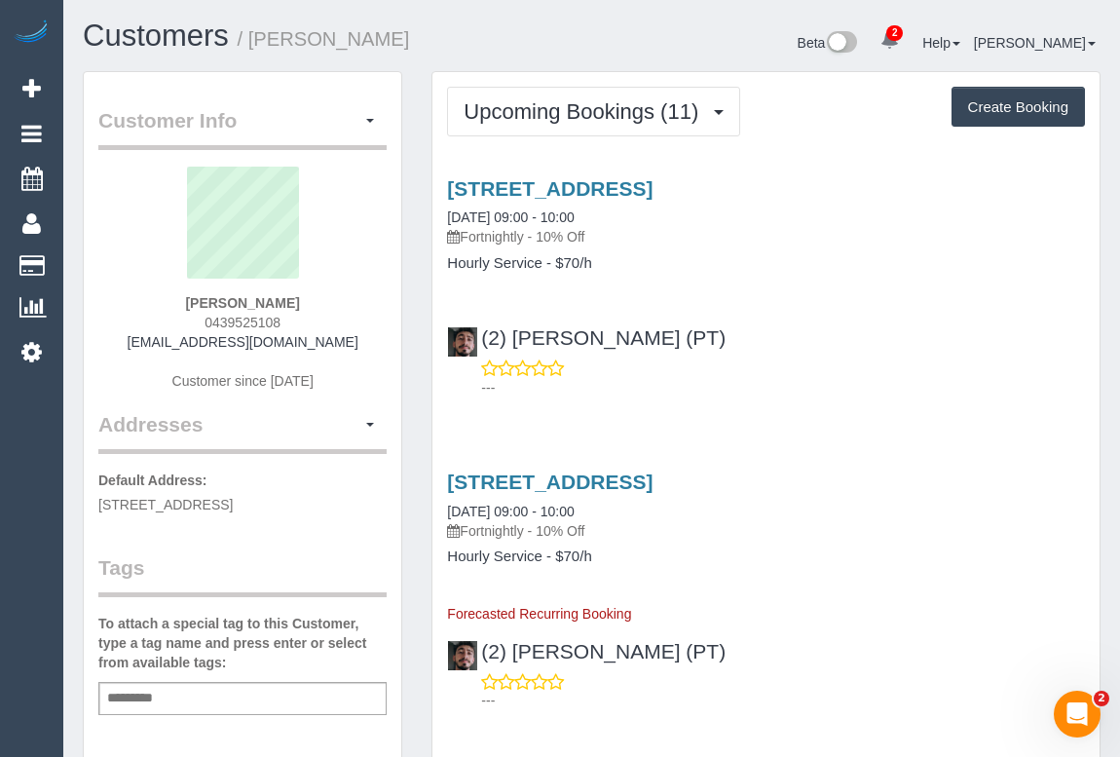
drag, startPoint x: 194, startPoint y: 321, endPoint x: 312, endPoint y: 326, distance: 117.9
click at [312, 326] on div "[PERSON_NAME] 0439525108 [EMAIL_ADDRESS][DOMAIN_NAME] Customer since [DATE]" at bounding box center [242, 288] width 288 height 243
copy span "0439525108"
click at [644, 192] on link "[STREET_ADDRESS]" at bounding box center [549, 188] width 205 height 22
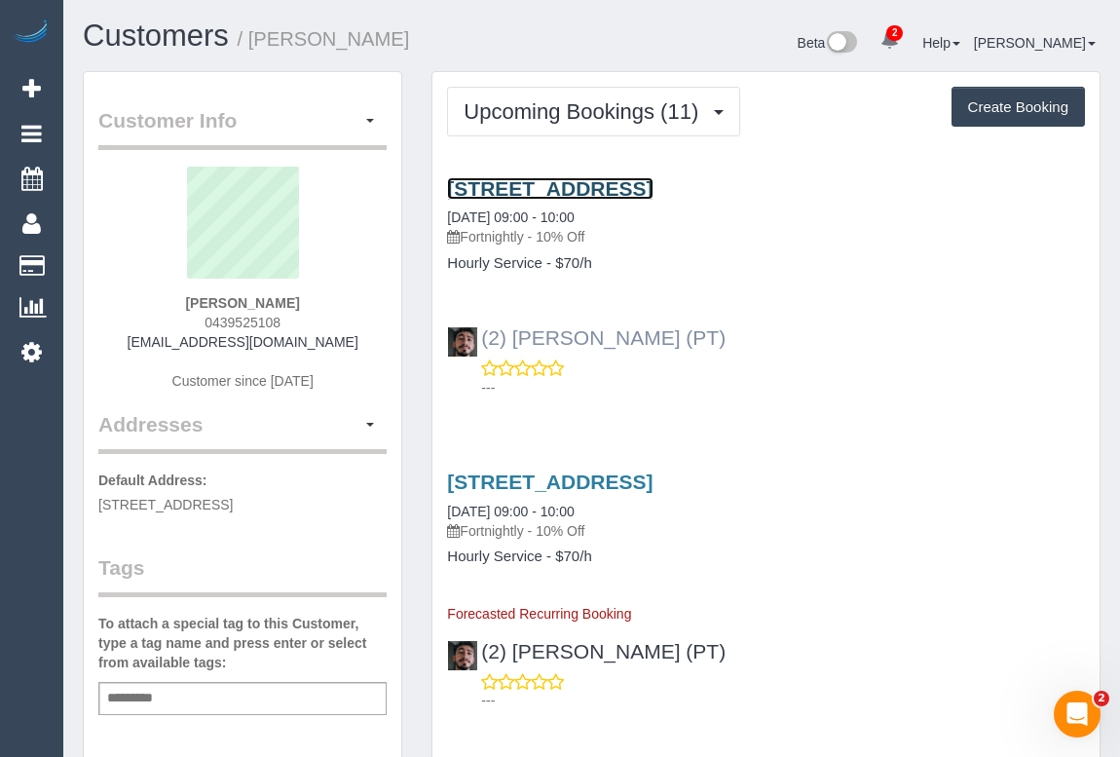
copy span "0439525108"
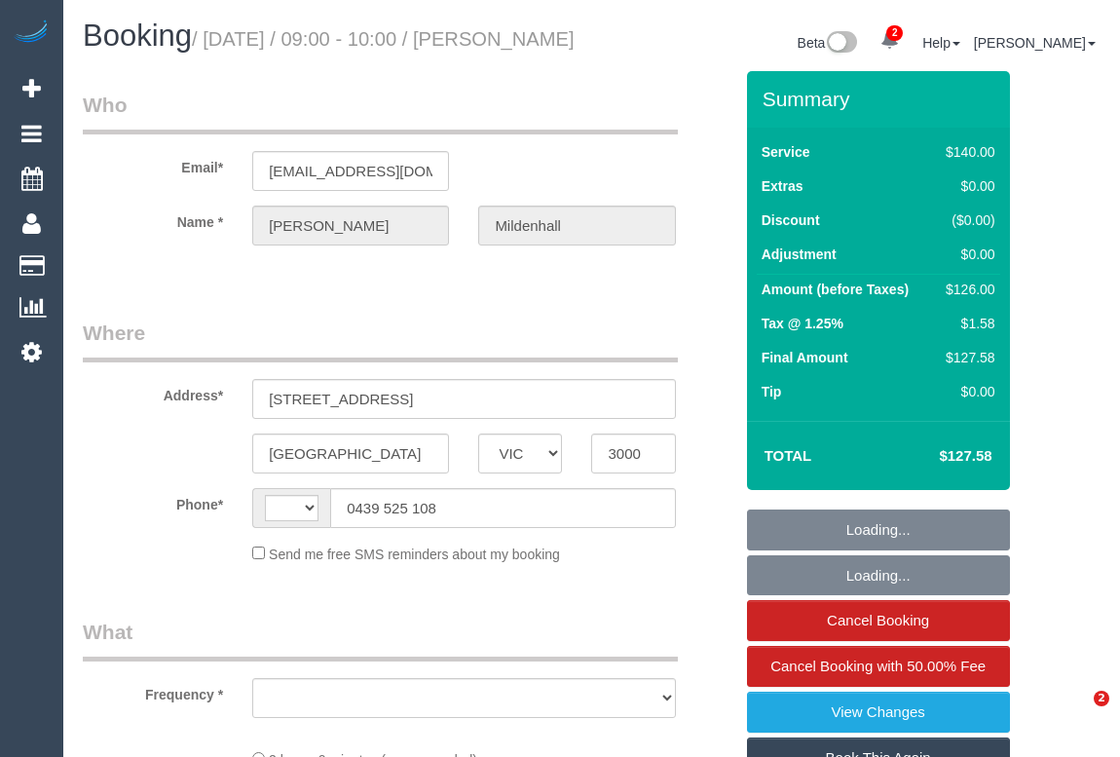
select select "VIC"
select select "object:308"
select select "string:stripe-pm_1OKUfZ2GScqysDRVuMpZIGhg"
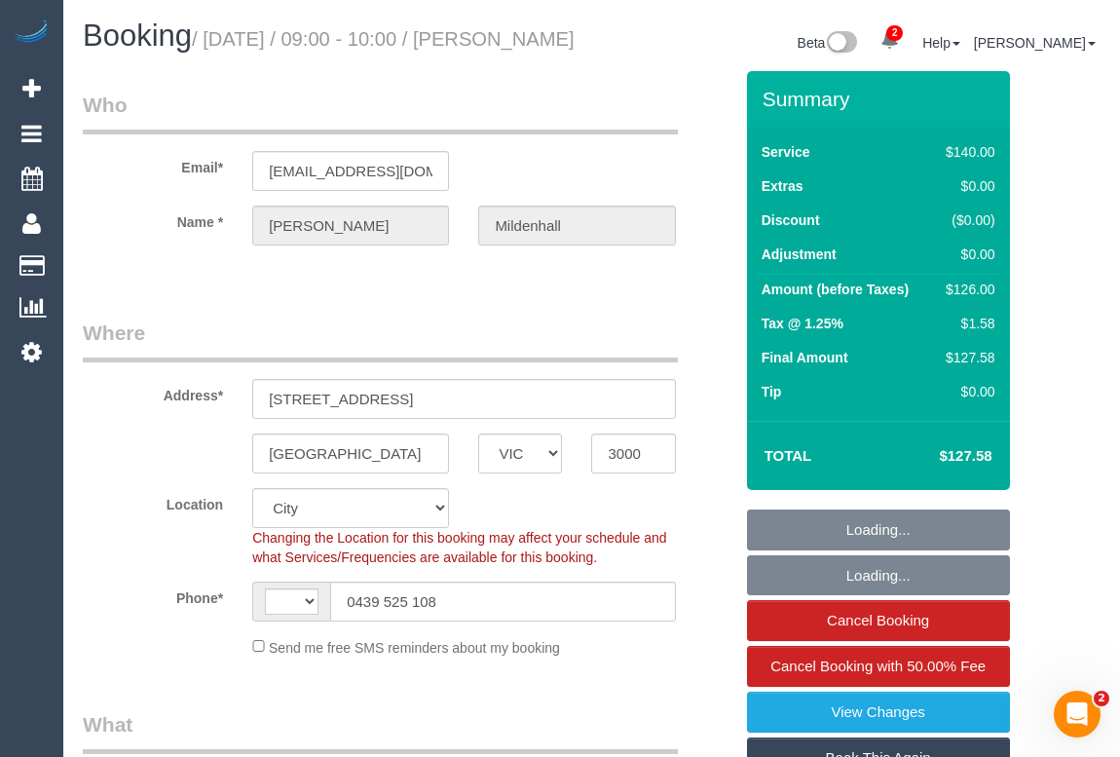
select select "object:708"
select select "string:AU"
select select "number:28"
select select "number:14"
select select "number:21"
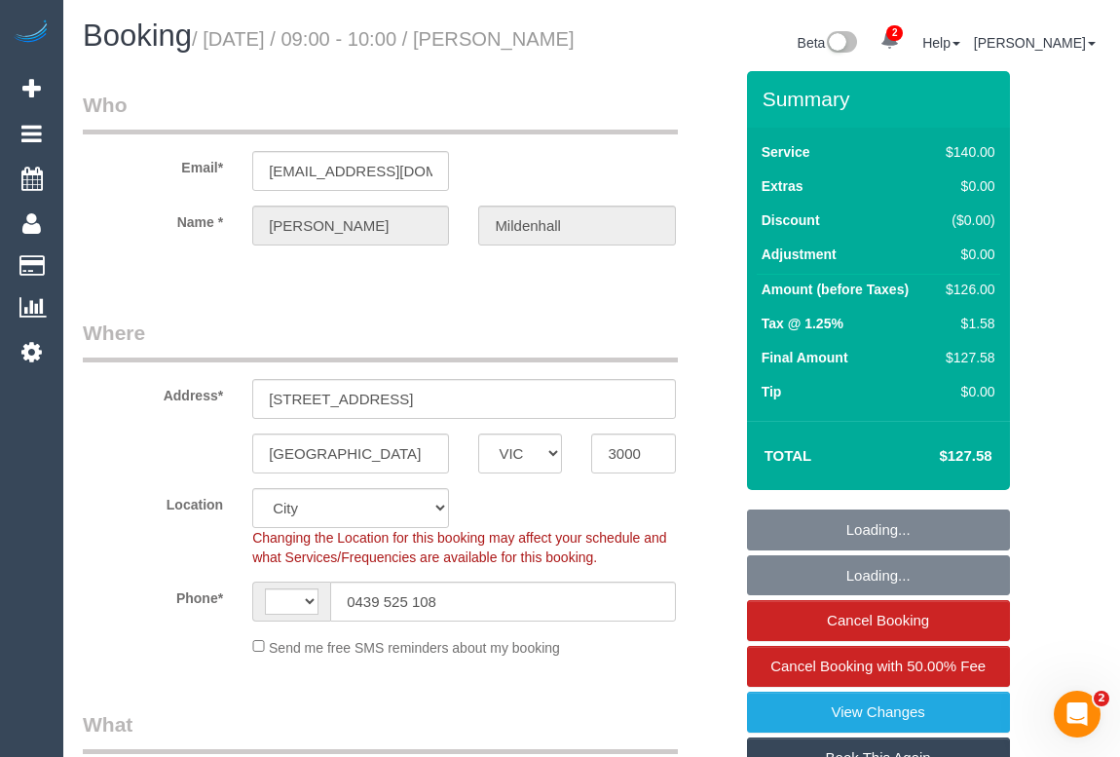
select select "number:22"
select select "number:35"
select select "number:26"
select select "38559"
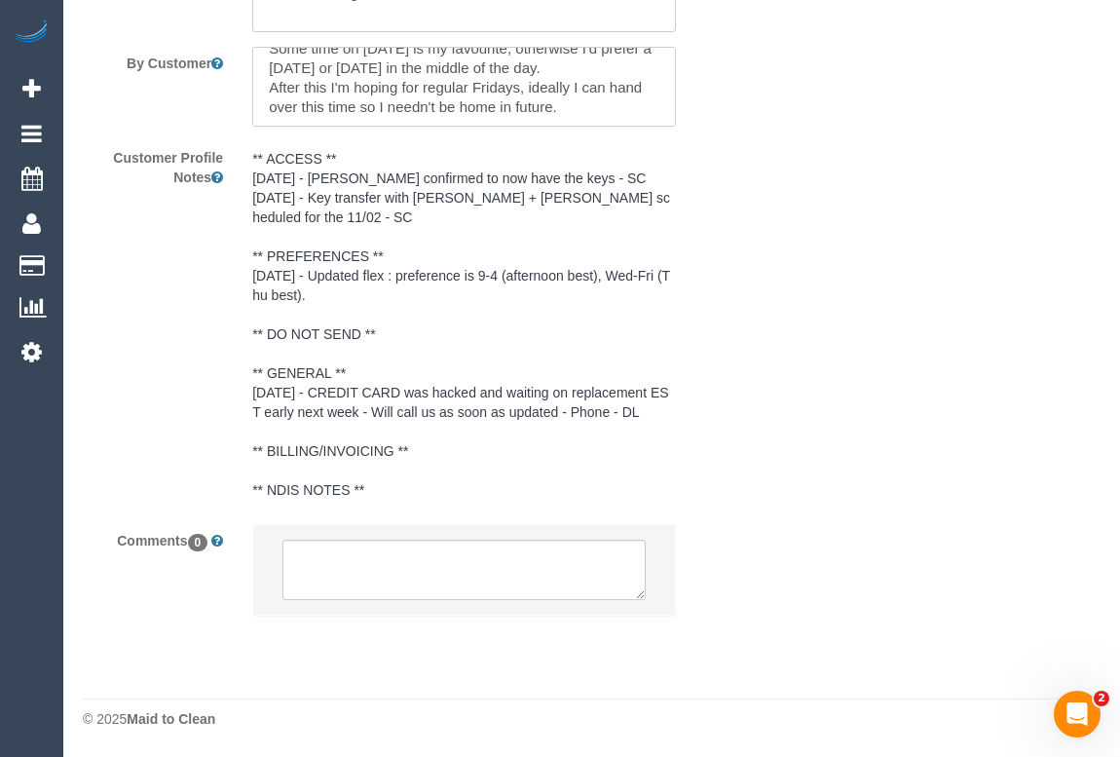
scroll to position [3586, 0]
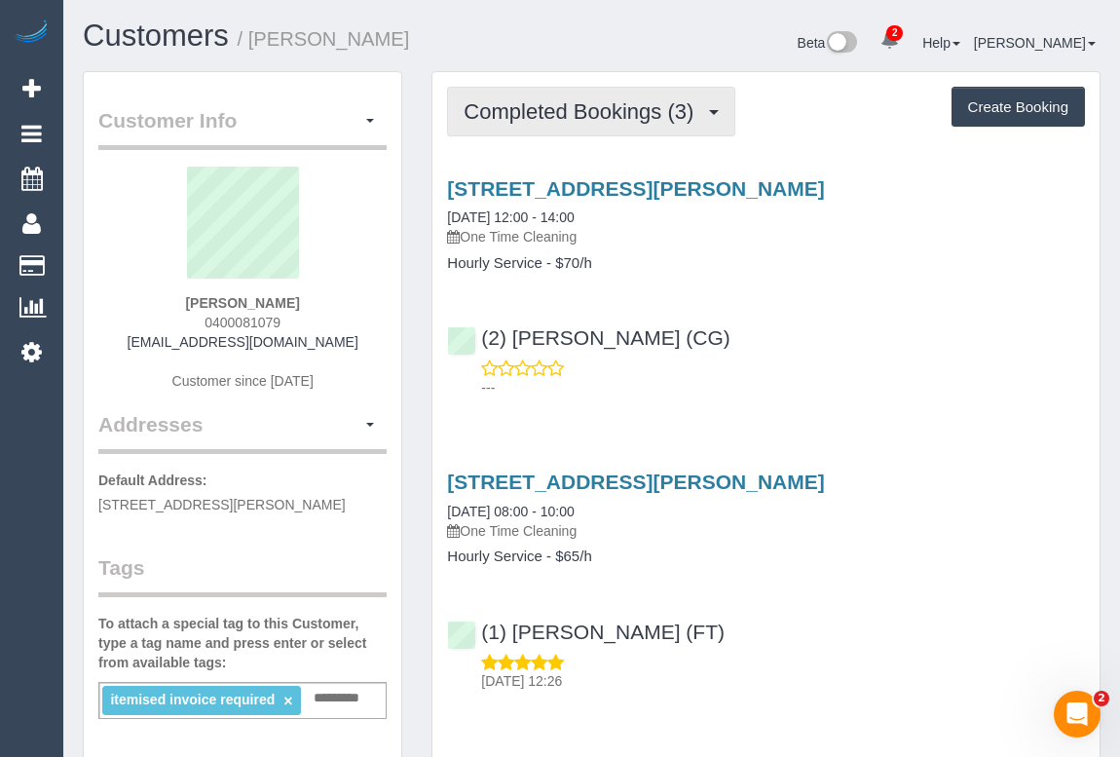
click at [557, 117] on span "Completed Bookings (3)" at bounding box center [584, 111] width 240 height 24
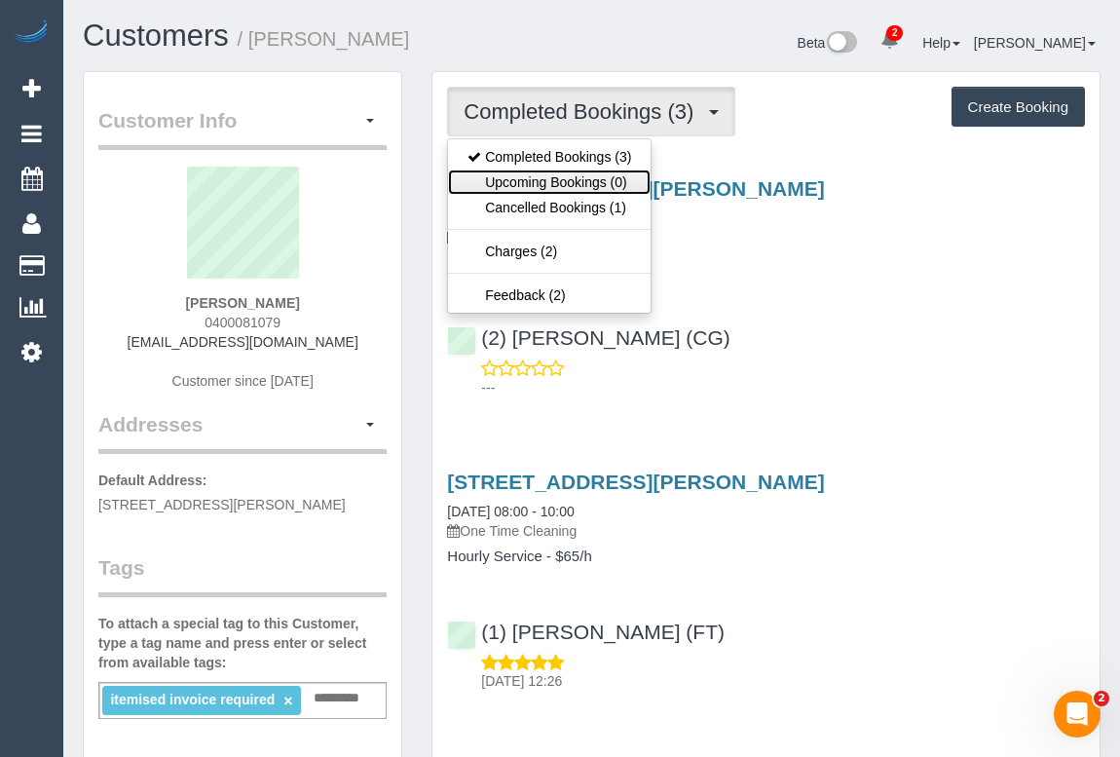
click at [536, 175] on link "Upcoming Bookings (0)" at bounding box center [549, 181] width 203 height 25
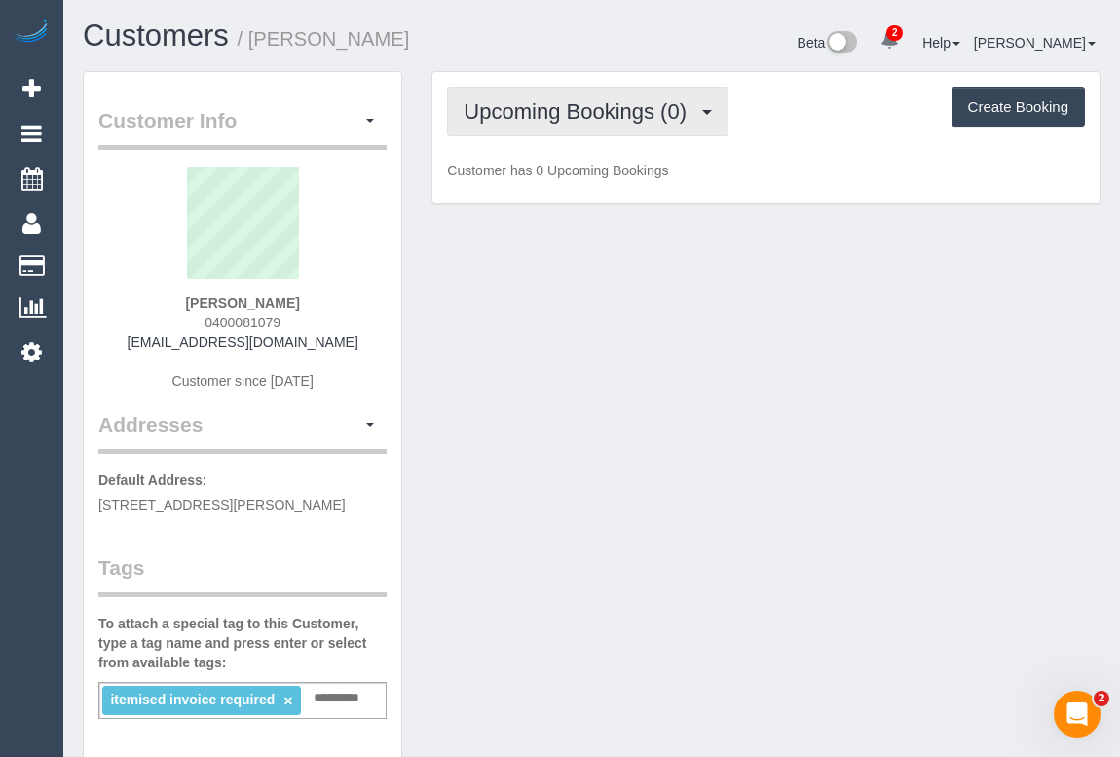
click at [531, 119] on span "Upcoming Bookings (0)" at bounding box center [580, 111] width 233 height 24
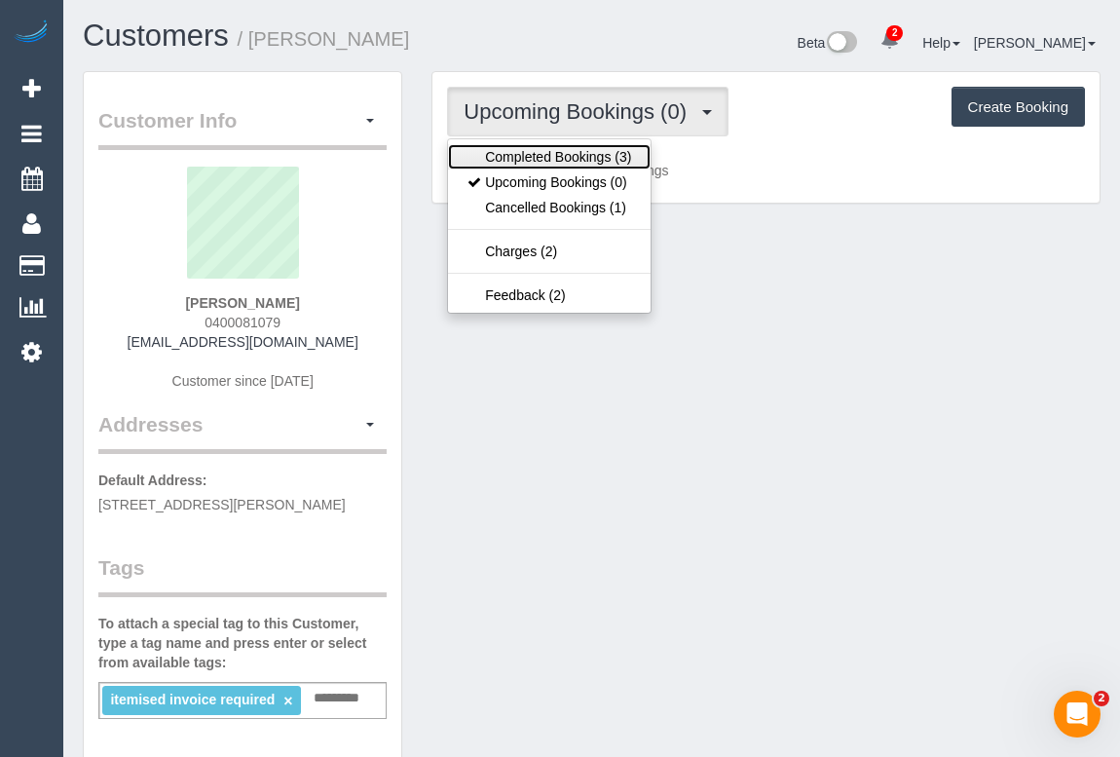
click at [536, 155] on link "Completed Bookings (3)" at bounding box center [549, 156] width 203 height 25
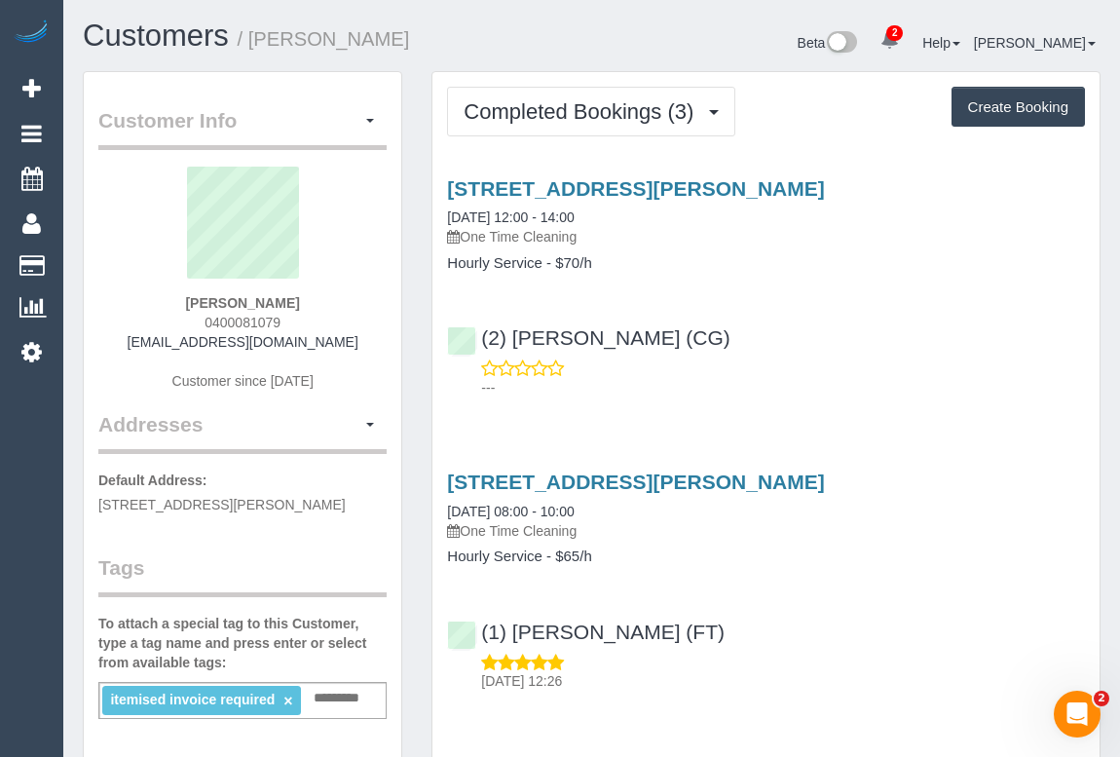
click at [826, 365] on div "---" at bounding box center [766, 377] width 638 height 39
drag, startPoint x: 125, startPoint y: 338, endPoint x: 347, endPoint y: 346, distance: 222.2
click at [347, 346] on div "Ally Ashcroft 0400081079 alexandra.ashcroft1@gmail.com Customer since 2020" at bounding box center [242, 288] width 288 height 243
copy link "alexandra.ashcroft1@gmail.com"
click at [946, 370] on div "---" at bounding box center [766, 377] width 638 height 39
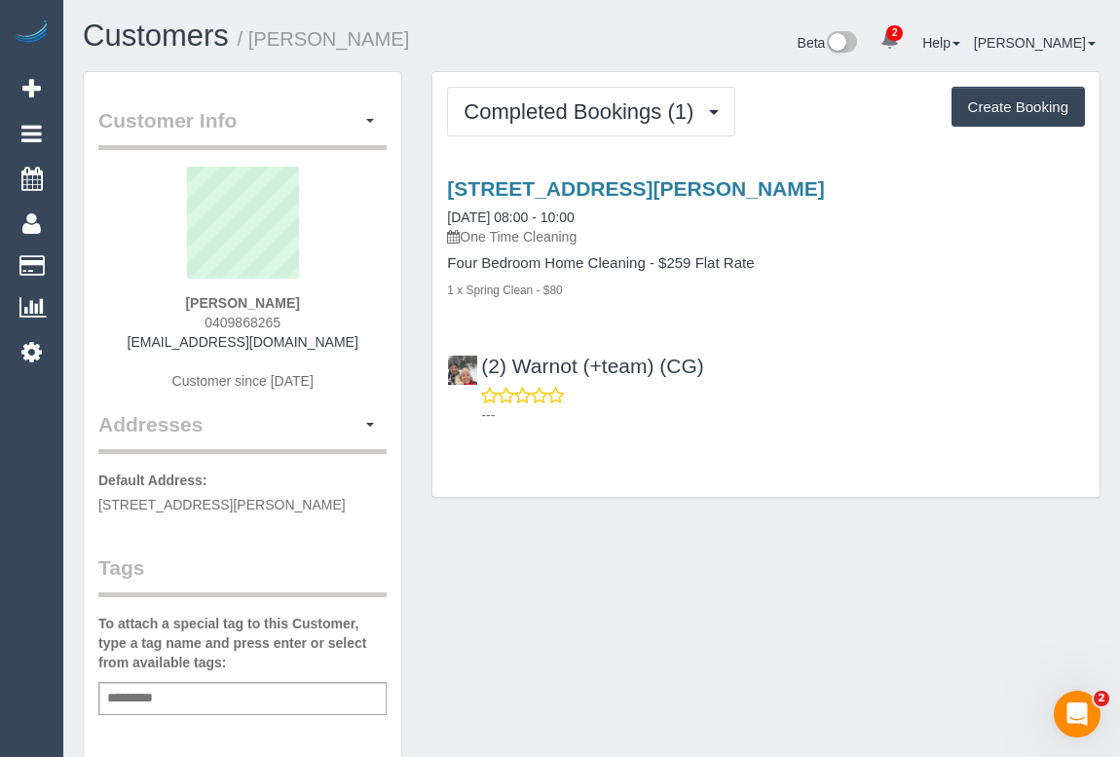
drag, startPoint x: 194, startPoint y: 319, endPoint x: 373, endPoint y: 329, distance: 179.5
click at [373, 329] on div "[PERSON_NAME] 0409868265 [EMAIL_ADDRESS][DOMAIN_NAME] Customer since [DATE]" at bounding box center [242, 288] width 288 height 243
copy span "0409868265"
click at [649, 559] on div "Customer Info Edit Contact Info Send Message Email Preferences Special Sales Ta…" at bounding box center [591, 723] width 1047 height 1305
click at [747, 649] on div "Customer Info Edit Contact Info Send Message Email Preferences Special Sales Ta…" at bounding box center [591, 723] width 1047 height 1305
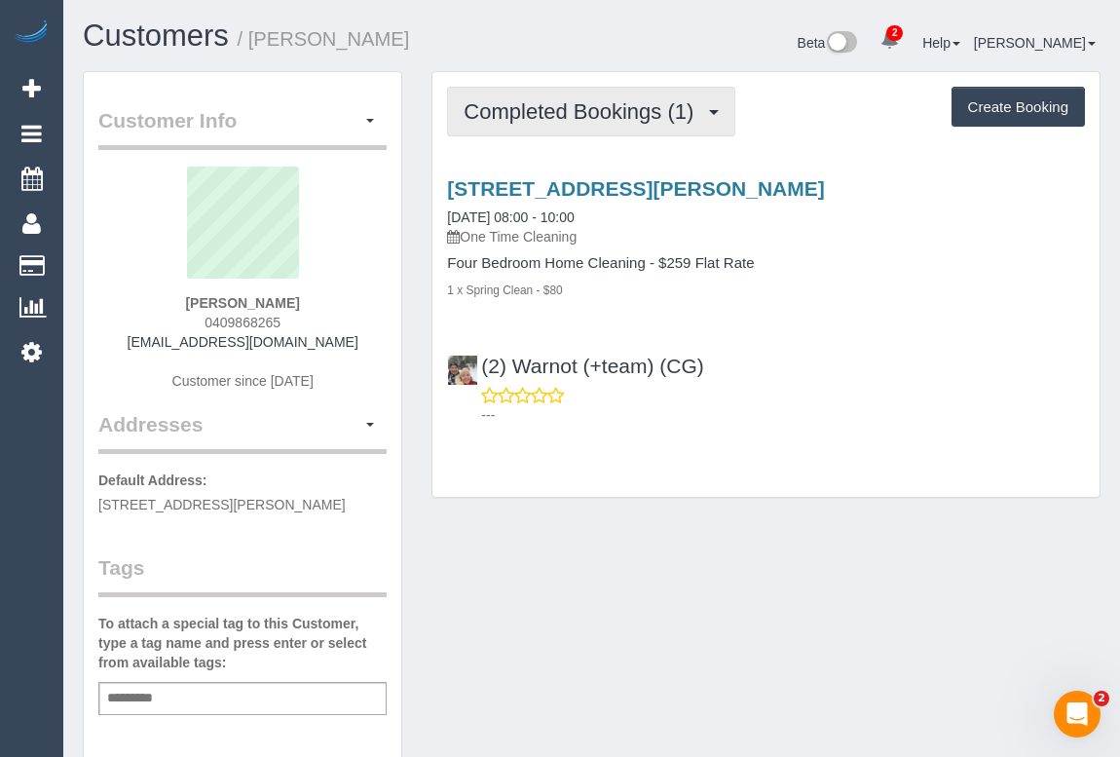
click at [475, 123] on button "Completed Bookings (1)" at bounding box center [591, 112] width 288 height 50
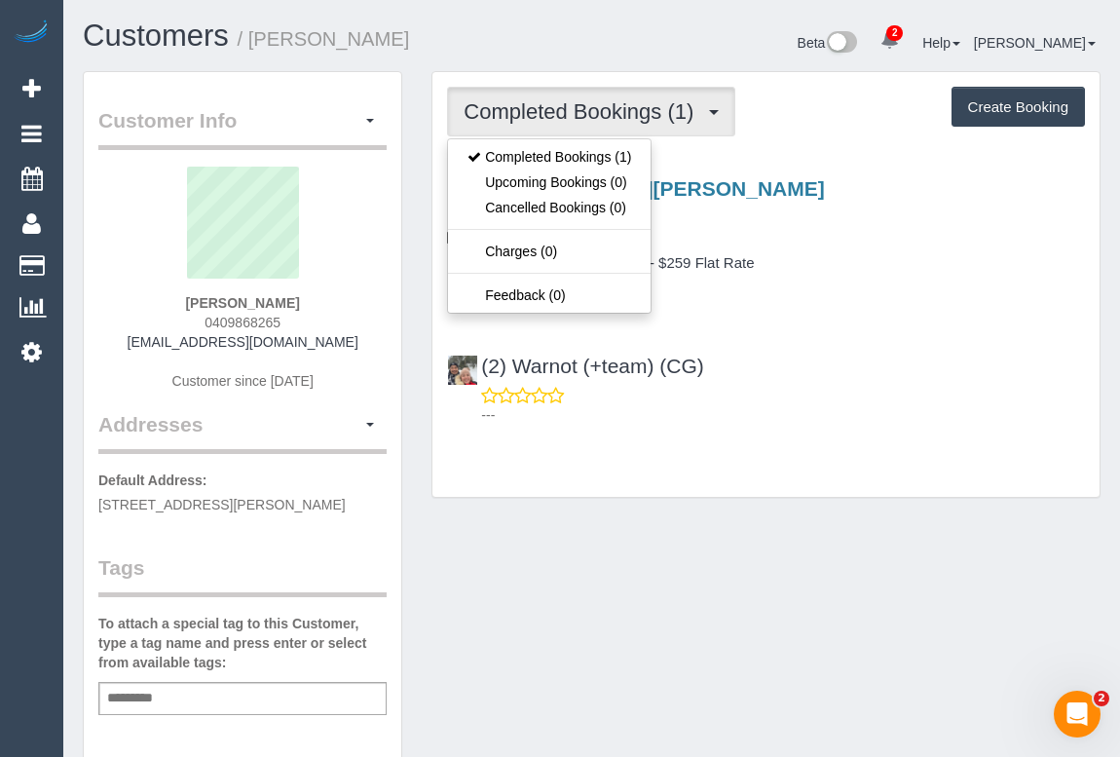
click at [875, 299] on div "[STREET_ADDRESS][PERSON_NAME] [DATE] 08:00 - 10:00 One Time Cleaning Four Bedro…" at bounding box center [765, 297] width 667 height 273
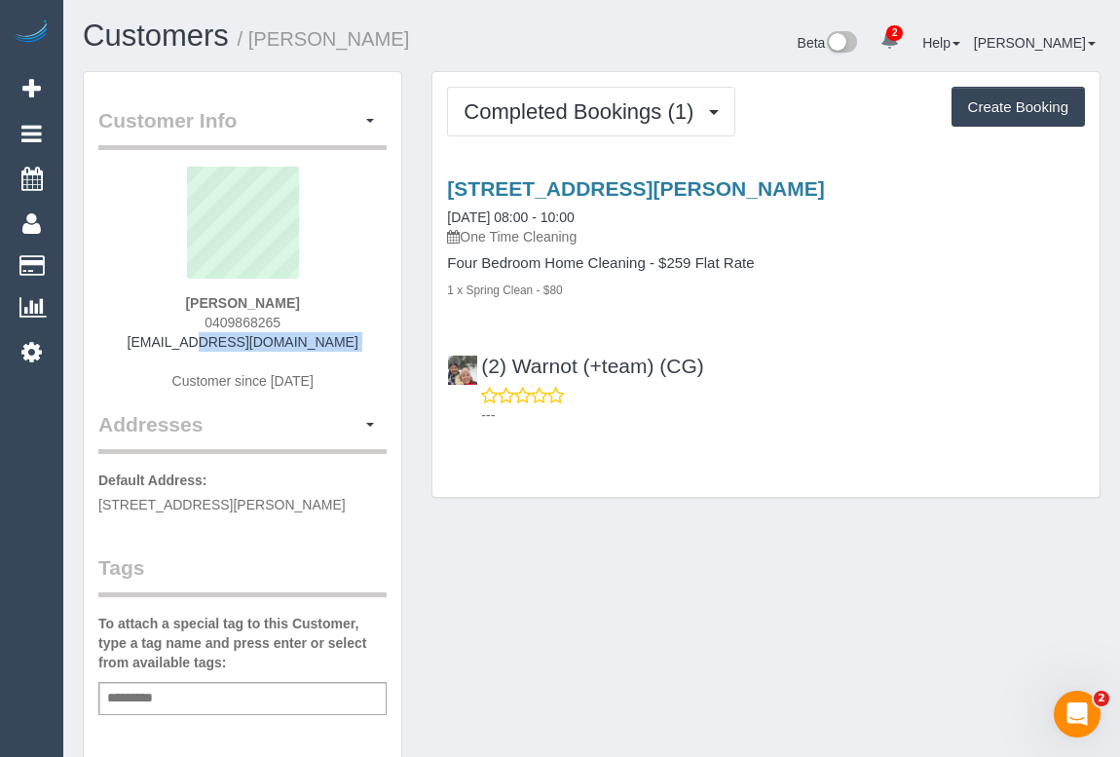
drag, startPoint x: 150, startPoint y: 342, endPoint x: 310, endPoint y: 354, distance: 160.1
click at [310, 354] on div "[PERSON_NAME] 0409868265 [EMAIL_ADDRESS][DOMAIN_NAME] Customer since [DATE]" at bounding box center [242, 288] width 288 height 243
copy div "[EMAIL_ADDRESS][DOMAIN_NAME]"
drag, startPoint x: 178, startPoint y: 291, endPoint x: 366, endPoint y: 306, distance: 188.5
click at [366, 306] on div "[PERSON_NAME] 0409868265 [EMAIL_ADDRESS][DOMAIN_NAME] Customer since [DATE]" at bounding box center [242, 288] width 288 height 243
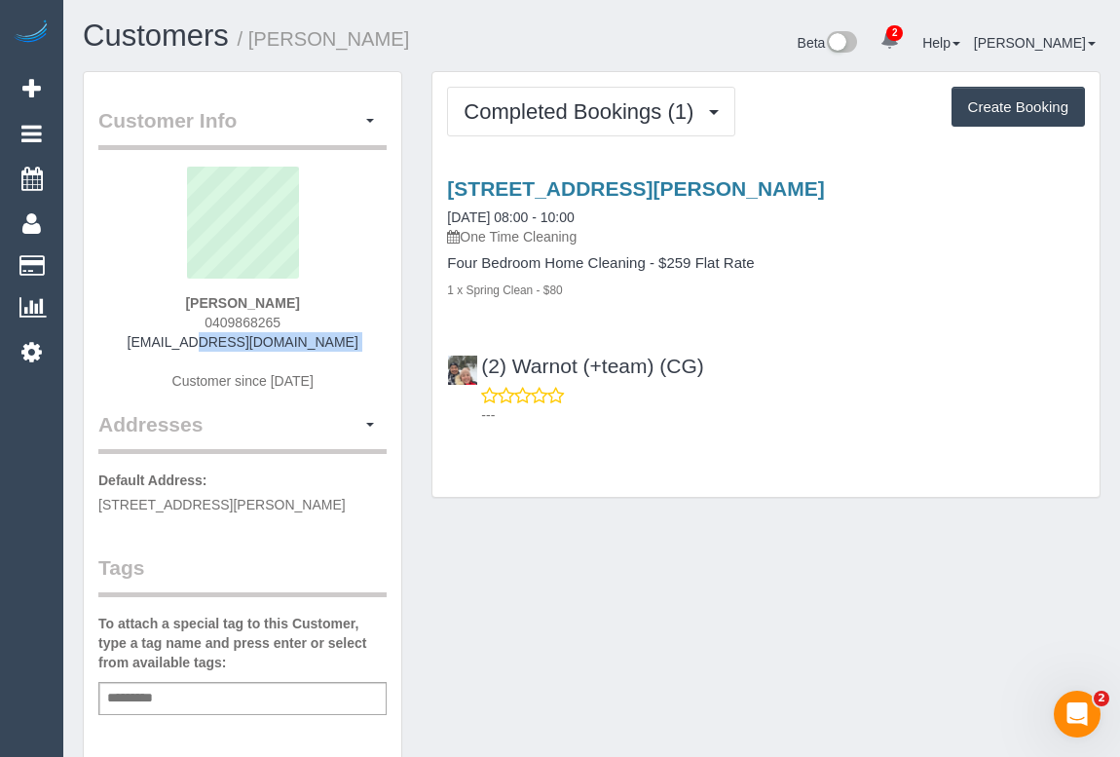
copy div "[PERSON_NAME]"
drag, startPoint x: 190, startPoint y: 321, endPoint x: 346, endPoint y: 335, distance: 156.4
click at [346, 335] on div "[PERSON_NAME] 0409868265 [EMAIL_ADDRESS][DOMAIN_NAME] Customer since [DATE]" at bounding box center [242, 288] width 288 height 243
click at [305, 324] on div "[PERSON_NAME] 0409868265 [EMAIL_ADDRESS][DOMAIN_NAME] Customer since [DATE]" at bounding box center [242, 288] width 288 height 243
drag, startPoint x: 297, startPoint y: 322, endPoint x: 146, endPoint y: 320, distance: 151.0
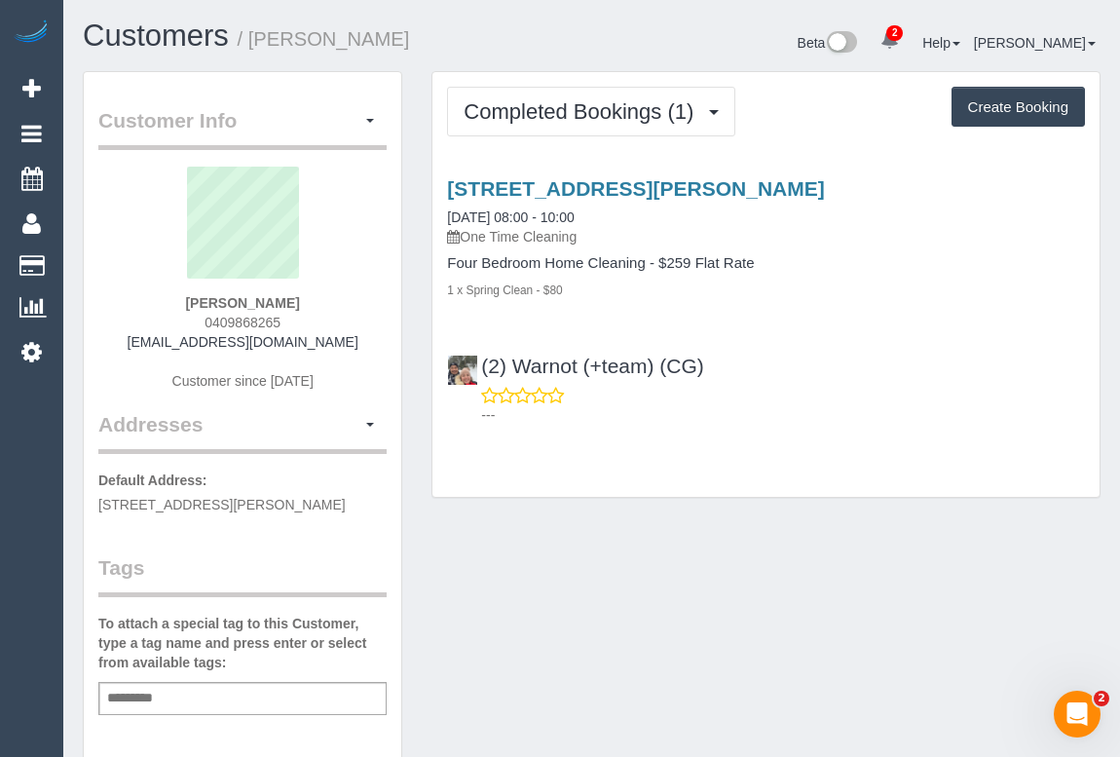
click at [146, 320] on div "[PERSON_NAME] 0409868265 [EMAIL_ADDRESS][DOMAIN_NAME] Customer since [DATE]" at bounding box center [242, 288] width 288 height 243
copy span "0409868265"
drag, startPoint x: 762, startPoint y: 564, endPoint x: 741, endPoint y: 594, distance: 36.5
click at [762, 564] on div "Customer Info Edit Contact Info Send Message Email Preferences Special Sales Ta…" at bounding box center [591, 723] width 1047 height 1305
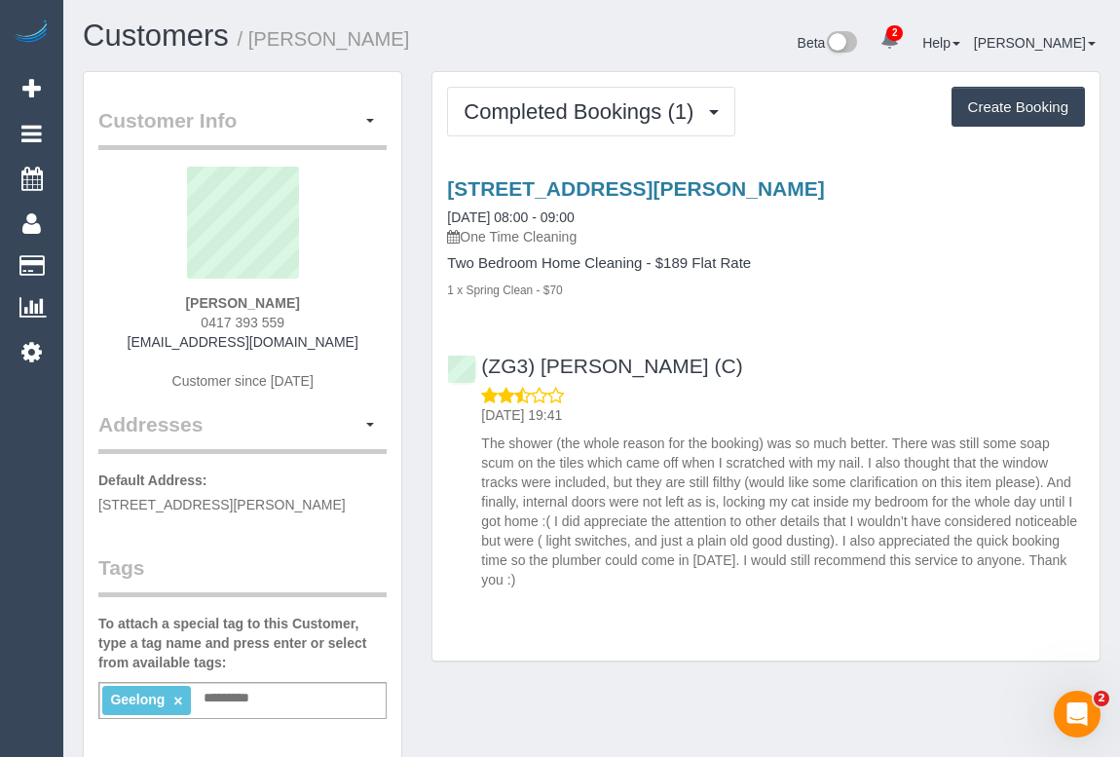
drag, startPoint x: 175, startPoint y: 297, endPoint x: 325, endPoint y: 302, distance: 150.1
click at [325, 302] on div "[PERSON_NAME] 0417 393 559 [EMAIL_ADDRESS][DOMAIN_NAME] Customer since [DATE]" at bounding box center [242, 288] width 288 height 243
drag, startPoint x: 744, startPoint y: 360, endPoint x: 482, endPoint y: 358, distance: 262.0
click at [482, 358] on div "(ZG3) [PERSON_NAME] (C) [DATE] 19:41 The shower (the whole reason for the booki…" at bounding box center [765, 463] width 667 height 251
copy link "(ZG3) [PERSON_NAME] (C)"
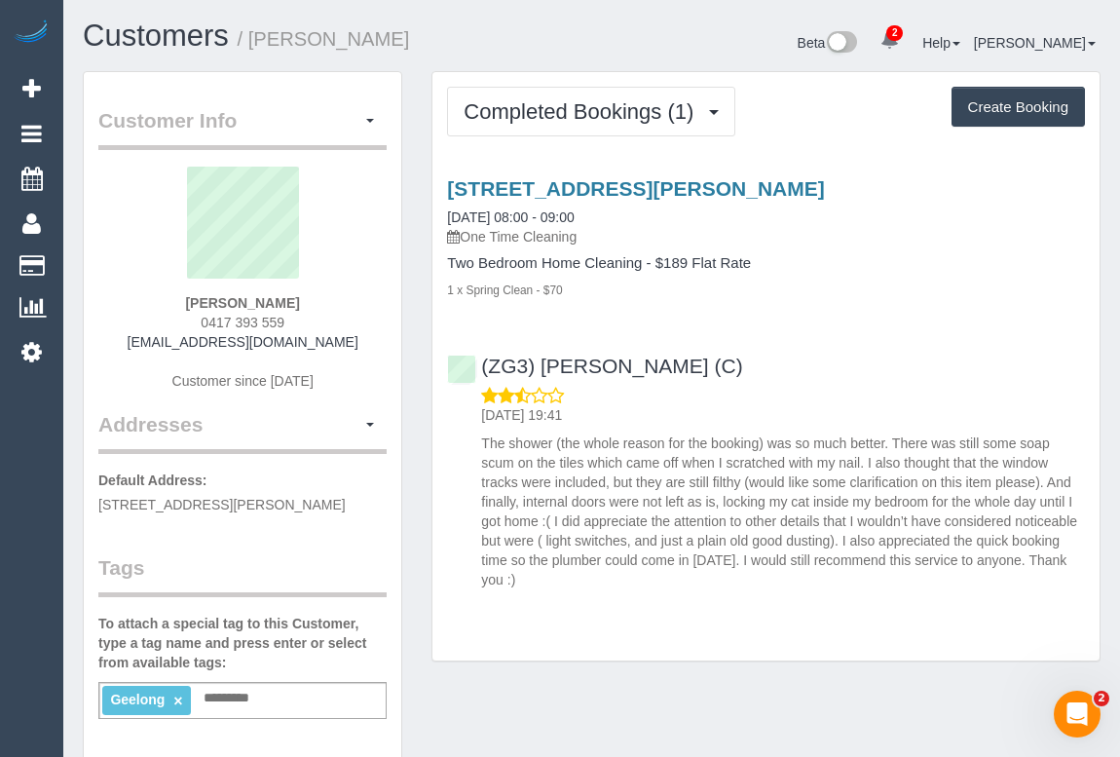
click at [268, 697] on div "Geelong × Add a tag" at bounding box center [242, 700] width 288 height 37
type input "**********"
drag, startPoint x: 479, startPoint y: 435, endPoint x: 622, endPoint y: 595, distance: 214.5
click at [622, 595] on div "[STREET_ADDRESS][PERSON_NAME] [DATE] 08:00 - 09:00 One Time Cleaning Two Bedroo…" at bounding box center [765, 379] width 667 height 437
copy p "The shower (the whole reason for the booking) was so much better. There was sti…"
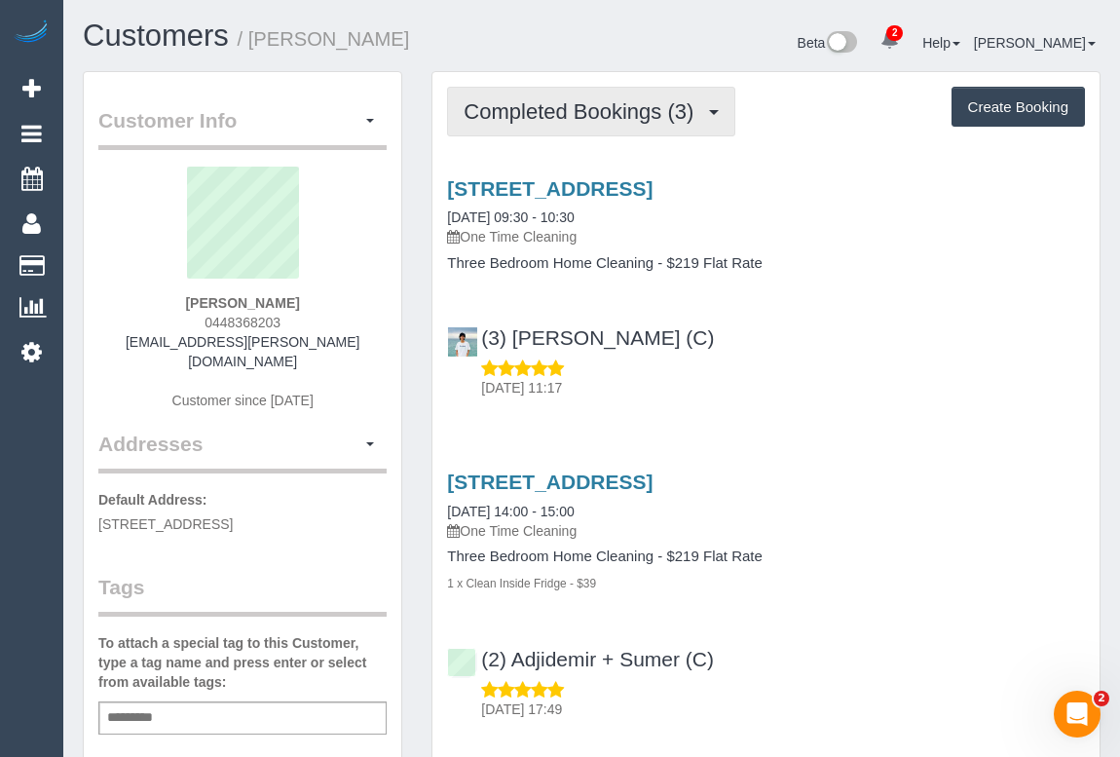
click at [563, 109] on span "Completed Bookings (3)" at bounding box center [584, 111] width 240 height 24
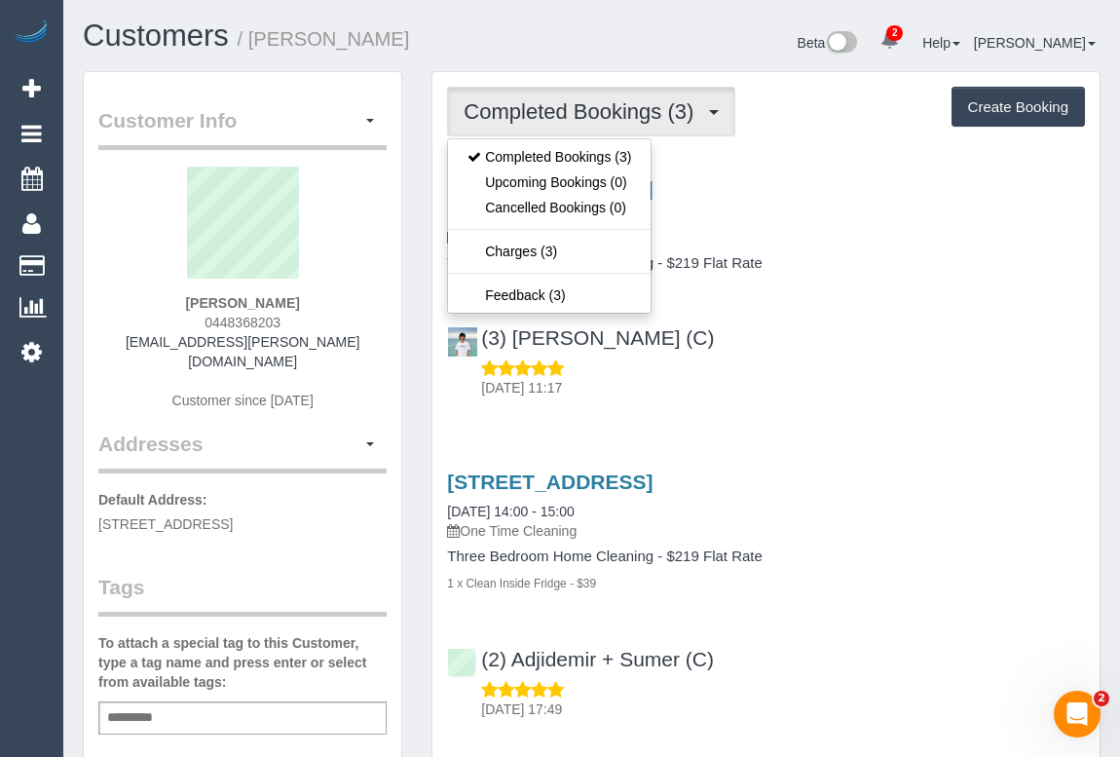
click at [858, 317] on div "(3) Himasha Amarasinghe (C) 14/08/2025 11:17" at bounding box center [765, 354] width 667 height 88
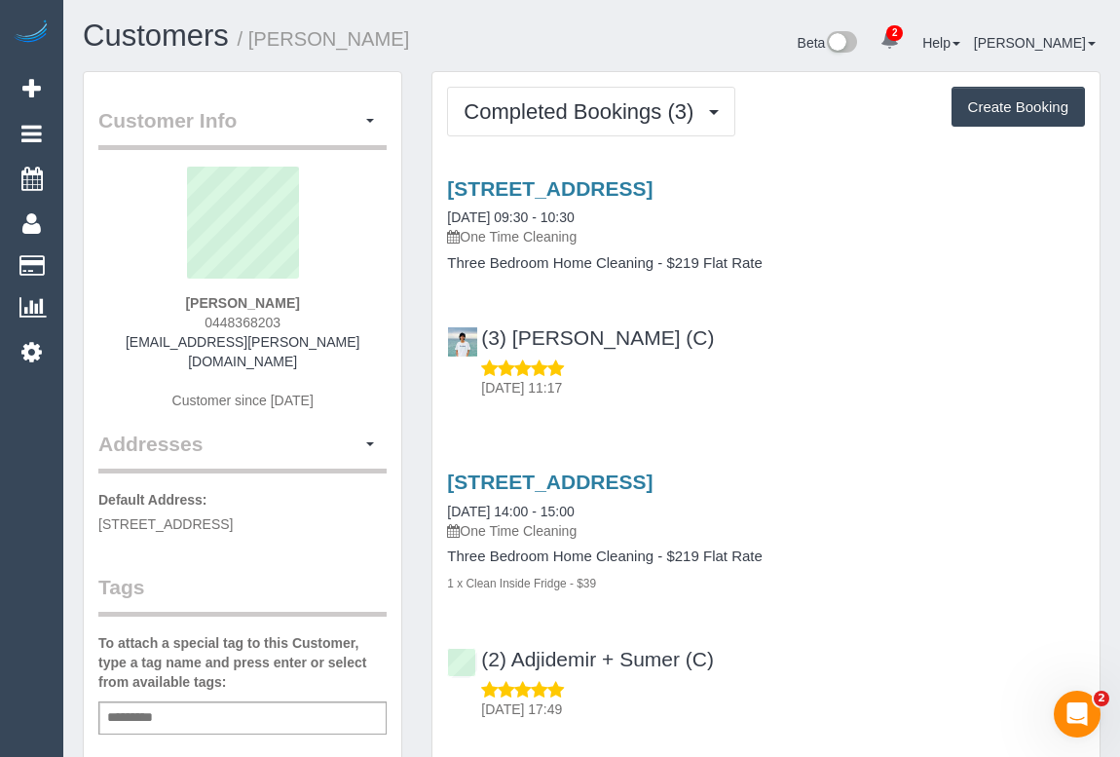
drag, startPoint x: 197, startPoint y: 317, endPoint x: 331, endPoint y: 327, distance: 134.8
click at [331, 327] on div "Rhiannon Contin 0448368203 rhiannon.jane@outlook.com Customer since 2023" at bounding box center [242, 298] width 288 height 263
copy span "0448368203"
drag, startPoint x: 896, startPoint y: 369, endPoint x: 878, endPoint y: 384, distance: 22.8
click at [896, 369] on div "14/08/2025 11:17" at bounding box center [766, 377] width 638 height 39
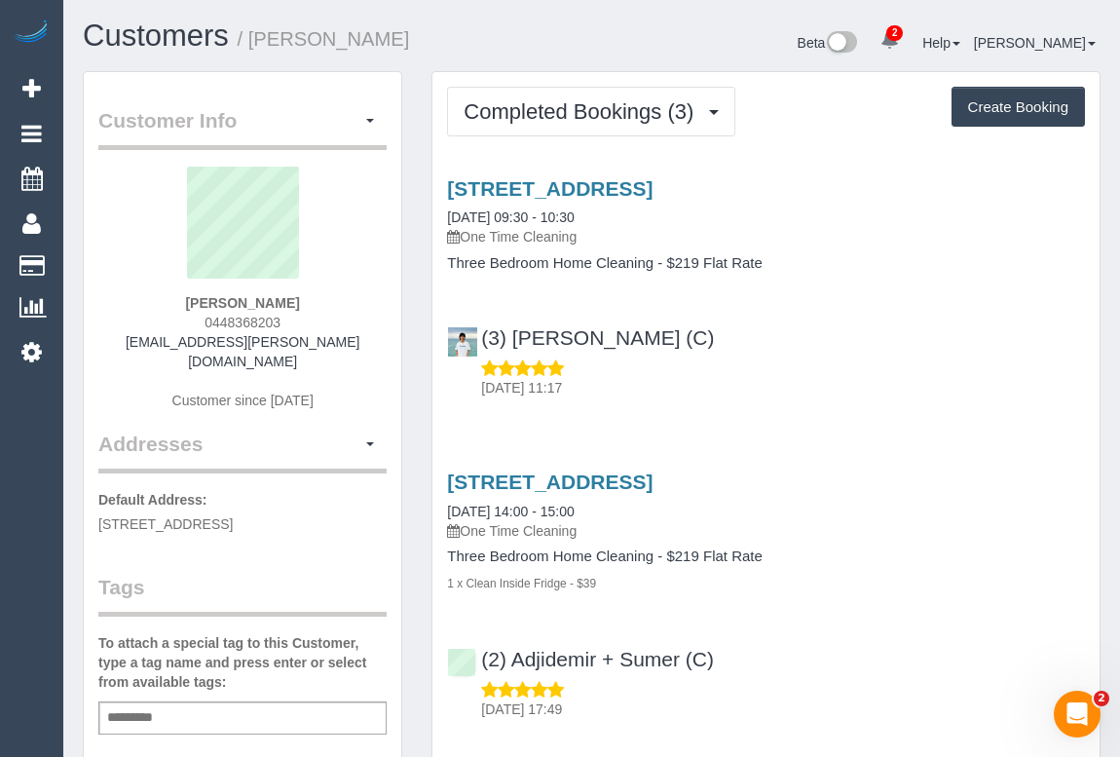
click at [857, 330] on div "(3) Himasha Amarasinghe (C) 14/08/2025 11:17" at bounding box center [765, 354] width 667 height 88
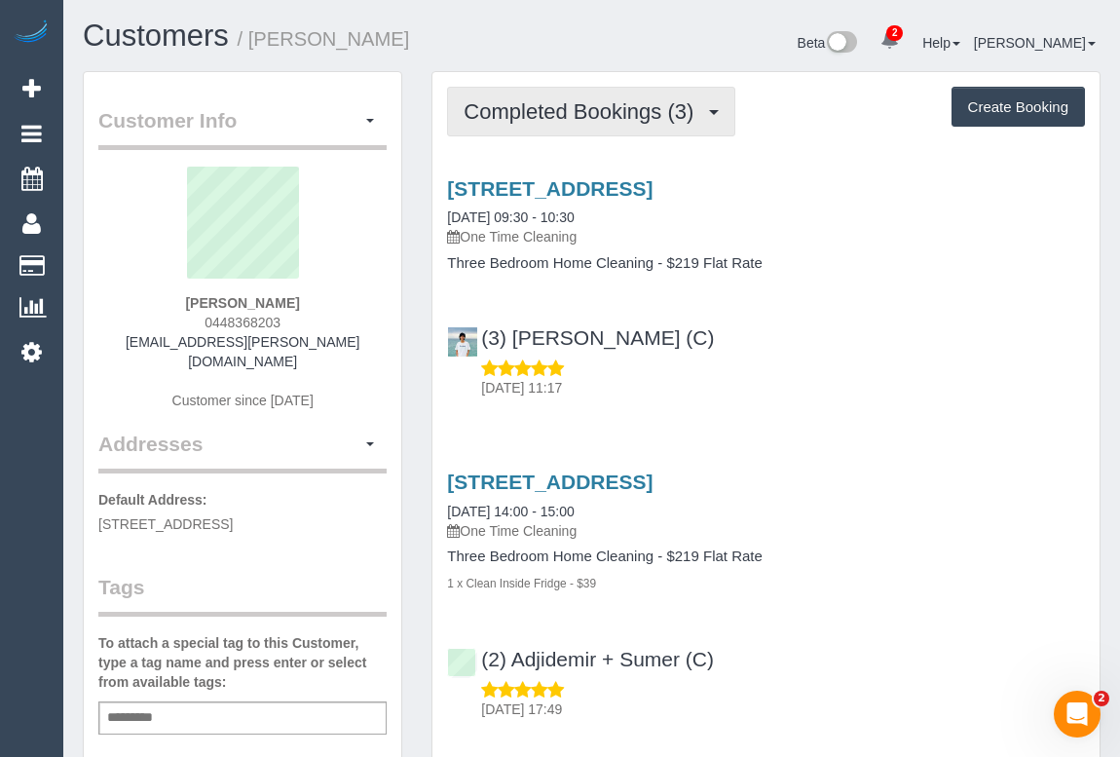
click at [554, 107] on span "Completed Bookings (3)" at bounding box center [584, 111] width 240 height 24
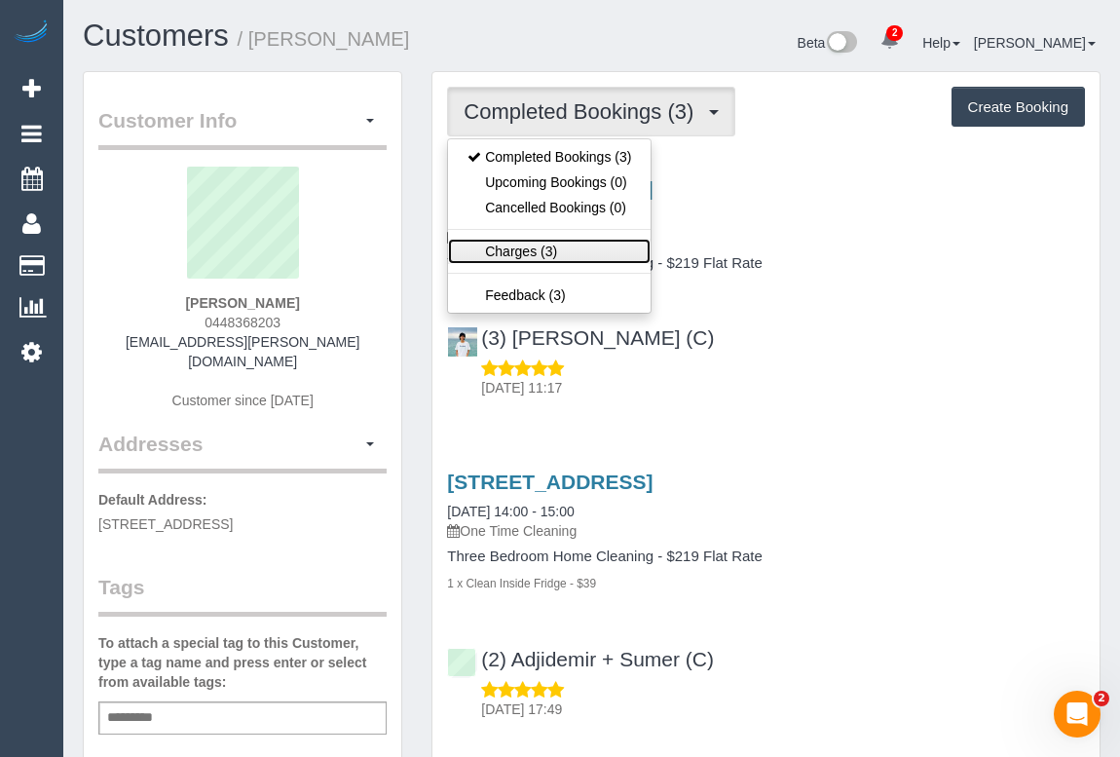
click at [532, 242] on link "Charges (3)" at bounding box center [549, 251] width 203 height 25
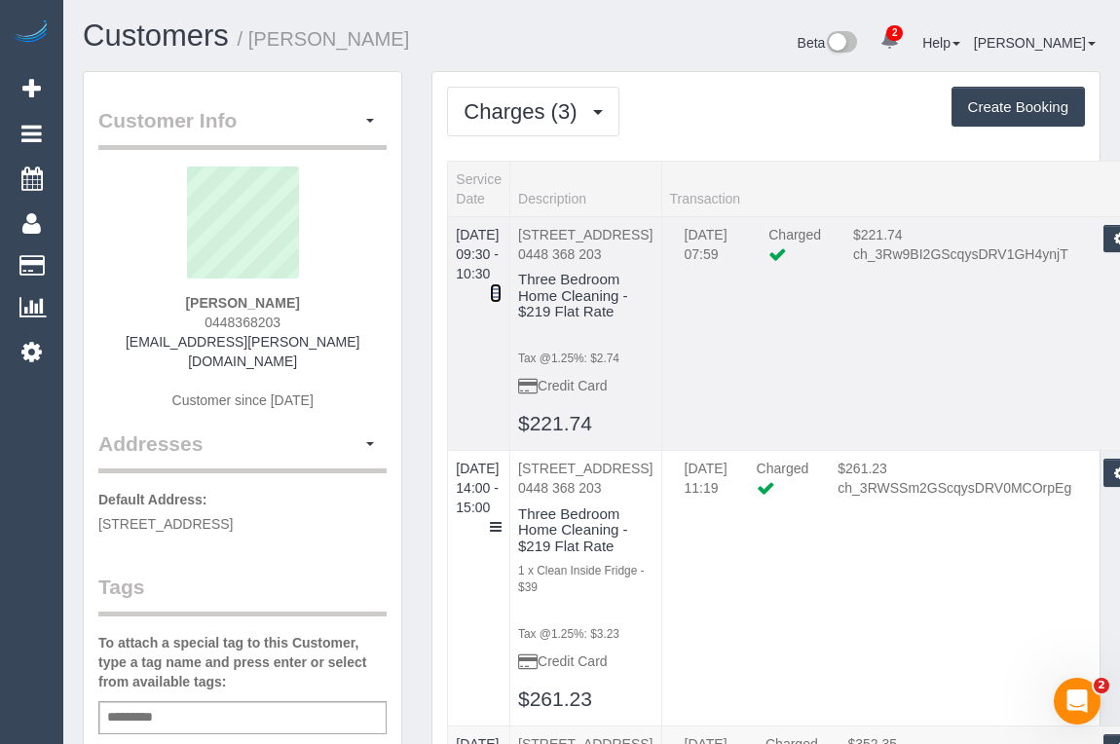
click at [502, 286] on icon at bounding box center [496, 293] width 12 height 14
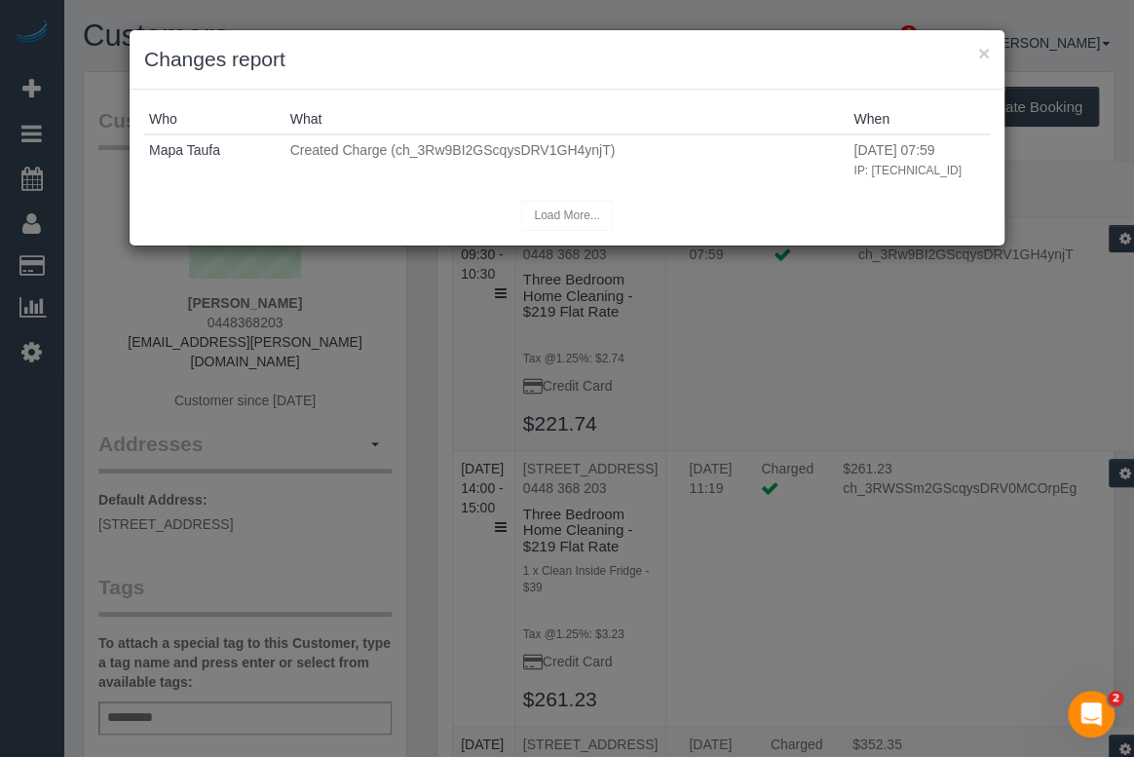
click at [975, 49] on h3 "Changes report" at bounding box center [566, 59] width 845 height 29
click at [993, 54] on div "× Changes report" at bounding box center [567, 59] width 875 height 59
click at [988, 53] on button "×" at bounding box center [984, 53] width 12 height 20
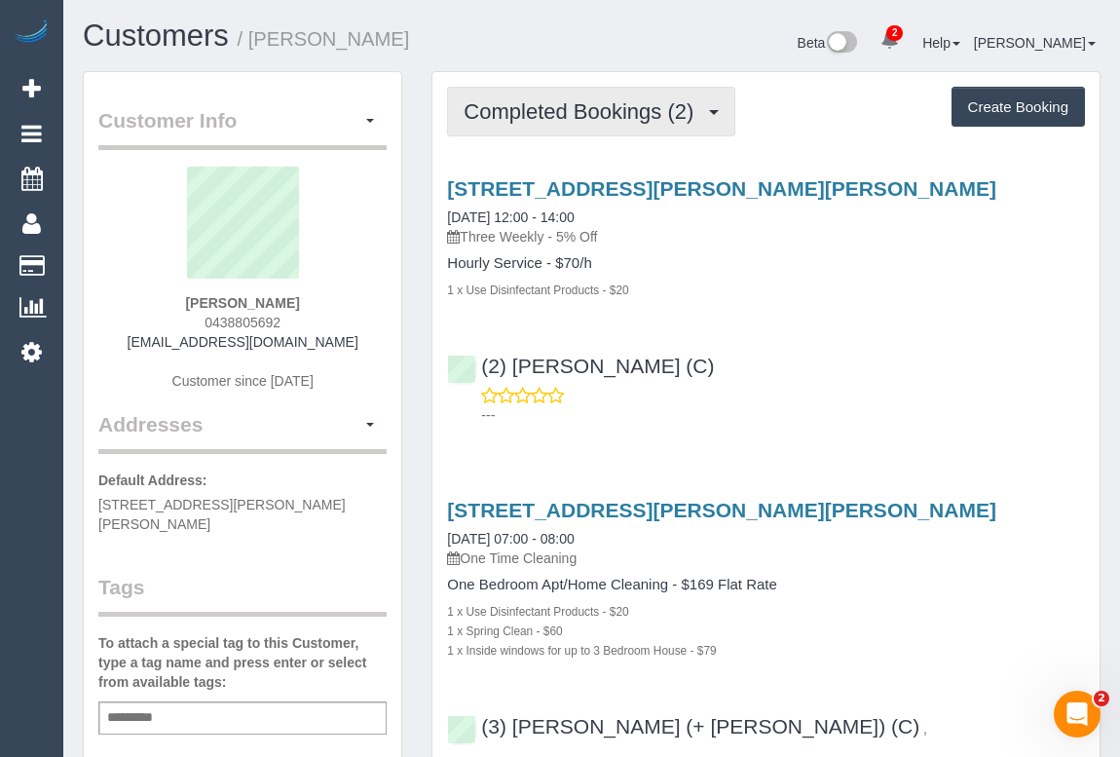
click at [587, 121] on span "Completed Bookings (2)" at bounding box center [584, 111] width 240 height 24
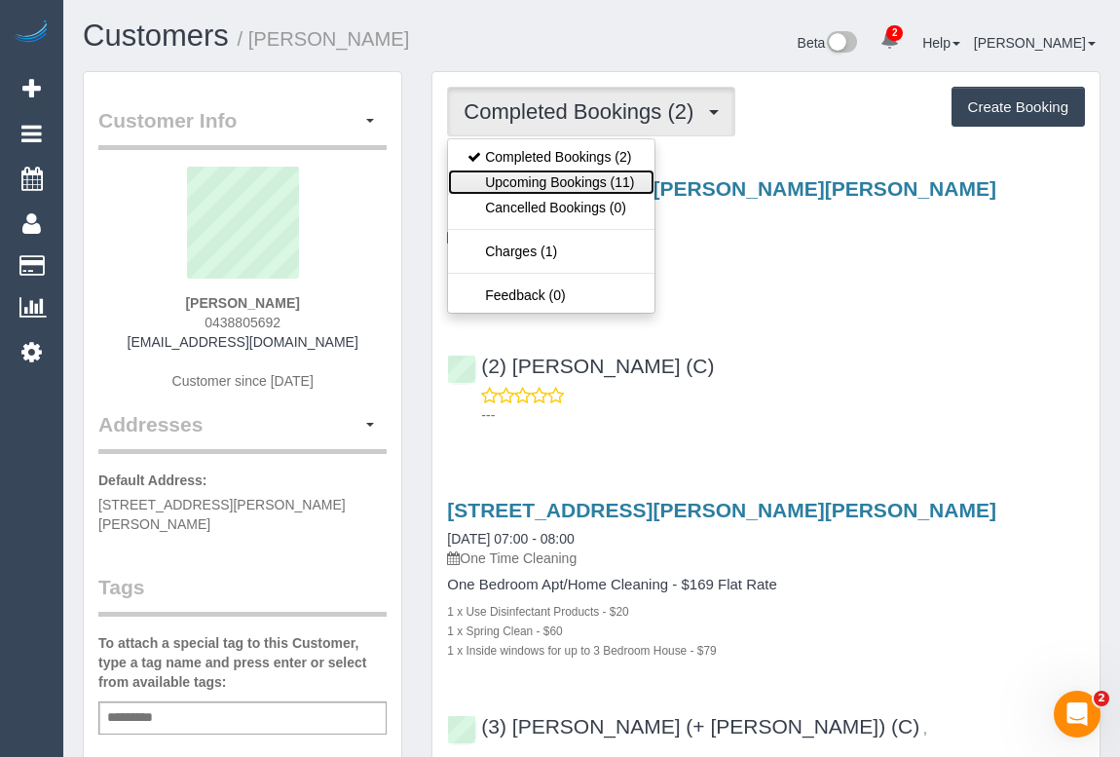
click at [573, 173] on link "Upcoming Bookings (11)" at bounding box center [550, 181] width 205 height 25
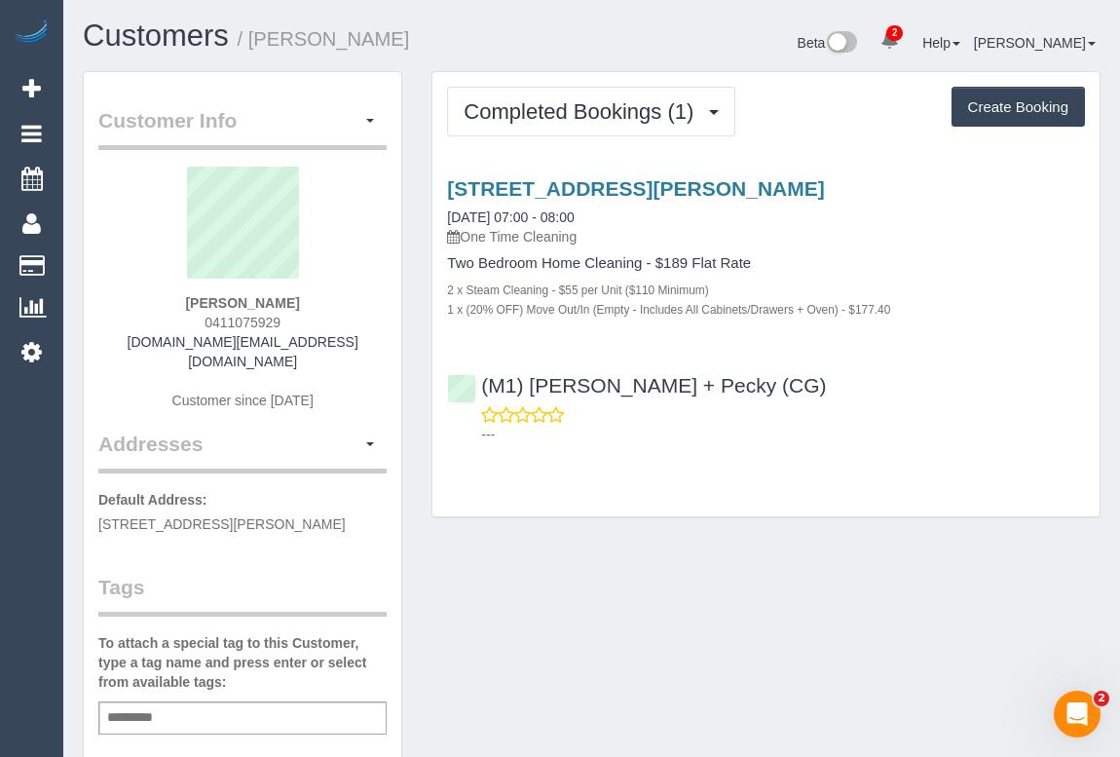
click at [515, 558] on div "Customer Info Edit Contact Info Send Message Email Preferences Special Sales Ta…" at bounding box center [591, 733] width 1047 height 1324
click at [922, 545] on div "Customer Info Edit Contact Info Send Message Email Preferences Special Sales Ta…" at bounding box center [591, 733] width 1047 height 1324
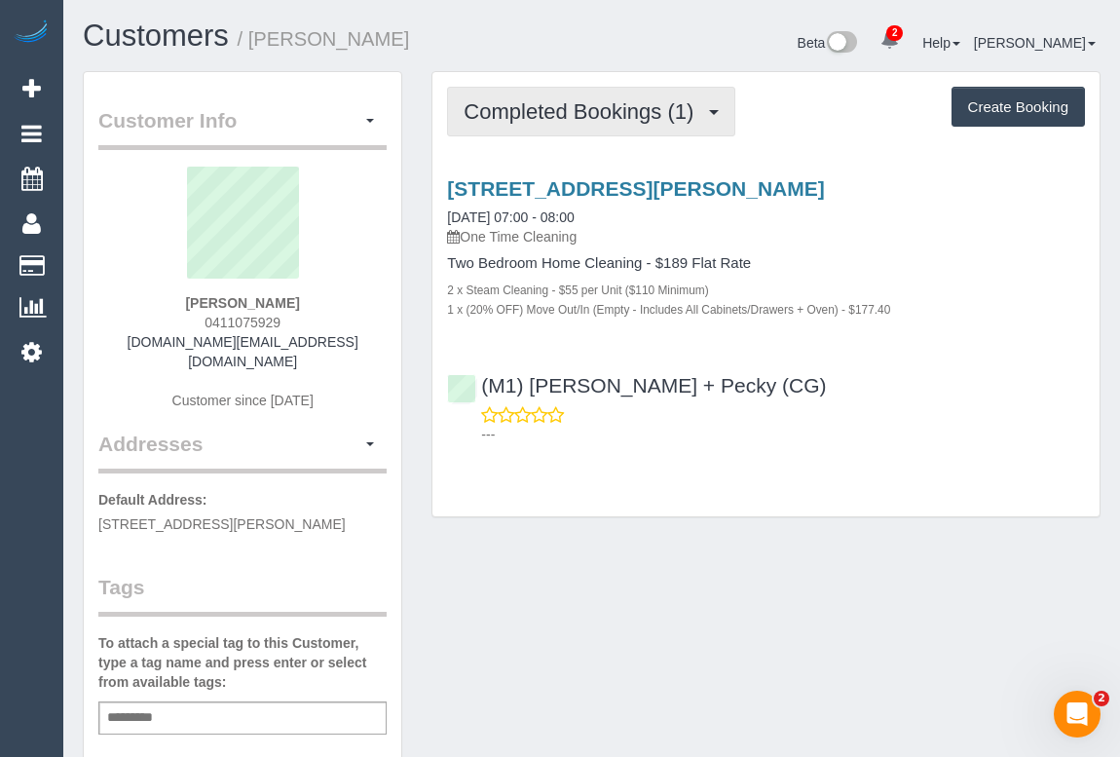
click at [575, 111] on span "Completed Bookings (1)" at bounding box center [584, 111] width 240 height 24
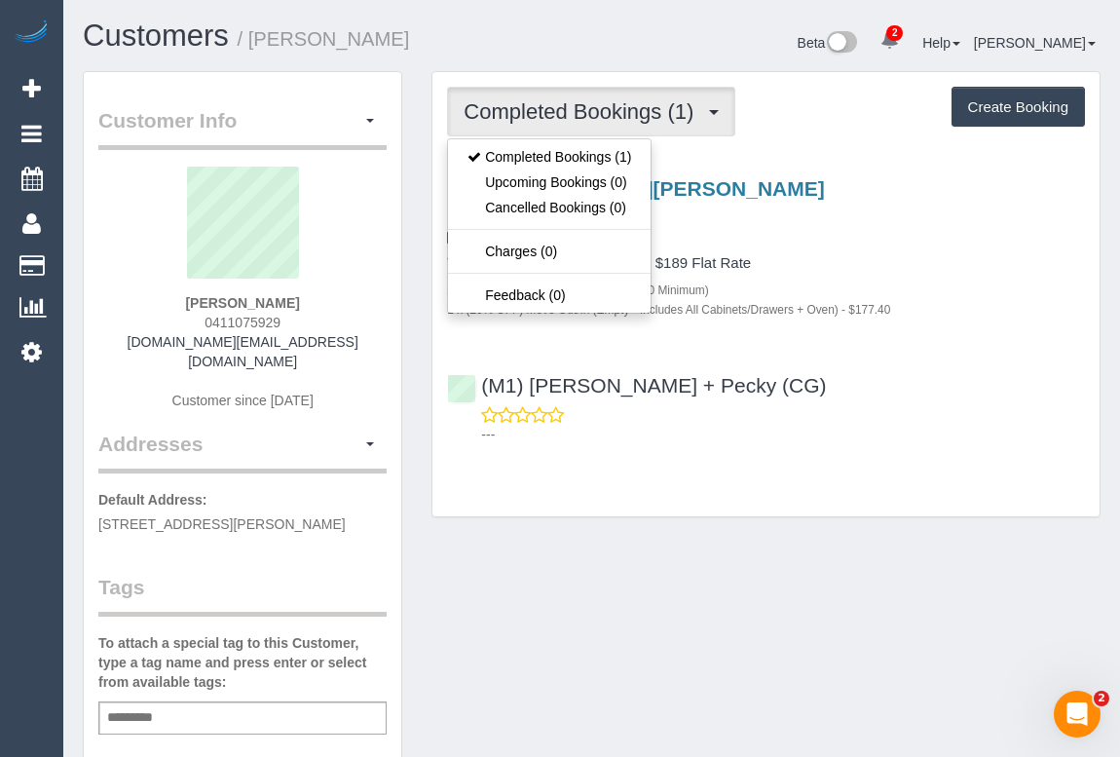
click at [846, 574] on div "Customer Info Edit Contact Info Send Message Email Preferences Special Sales Ta…" at bounding box center [591, 733] width 1047 height 1324
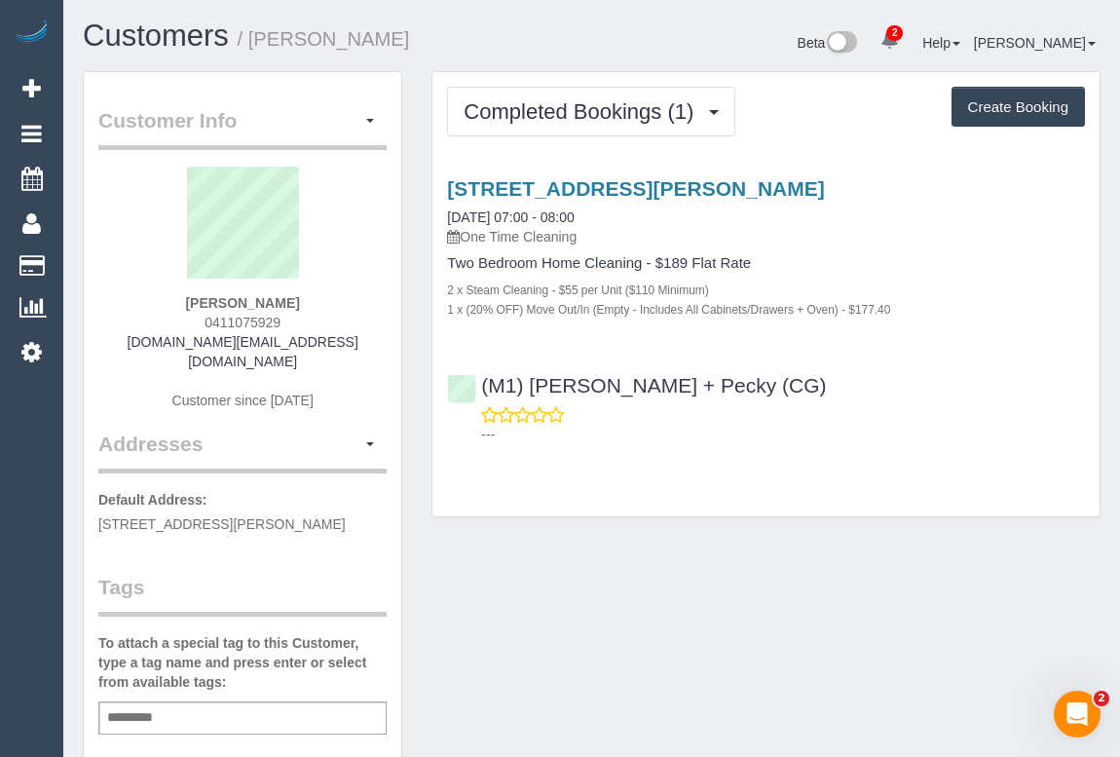
click at [812, 566] on div "Customer Info Edit Contact Info Send Message Email Preferences Special Sales Ta…" at bounding box center [591, 733] width 1047 height 1324
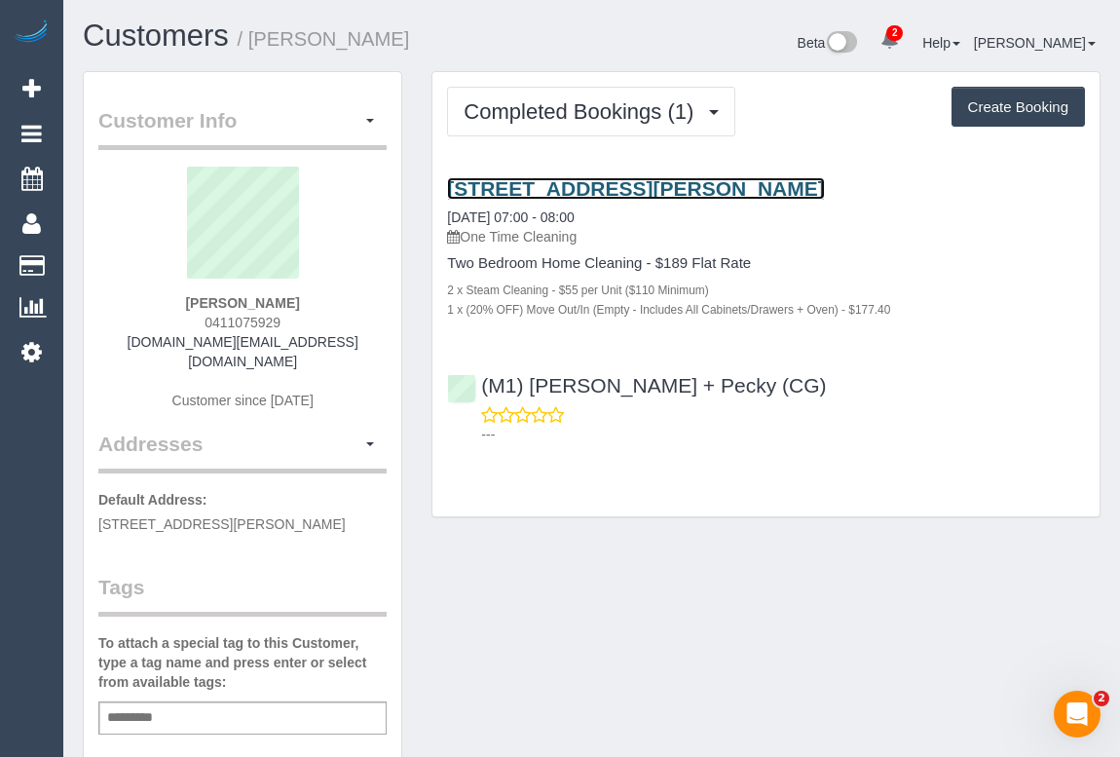
click at [648, 192] on link "[STREET_ADDRESS][PERSON_NAME]" at bounding box center [635, 188] width 377 height 22
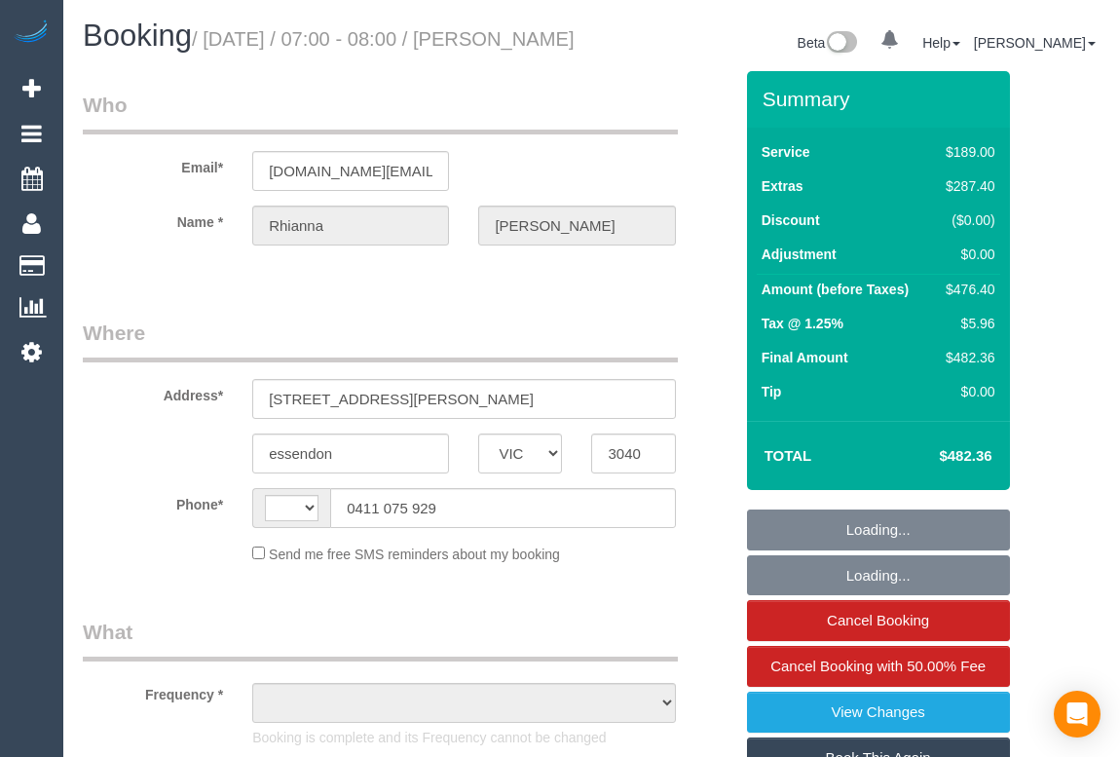
select select "VIC"
select select "object:308"
select select "string:stripe-pm_1Rkakf2GScqysDRV8j2hzl0i"
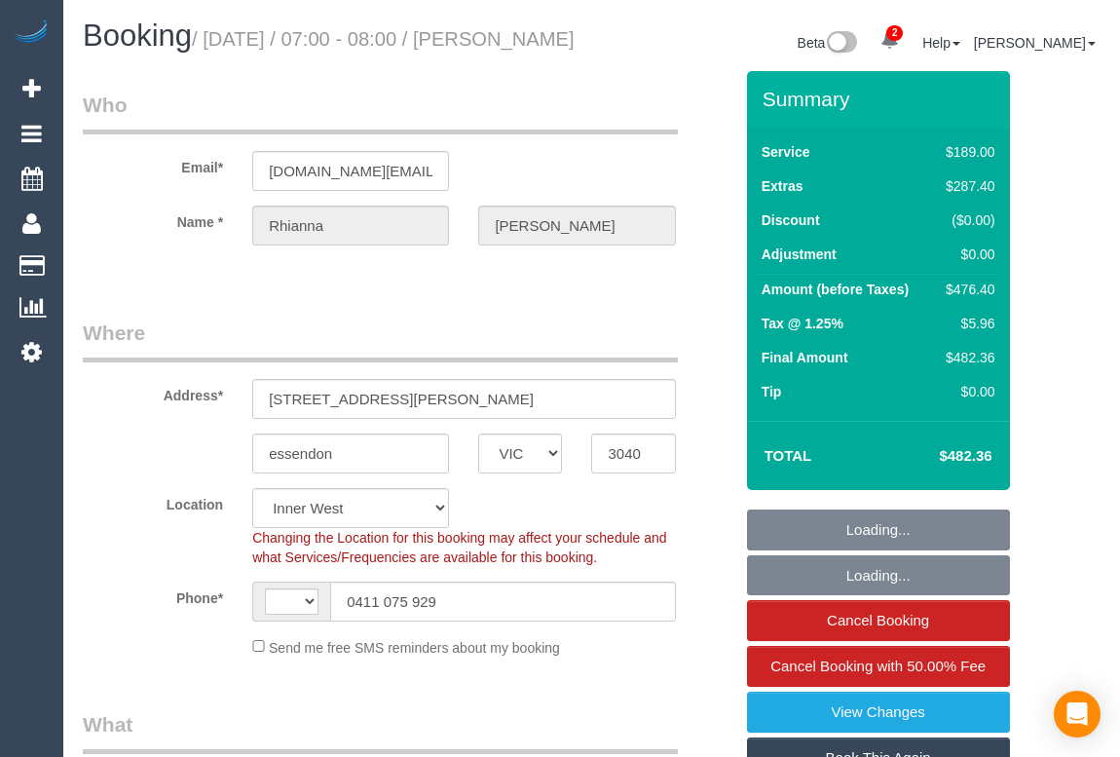
select select "object:658"
select select "string:AU"
select select "number:30"
select select "number:17"
select select "number:18"
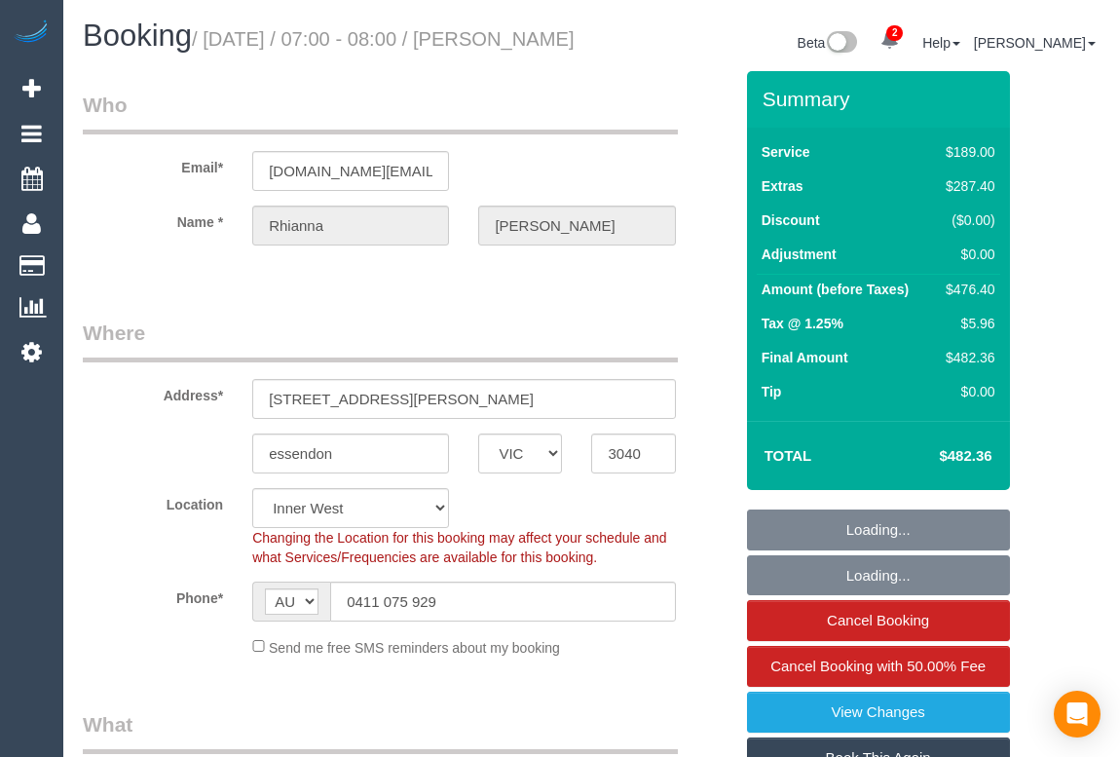
select select "number:24"
select select "number:35"
select select "number:26"
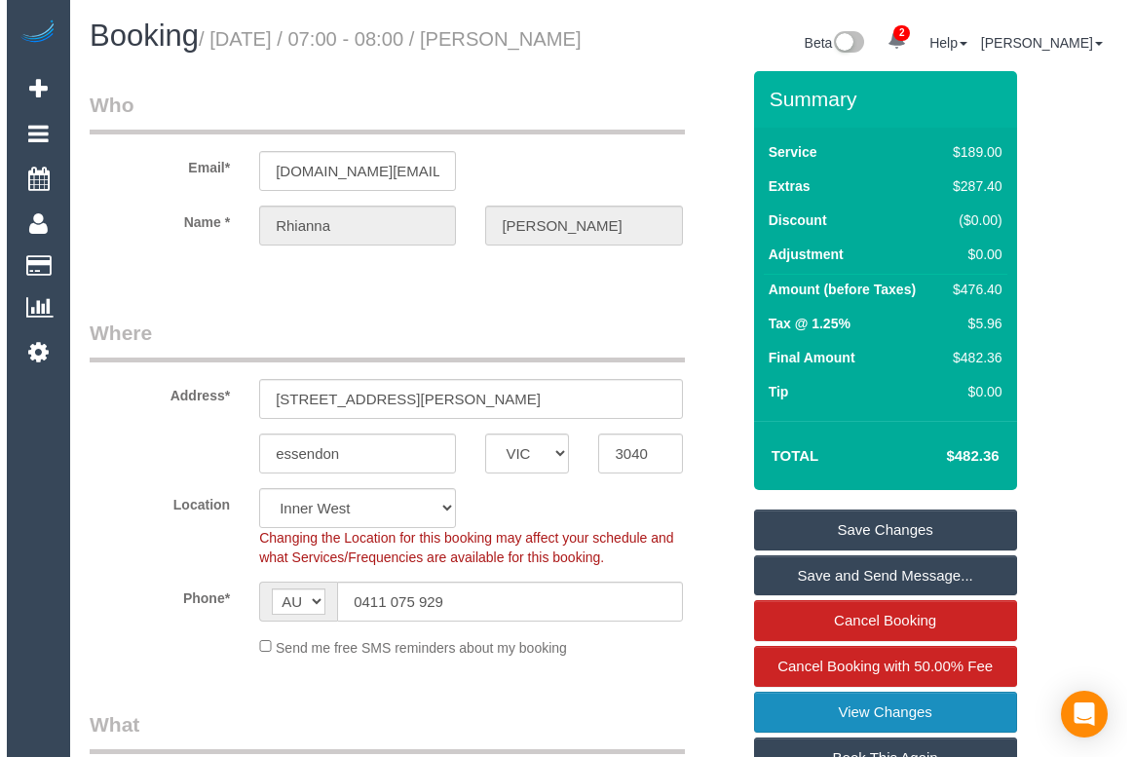
scroll to position [265, 0]
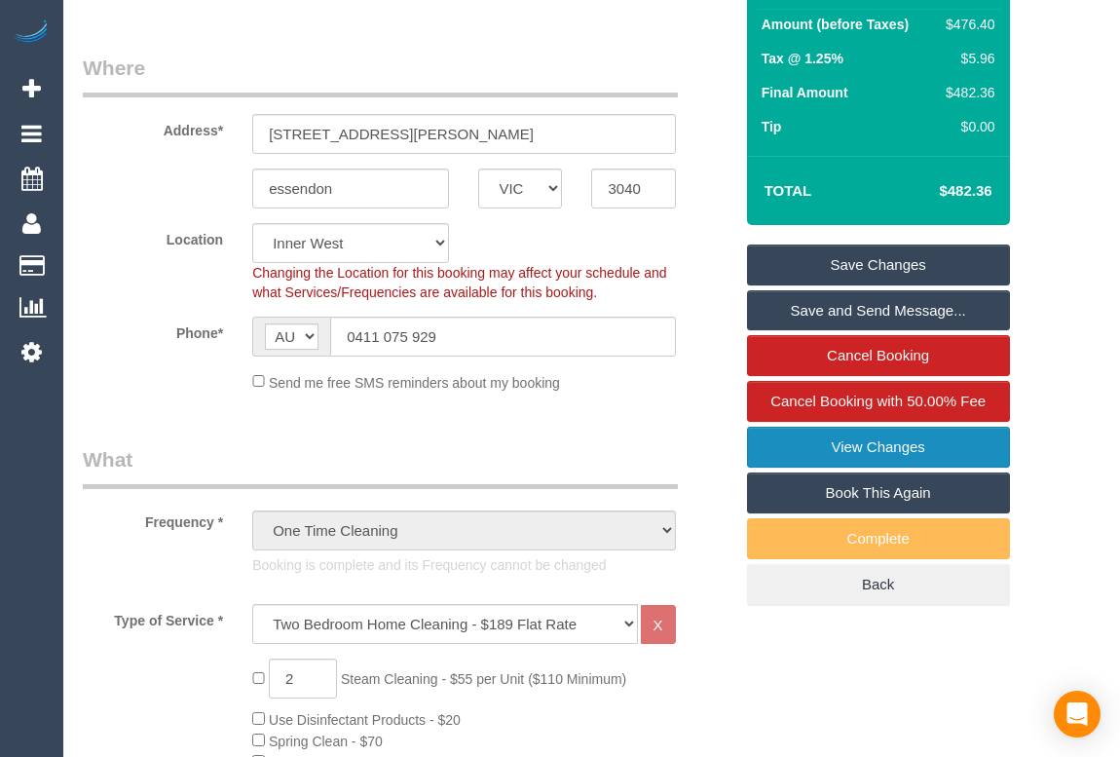
click at [882, 471] on div "Summary Service $189.00 Extras $287.40 Discount ($0.00) Adjustment $0.00 Amount…" at bounding box center [878, 206] width 263 height 800
click at [859, 466] on link "View Changes" at bounding box center [878, 447] width 263 height 41
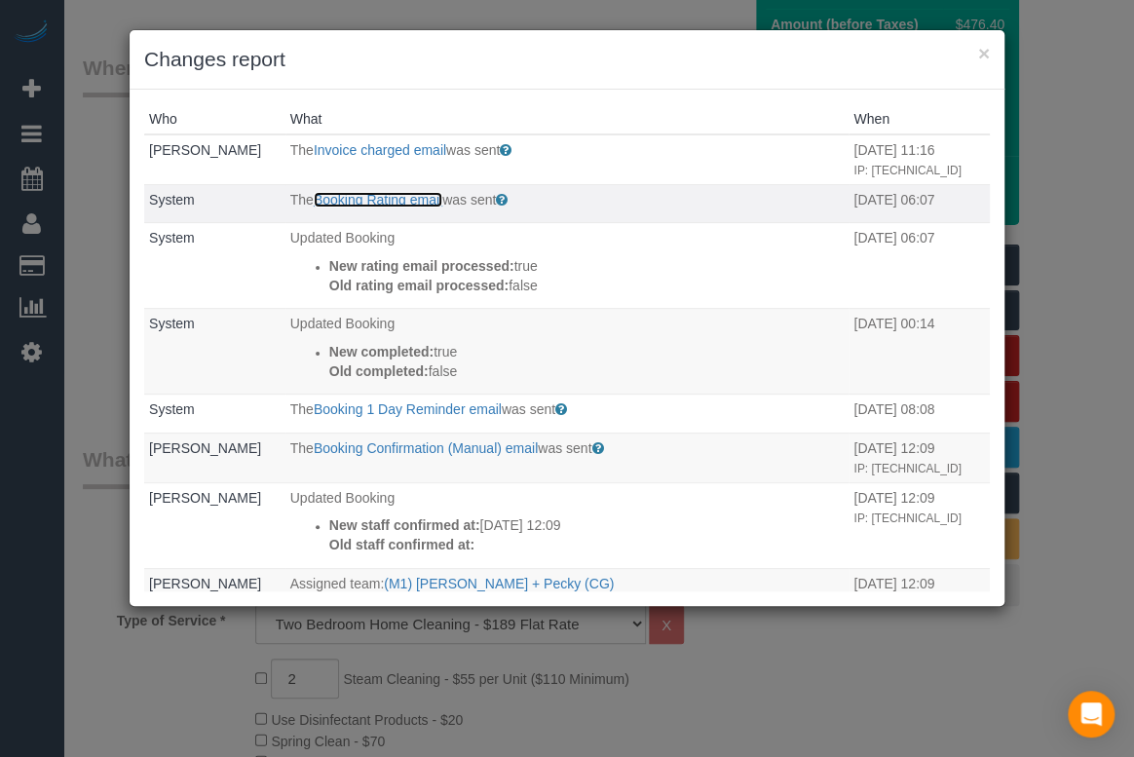
click at [397, 195] on link "Booking Rating email" at bounding box center [378, 200] width 129 height 16
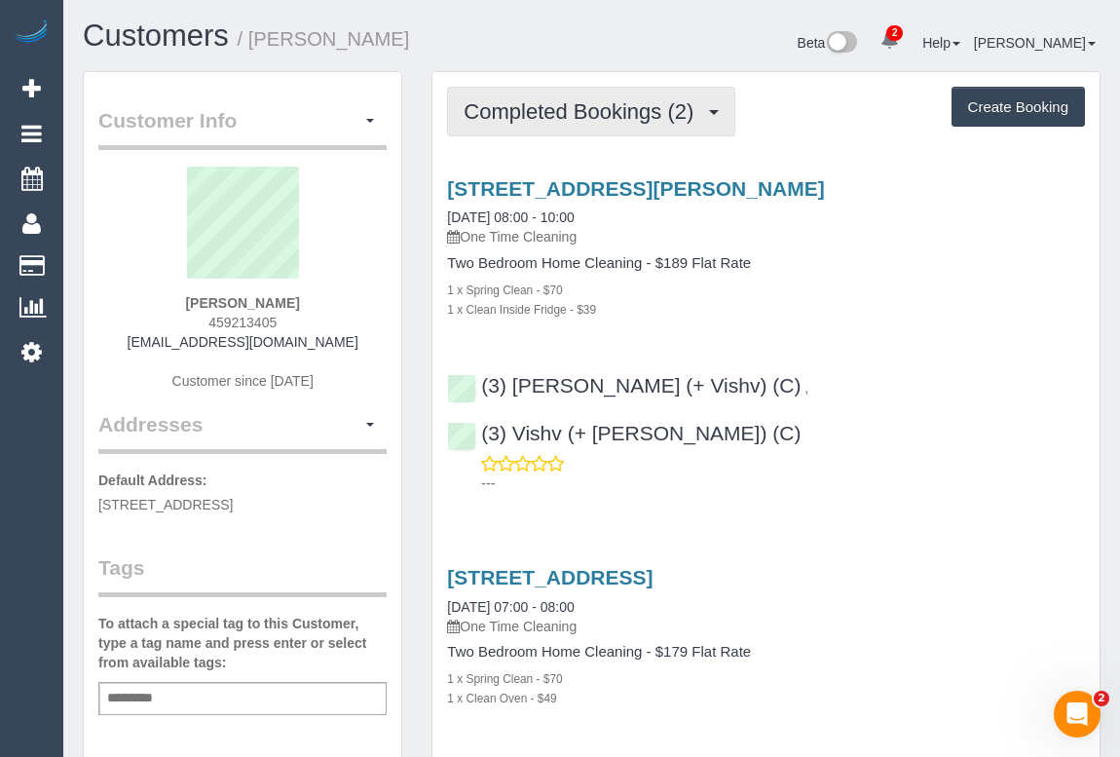
click at [545, 113] on span "Completed Bookings (2)" at bounding box center [584, 111] width 240 height 24
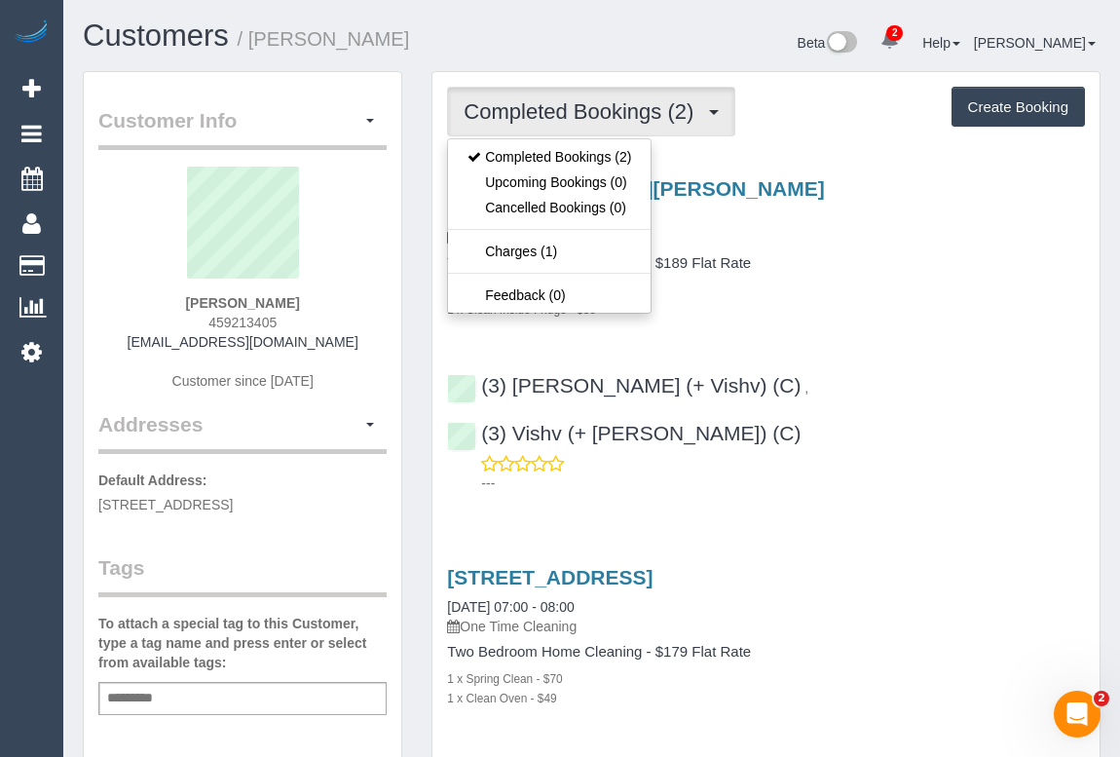
click at [847, 258] on h4 "Two Bedroom Home Cleaning - $189 Flat Rate" at bounding box center [766, 263] width 638 height 17
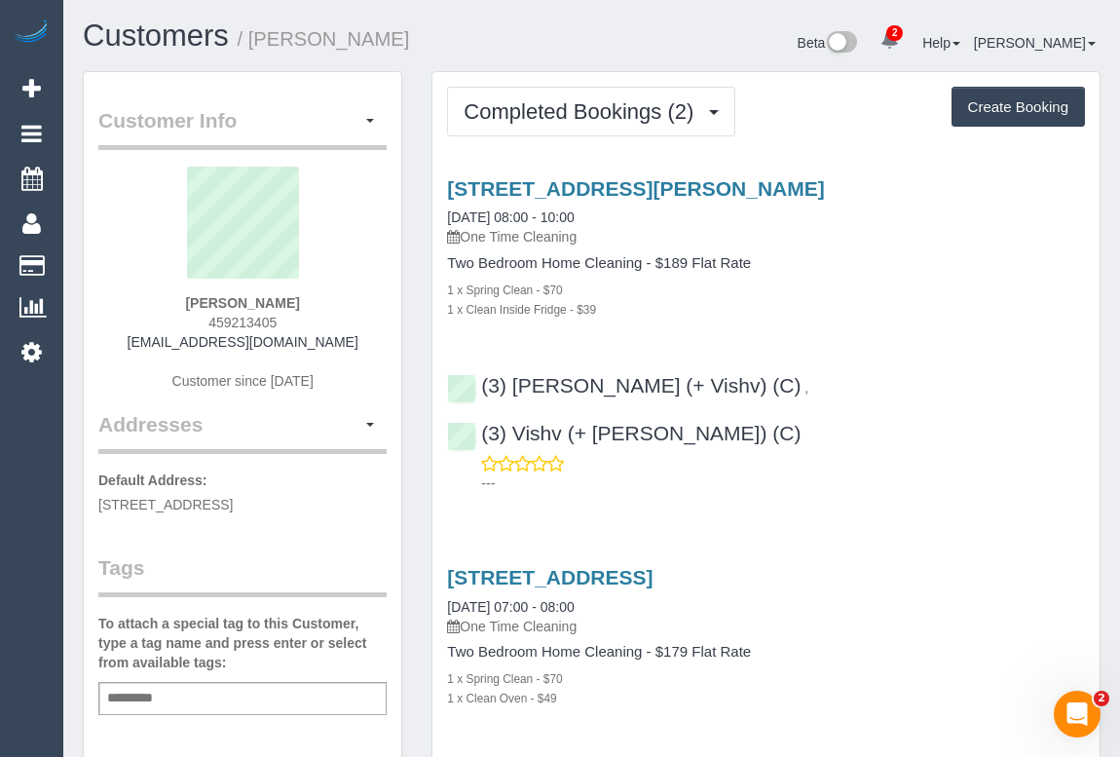
click at [782, 274] on div "Two Bedroom Home Cleaning - $189 Flat Rate 1 x Spring Clean - $70 1 x Clean Ins…" at bounding box center [766, 286] width 638 height 63
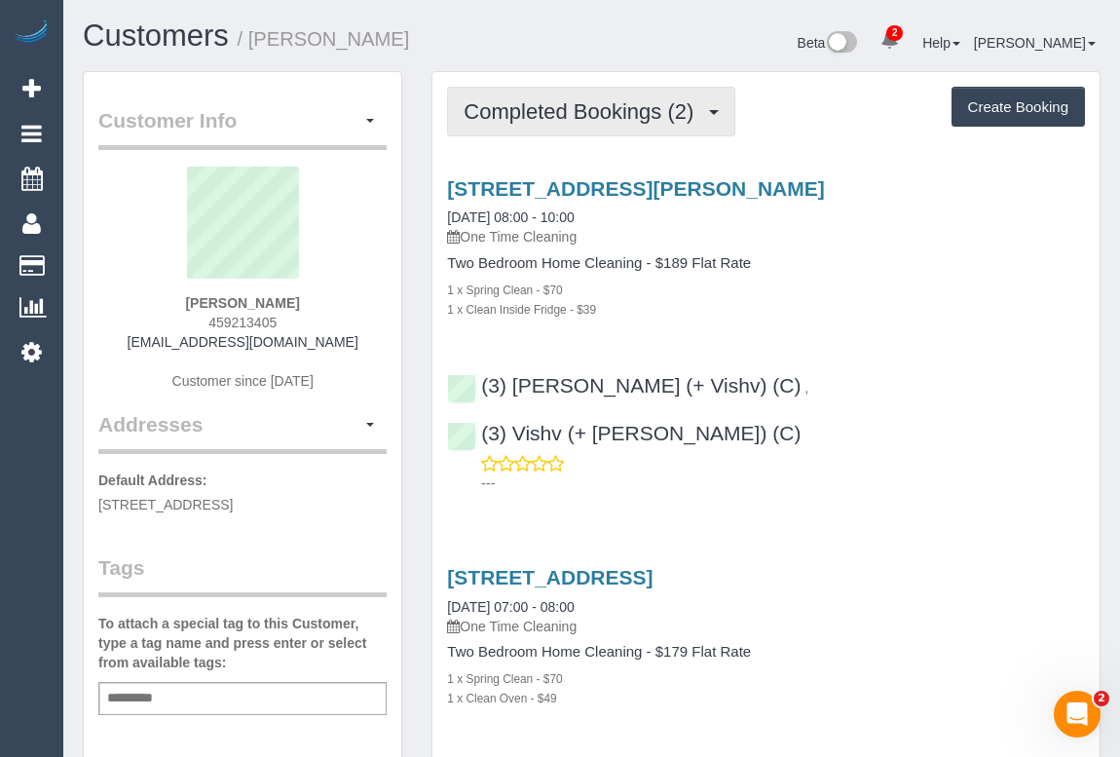
click at [530, 99] on span "Completed Bookings (2)" at bounding box center [584, 111] width 240 height 24
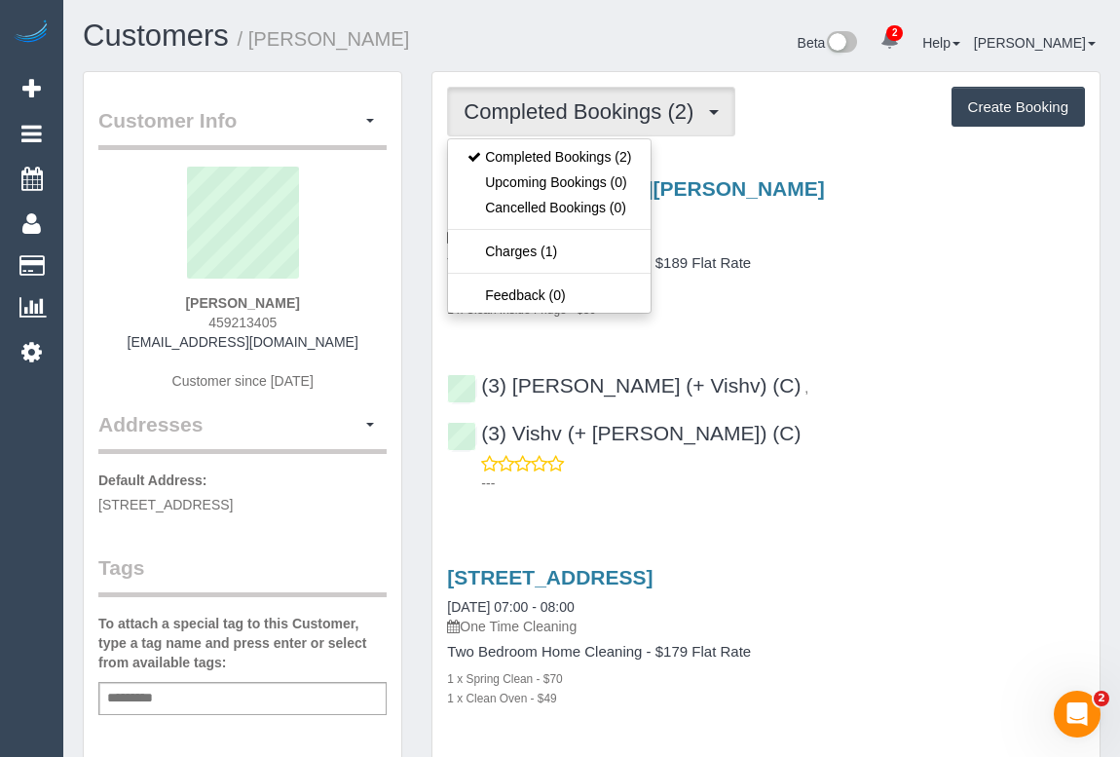
click at [893, 282] on div "1 x Spring Clean - $70" at bounding box center [766, 288] width 638 height 19
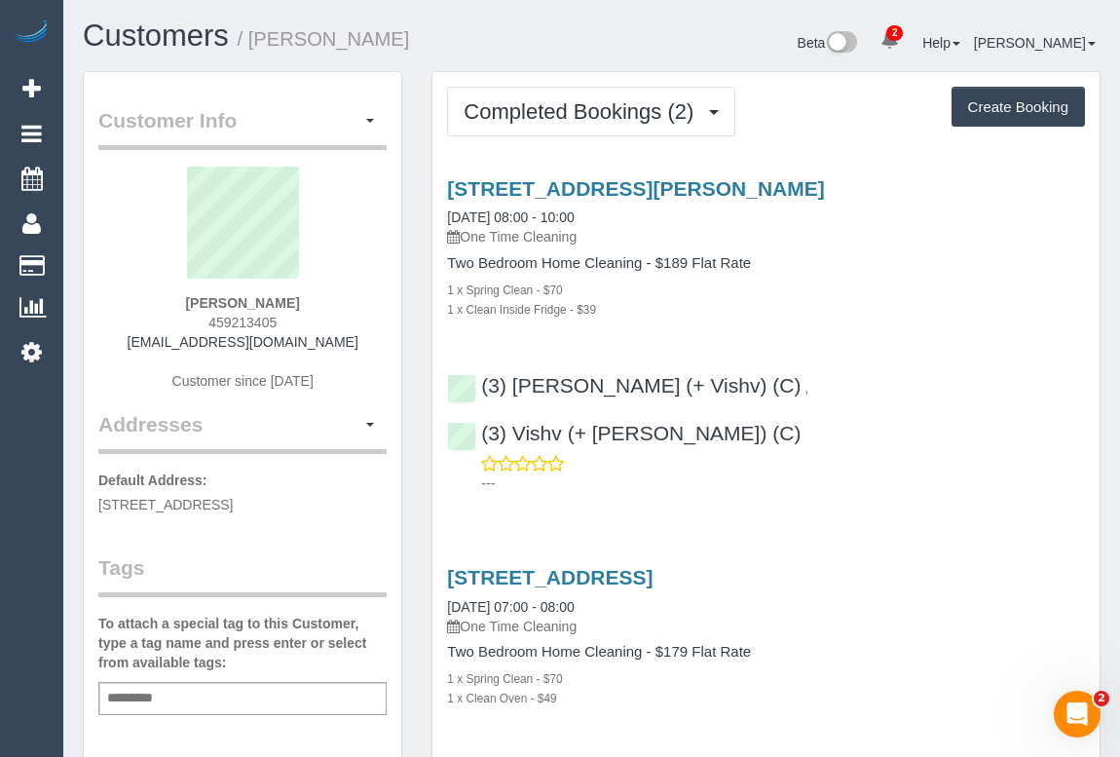
click at [862, 265] on h4 "Two Bedroom Home Cleaning - $189 Flat Rate" at bounding box center [766, 263] width 638 height 17
drag, startPoint x: 142, startPoint y: 345, endPoint x: 377, endPoint y: 351, distance: 234.8
click at [377, 351] on div "[PERSON_NAME] 459213405 [EMAIL_ADDRESS][DOMAIN_NAME] Customer since [DATE]" at bounding box center [242, 288] width 288 height 243
copy div "[EMAIL_ADDRESS][DOMAIN_NAME]"
copy div "lunaazepeda@gmail.com"
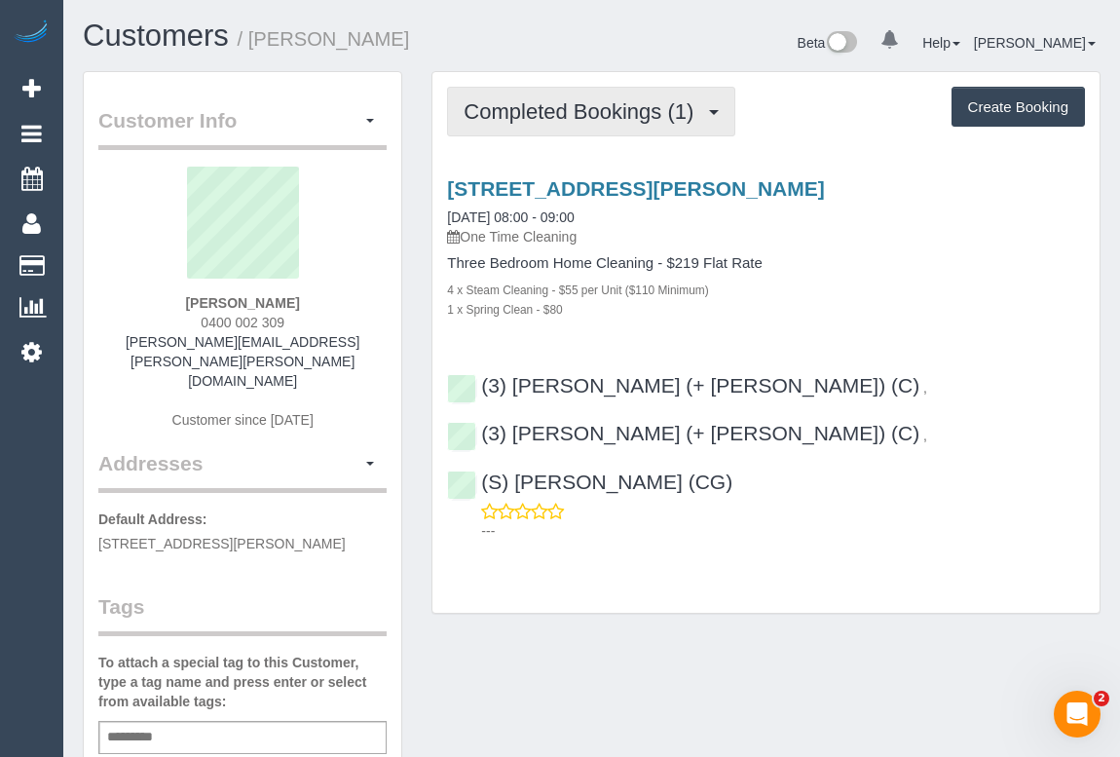
click at [636, 97] on button "Completed Bookings (1)" at bounding box center [591, 112] width 288 height 50
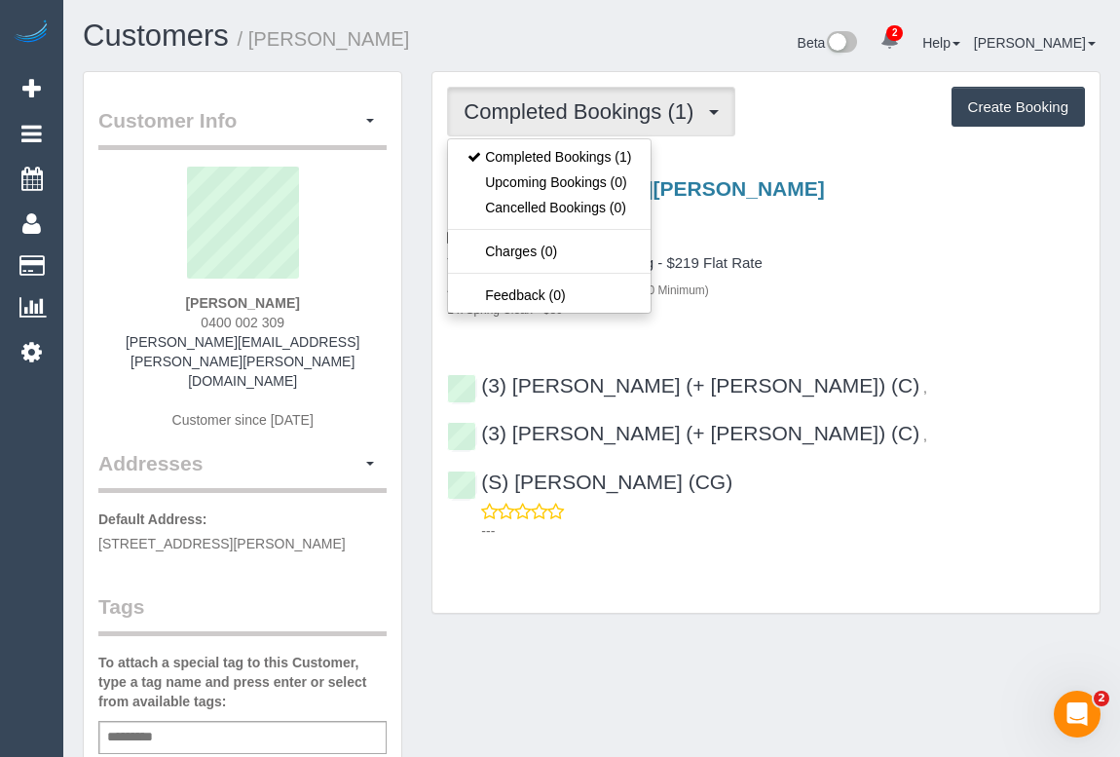
click at [877, 231] on p "One Time Cleaning" at bounding box center [766, 236] width 638 height 19
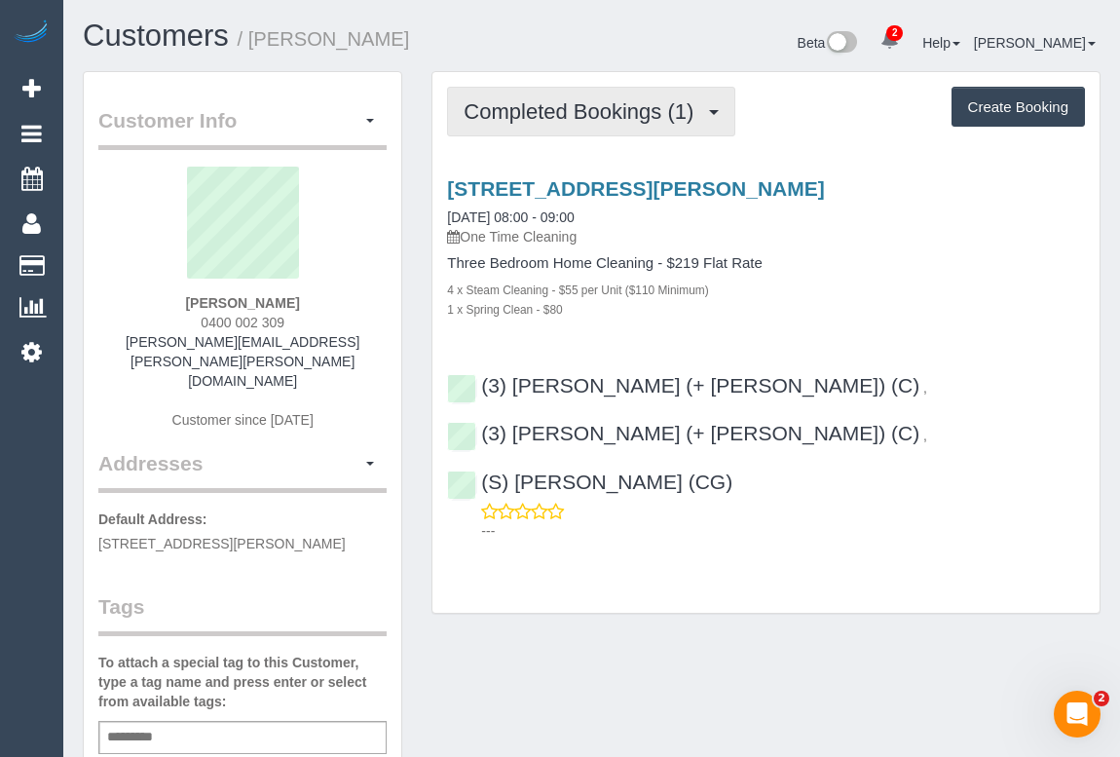
click at [486, 110] on span "Completed Bookings (1)" at bounding box center [584, 111] width 240 height 24
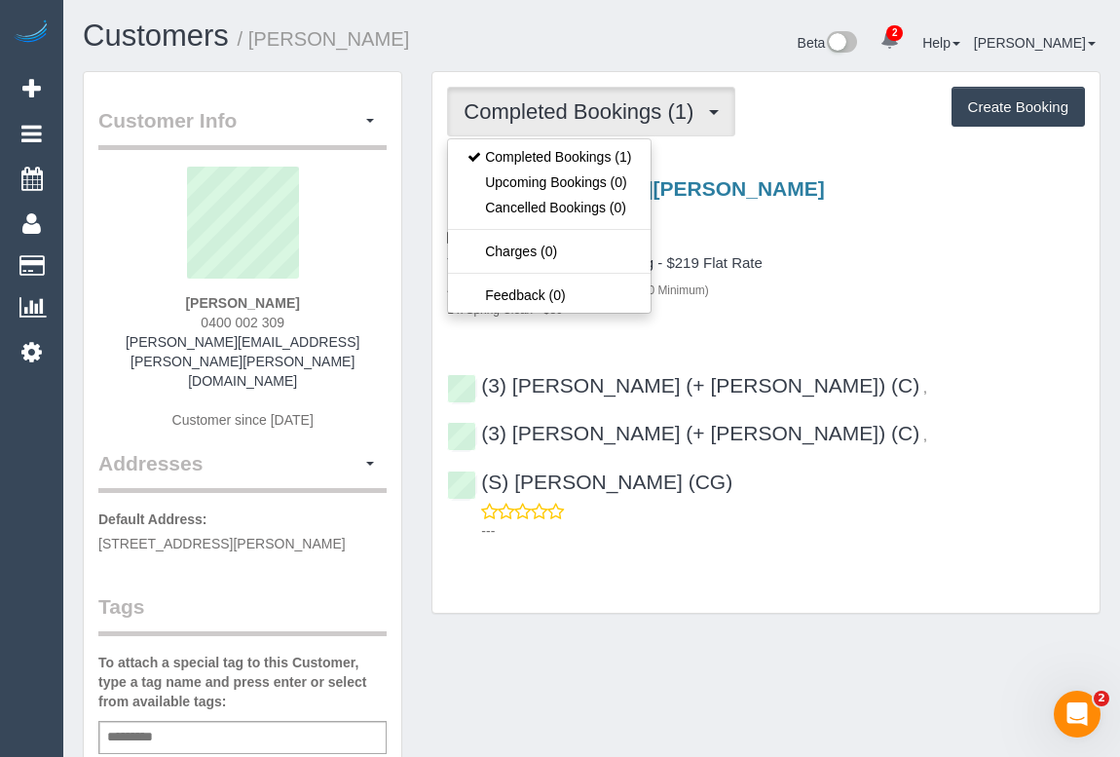
click at [883, 282] on div "4 x Steam Cleaning - $55 per Unit ($110 Minimum)" at bounding box center [766, 288] width 638 height 19
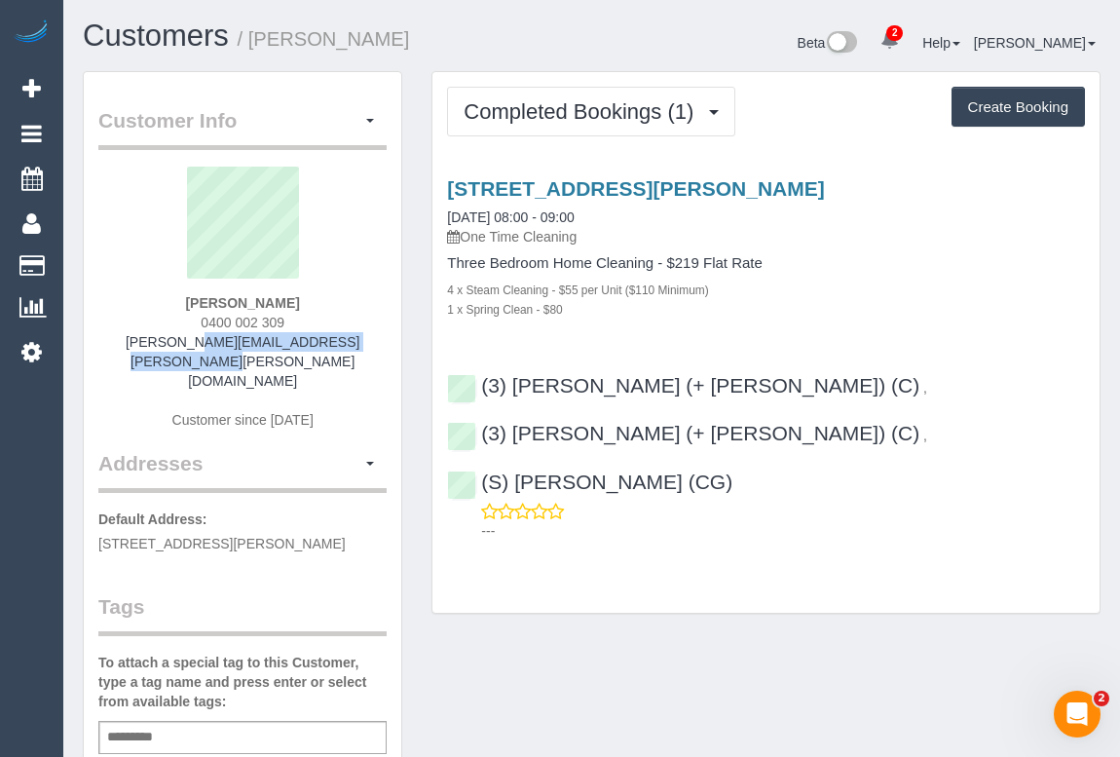
drag, startPoint x: 142, startPoint y: 341, endPoint x: 348, endPoint y: 340, distance: 205.5
click at [348, 340] on div "Eleanor Elliott 0400 002 309 eleanor.evelyn.elliott@gmail.com Customer since 20…" at bounding box center [242, 308] width 288 height 282
copy link "eleanor.evelyn.elliott@gmail.com"
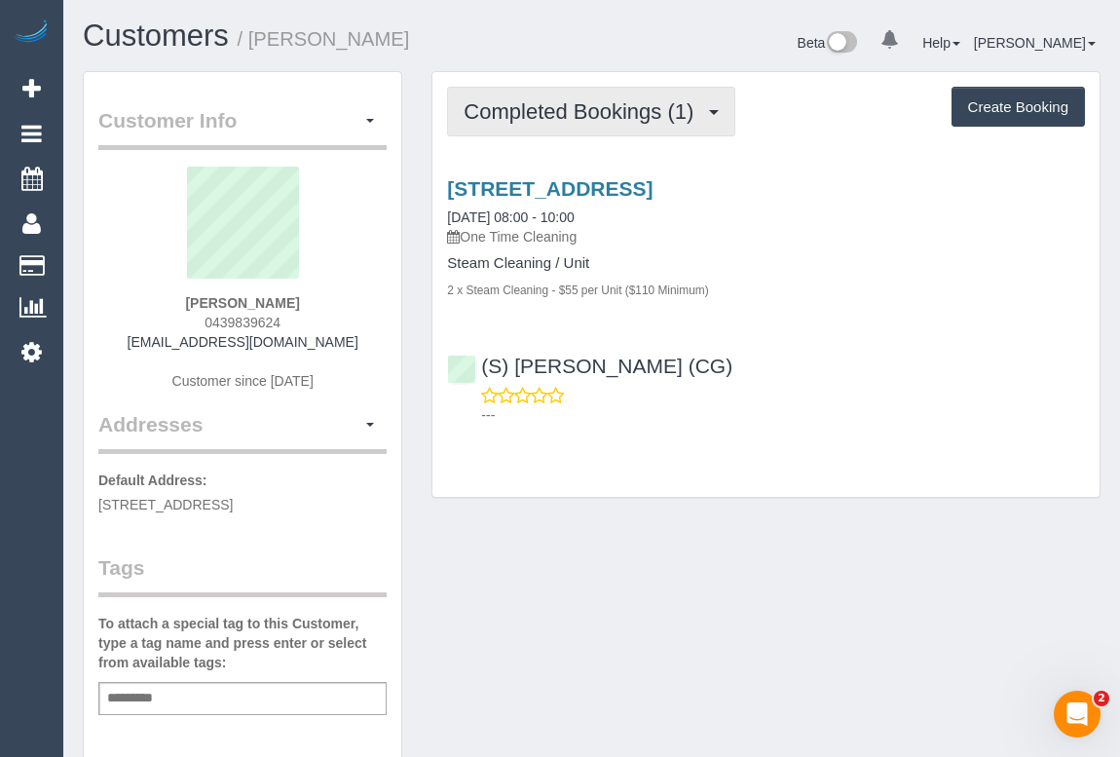
click at [577, 111] on span "Completed Bookings (1)" at bounding box center [584, 111] width 240 height 24
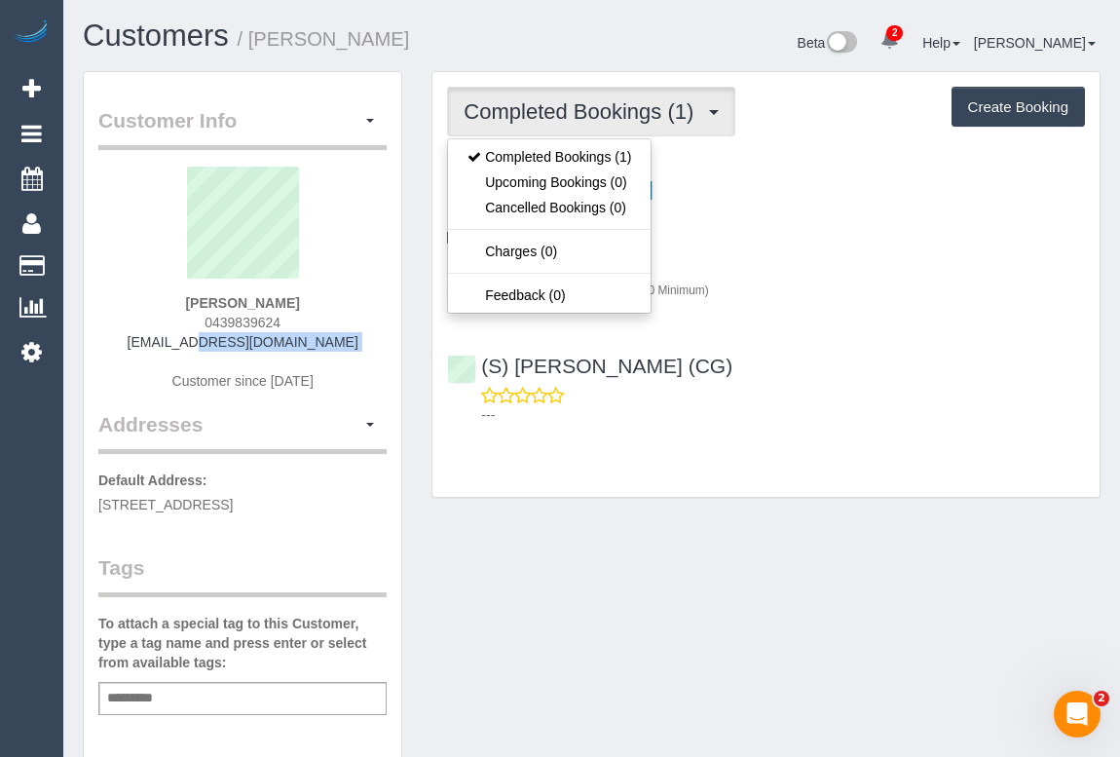
drag, startPoint x: 146, startPoint y: 344, endPoint x: 327, endPoint y: 351, distance: 181.3
click at [327, 351] on div "Erica Steel 0439839624 ericasteel@hotmail.co.uk Customer since 2025" at bounding box center [242, 288] width 288 height 243
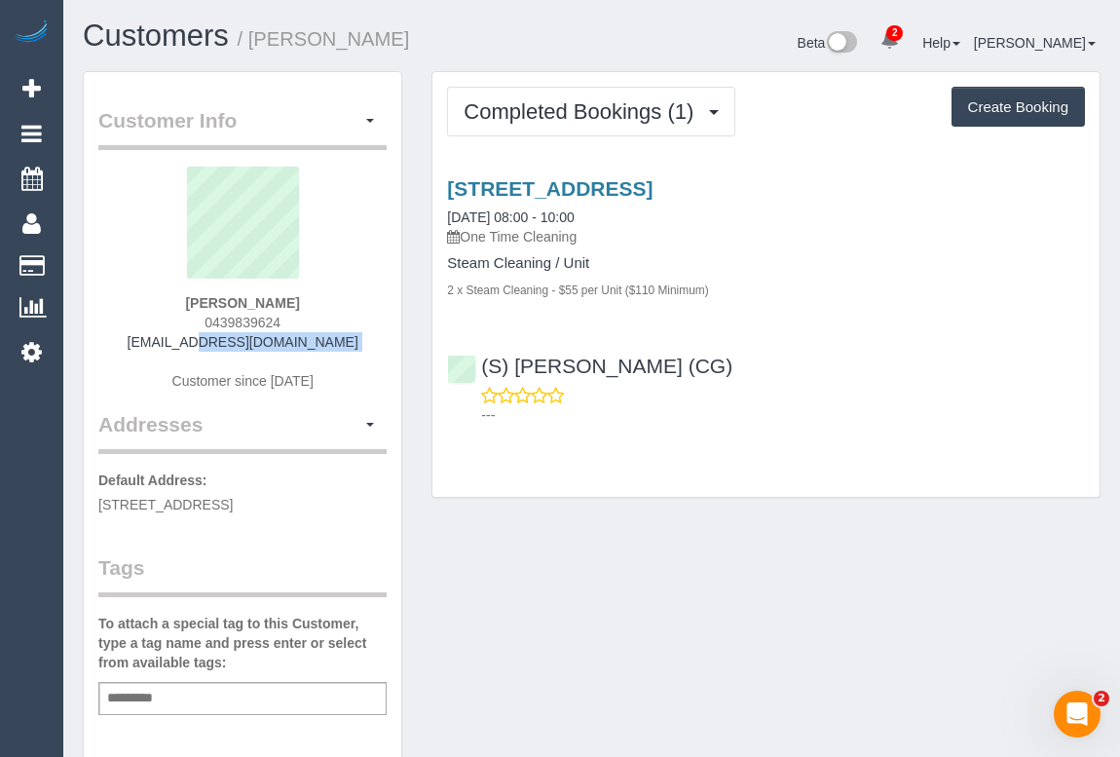
copy div "ericasteel@hotmail.co.uk"
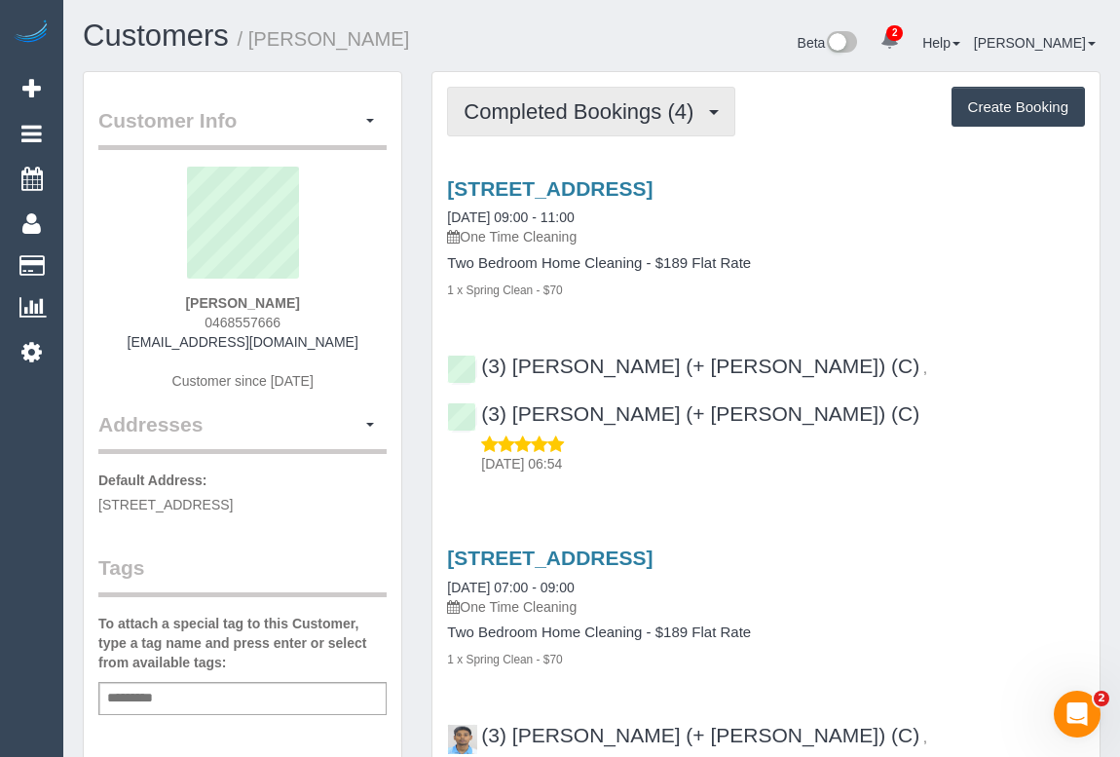
click at [618, 115] on span "Completed Bookings (4)" at bounding box center [584, 111] width 240 height 24
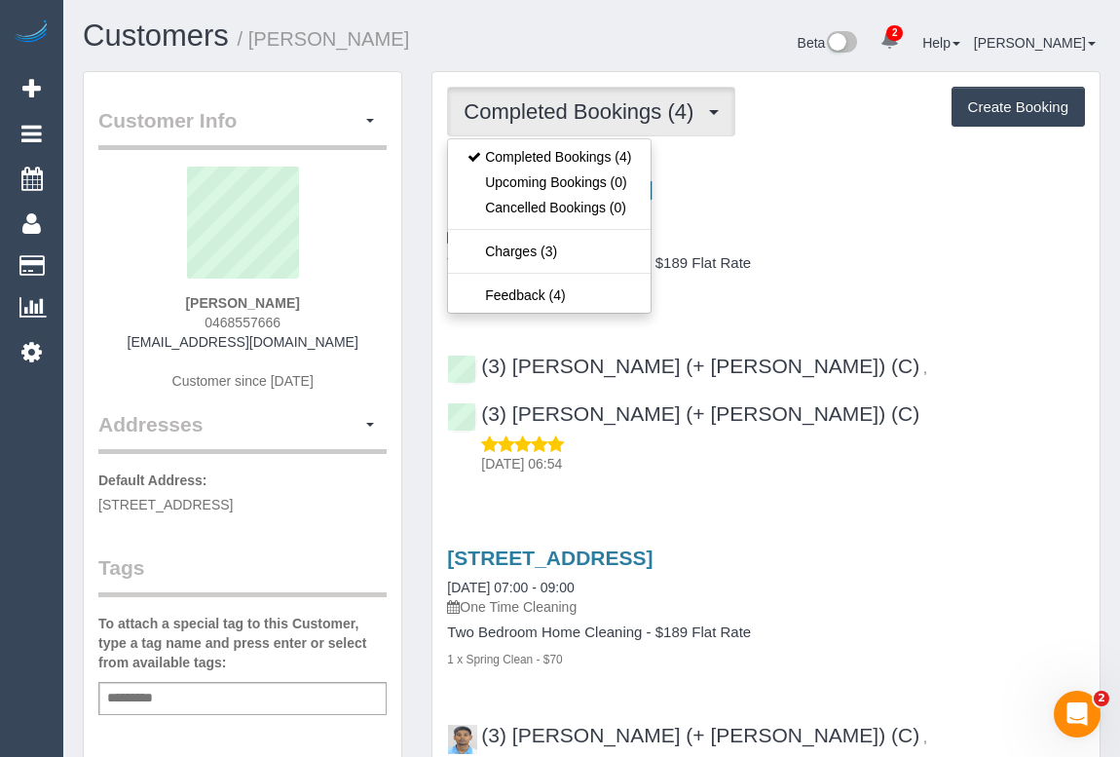
click at [864, 212] on div "6 Gear Street, Brunswick East, VIC 3057 14/08/2025 09:00 - 11:00 One Time Clean…" at bounding box center [766, 212] width 638 height 70
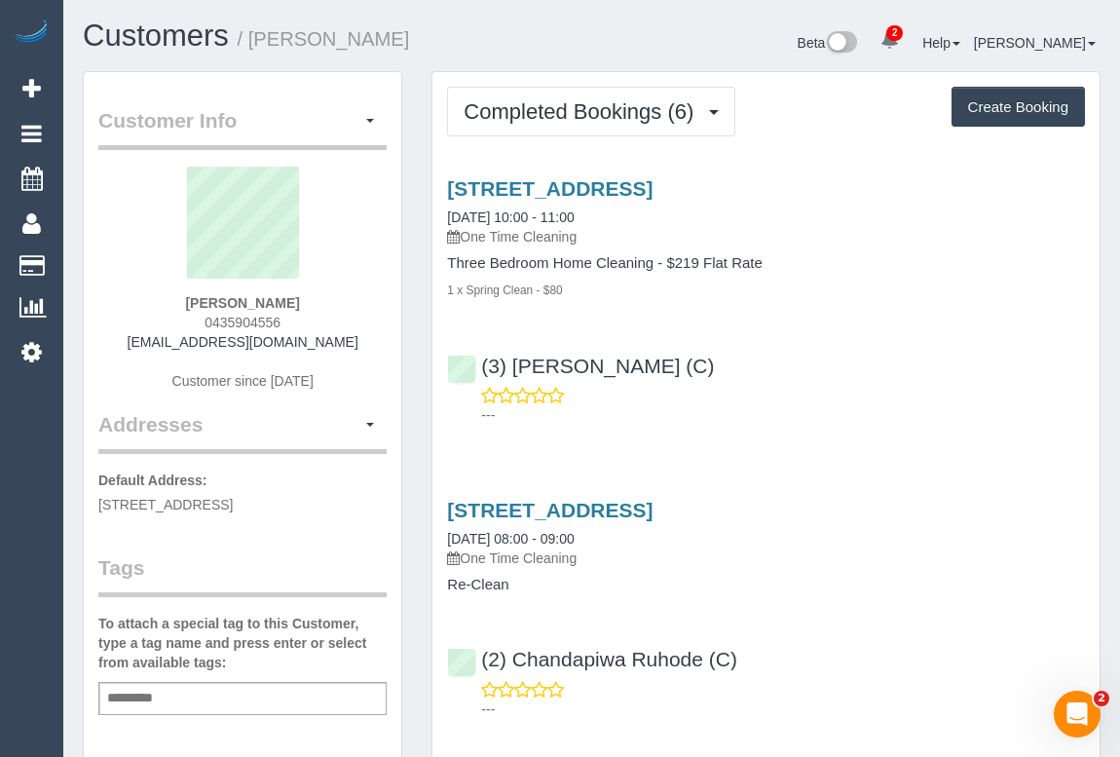
drag, startPoint x: 201, startPoint y: 319, endPoint x: 330, endPoint y: 325, distance: 129.7
click at [330, 325] on div "[PERSON_NAME] 0435904556 [EMAIL_ADDRESS][DOMAIN_NAME] Customer since [DATE]" at bounding box center [242, 288] width 288 height 243
copy span "0435904556"
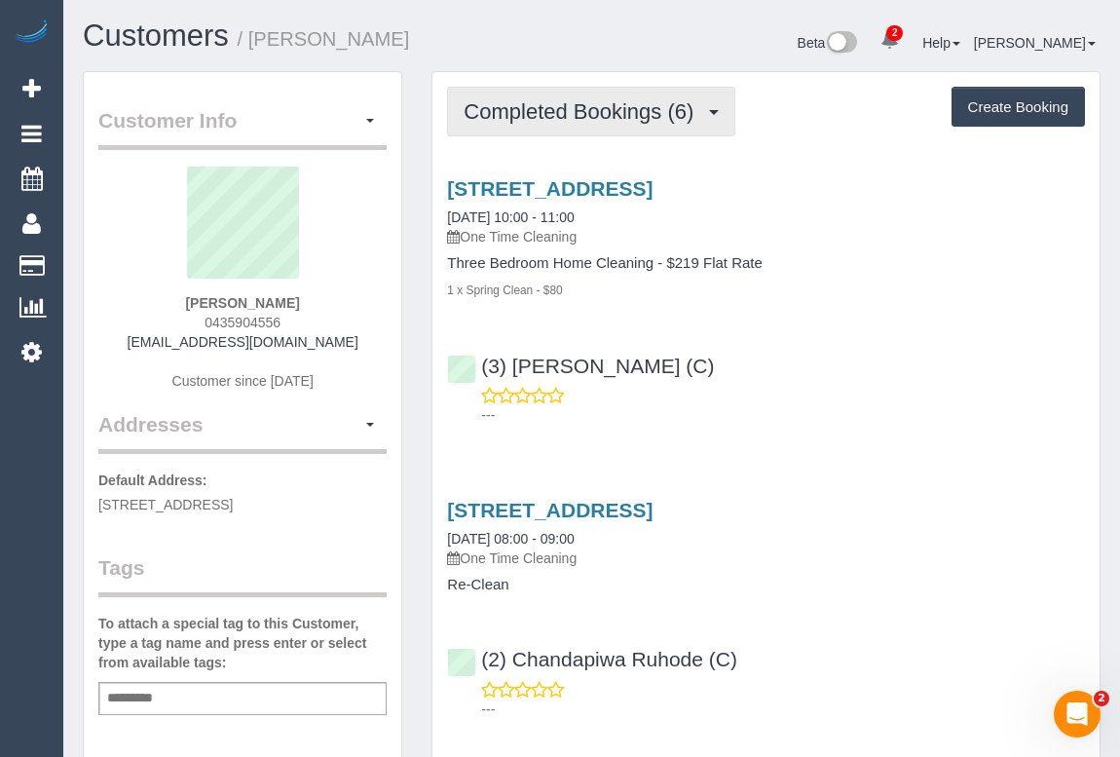
click at [616, 113] on span "Completed Bookings (6)" at bounding box center [584, 111] width 240 height 24
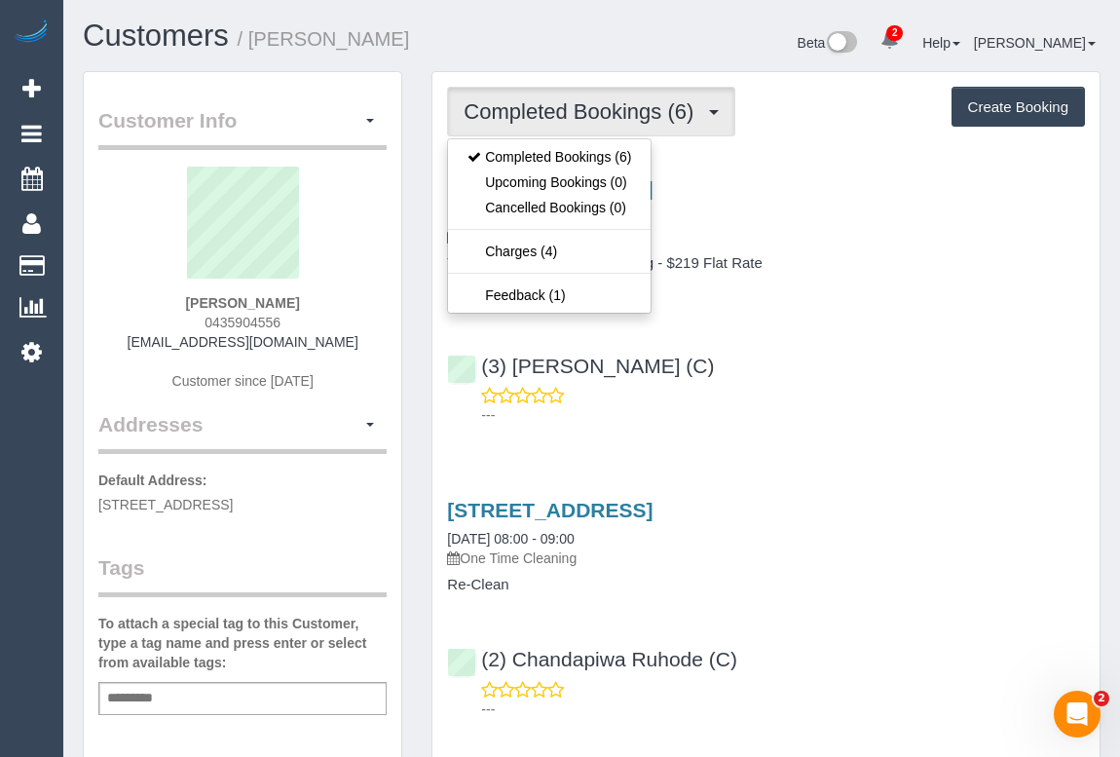
click at [869, 351] on div "(3) [PERSON_NAME] (C) ---" at bounding box center [765, 382] width 667 height 88
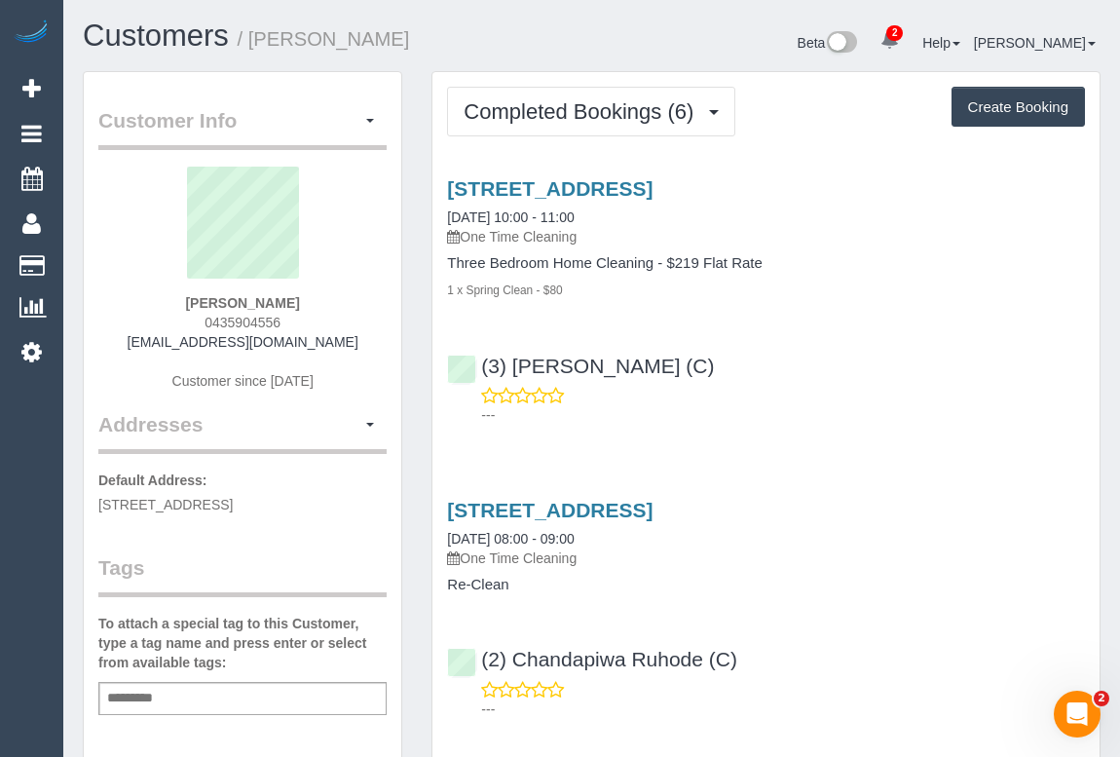
click at [883, 288] on div "1 x Spring Clean - $80" at bounding box center [766, 288] width 638 height 19
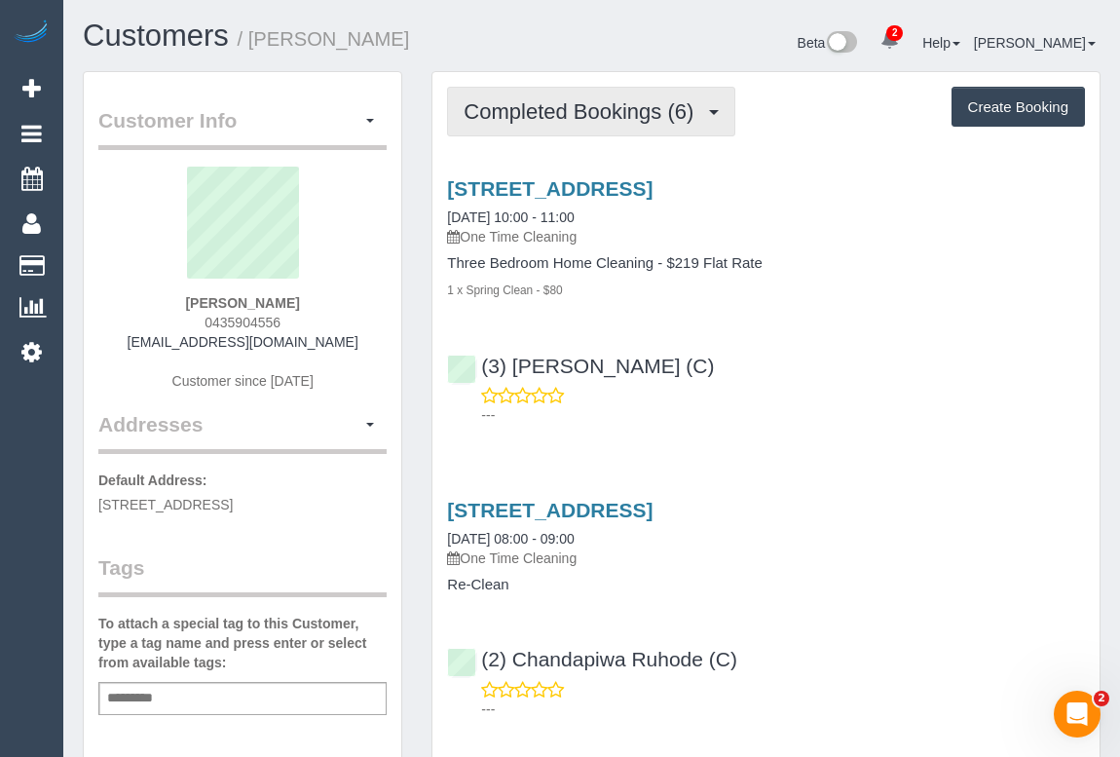
click at [643, 120] on span "Completed Bookings (6)" at bounding box center [584, 111] width 240 height 24
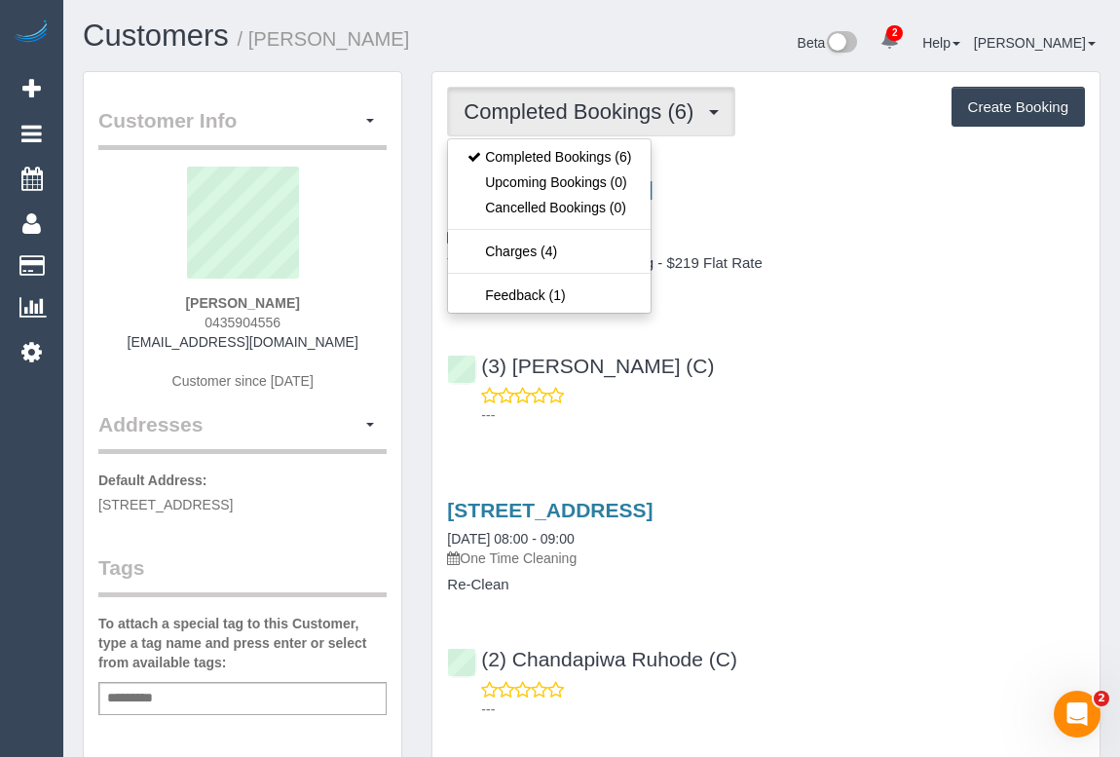
drag, startPoint x: 142, startPoint y: 344, endPoint x: 322, endPoint y: 342, distance: 180.2
click at [322, 342] on div "[PERSON_NAME] 0435904556 [EMAIL_ADDRESS][DOMAIN_NAME] Customer since [DATE]" at bounding box center [242, 288] width 288 height 243
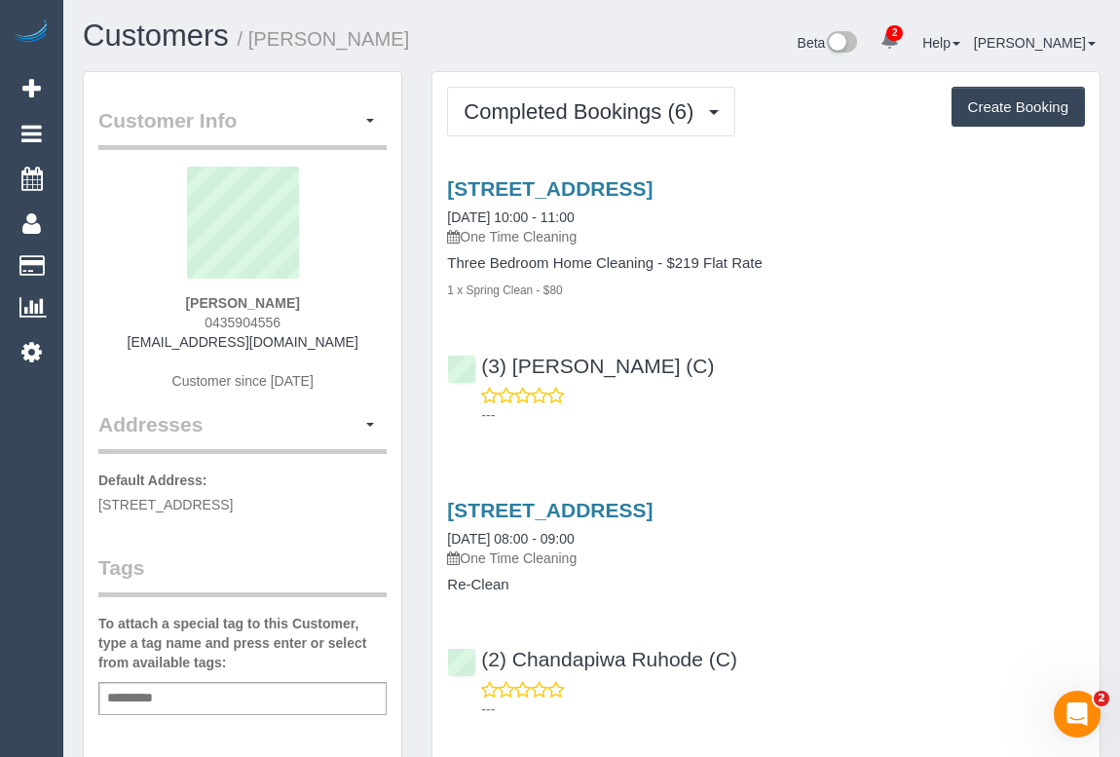
copy link "[EMAIL_ADDRESS][DOMAIN_NAME]"
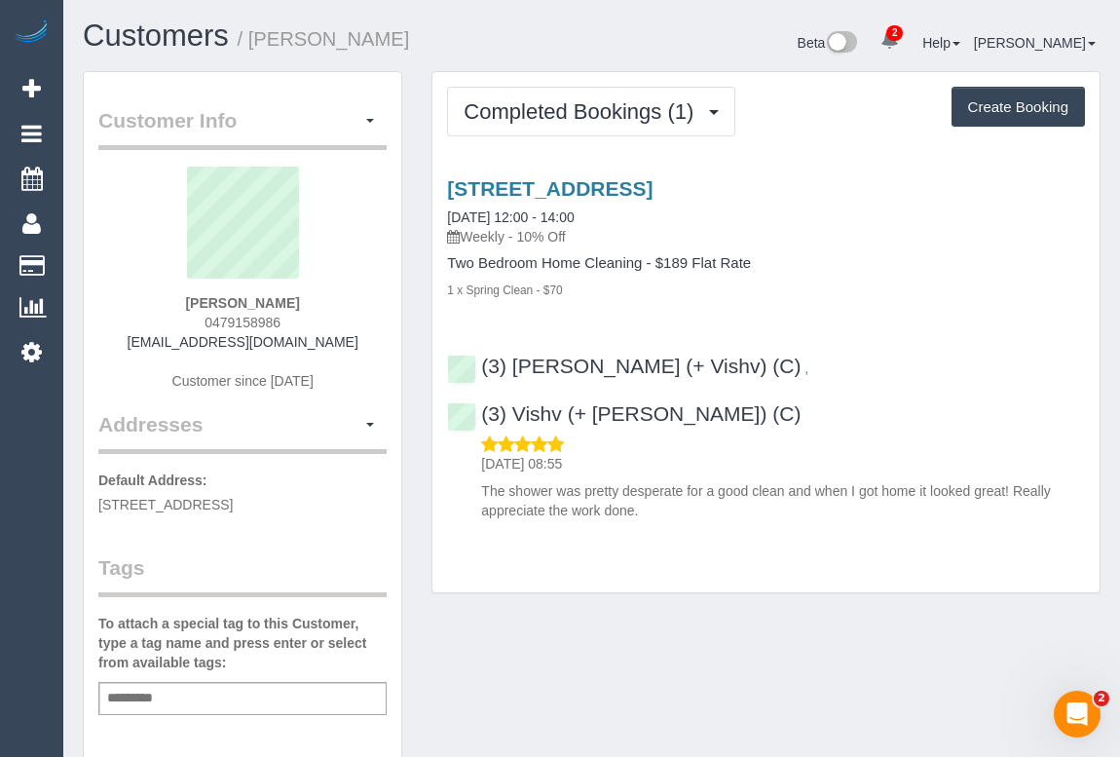
drag, startPoint x: 202, startPoint y: 317, endPoint x: 302, endPoint y: 313, distance: 100.4
click at [302, 313] on div "Sarah Walsgott 0479158986 thewalsgotts@gmail.com Customer since 2025" at bounding box center [242, 288] width 288 height 243
copy span "0479158986"
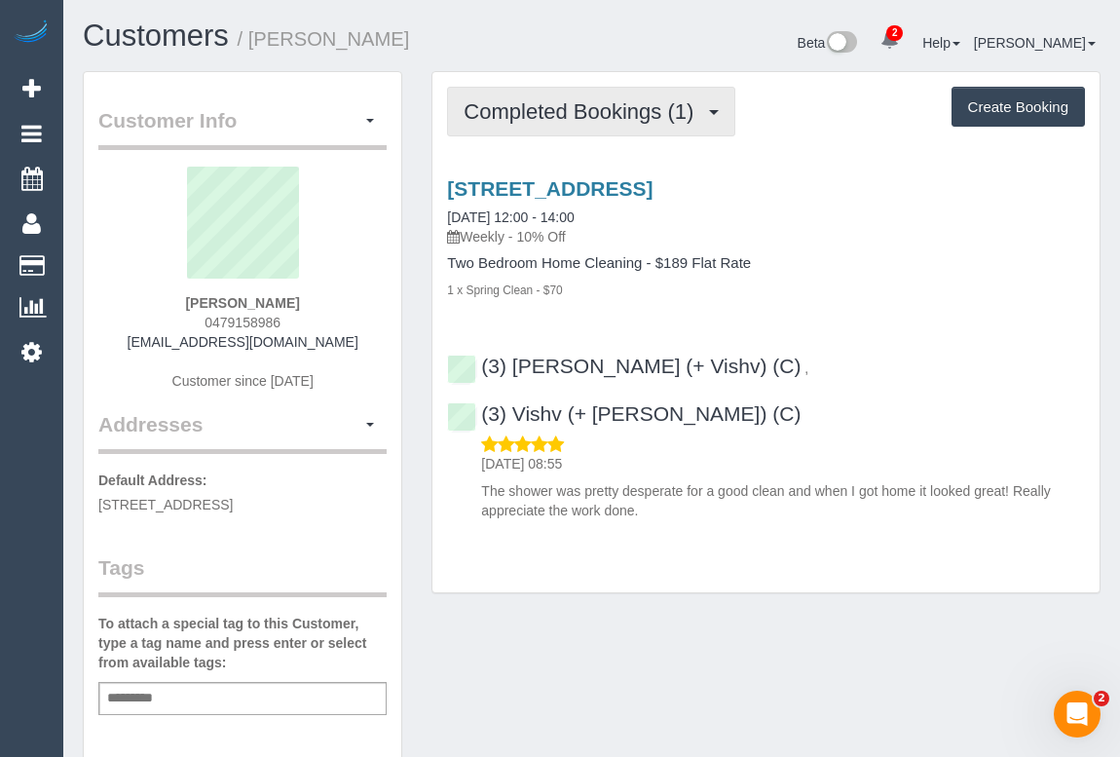
click at [580, 101] on span "Completed Bookings (1)" at bounding box center [584, 111] width 240 height 24
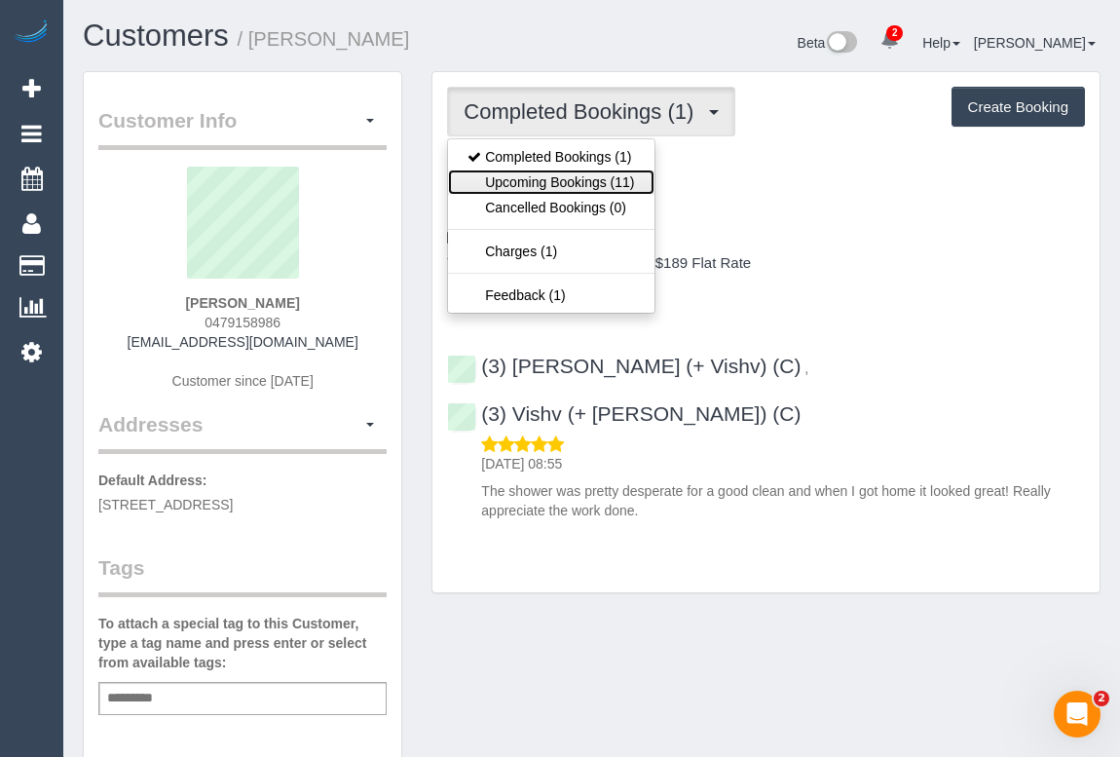
click at [565, 181] on link "Upcoming Bookings (11)" at bounding box center [550, 181] width 205 height 25
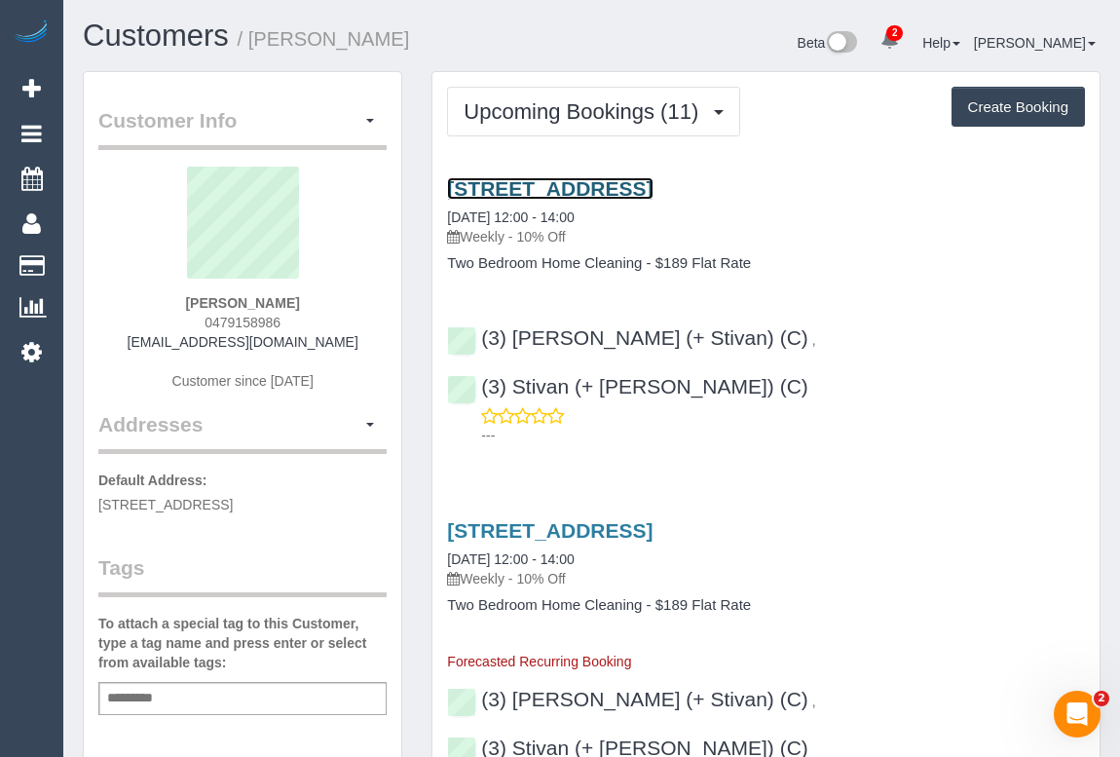
click at [572, 186] on link "[STREET_ADDRESS]" at bounding box center [549, 188] width 205 height 22
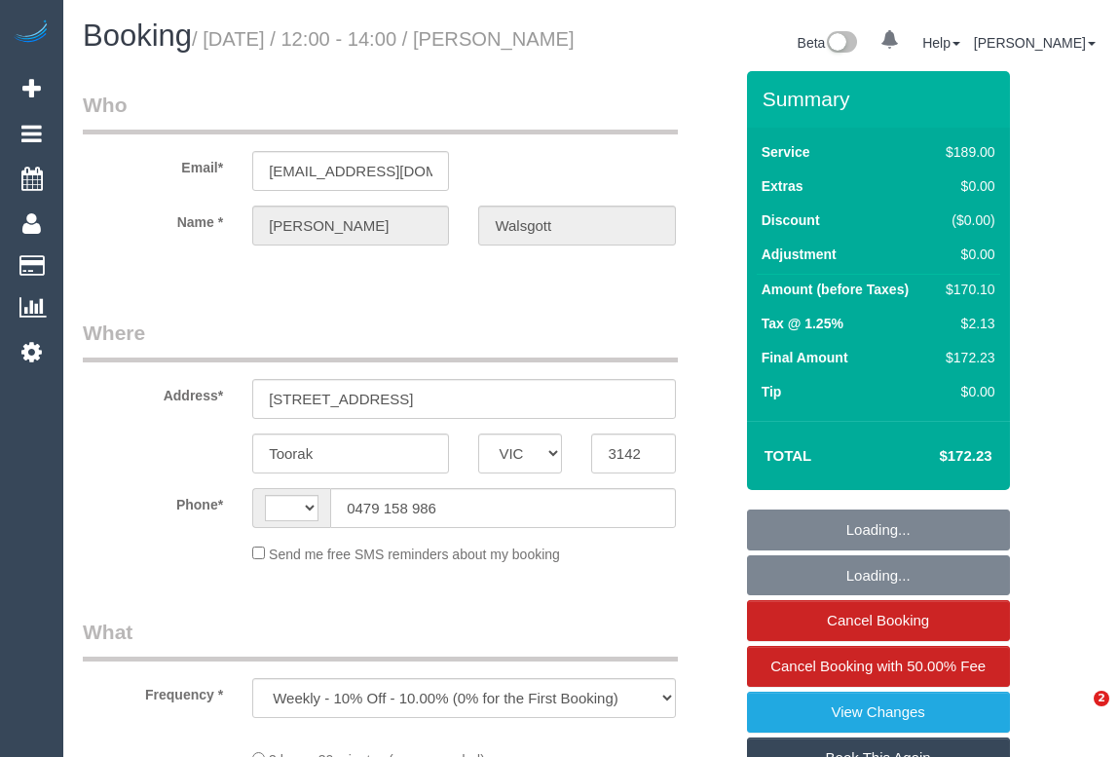
select select "VIC"
select select "string:AU"
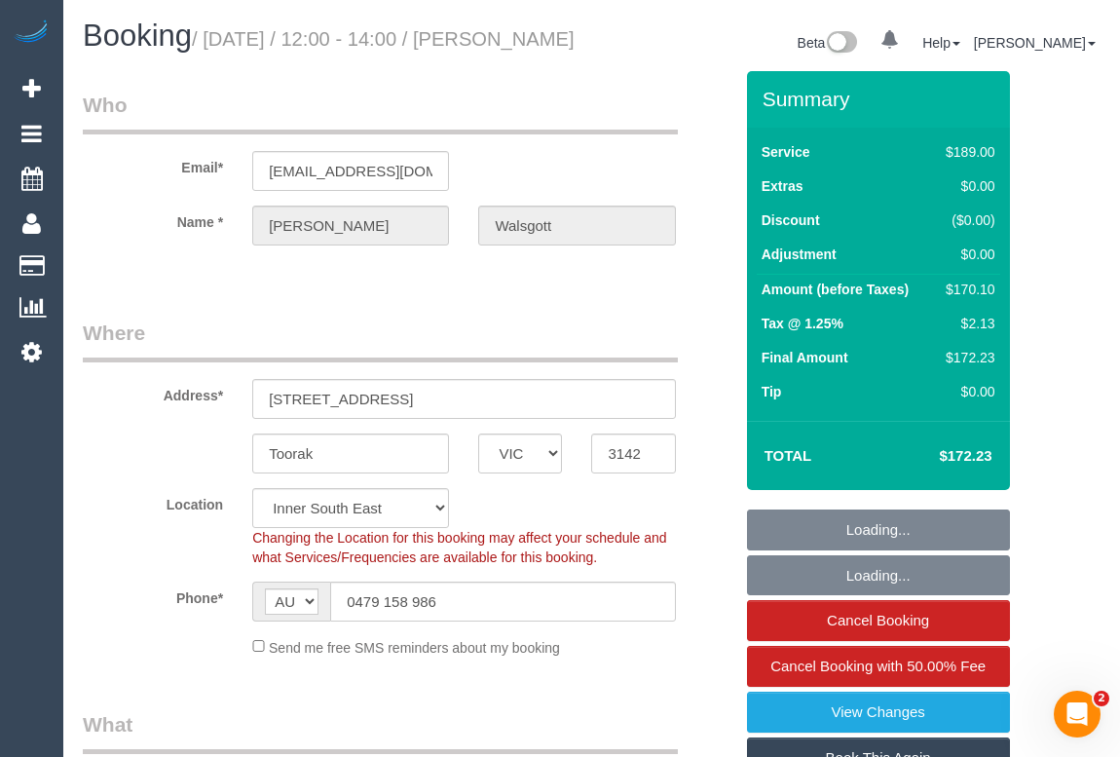
select select "string:stripe-pm_1Rq9TL2GScqysDRVYjFvtJVA"
select select "number:28"
select select "number:16"
select select "number:19"
select select "number:22"
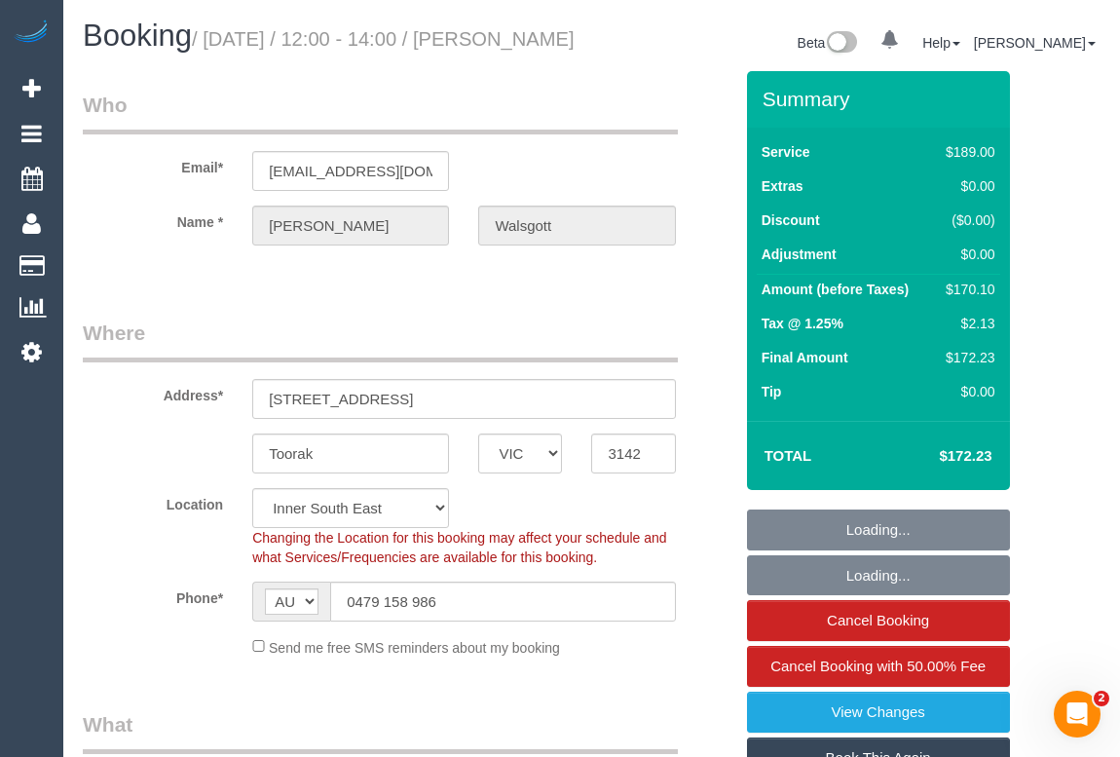
select select "number:33"
select select "number:26"
select select "object:1405"
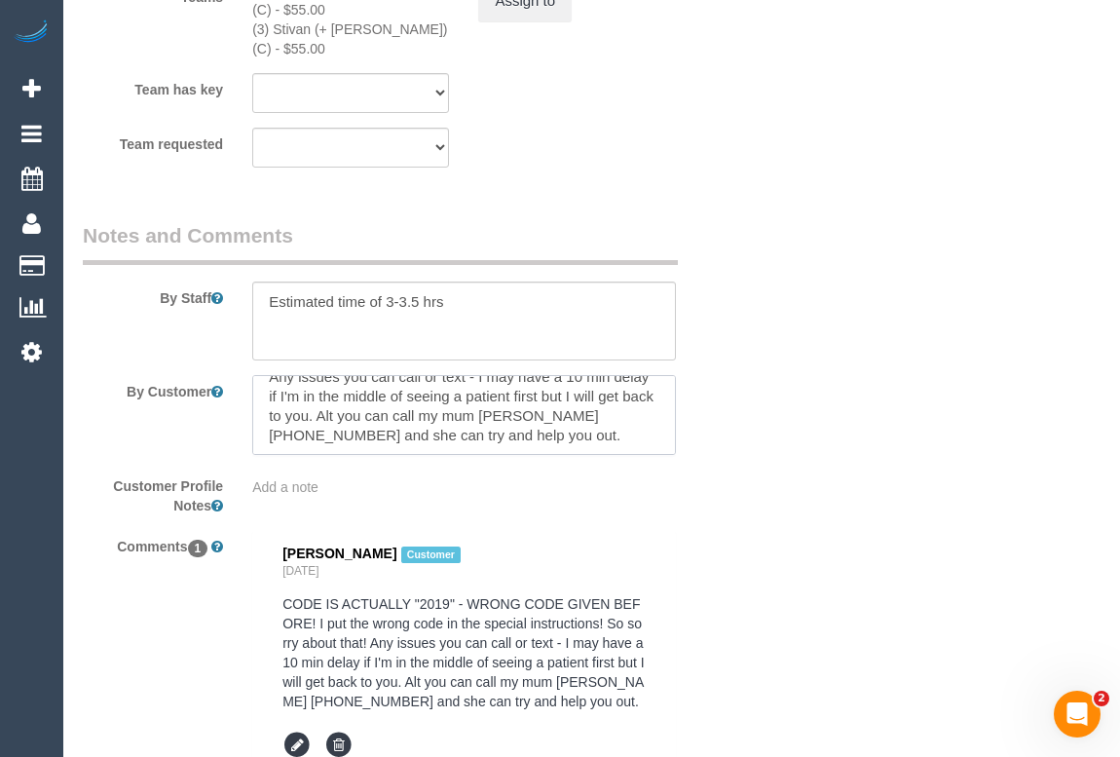
scroll to position [93, 0]
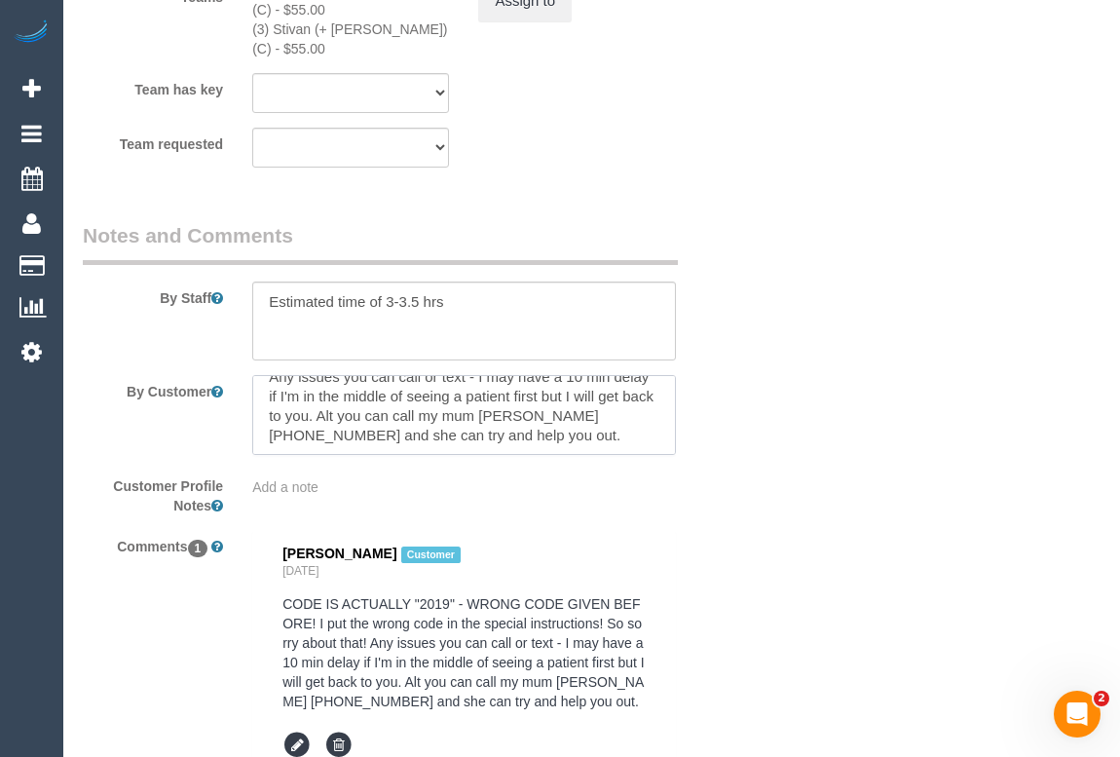
scroll to position [0, 0]
drag, startPoint x: 264, startPoint y: 418, endPoint x: 588, endPoint y: 440, distance: 325.1
click at [588, 440] on textarea at bounding box center [463, 415] width 423 height 80
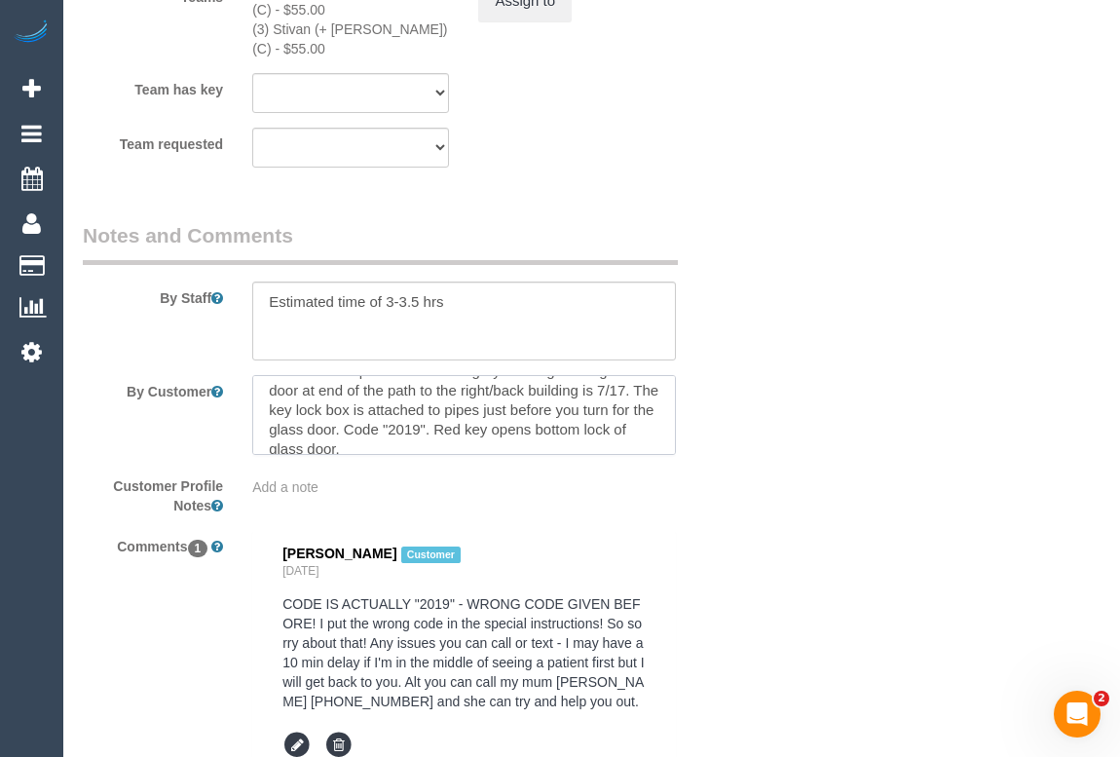
scroll to position [35, 0]
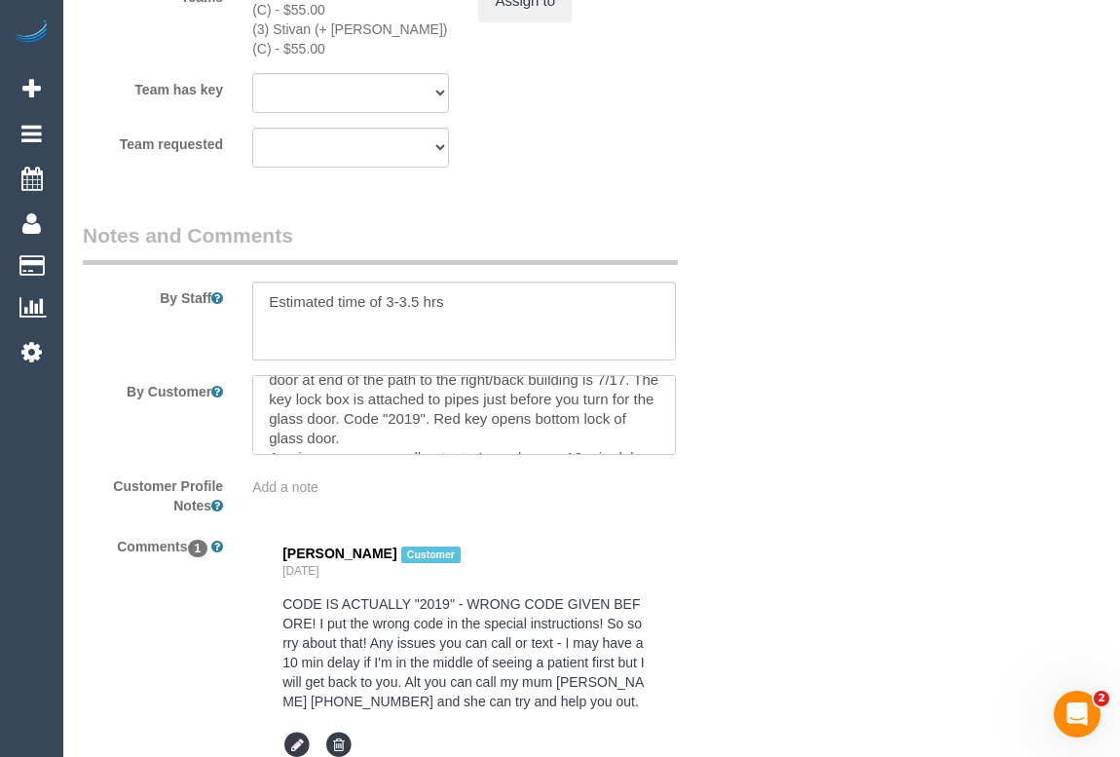
click at [282, 427] on textarea at bounding box center [463, 415] width 423 height 80
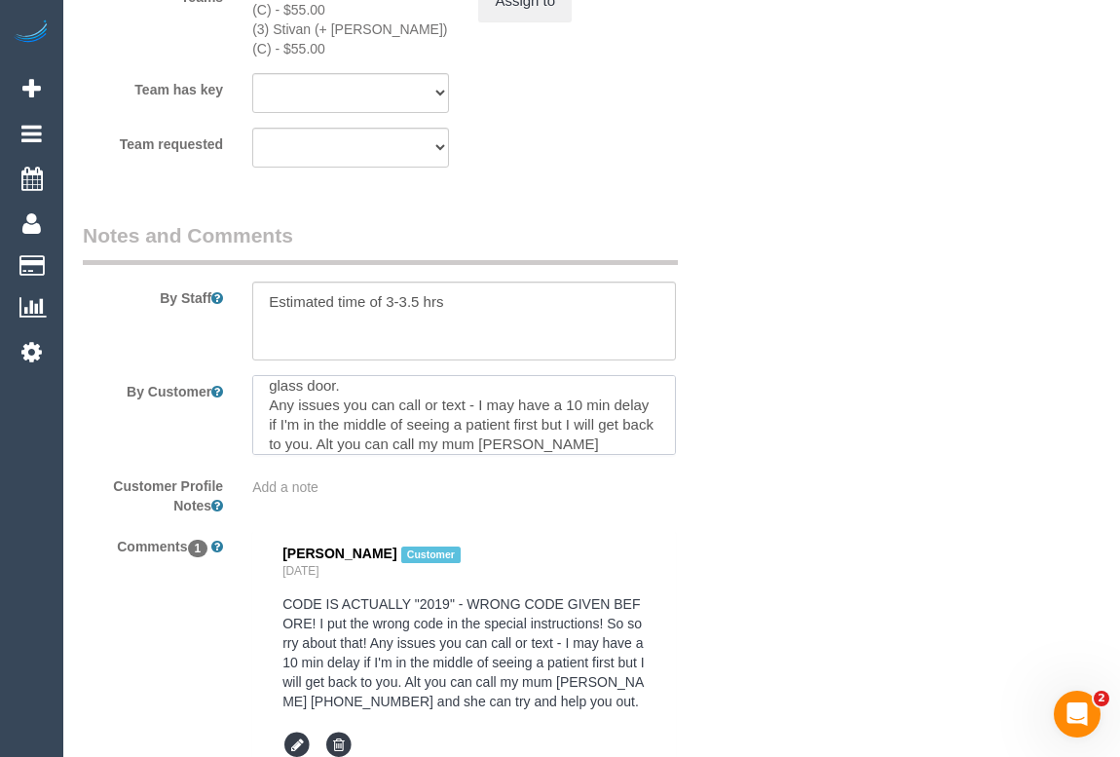
scroll to position [0, 0]
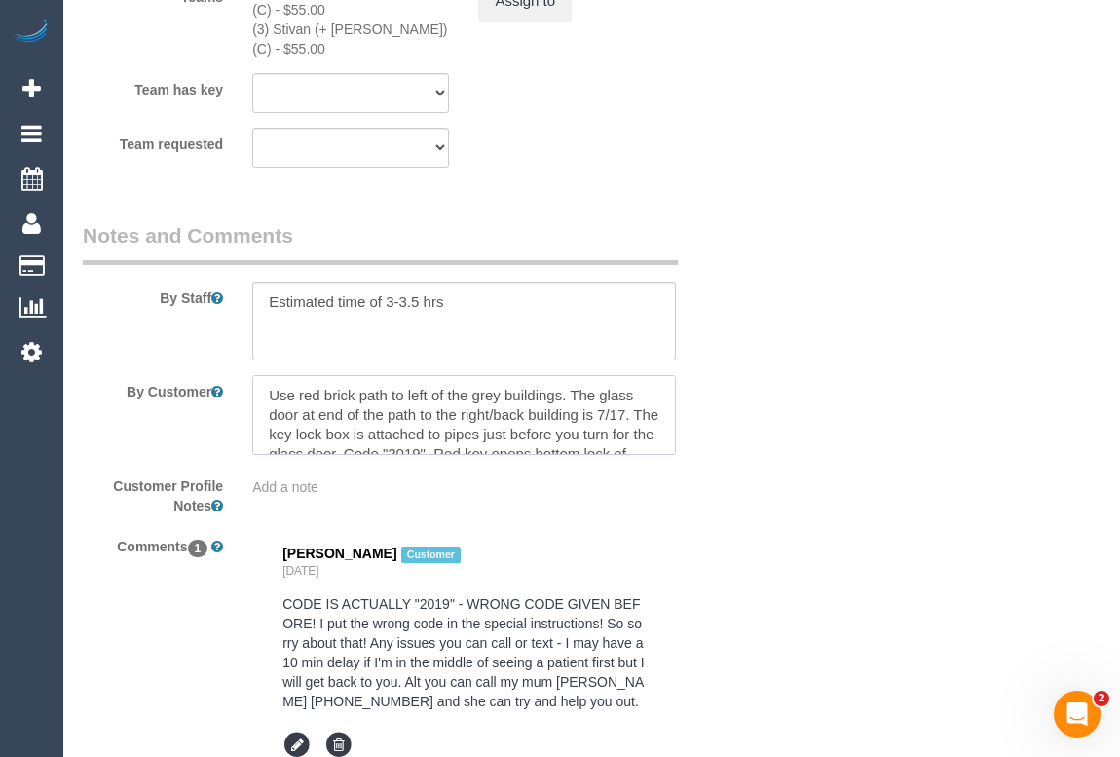
drag, startPoint x: 399, startPoint y: 410, endPoint x: 273, endPoint y: 372, distance: 132.2
click at [273, 372] on sui-booking-comments "By Staff By Customer Customer Profile Notes Add a note Comments 1 Sarah Walsgot…" at bounding box center [408, 553] width 650 height 664
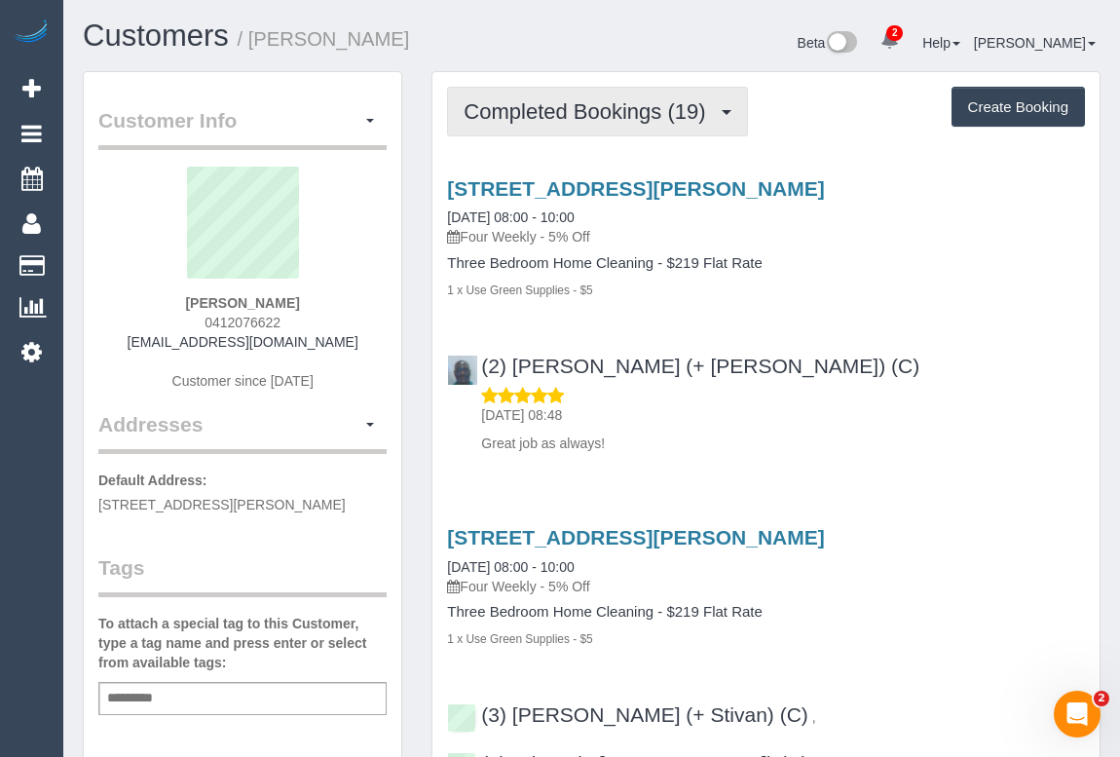
drag, startPoint x: 545, startPoint y: 106, endPoint x: 545, endPoint y: 121, distance: 14.6
click at [545, 106] on span "Completed Bookings (19)" at bounding box center [589, 111] width 251 height 24
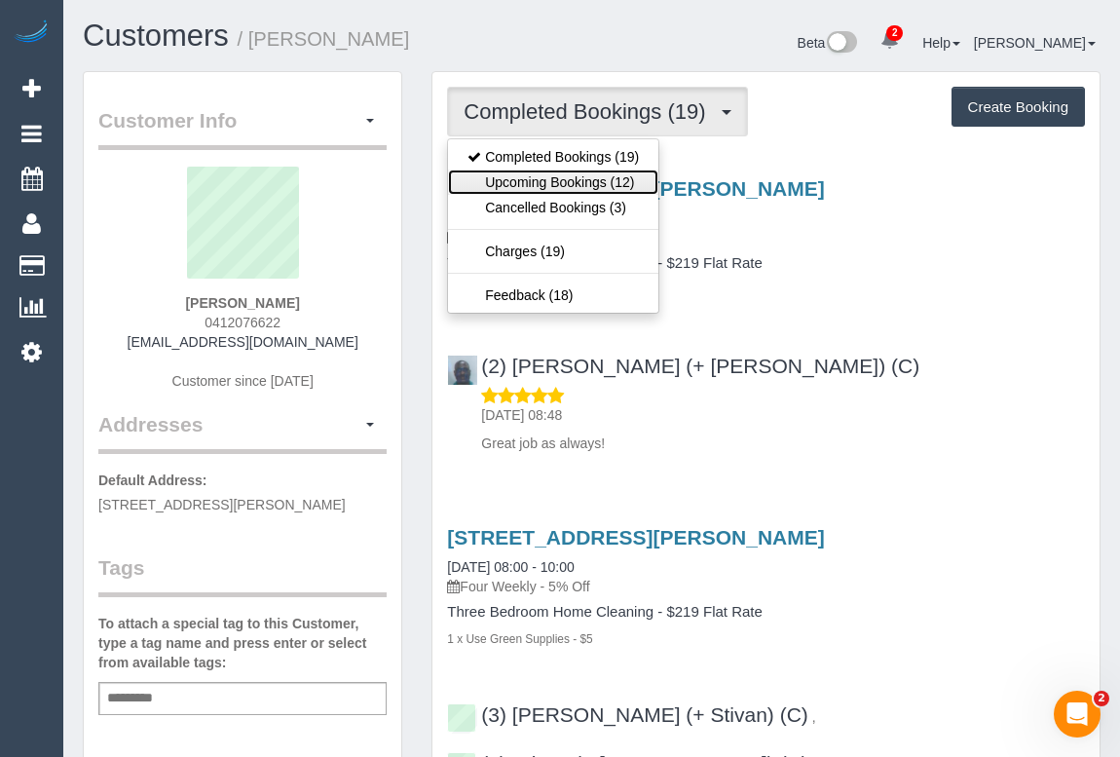
click at [553, 185] on link "Upcoming Bookings (12)" at bounding box center [553, 181] width 210 height 25
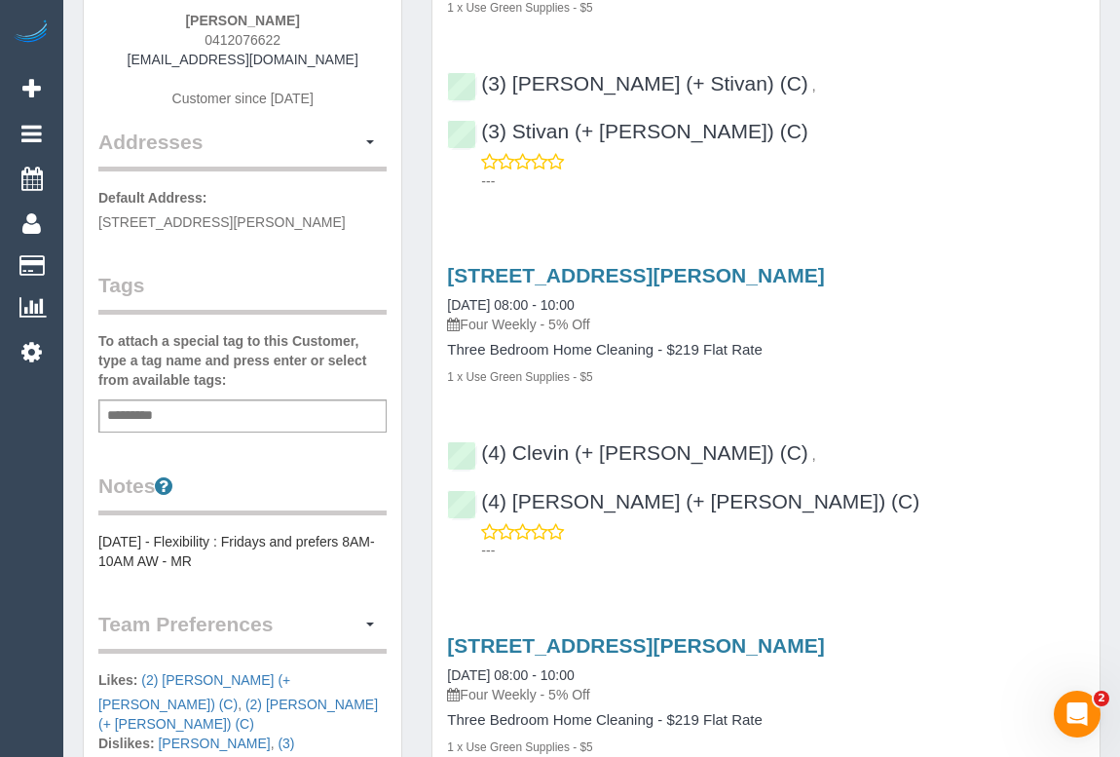
scroll to position [265, 0]
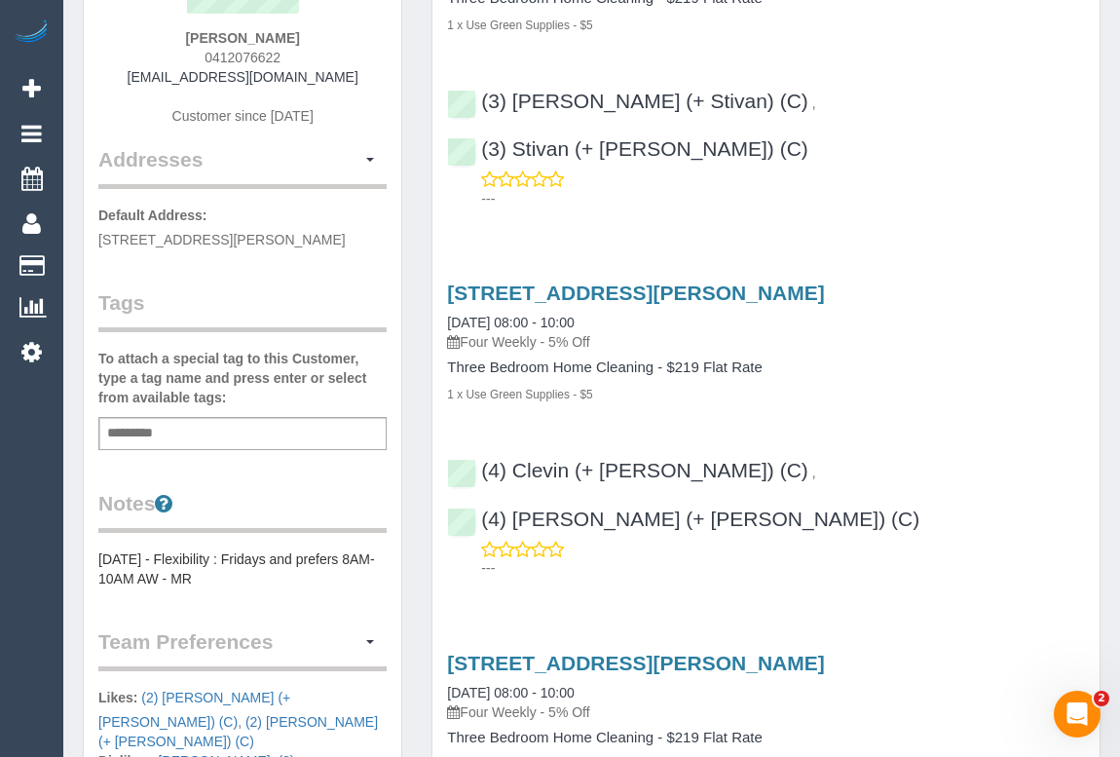
drag, startPoint x: 197, startPoint y: 51, endPoint x: 292, endPoint y: 52, distance: 95.4
click at [292, 52] on div "[PERSON_NAME] 0412076622 [EMAIL_ADDRESS][DOMAIN_NAME] Customer since [DATE]" at bounding box center [242, 23] width 288 height 243
copy span "0412076622"
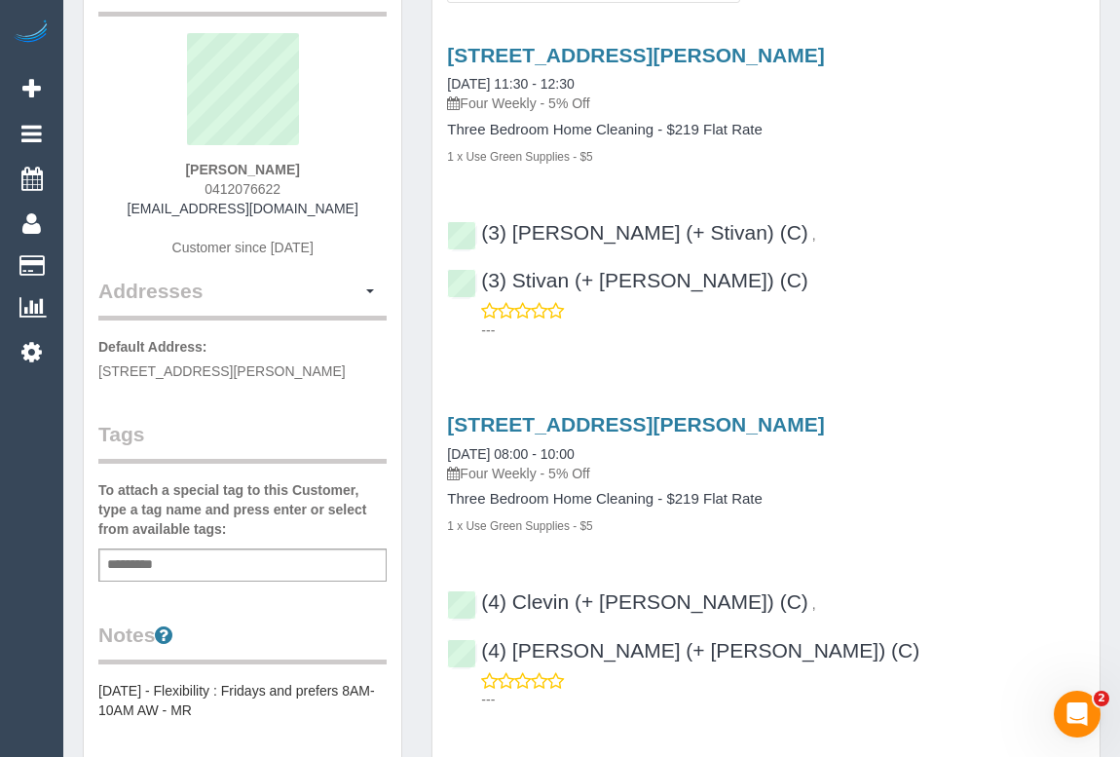
scroll to position [0, 0]
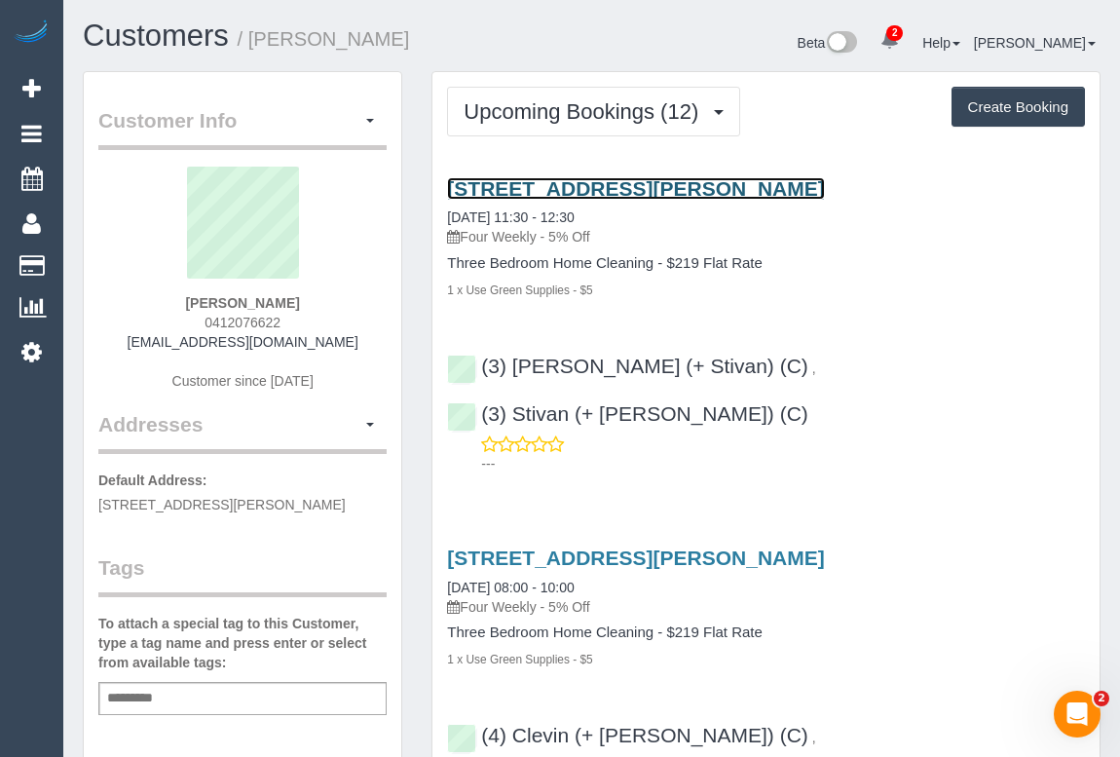
click at [683, 185] on link "[STREET_ADDRESS][PERSON_NAME]" at bounding box center [635, 188] width 377 height 22
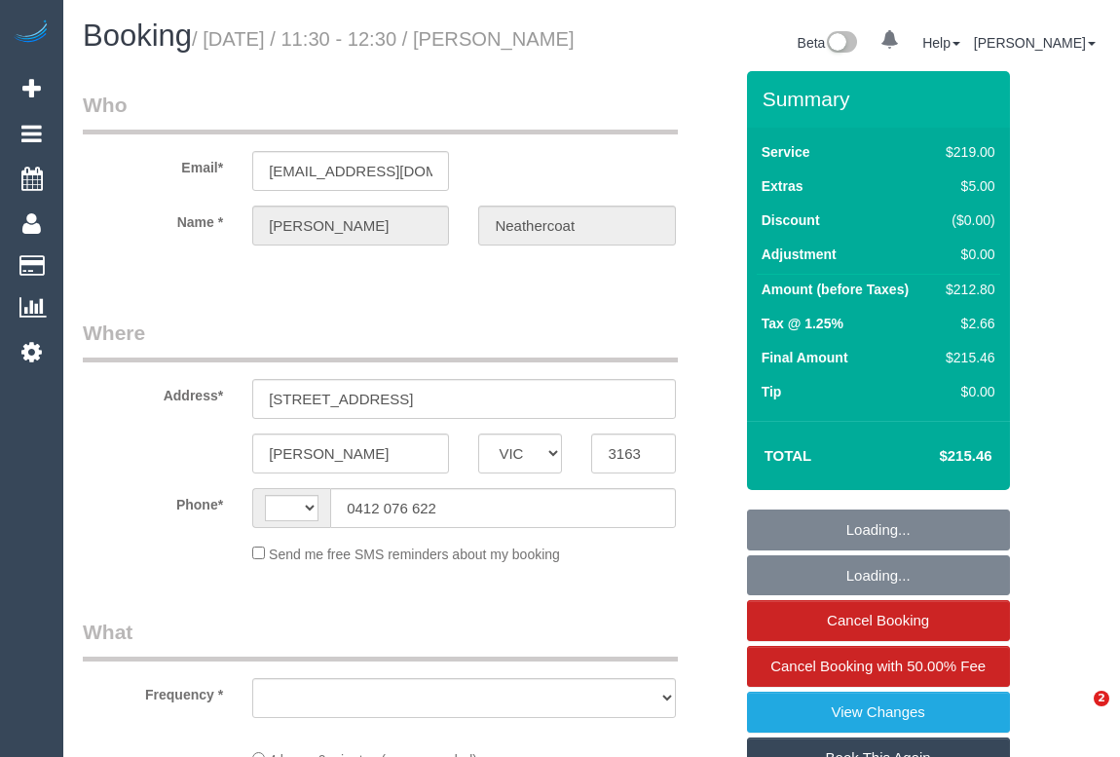
select select "VIC"
select select "string:stripe-pm_1PLM302GScqysDRVJVbjVhsq"
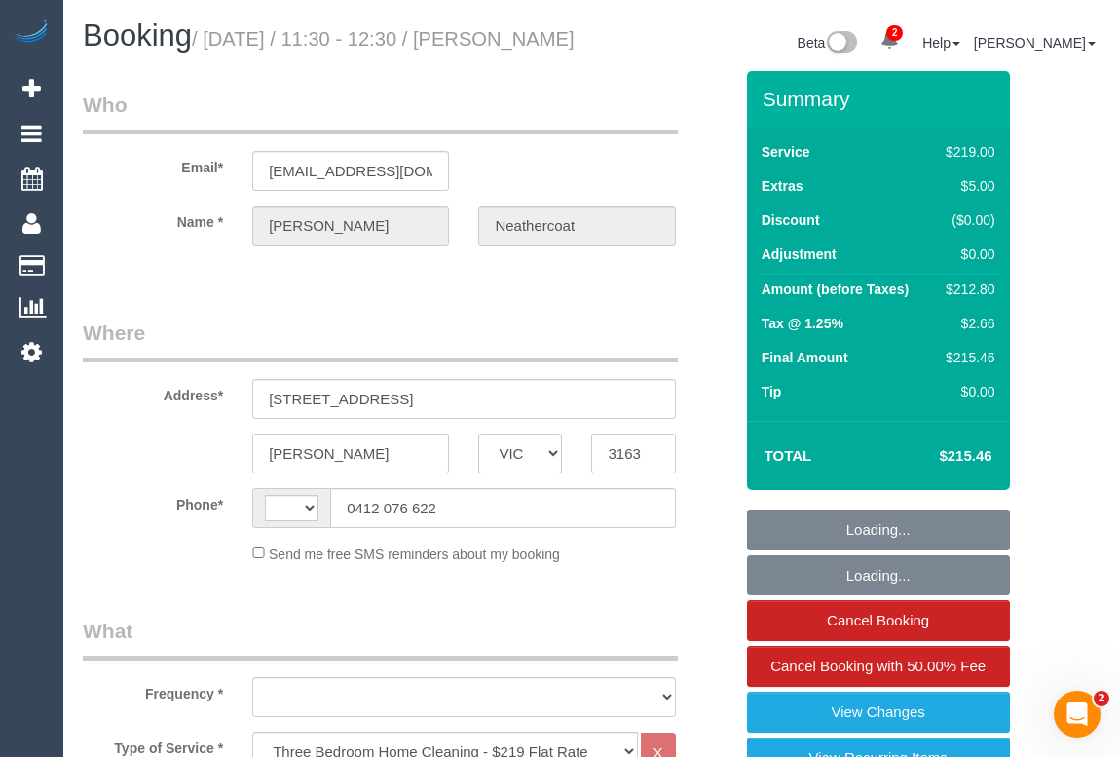
select select "string:AU"
select select "object:727"
select select "number:29"
select select "number:14"
select select "number:19"
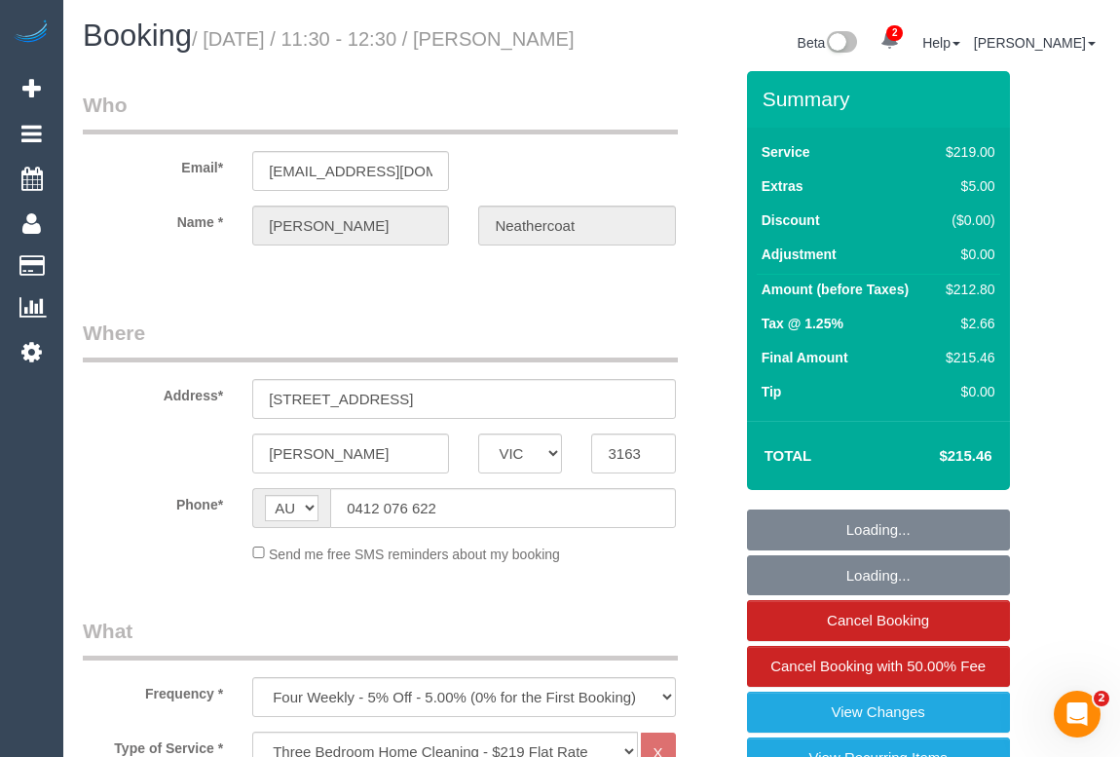
select select "number:36"
select select "number:33"
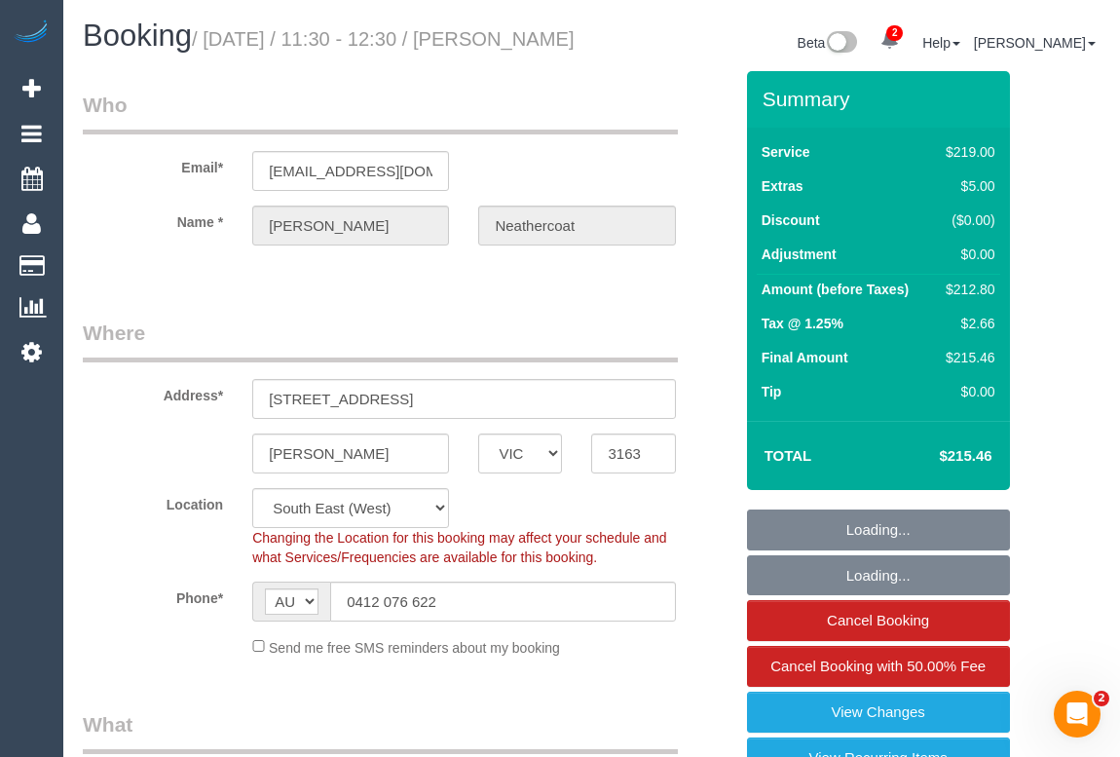
select select "object:884"
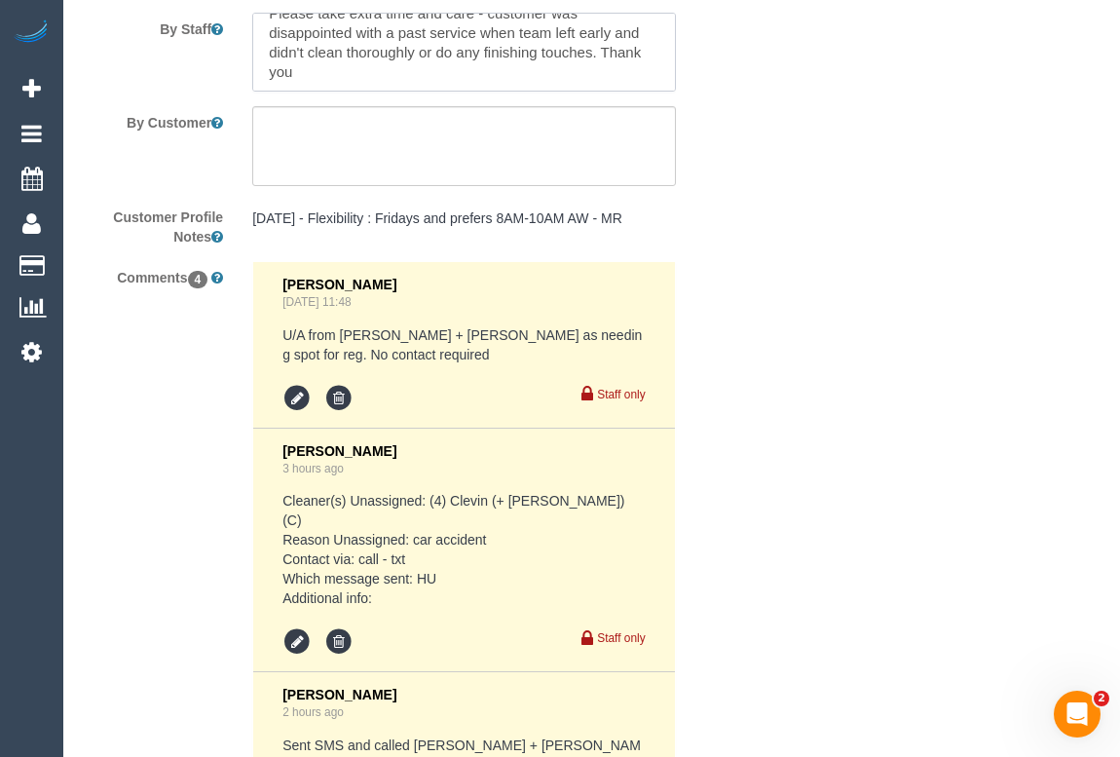
scroll to position [3551, 0]
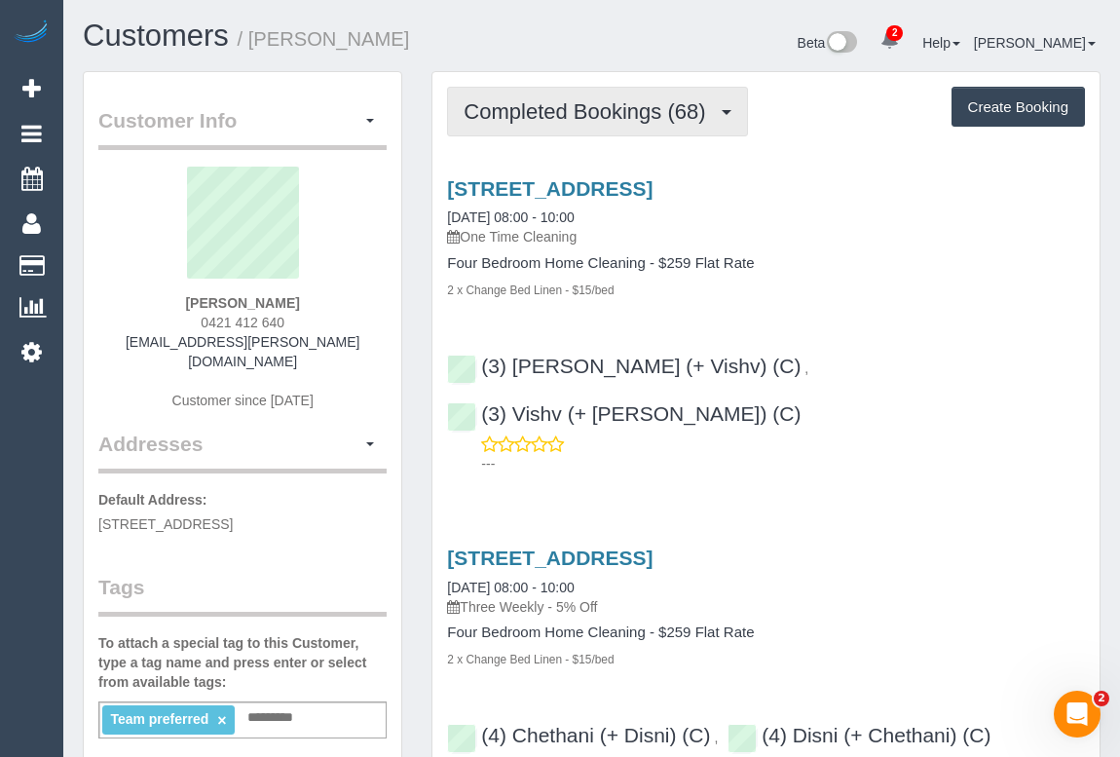
click at [583, 113] on span "Completed Bookings (68)" at bounding box center [589, 111] width 251 height 24
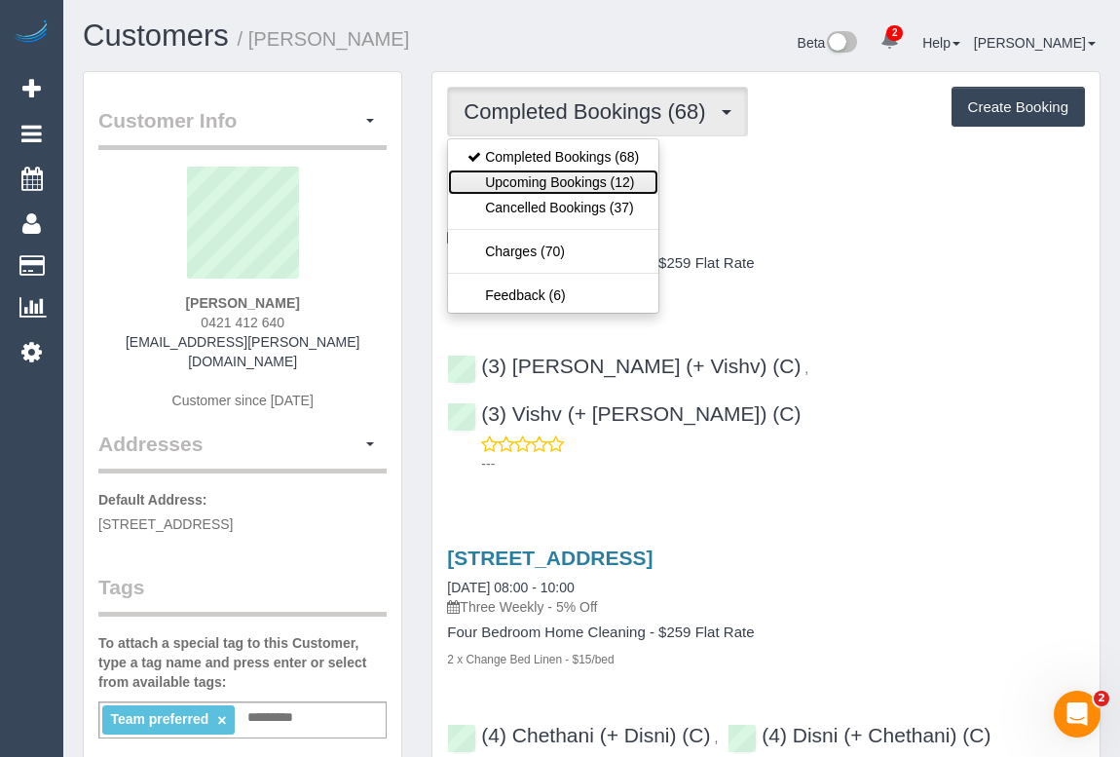
click at [540, 183] on link "Upcoming Bookings (12)" at bounding box center [553, 181] width 210 height 25
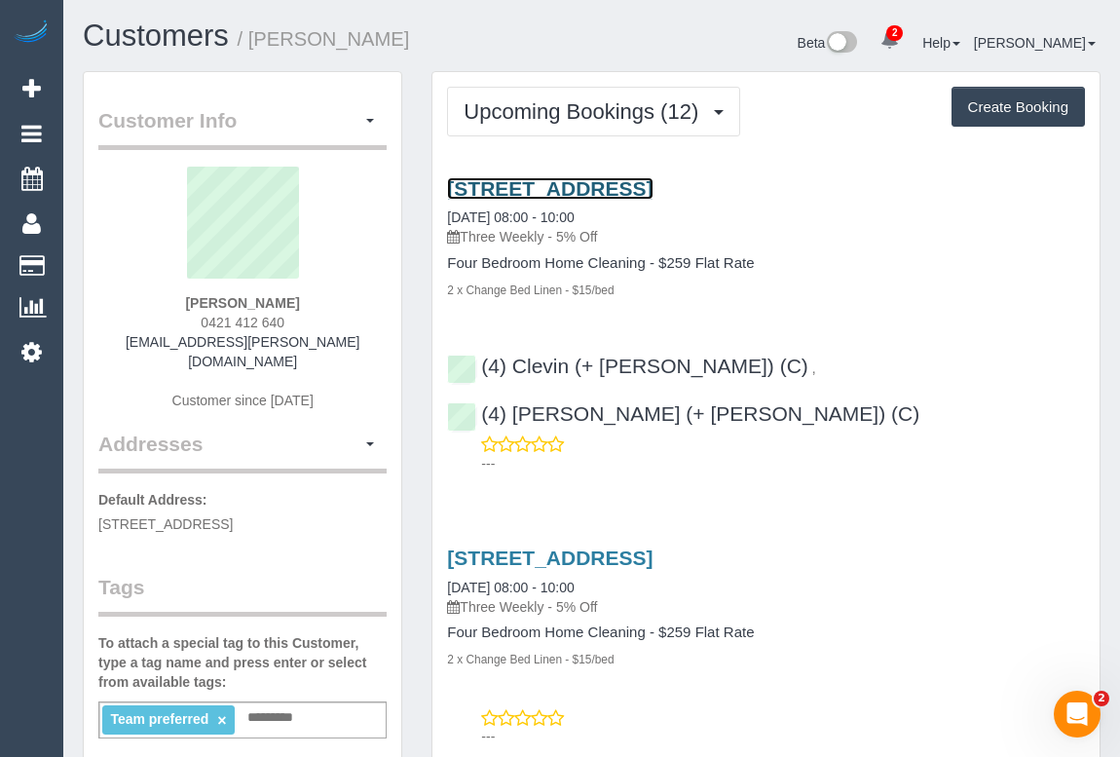
click at [652, 186] on link "1/30 Myrtle Avenue, Heathmont, VIC 3135" at bounding box center [549, 188] width 205 height 22
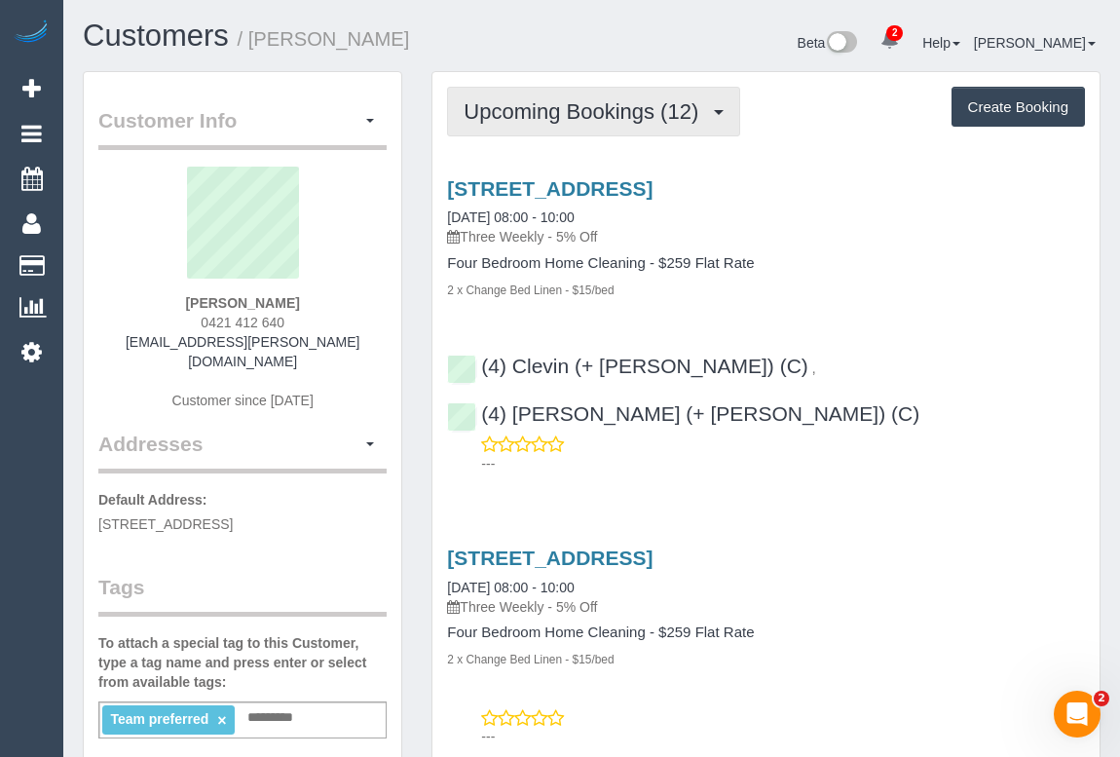
click at [544, 99] on span "Upcoming Bookings (12)" at bounding box center [586, 111] width 244 height 24
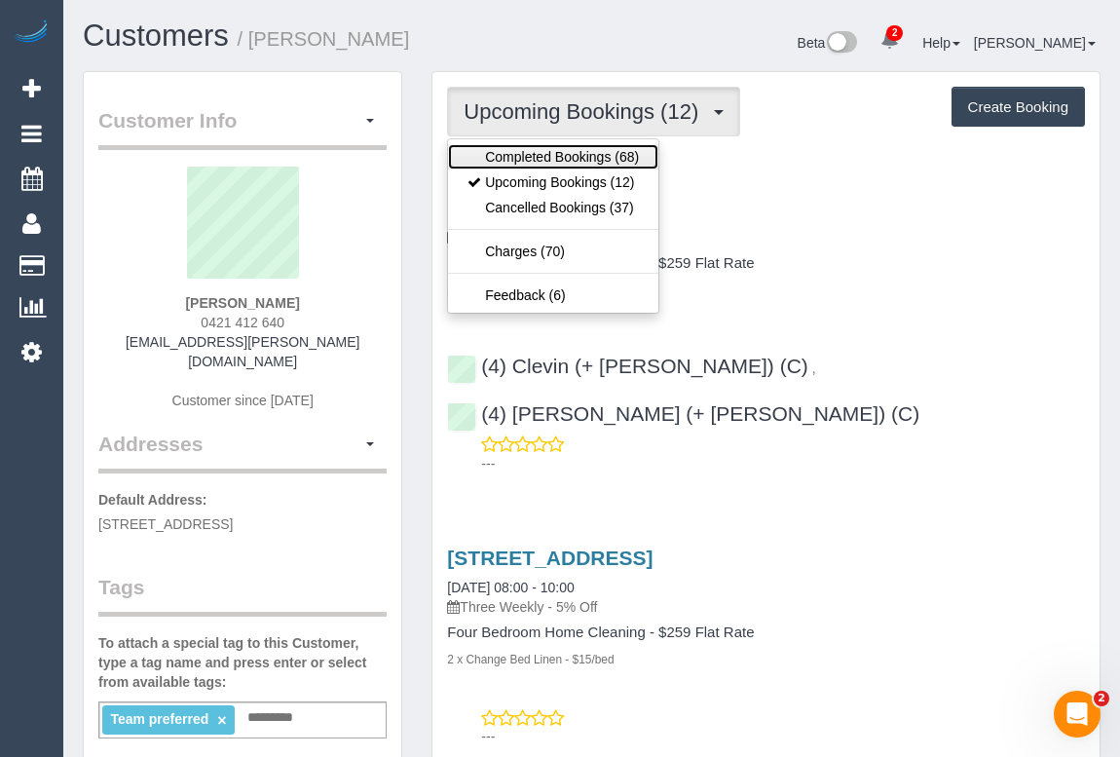
click at [545, 151] on link "Completed Bookings (68)" at bounding box center [553, 156] width 210 height 25
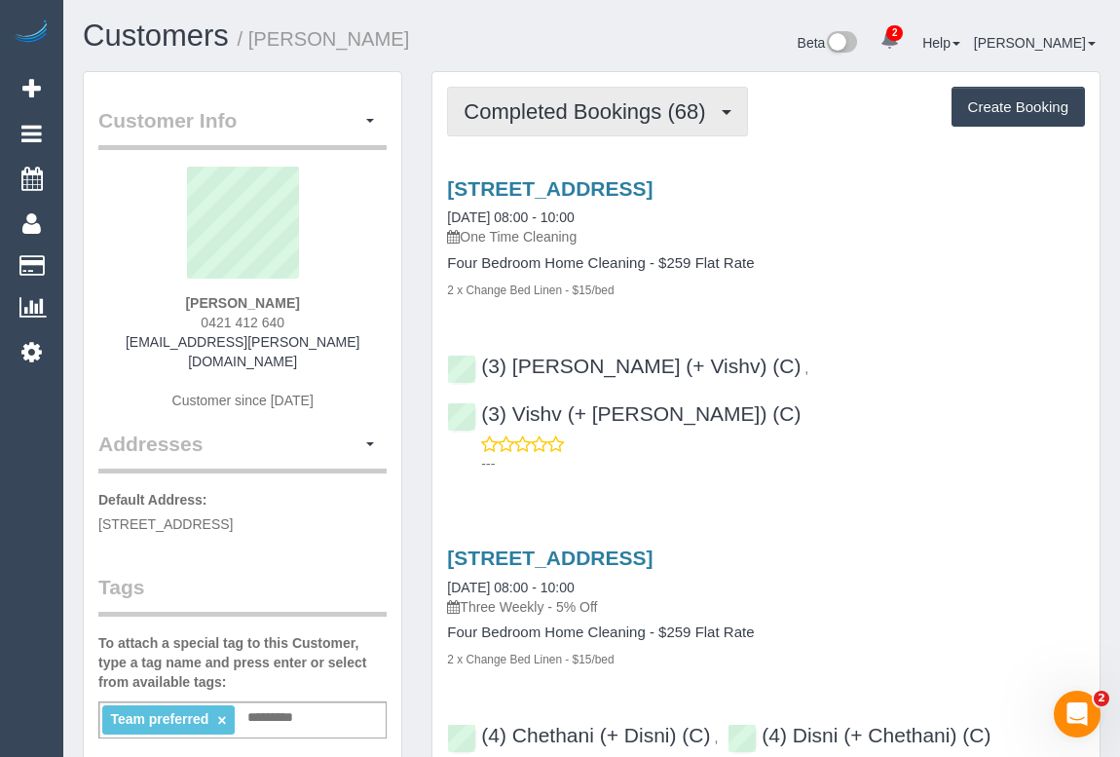
click at [577, 114] on span "Completed Bookings (68)" at bounding box center [589, 111] width 251 height 24
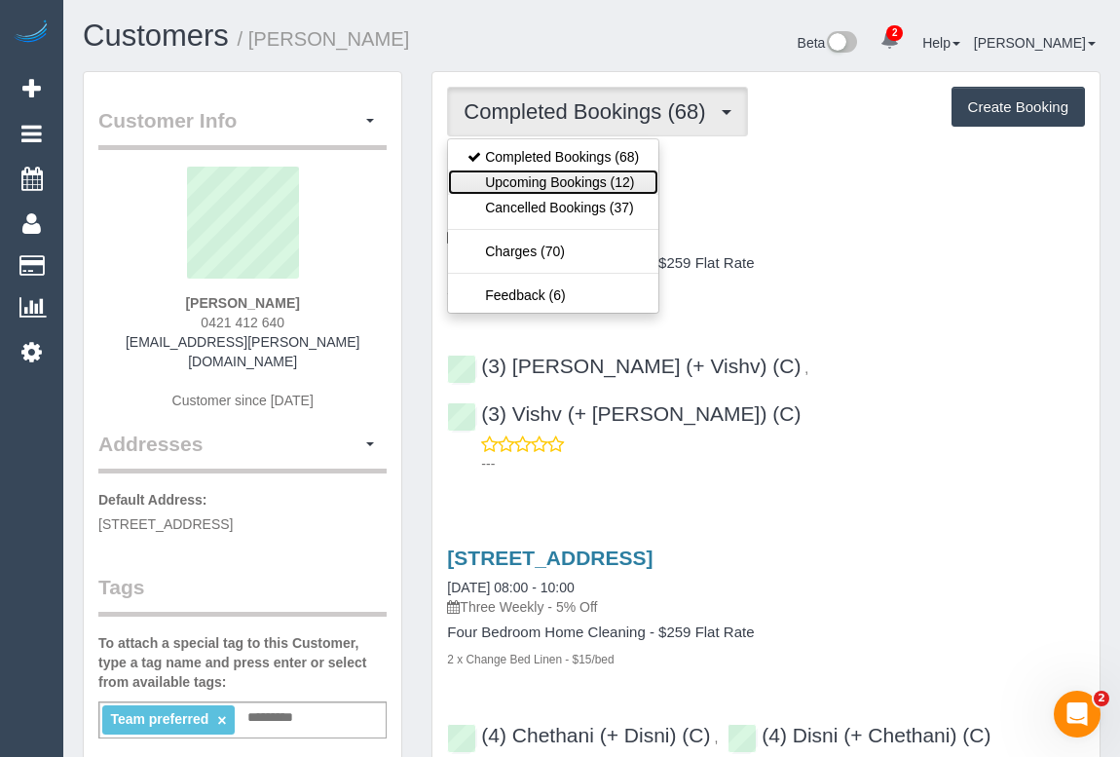
click at [540, 178] on link "Upcoming Bookings (12)" at bounding box center [553, 181] width 210 height 25
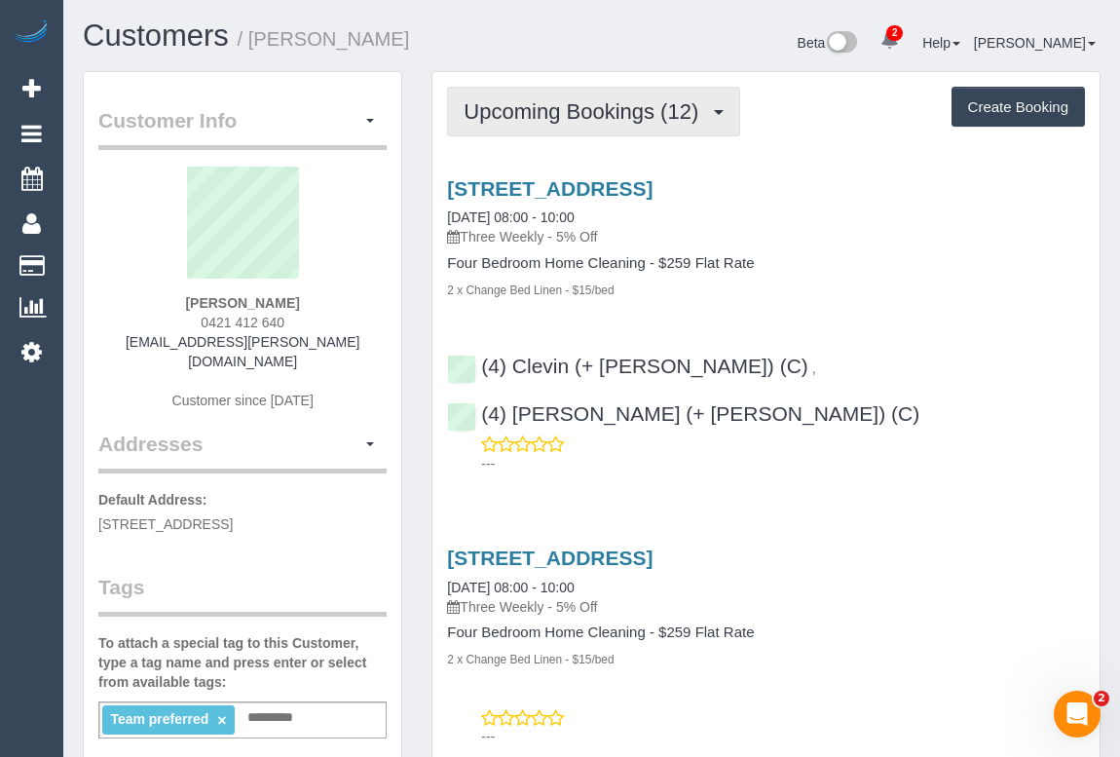
click at [532, 94] on button "Upcoming Bookings (12)" at bounding box center [593, 112] width 293 height 50
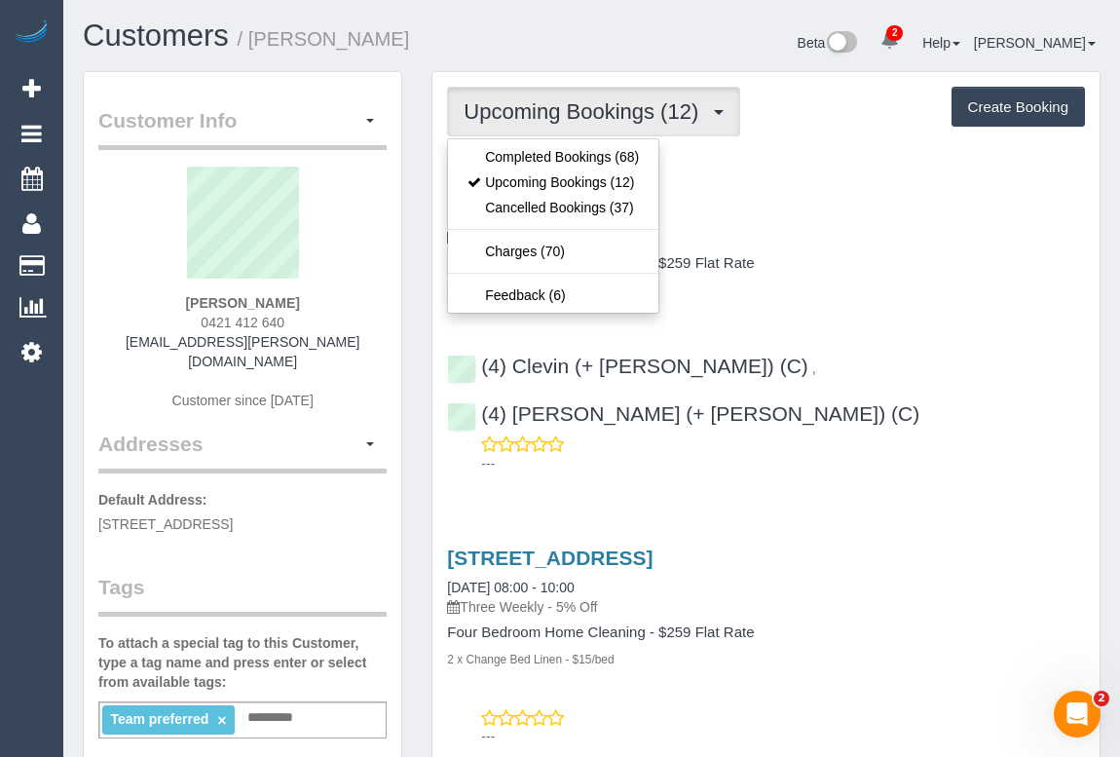
click at [652, 185] on link "1/30 Myrtle Avenue, Heathmont, VIC 3135" at bounding box center [549, 188] width 205 height 22
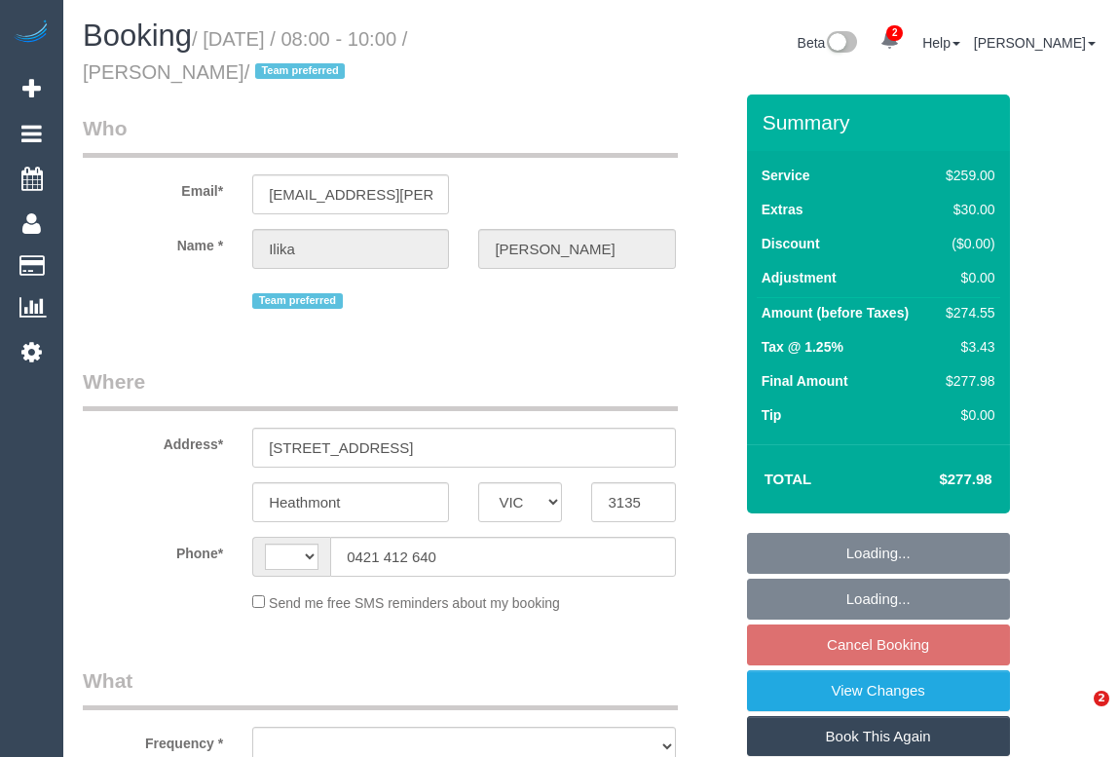
select select "VIC"
select select "object:345"
select select "string:stripe-pm_1PJ5zJ2GScqysDRVN6QVtdR4"
select select "number:28"
select select "number:14"
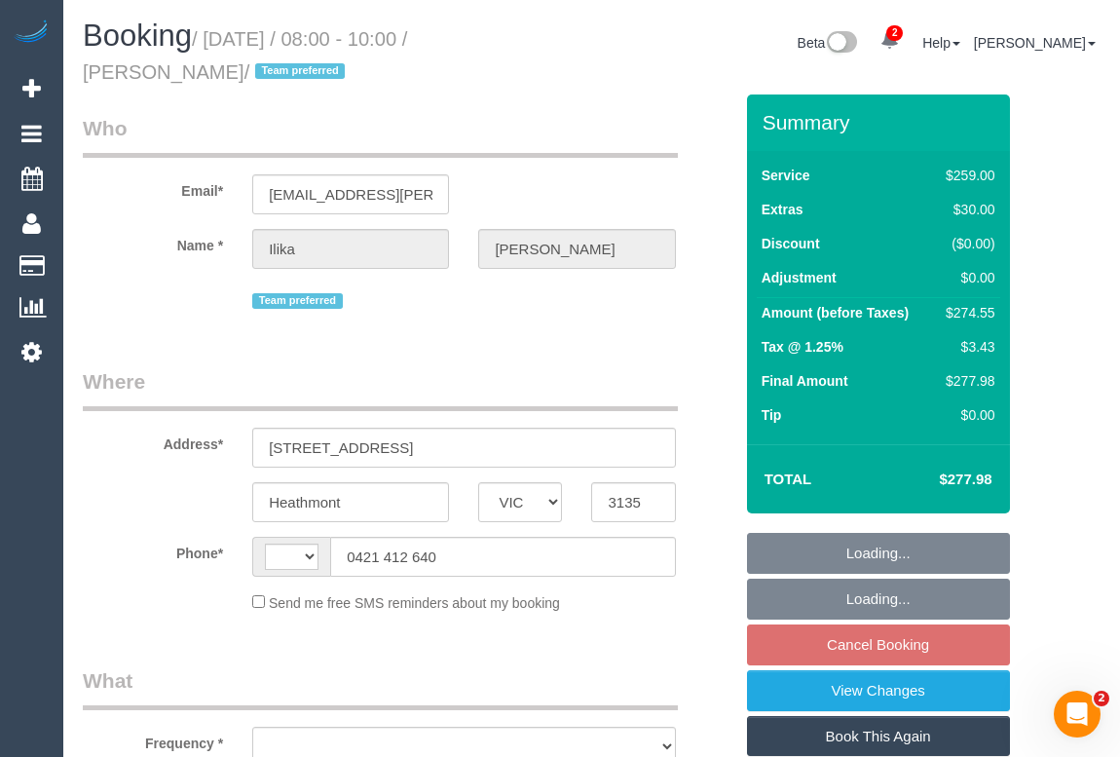
select select "number:19"
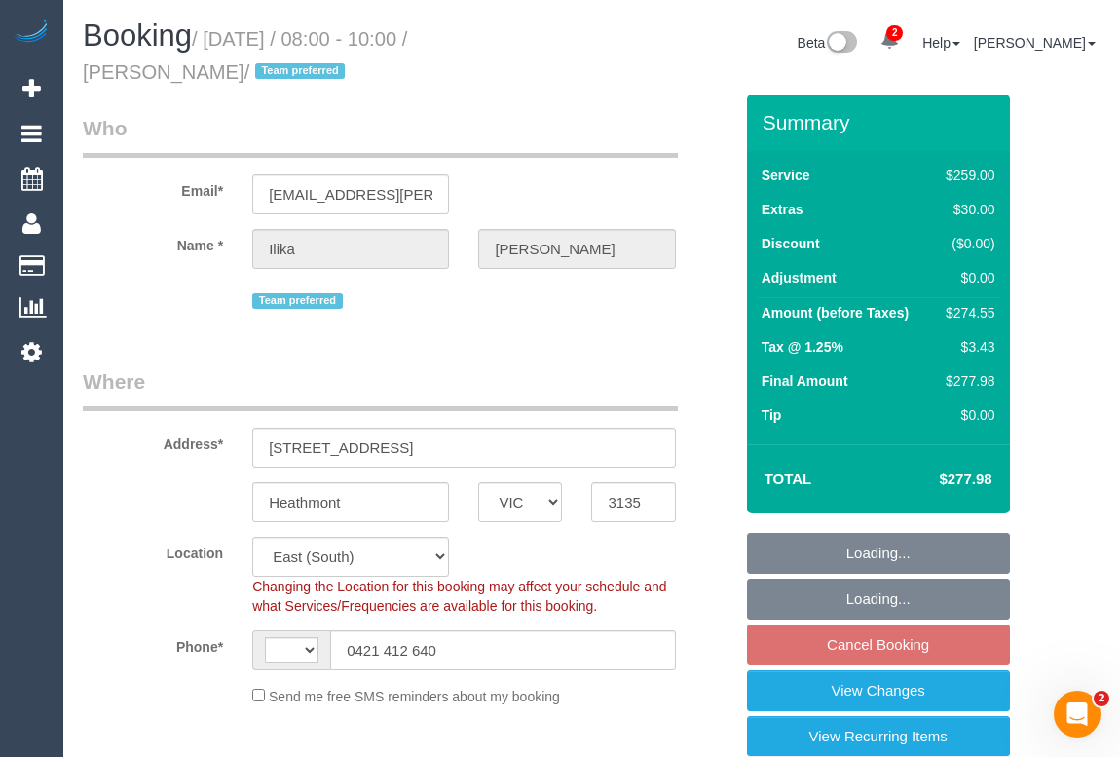
select select "object:602"
select select "string:AU"
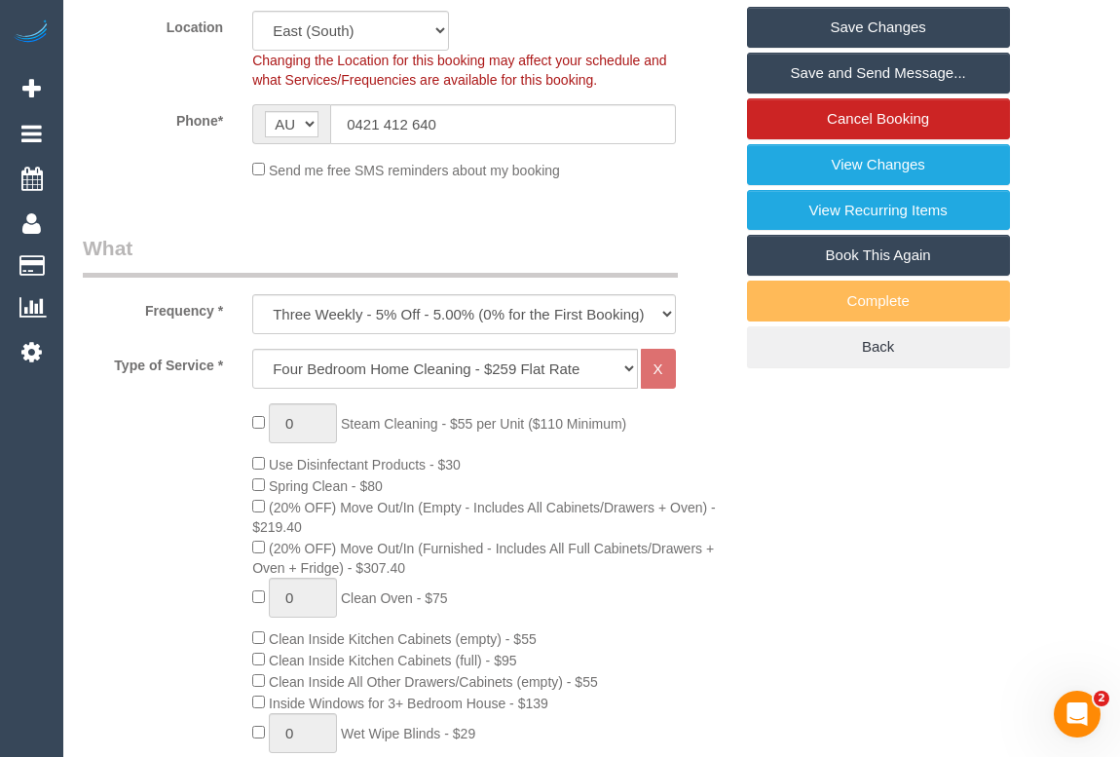
scroll to position [531, 0]
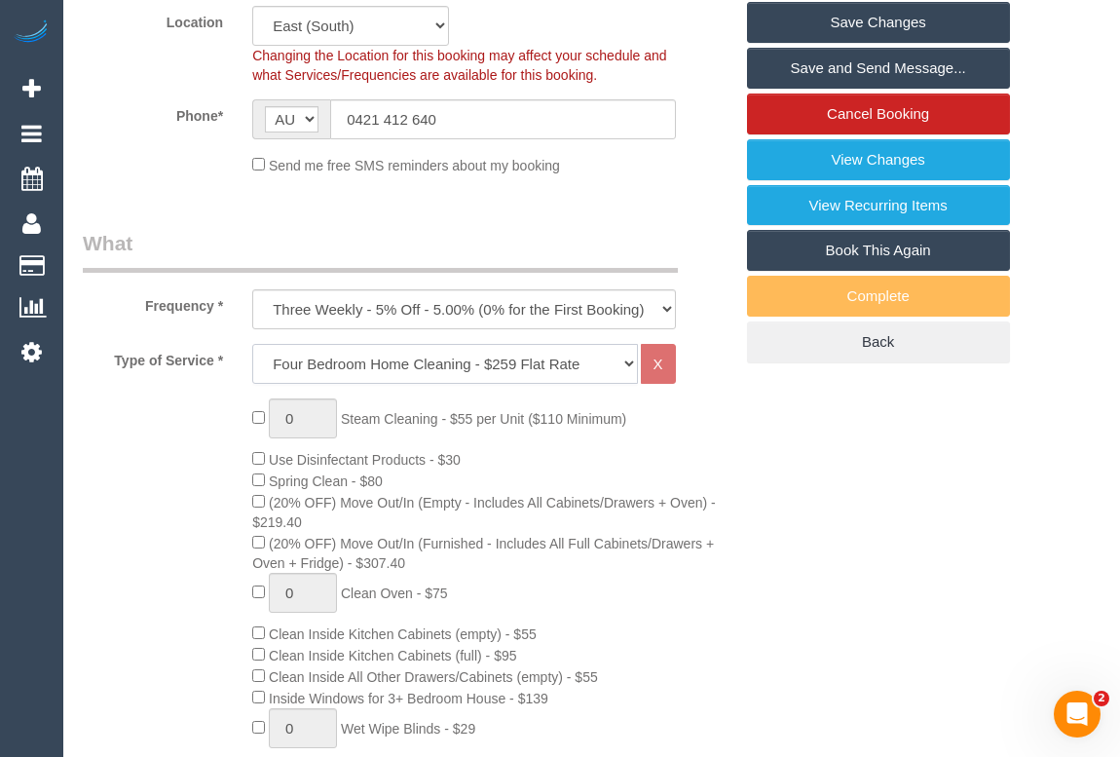
click at [628, 359] on select "Hourly Service - $70/h Hourly Service - $65/h Hourly Service - $60/h Hourly Ser…" at bounding box center [444, 364] width 385 height 40
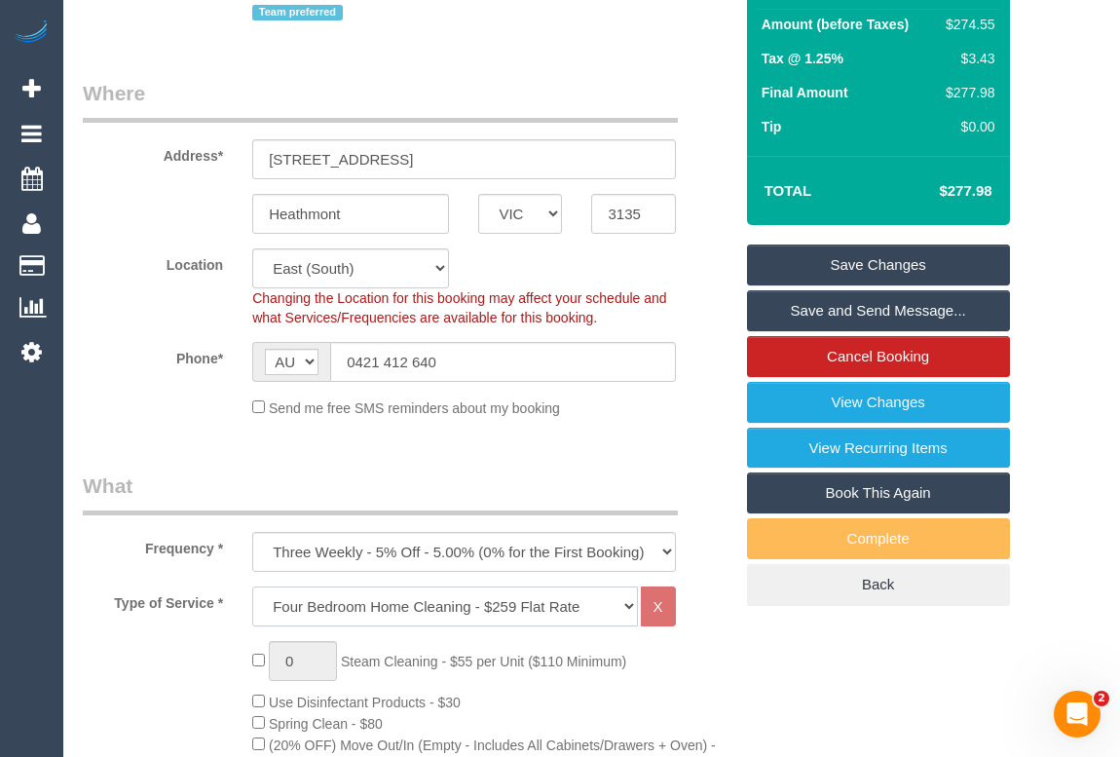
scroll to position [442, 0]
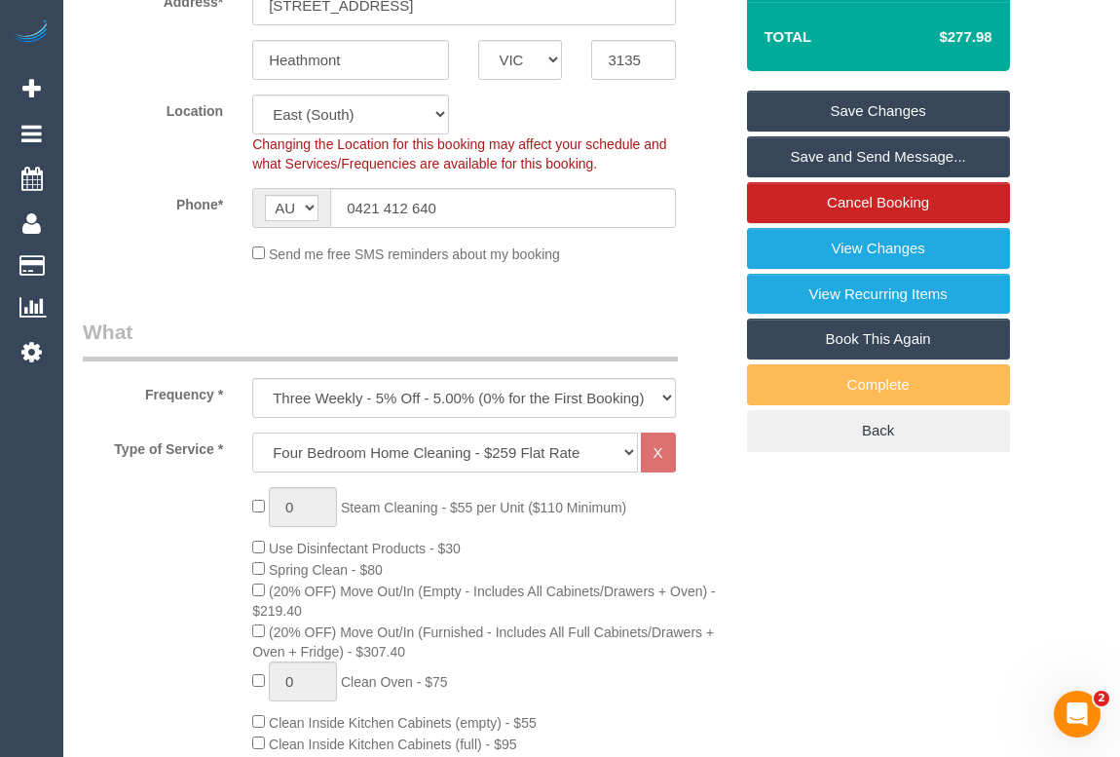
click at [633, 450] on select "Hourly Service - $70/h Hourly Service - $65/h Hourly Service - $60/h Hourly Ser…" at bounding box center [444, 452] width 385 height 40
click at [663, 394] on select "One Time Cleaning Weekly - 10% Off - 10.00% (0% for the First Booking) Fortnigh…" at bounding box center [463, 398] width 423 height 40
click at [620, 451] on select "Hourly Service - $70/h Hourly Service - $65/h Hourly Service - $60/h Hourly Ser…" at bounding box center [444, 452] width 385 height 40
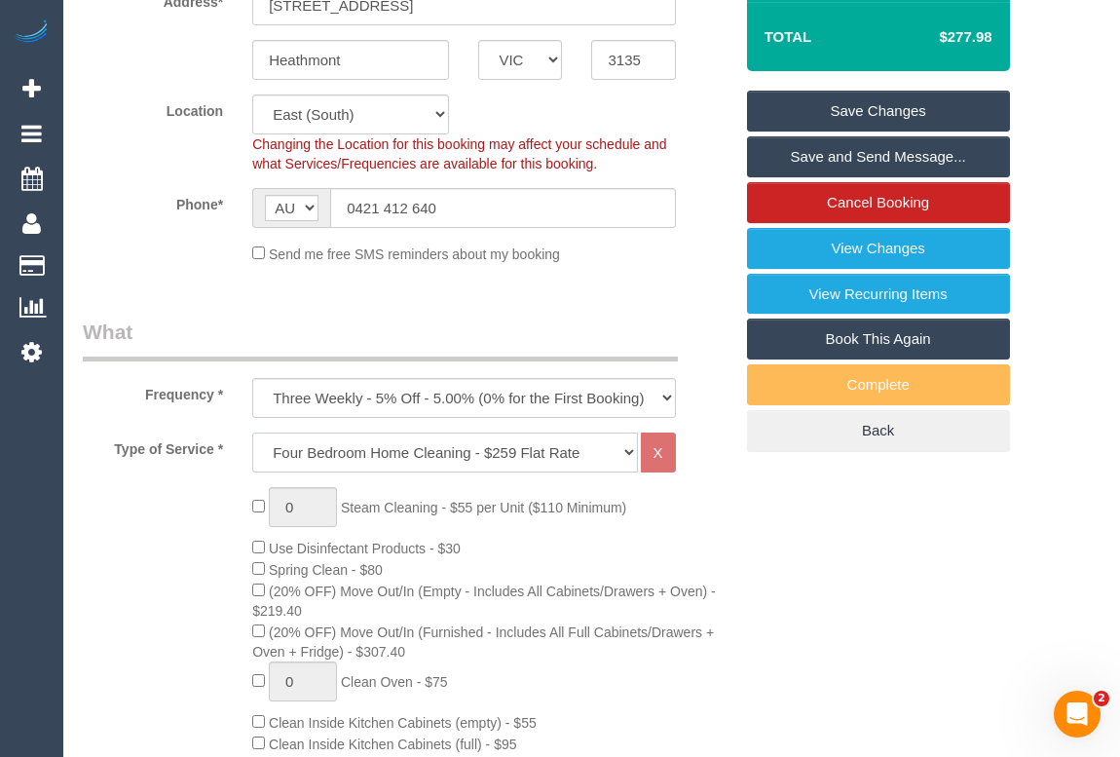
select select "209"
click at [252, 432] on select "Hourly Service - $70/h Hourly Service - $65/h Hourly Service - $60/h Hourly Ser…" at bounding box center [444, 452] width 385 height 40
select select "1"
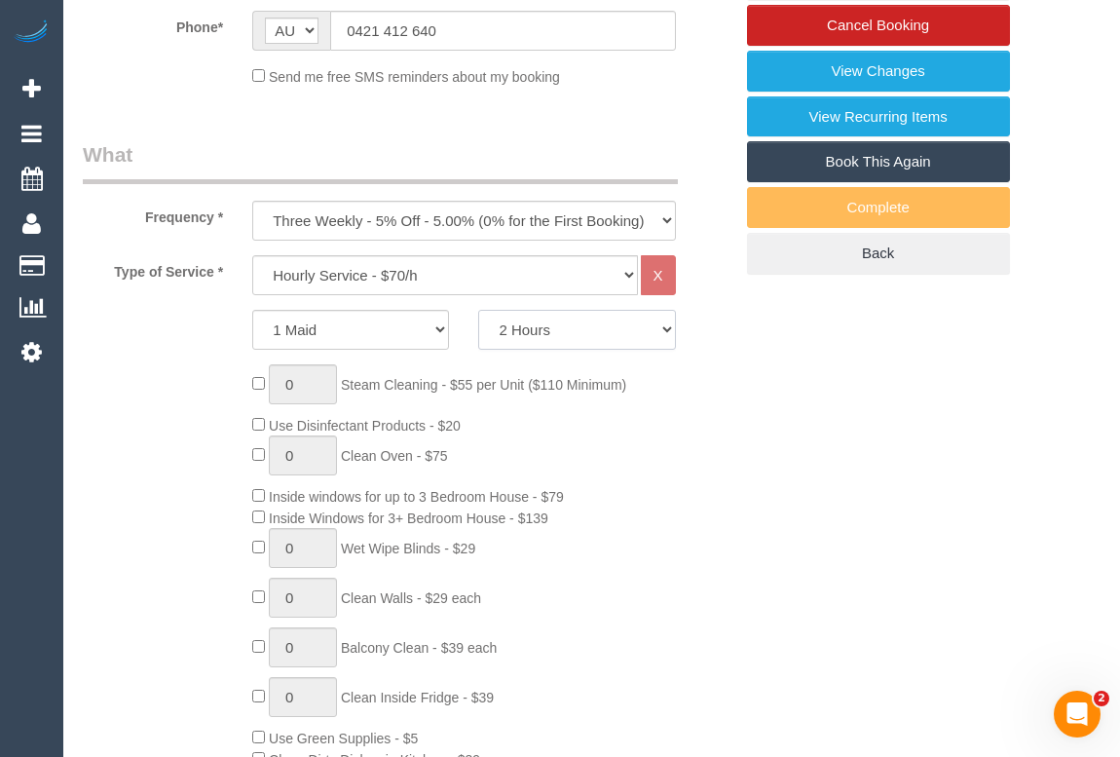
drag, startPoint x: 670, startPoint y: 321, endPoint x: 655, endPoint y: 321, distance: 14.6
click at [670, 321] on select "2 Hours 2.5 Hours 3 Hours 3.5 Hours 4 Hours 4.5 Hours 5 Hours 5.5 Hours 6 Hours…" at bounding box center [576, 330] width 197 height 40
select select "240"
click at [478, 310] on select "2 Hours 2.5 Hours 3 Hours 3.5 Hours 4 Hours 4.5 Hours 5 Hours 5.5 Hours 6 Hours…" at bounding box center [576, 330] width 197 height 40
click at [711, 483] on div "0 Steam Cleaning - $55 per Unit ($110 Minimum) Use Disinfectant Products - $20 …" at bounding box center [492, 652] width 508 height 576
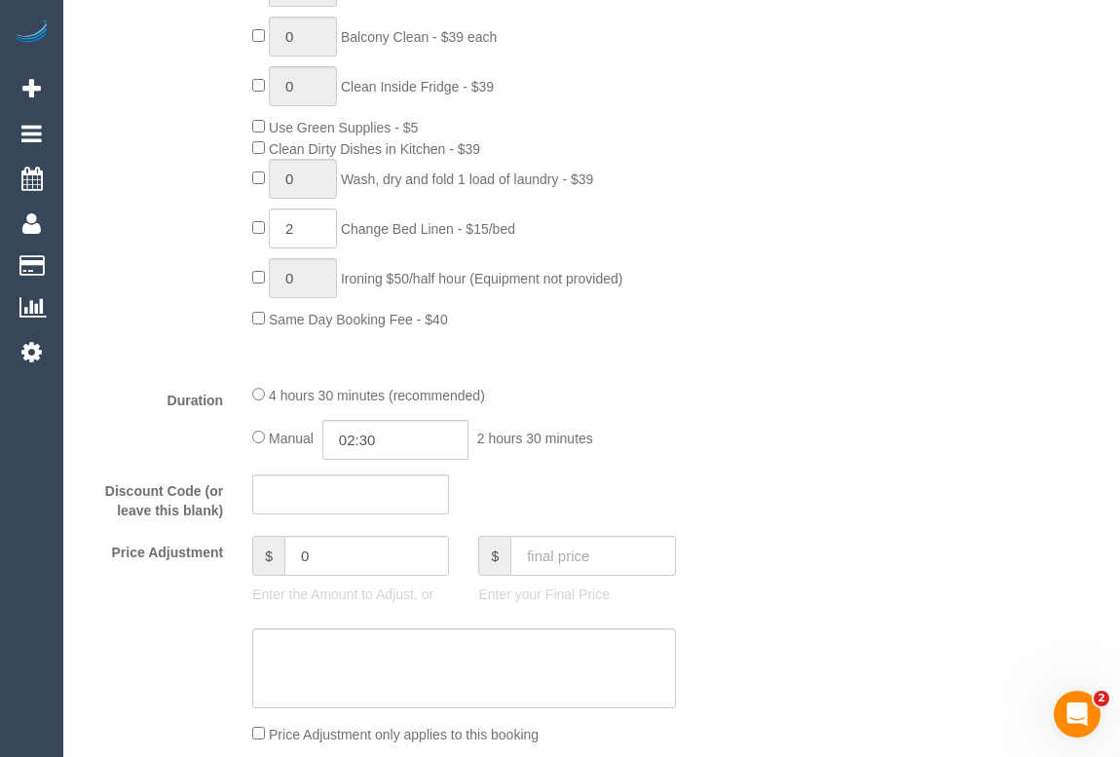
scroll to position [1239, 0]
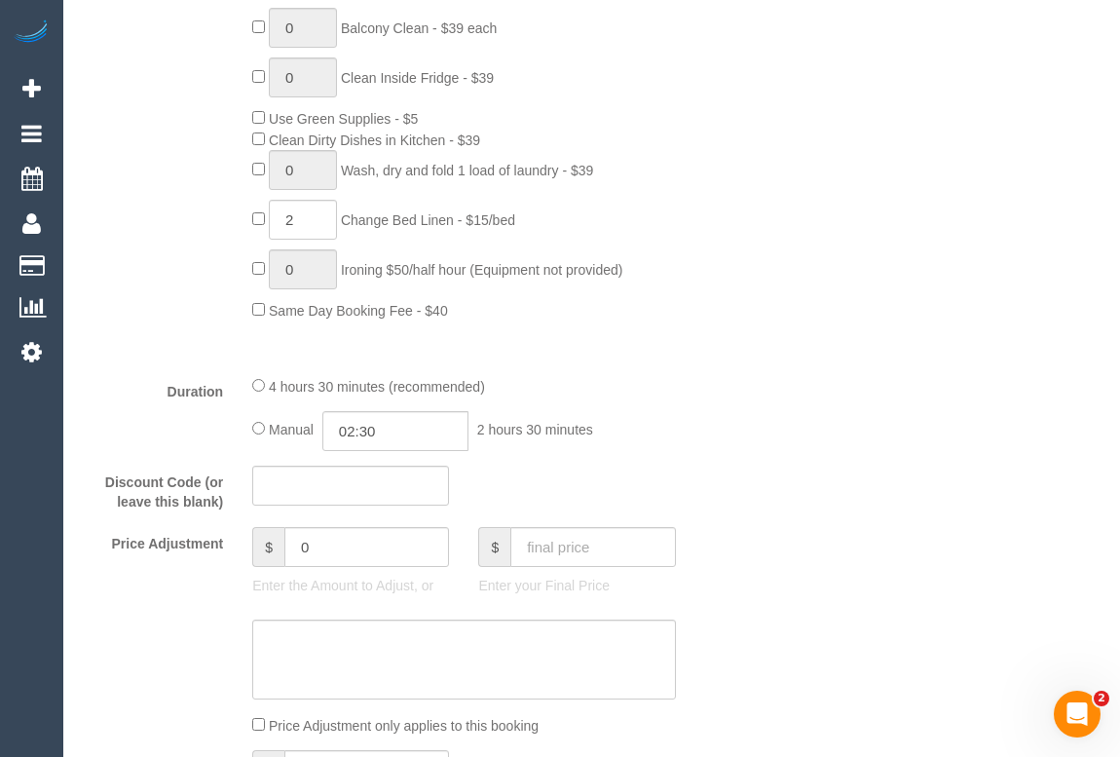
drag, startPoint x: 344, startPoint y: 219, endPoint x: 462, endPoint y: 218, distance: 117.8
click at [462, 218] on span "Change Bed Linen - $15/bed" at bounding box center [428, 220] width 174 height 16
copy span "Change Bed Linen"
drag, startPoint x: 242, startPoint y: 213, endPoint x: 192, endPoint y: 210, distance: 50.7
click at [192, 210] on div "0 Steam Cleaning - $55 per Unit ($110 Minimum) Use Disinfectant Products - $20 …" at bounding box center [407, 33] width 679 height 576
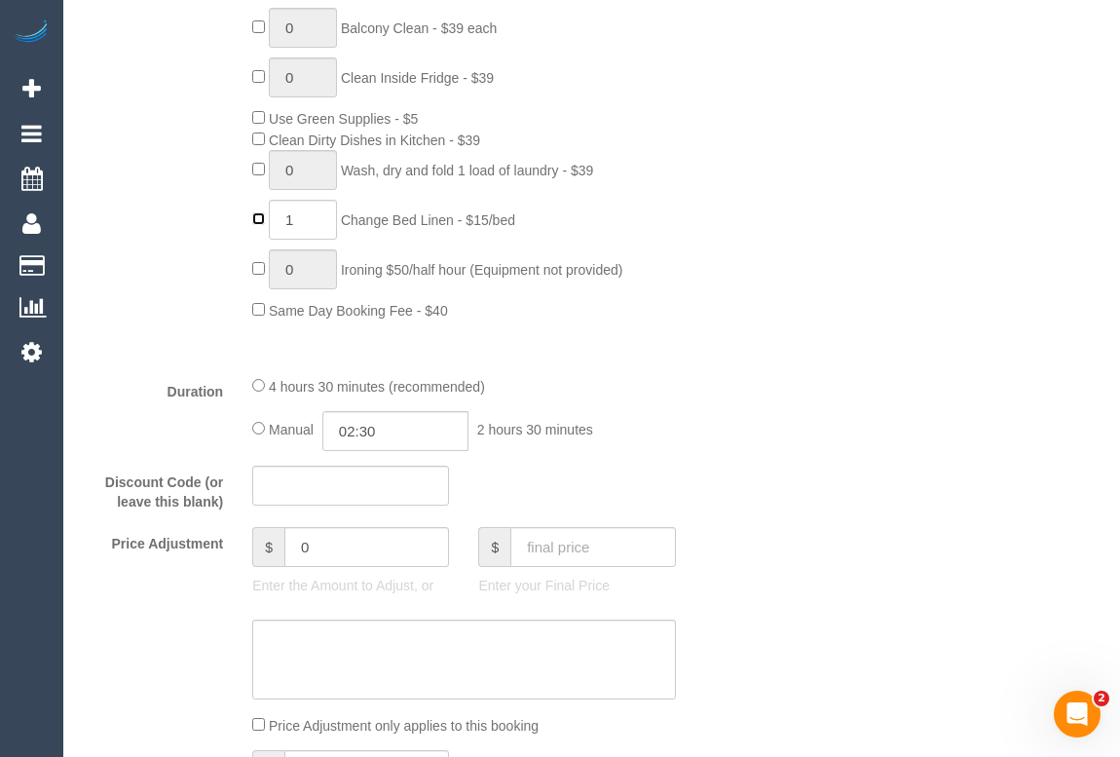
type input "0"
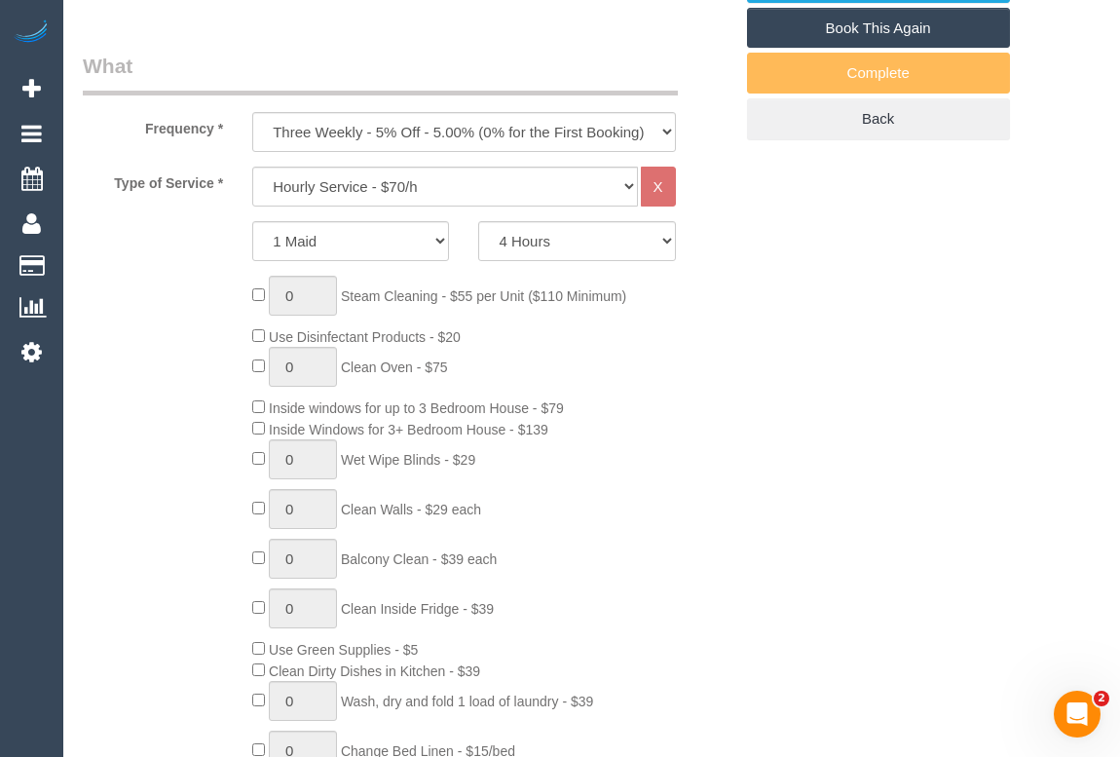
scroll to position [354, 0]
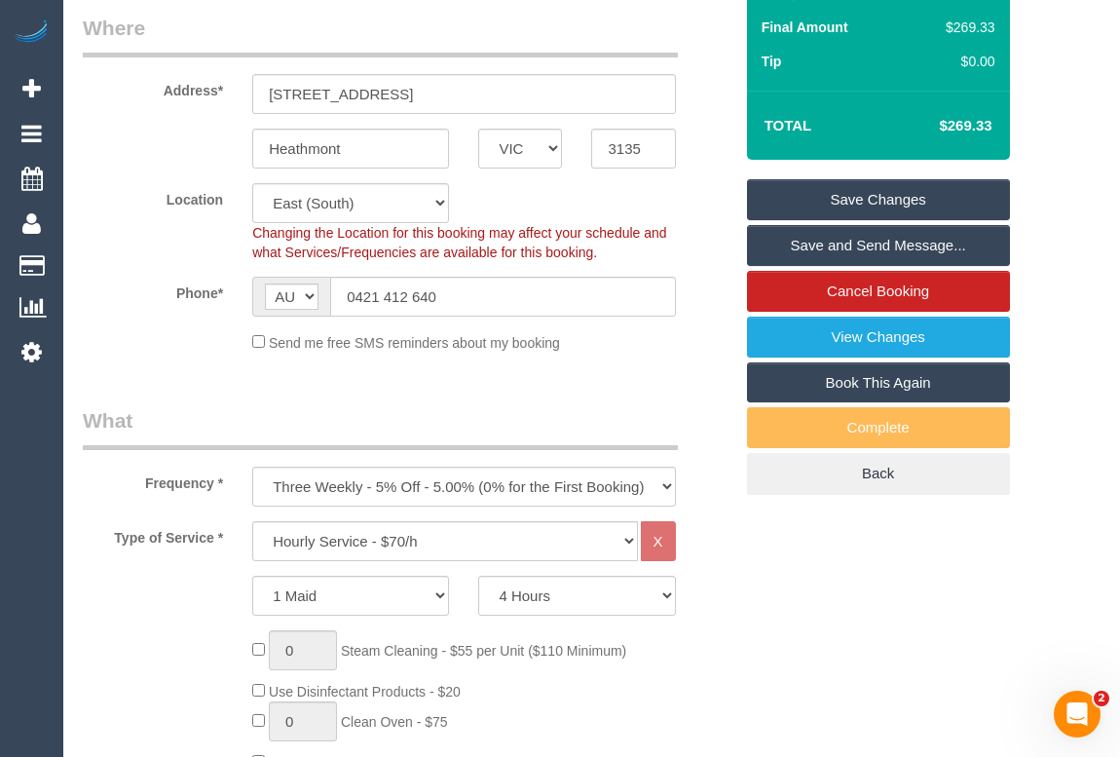
click at [872, 207] on link "Save Changes" at bounding box center [878, 199] width 263 height 41
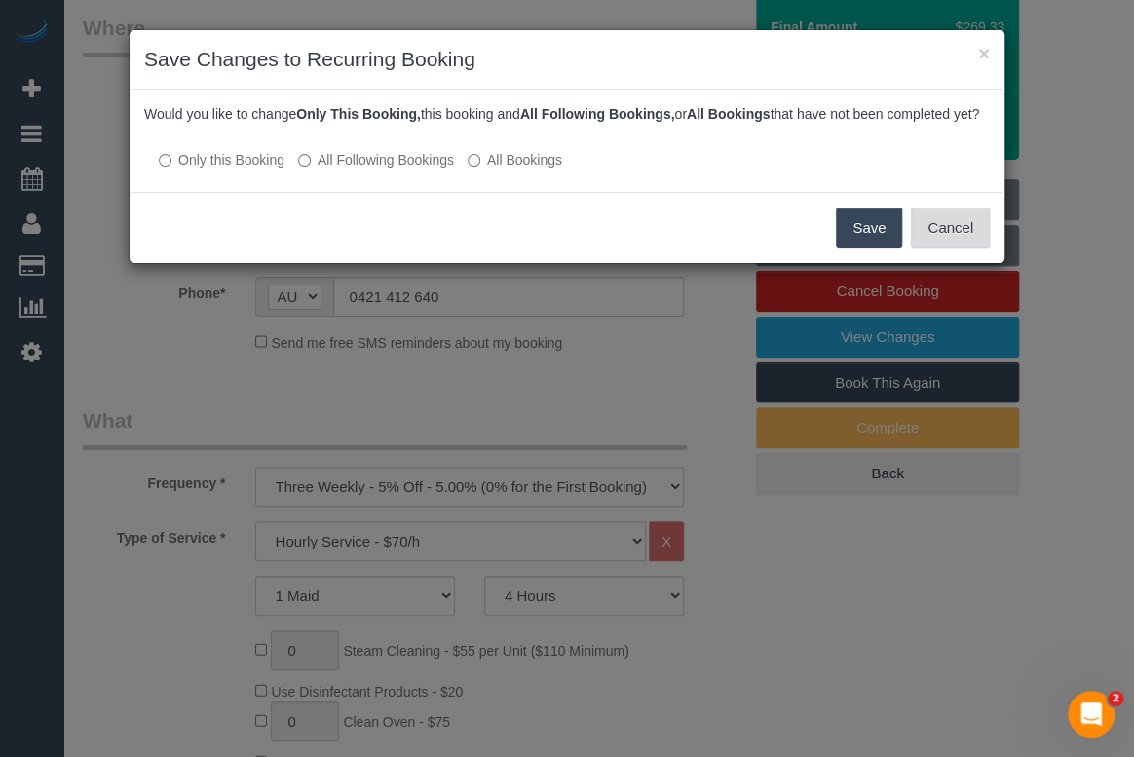
click at [954, 248] on button "Cancel" at bounding box center [950, 227] width 79 height 41
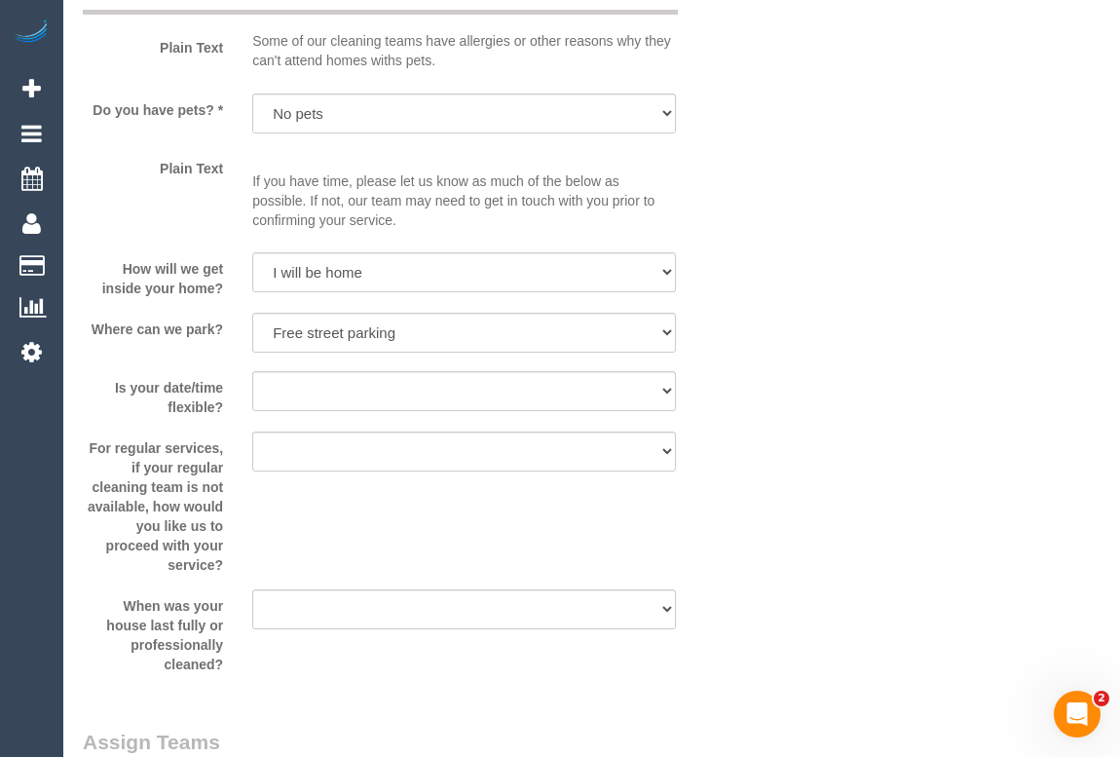
scroll to position [3009, 0]
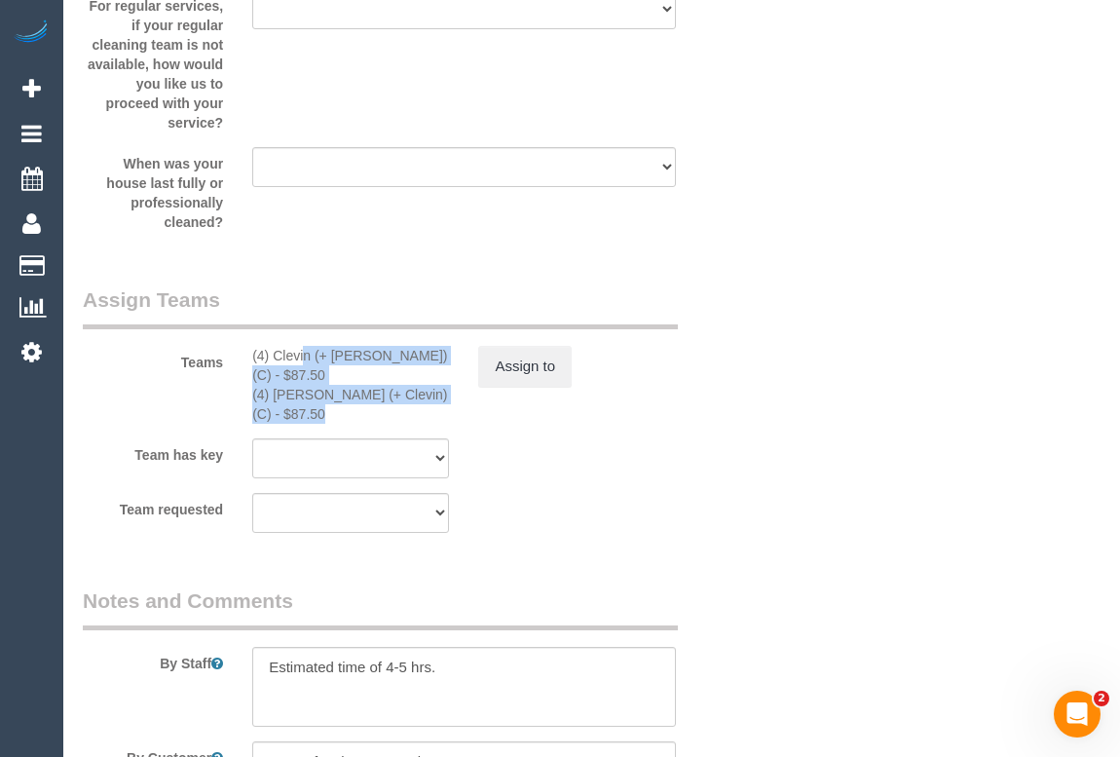
drag, startPoint x: 251, startPoint y: 354, endPoint x: 443, endPoint y: 370, distance: 192.5
click at [443, 370] on div "(4) Clevin (+ Noel) (C) - $87.50 (4) Noel (+ Clevin) (C) - $87.50" at bounding box center [351, 385] width 226 height 78
copy div "(4) Clevin (+ Noel) (C) - $87.50 (4) Noel (+ Clevin) (C) - $87.50"
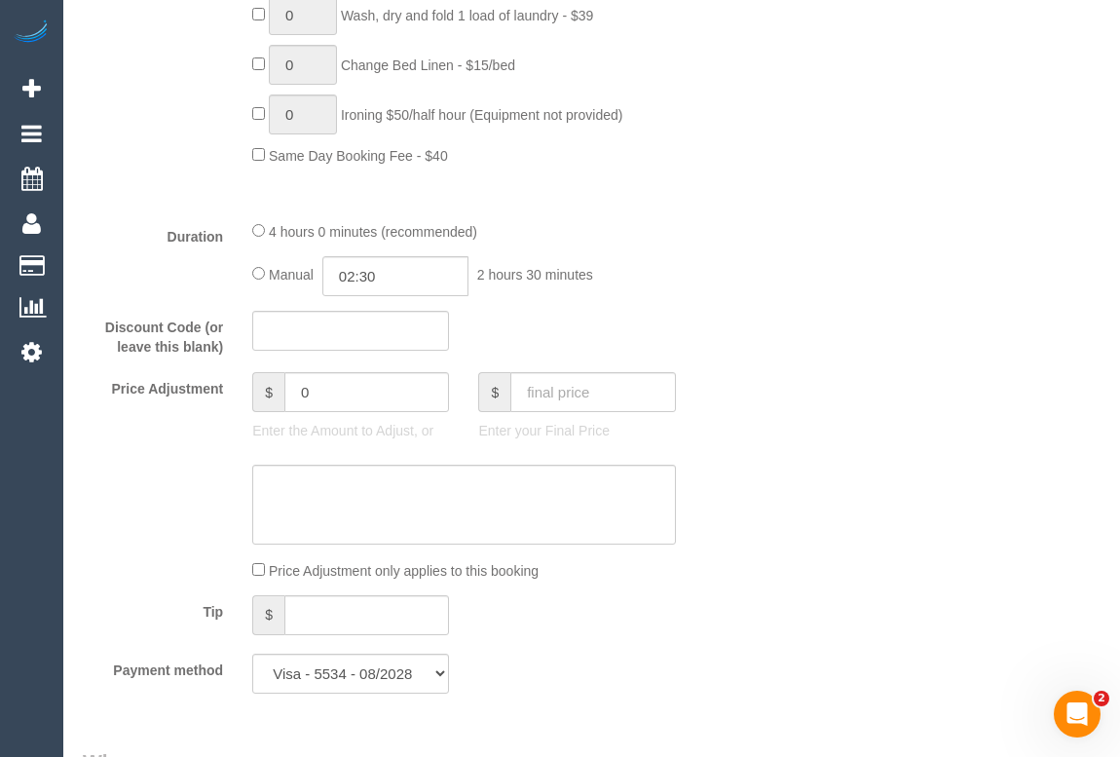
scroll to position [1150, 0]
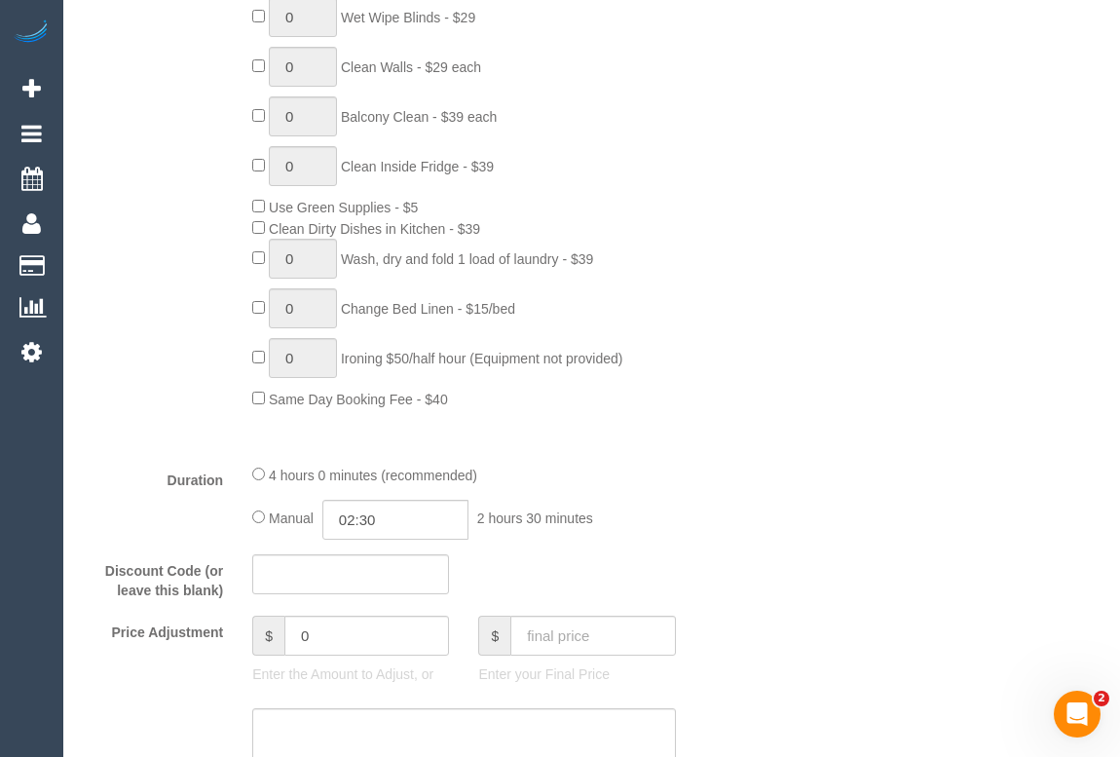
click at [687, 27] on div "0 Steam Cleaning - $55 per Unit ($110 Minimum) Use Disinfectant Products - $20 …" at bounding box center [492, 121] width 508 height 576
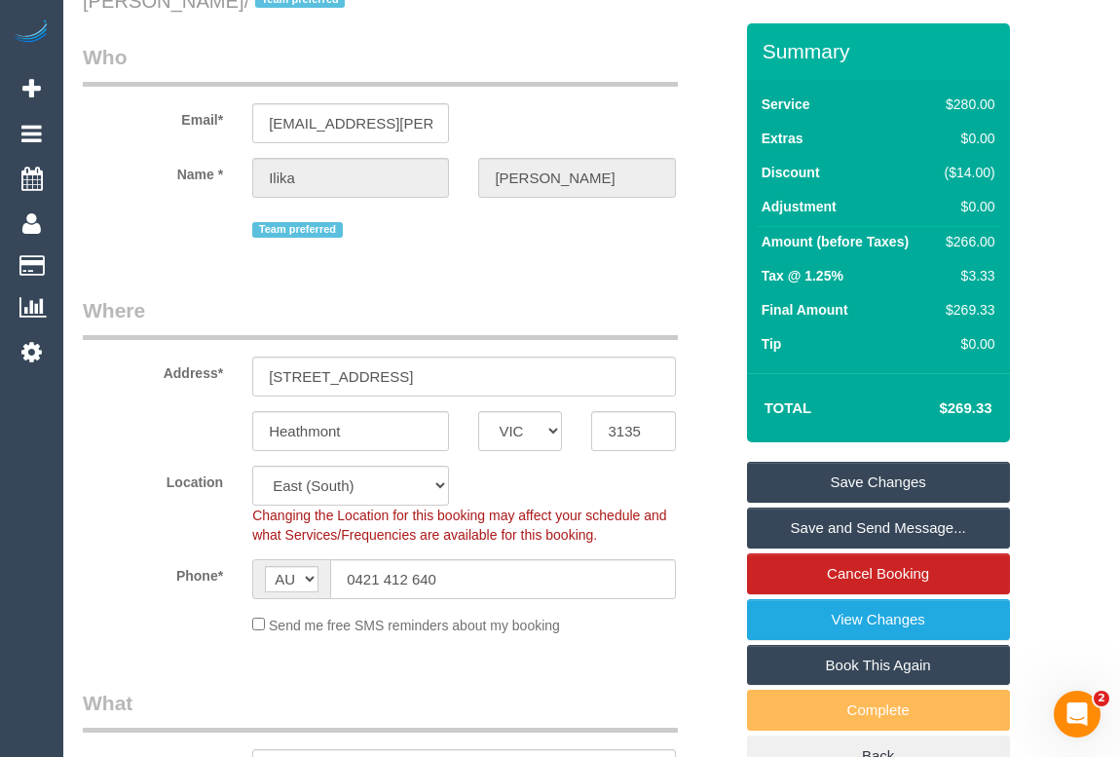
scroll to position [0, 0]
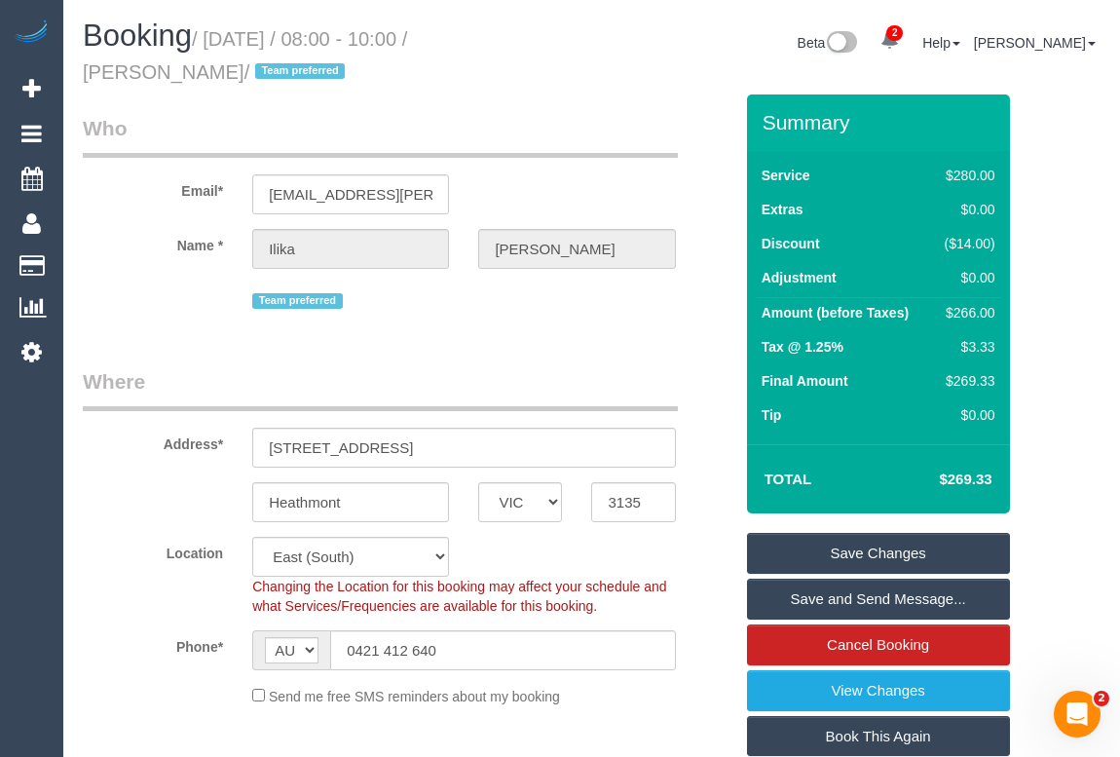
click at [665, 302] on div "Team preferred" at bounding box center [463, 298] width 423 height 30
click at [856, 549] on link "Save Changes" at bounding box center [878, 553] width 263 height 41
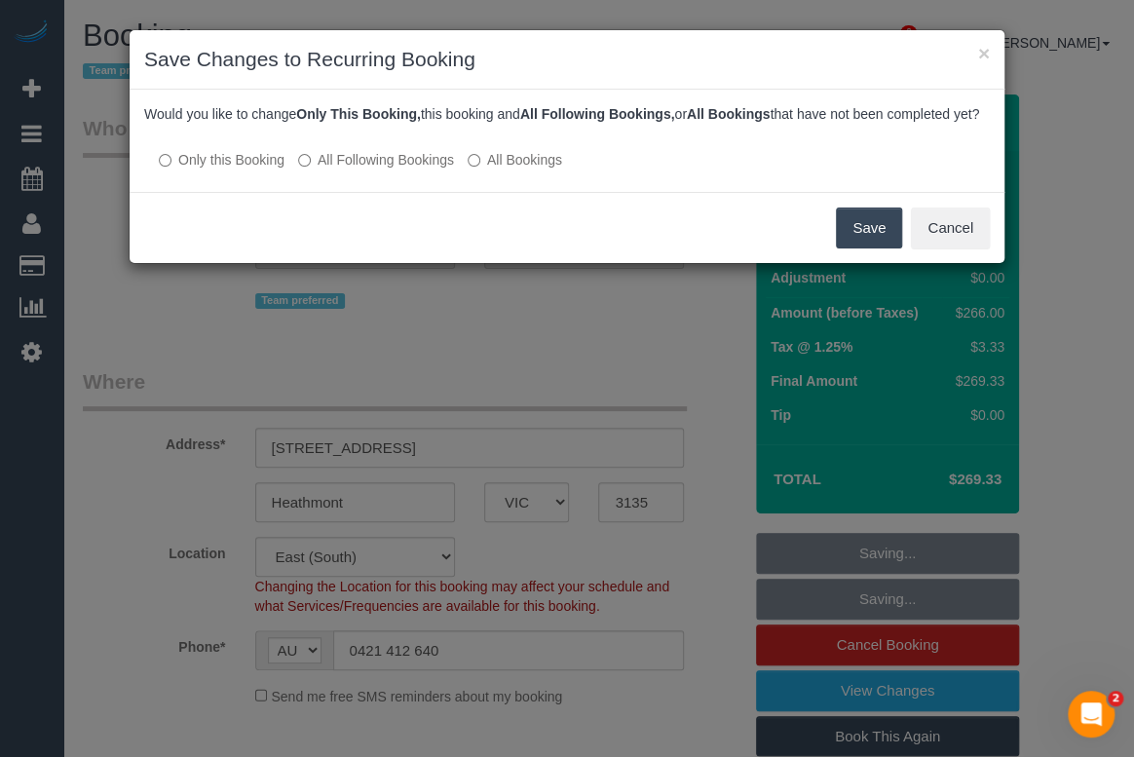
click at [875, 246] on button "Save" at bounding box center [869, 227] width 66 height 41
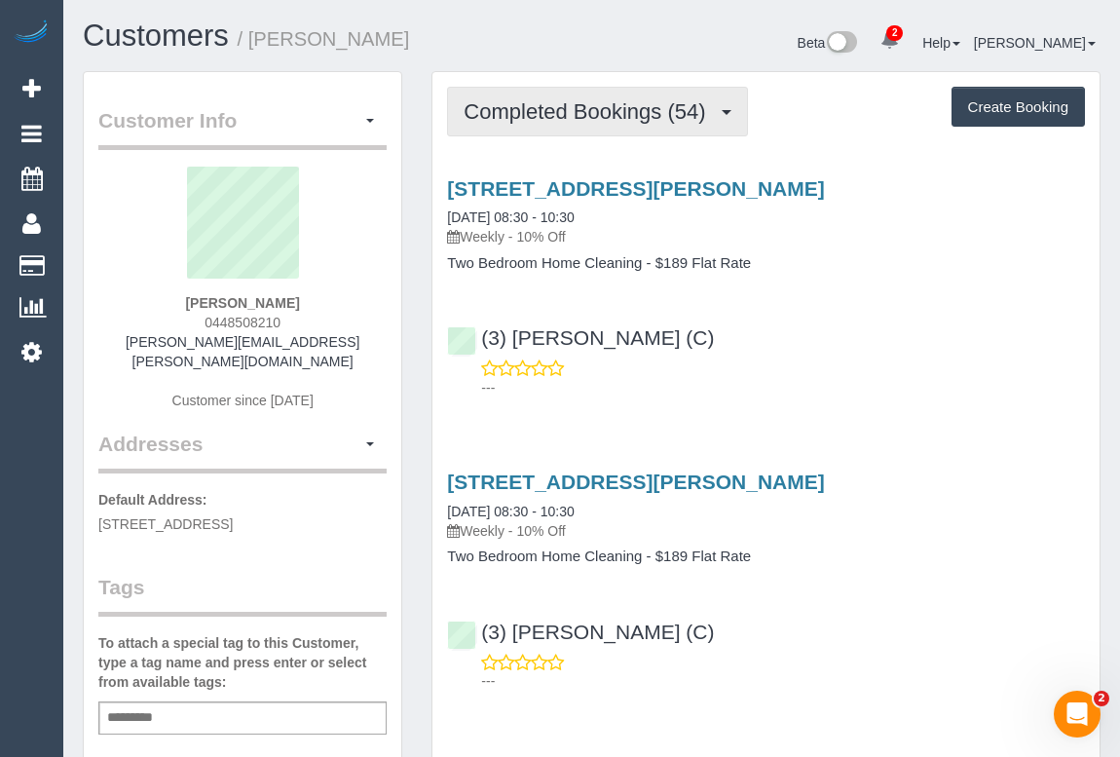
click at [594, 129] on button "Completed Bookings (54)" at bounding box center [597, 112] width 300 height 50
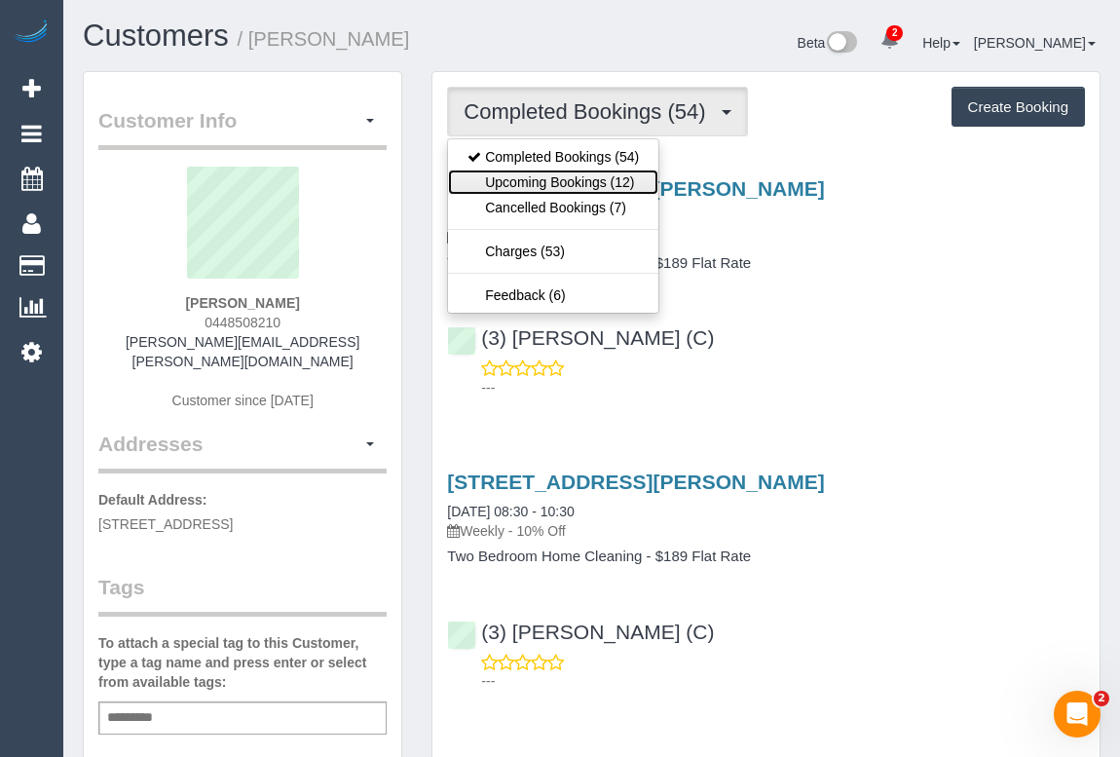
click at [572, 175] on link "Upcoming Bookings (12)" at bounding box center [553, 181] width 210 height 25
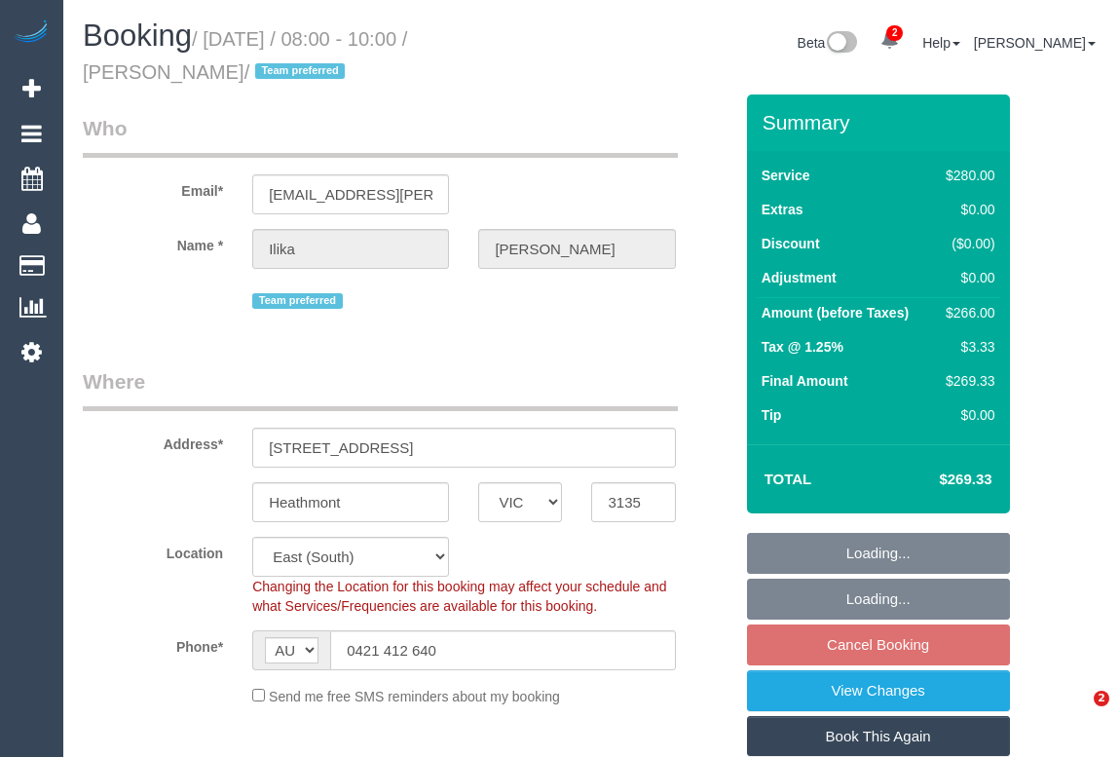
select select "VIC"
select select "240"
select select "number:28"
select select "number:14"
select select "number:19"
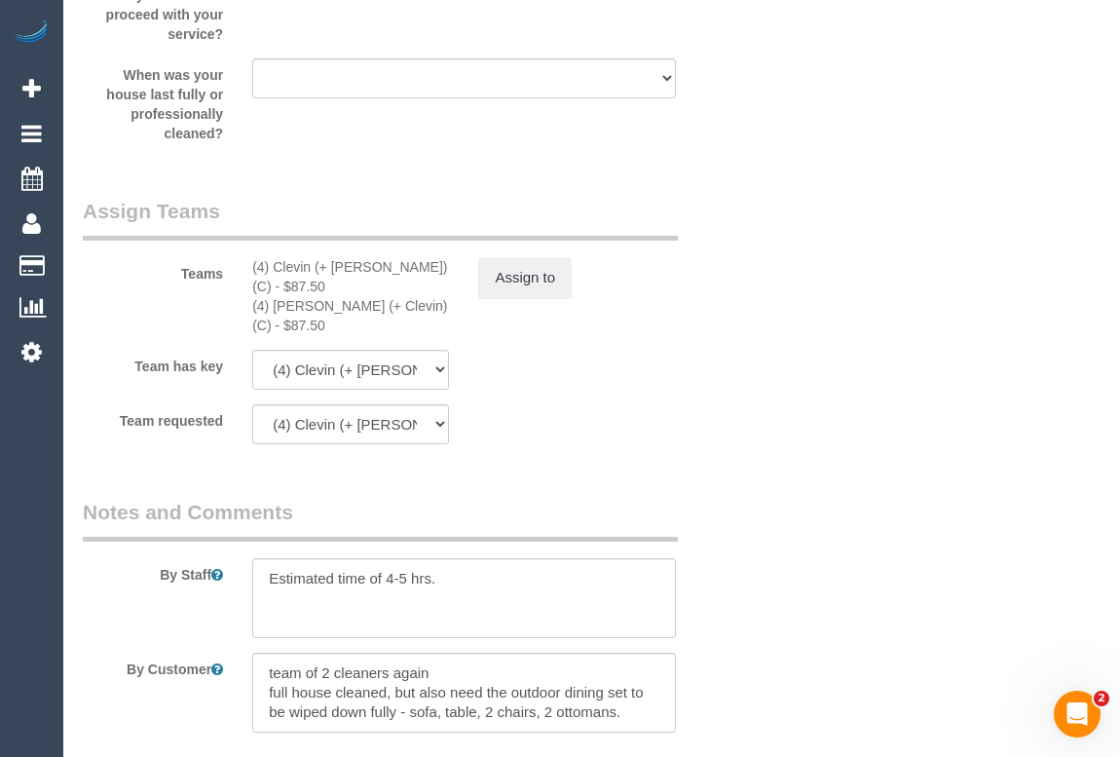
scroll to position [3275, 0]
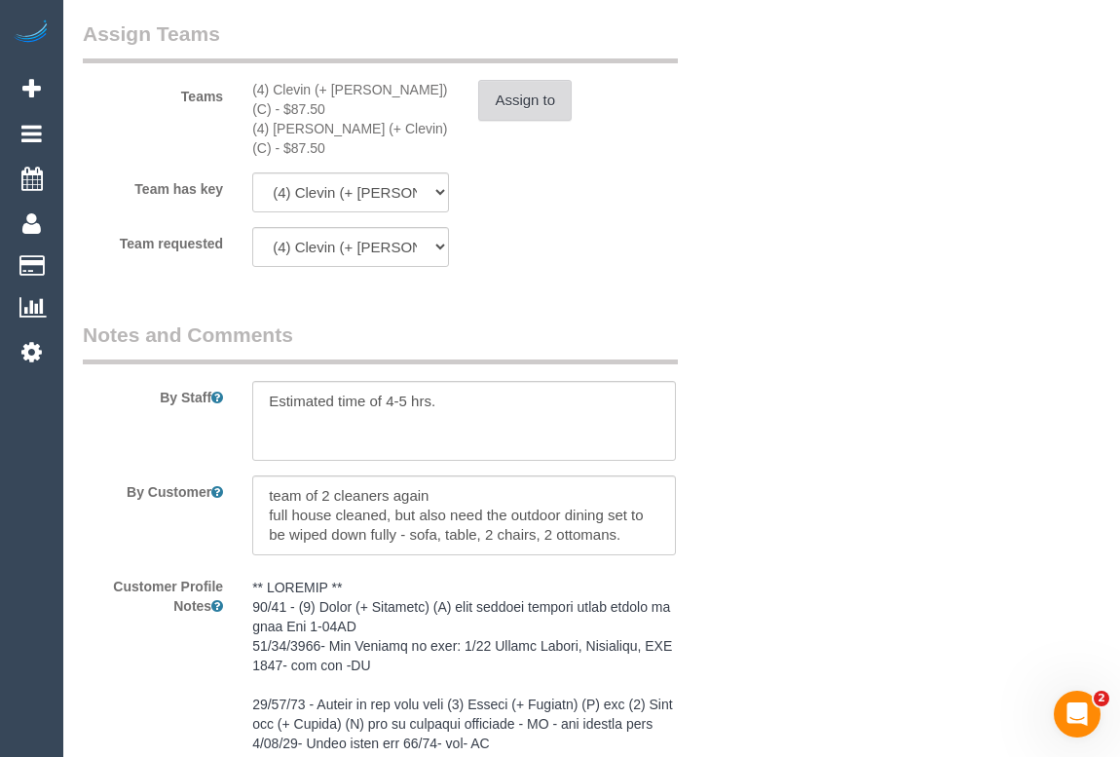
click at [513, 98] on button "Assign to" at bounding box center [524, 100] width 93 height 41
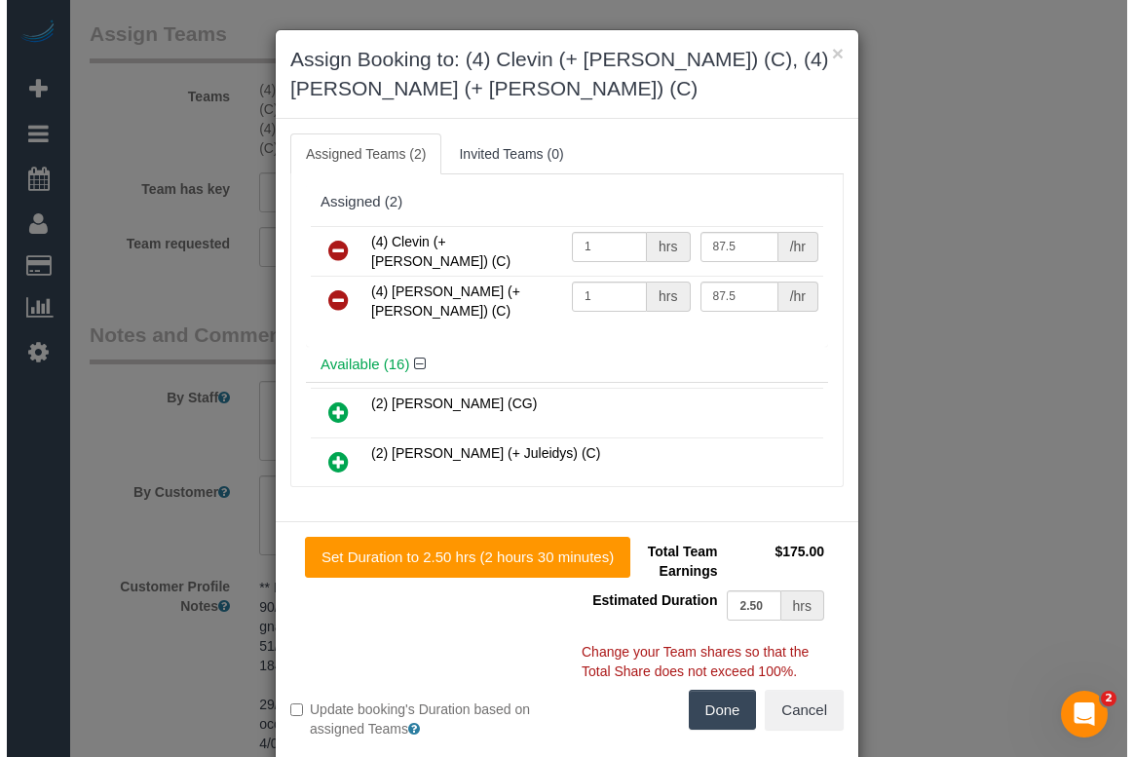
scroll to position [3256, 0]
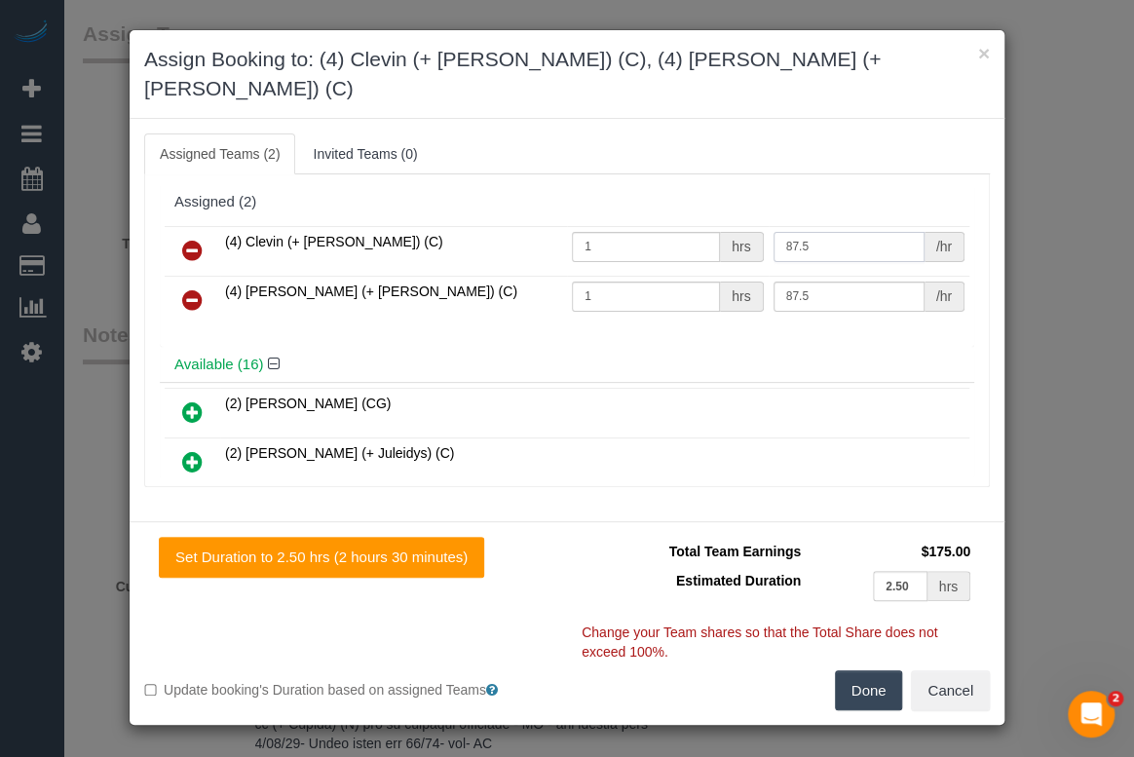
click at [806, 232] on input "87.5" at bounding box center [848, 247] width 151 height 30
drag, startPoint x: 815, startPoint y: 207, endPoint x: 750, endPoint y: 209, distance: 65.3
click at [750, 226] on tr "(4) Clevin (+ [PERSON_NAME]) (C) 1 hrs 87.5 /hr" at bounding box center [567, 251] width 804 height 50
type input "70"
drag, startPoint x: 825, startPoint y: 268, endPoint x: 760, endPoint y: 267, distance: 65.3
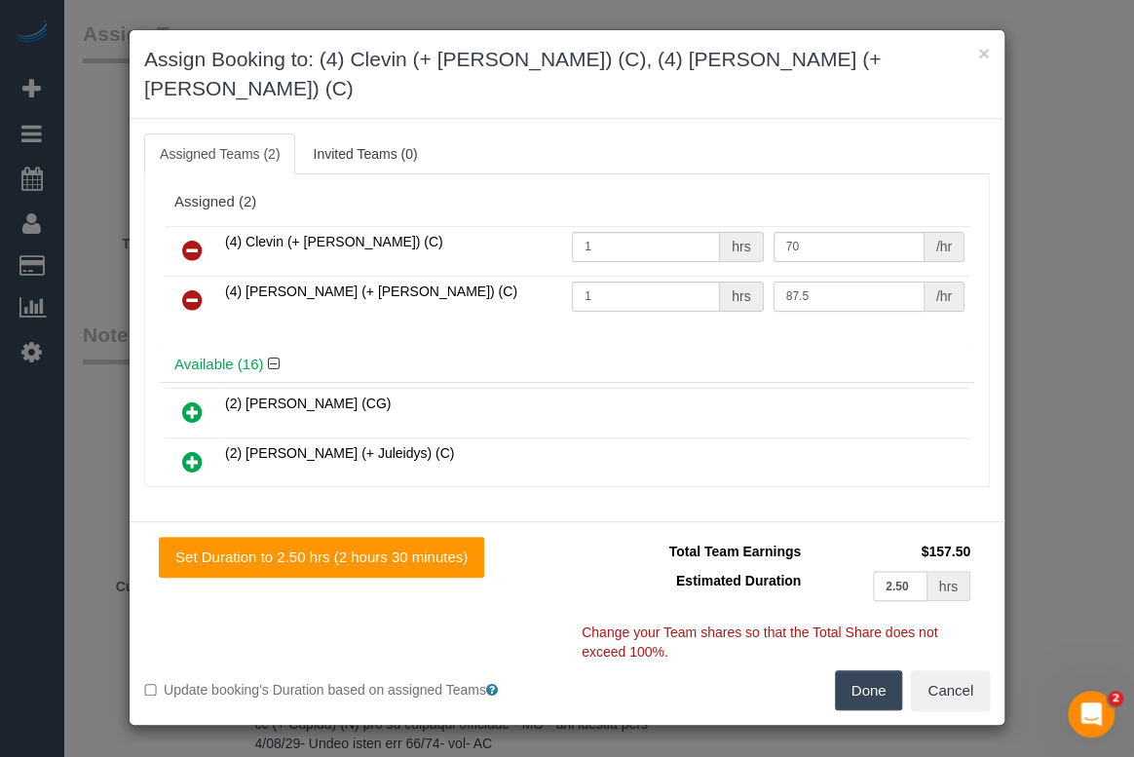
click at [768, 276] on td "87.5 /hr" at bounding box center [869, 301] width 202 height 50
type input "70"
click at [864, 670] on button "Done" at bounding box center [869, 690] width 68 height 41
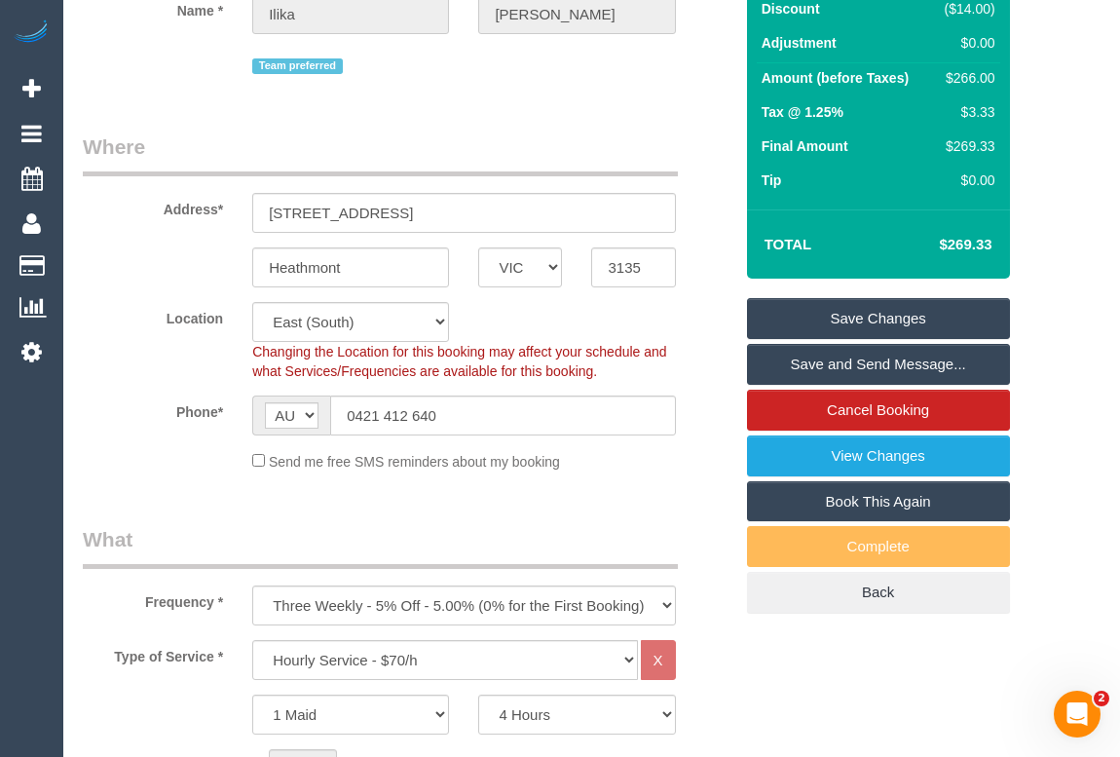
scroll to position [88, 0]
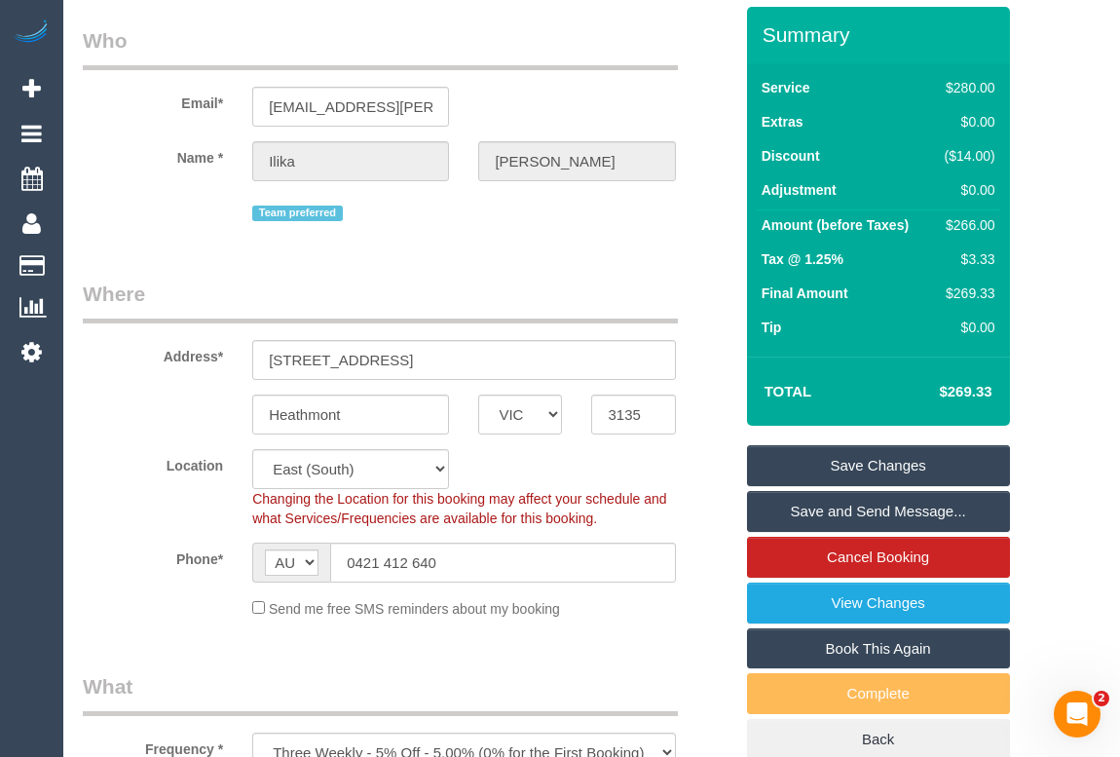
click at [887, 461] on link "Save Changes" at bounding box center [878, 465] width 263 height 41
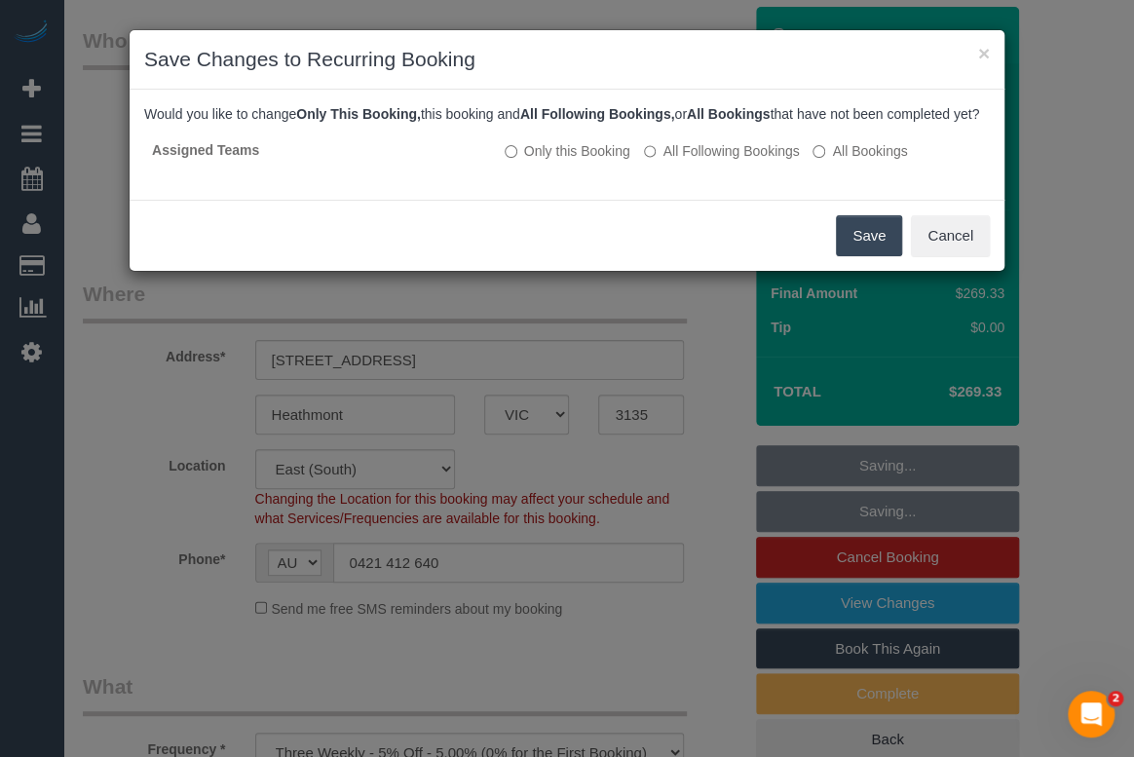
click at [856, 253] on button "Save" at bounding box center [869, 235] width 66 height 41
